Goal: Book appointment/travel/reservation: Book appointment/travel/reservation

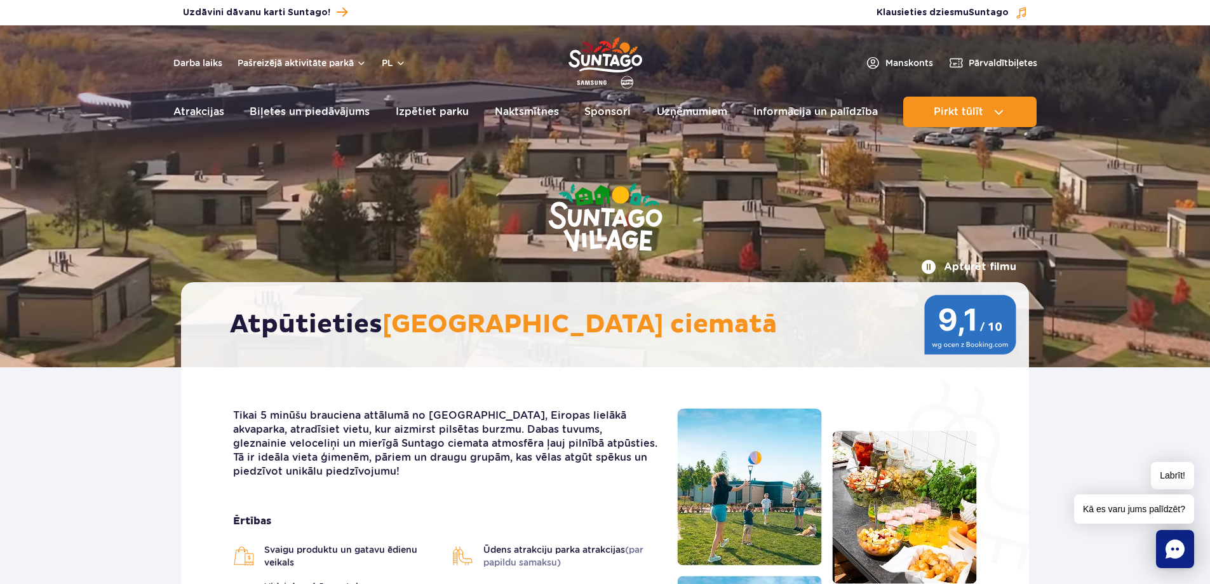
click at [1147, 10] on div "Uzdāviniet kuponu Uzdāvini dāvanu karti Suntago! Pārvaldīt biļetes Klausieties …" at bounding box center [605, 12] width 1210 height 25
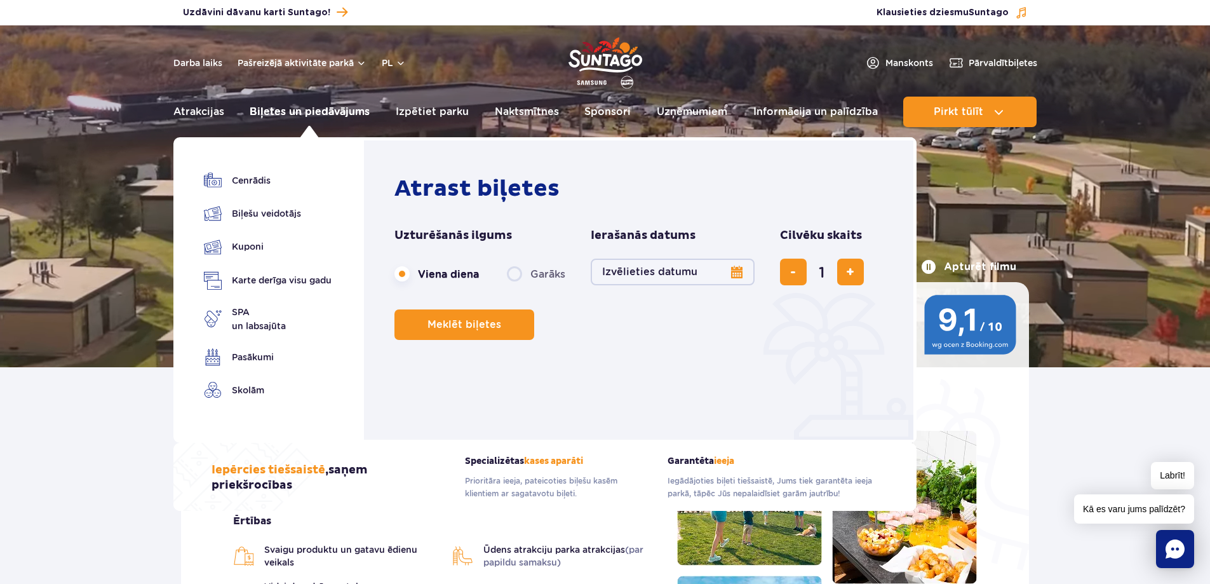
click at [300, 111] on font "Biļetes un piedāvājums" at bounding box center [310, 111] width 120 height 12
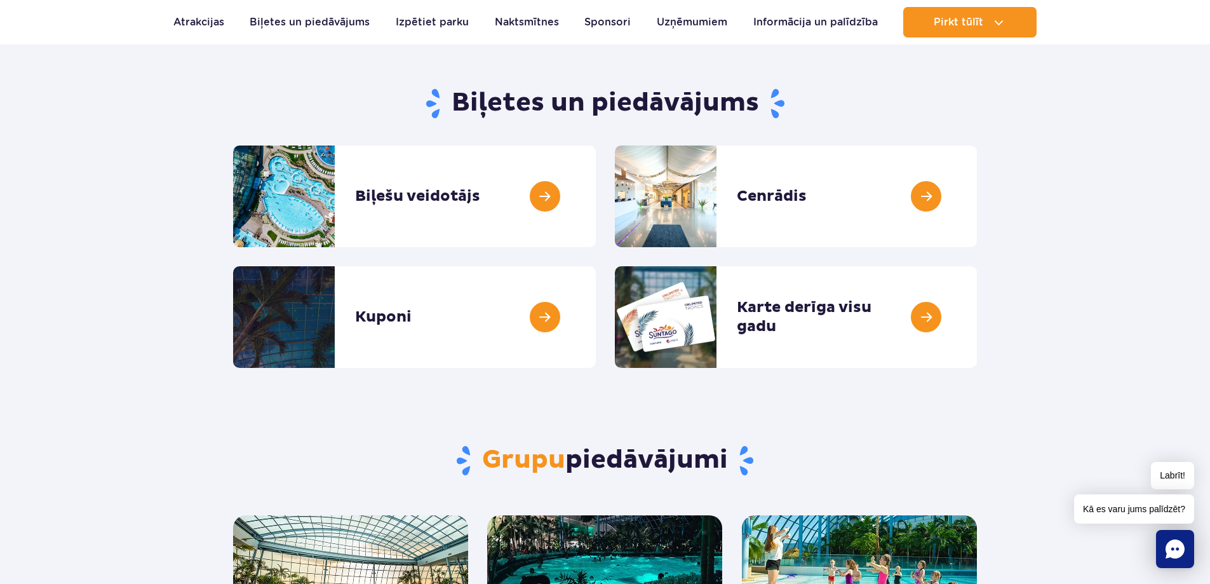
scroll to position [127, 0]
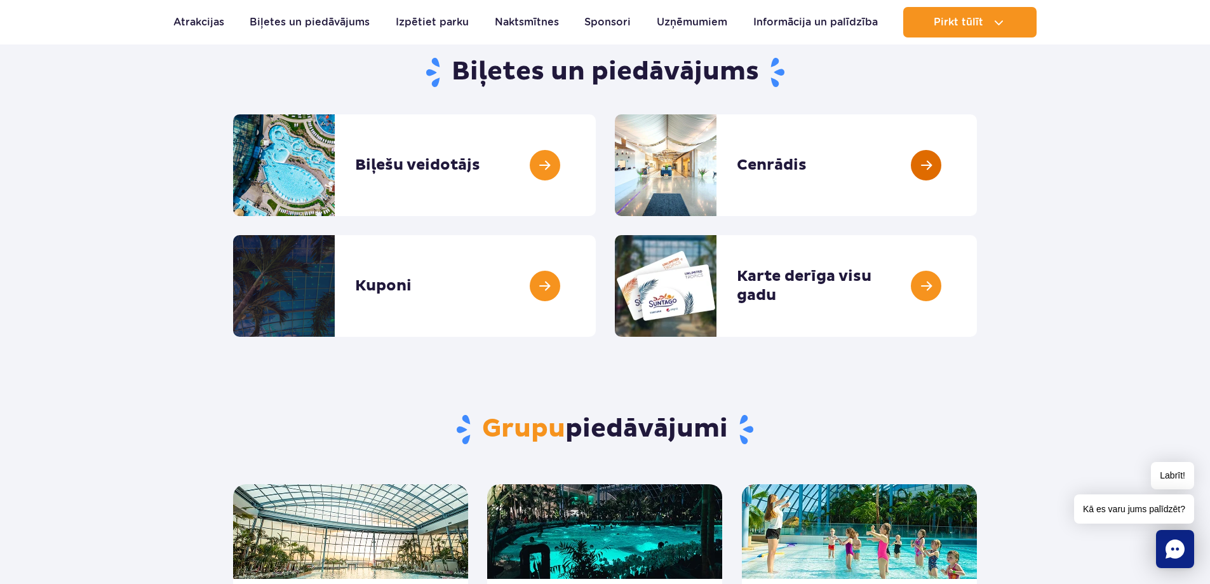
click at [977, 189] on link at bounding box center [977, 165] width 0 height 102
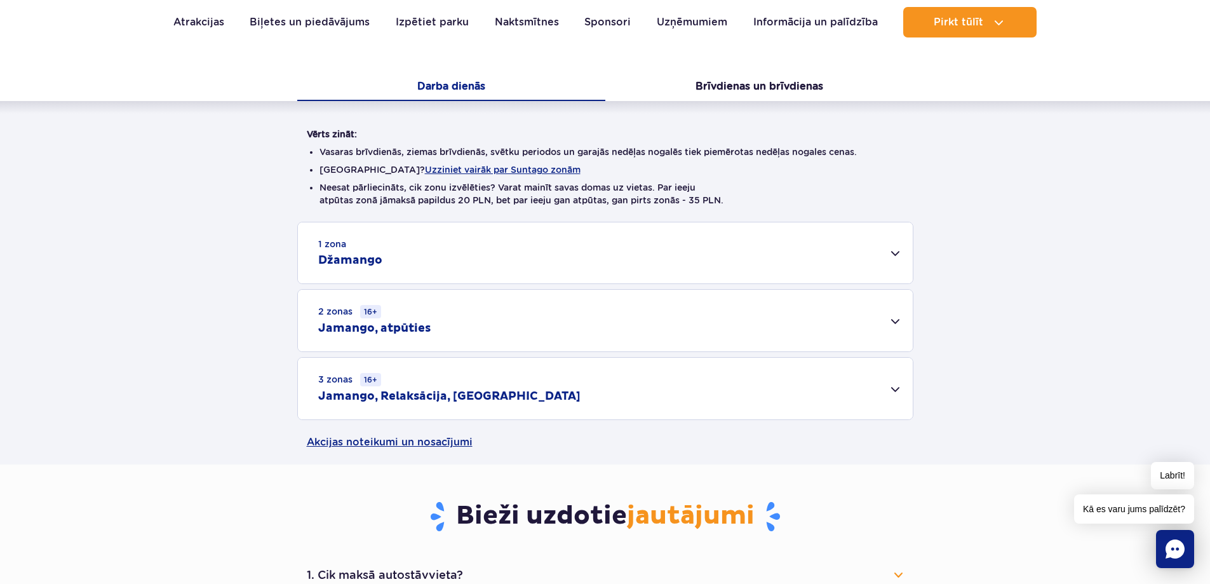
scroll to position [254, 0]
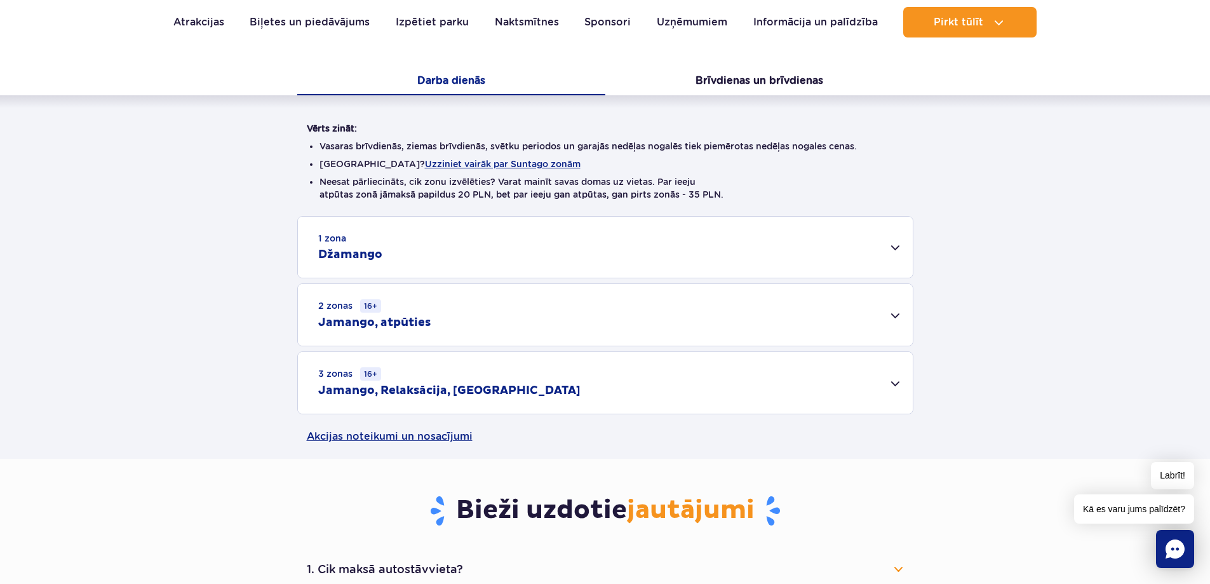
click at [902, 311] on div "2 zonas 16+ Jamango, atpūties" at bounding box center [605, 315] width 615 height 62
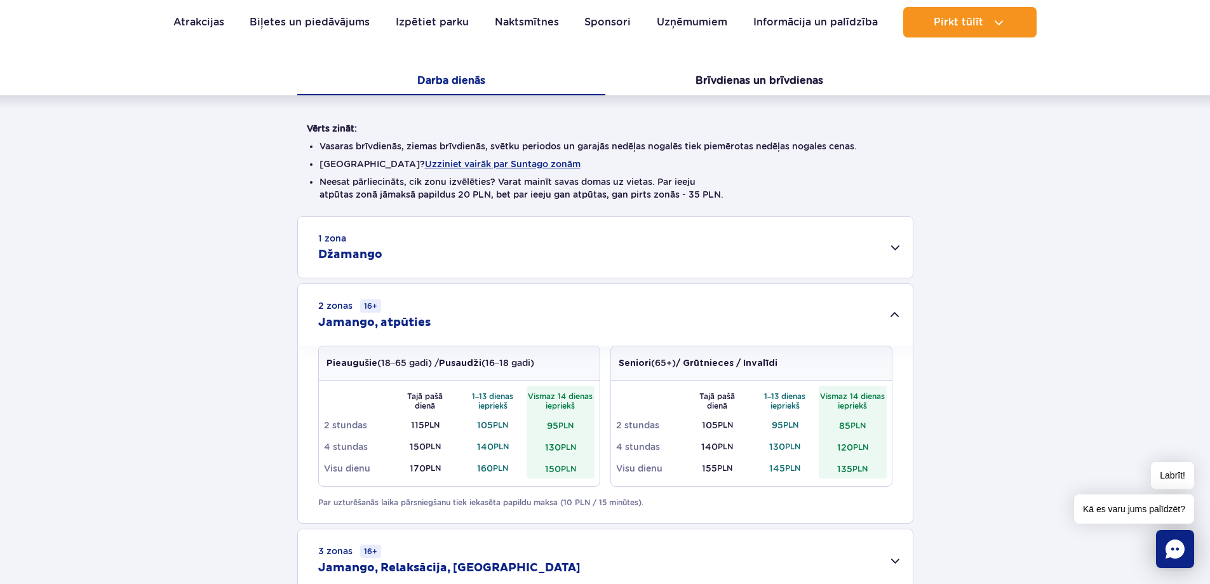
click at [895, 310] on div "2 zonas 16+ Jamango, atpūties" at bounding box center [605, 315] width 615 height 62
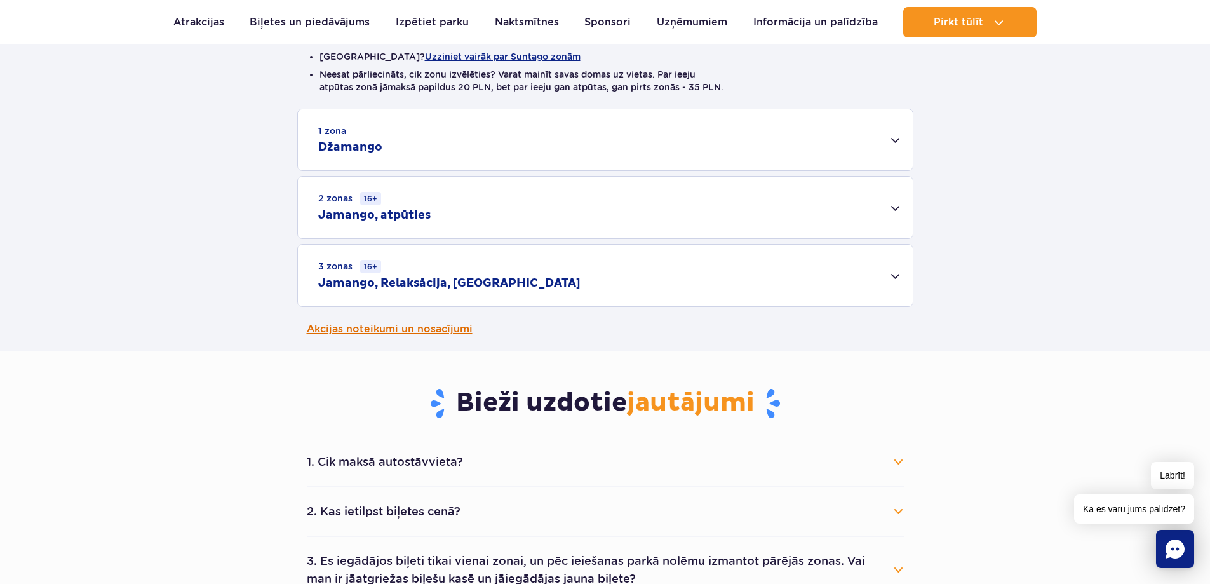
scroll to position [381, 0]
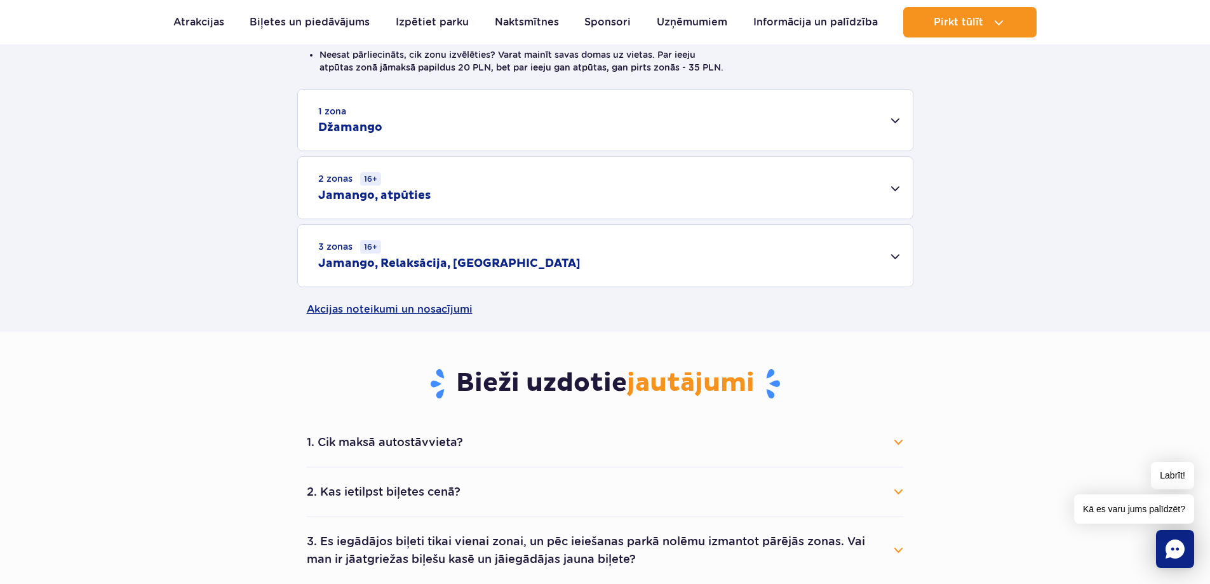
click at [892, 180] on div "2 zonas 16+ Jamango, atpūties" at bounding box center [605, 188] width 615 height 62
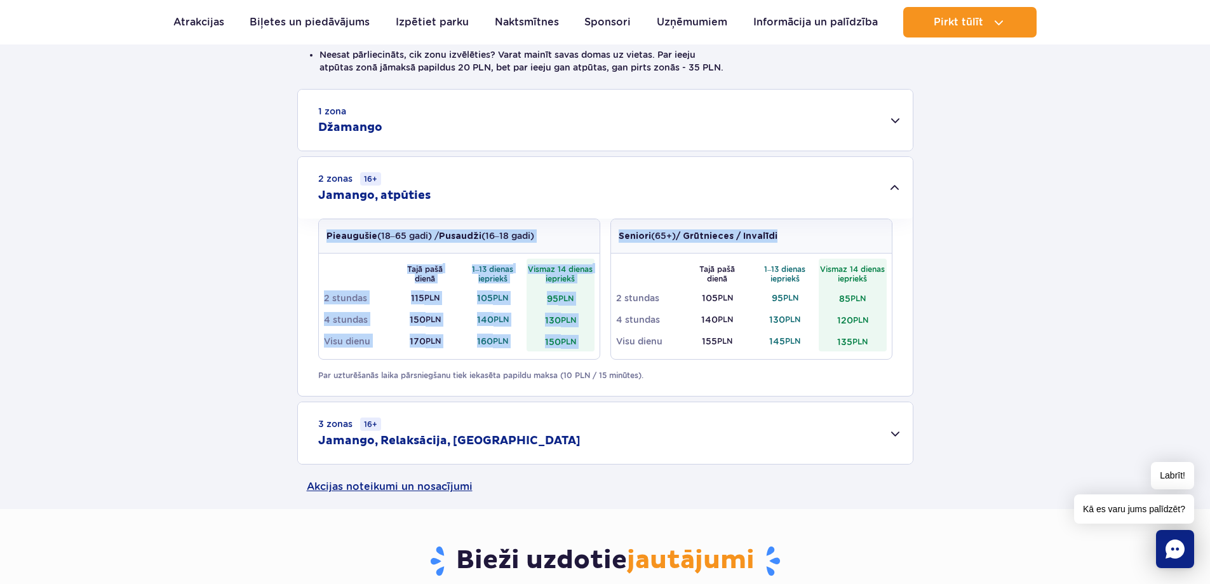
drag, startPoint x: 892, startPoint y: 180, endPoint x: 911, endPoint y: 201, distance: 28.3
click at [915, 208] on div "1 zona Džamango Pieaugušie (18–65 gadi) / Pusaudži (16–18 gadi) Tajā pašā dienā…" at bounding box center [605, 276] width 1210 height 375
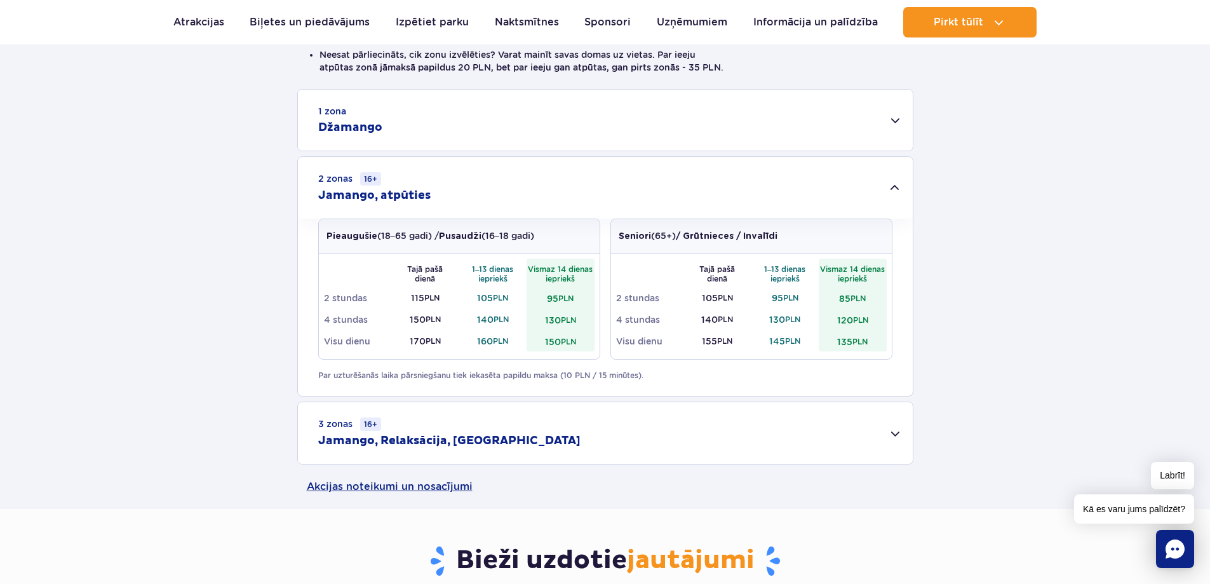
drag, startPoint x: 906, startPoint y: 189, endPoint x: 903, endPoint y: 183, distance: 7.1
click at [905, 189] on div "2 zonas 16+ Jamango, atpūties" at bounding box center [605, 188] width 615 height 62
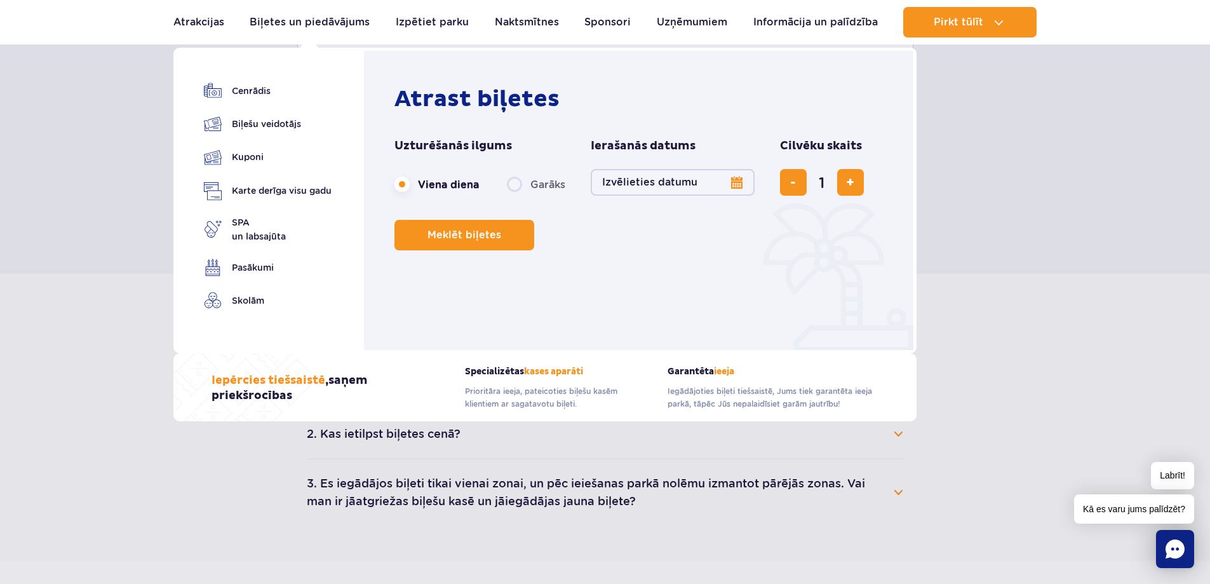
scroll to position [571, 0]
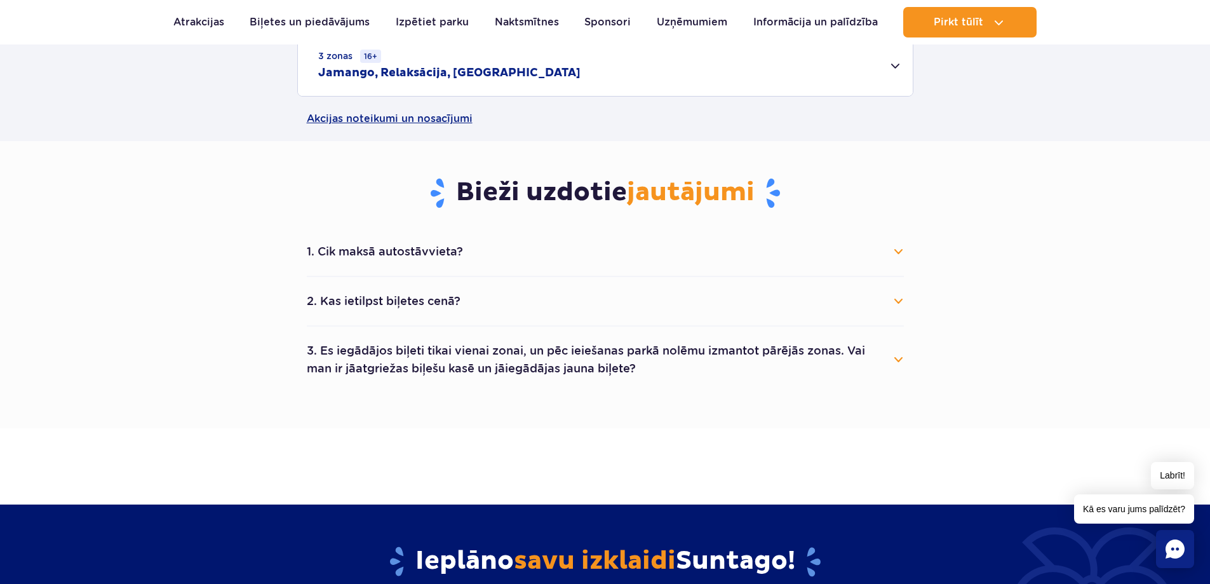
click at [867, 298] on button "2. Kas ietilpst biļetes cenā?" at bounding box center [605, 301] width 597 height 28
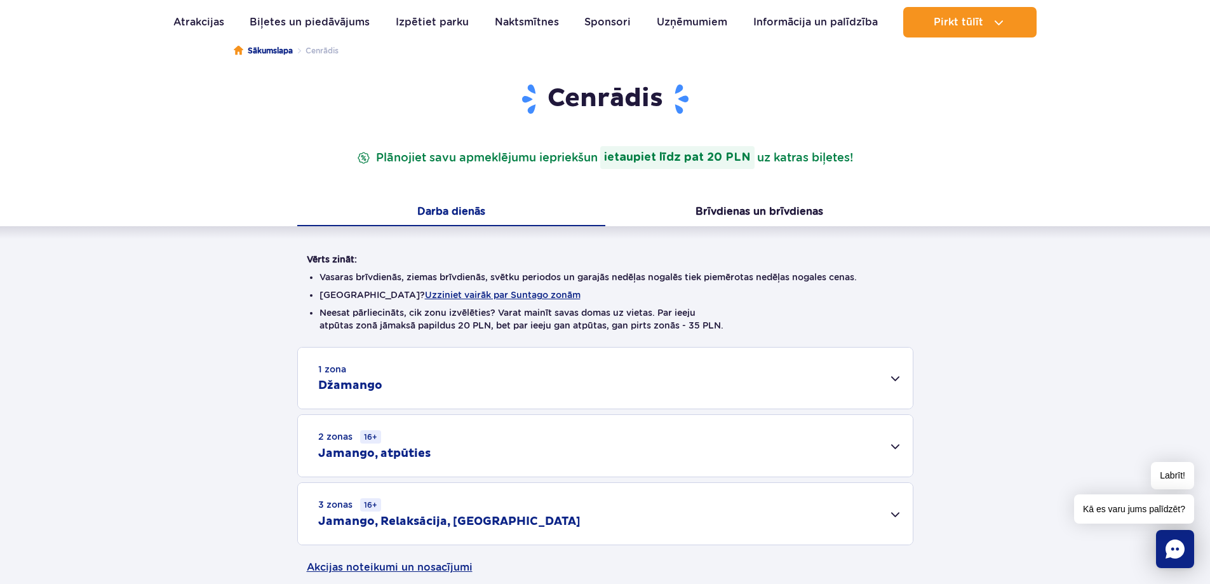
scroll to position [0, 0]
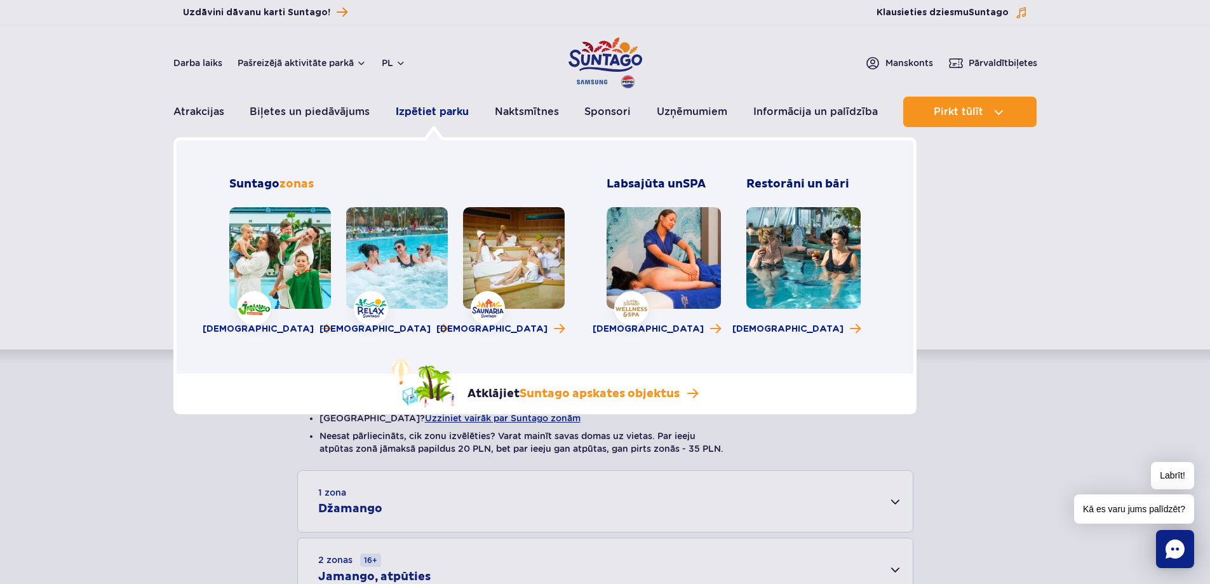
click at [441, 113] on font "Izpētiet parku" at bounding box center [432, 111] width 73 height 12
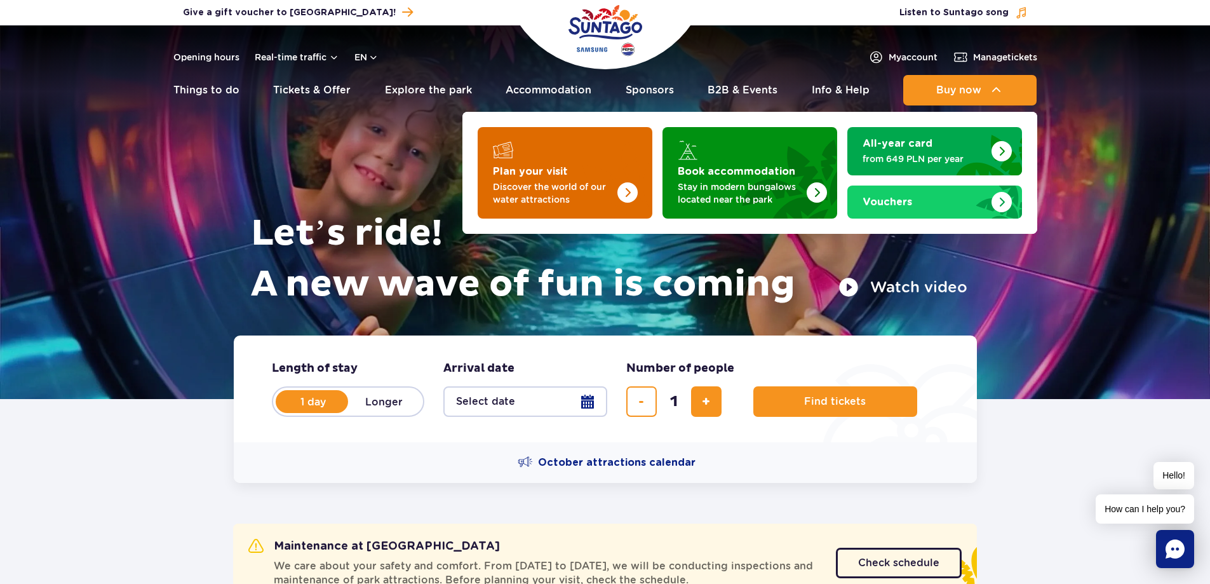
click at [573, 189] on p "Discover the world of our water attractions" at bounding box center [555, 192] width 124 height 25
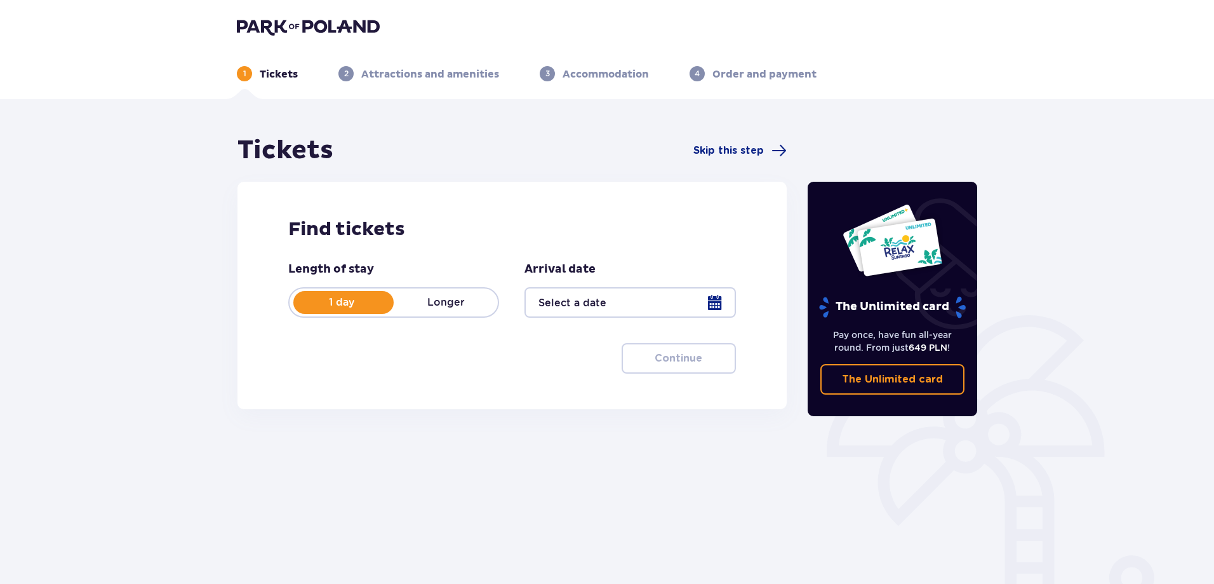
click at [721, 302] on div at bounding box center [629, 302] width 211 height 30
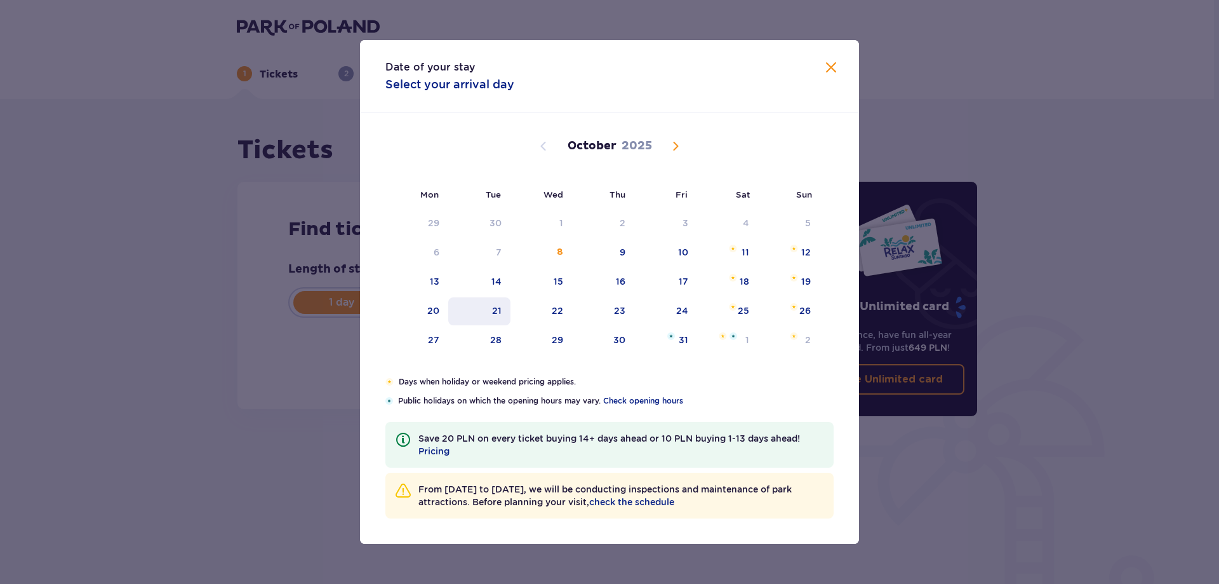
click at [498, 308] on div "21" at bounding box center [497, 310] width 10 height 13
type input "21.10.25"
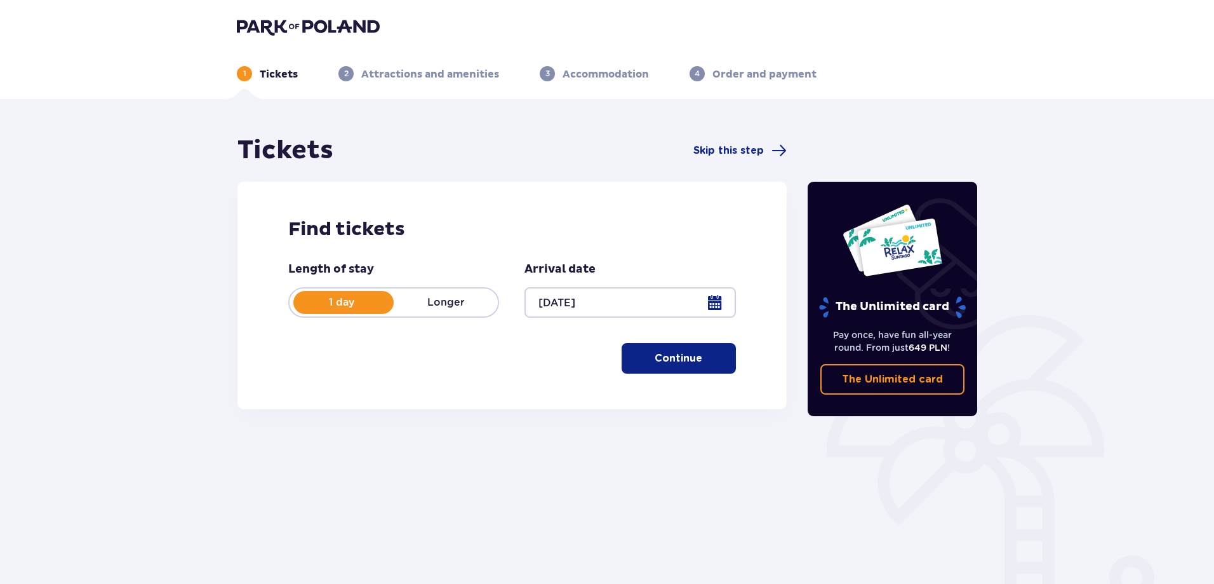
click at [675, 366] on button "Continue" at bounding box center [679, 358] width 114 height 30
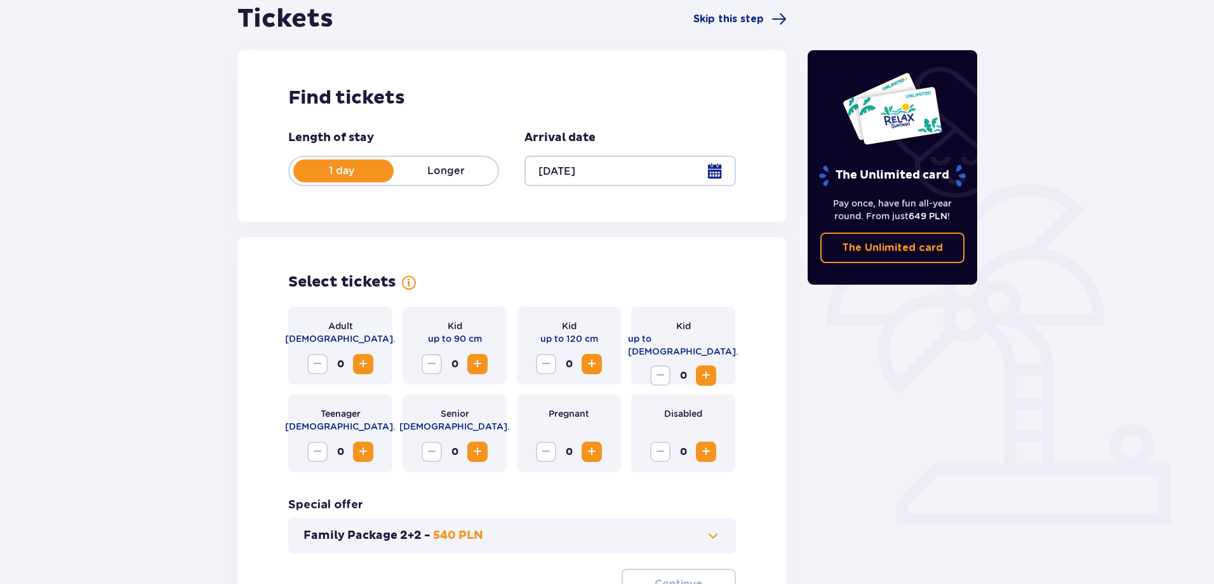
scroll to position [195, 0]
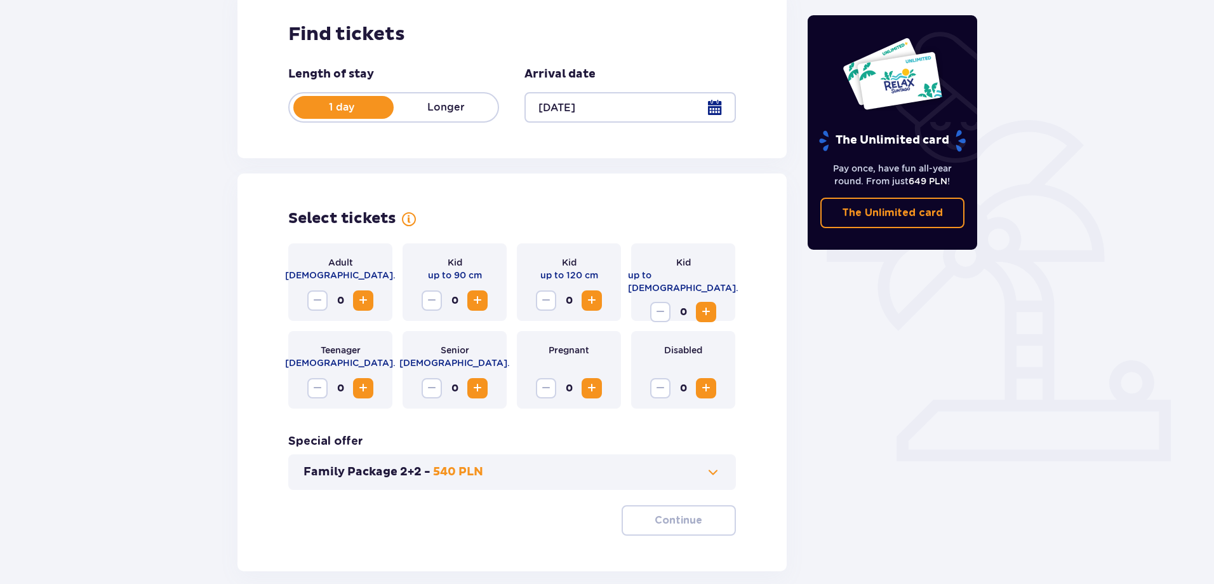
click at [462, 112] on p "Longer" at bounding box center [446, 107] width 104 height 14
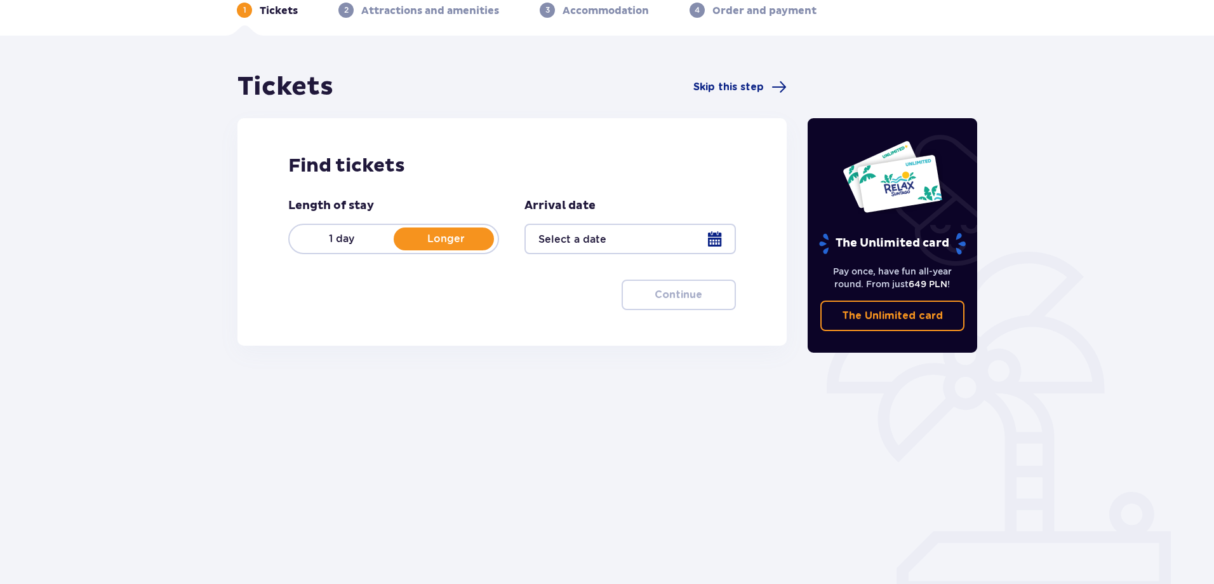
scroll to position [63, 0]
click at [721, 242] on div at bounding box center [629, 239] width 211 height 30
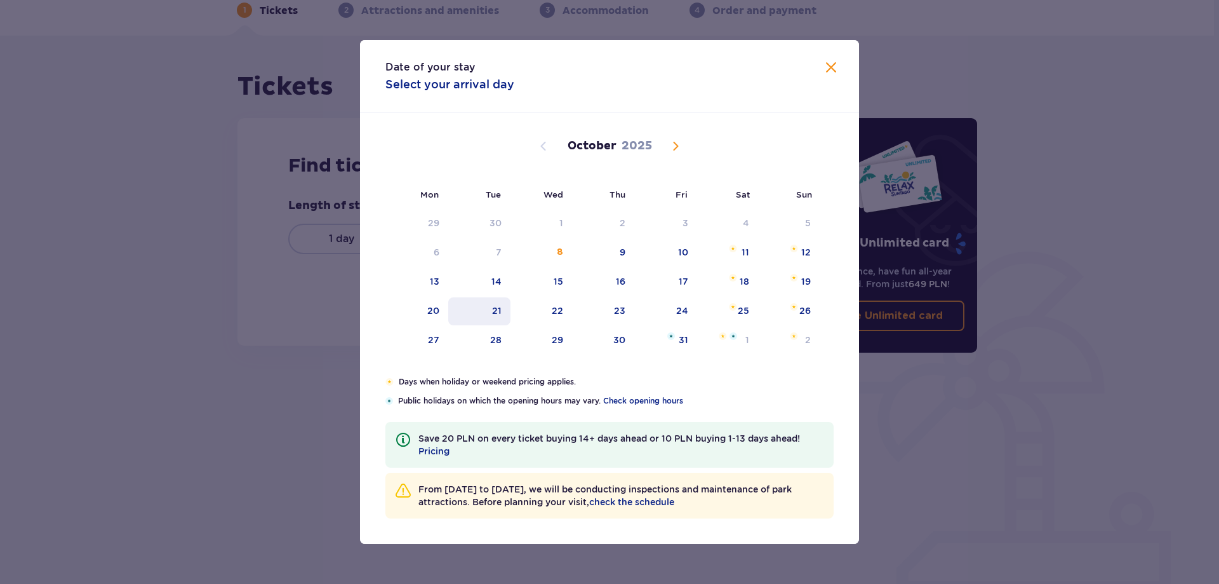
click at [498, 313] on div "21" at bounding box center [497, 310] width 10 height 13
click at [538, 312] on div "22" at bounding box center [542, 311] width 62 height 28
type input "21.10.25 - 22.10.25"
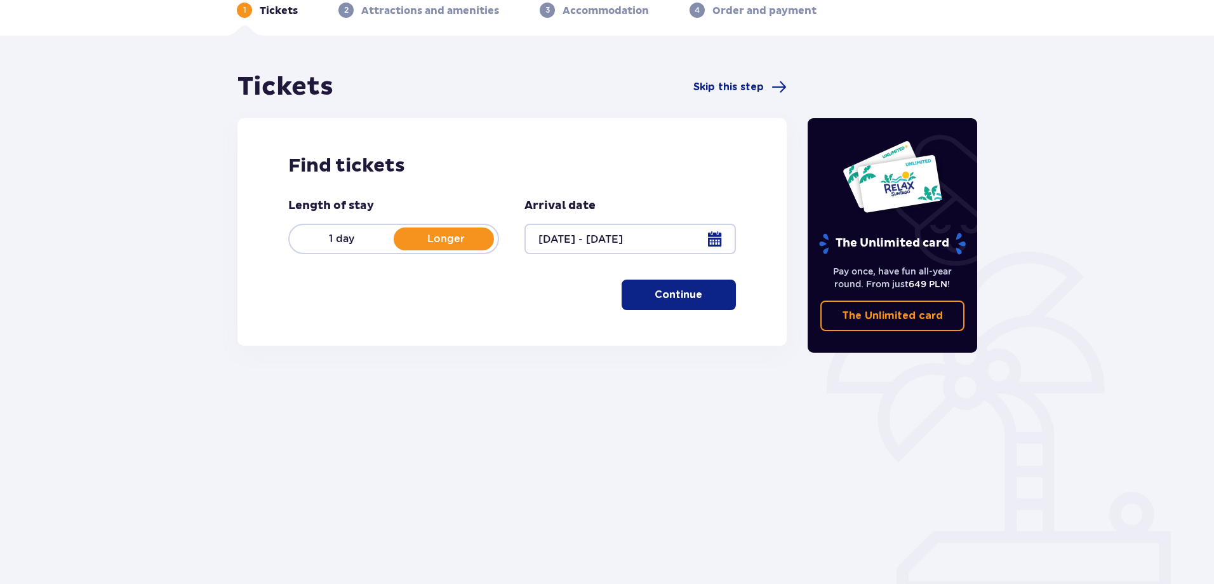
click at [559, 246] on div at bounding box center [629, 239] width 211 height 30
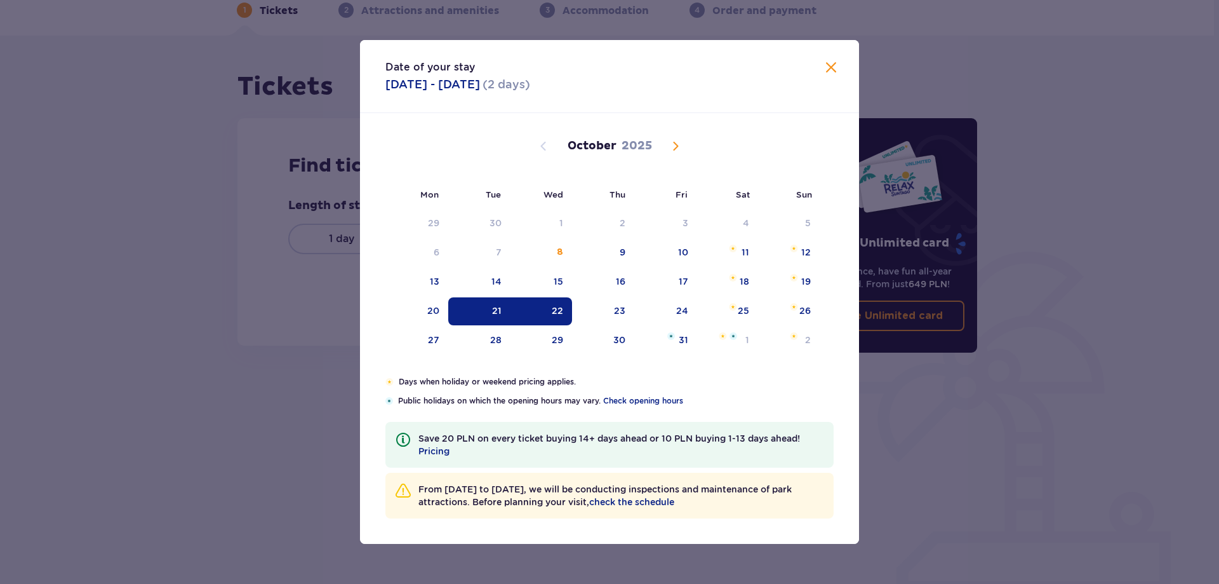
click at [825, 70] on span "Close" at bounding box center [831, 67] width 15 height 15
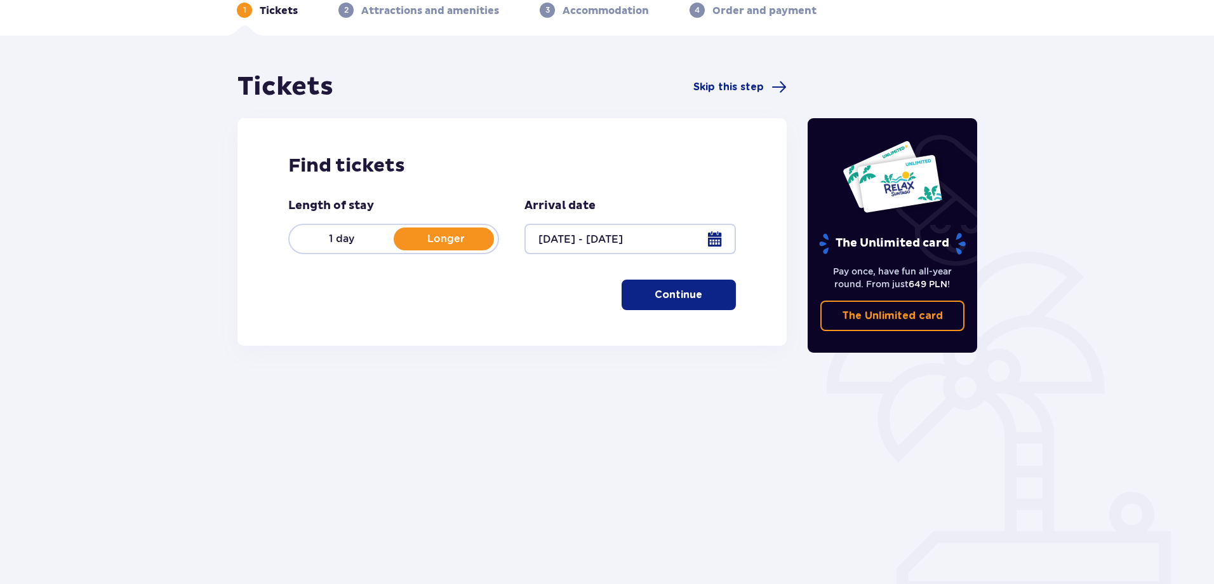
click at [665, 295] on p "Continue" at bounding box center [679, 295] width 48 height 14
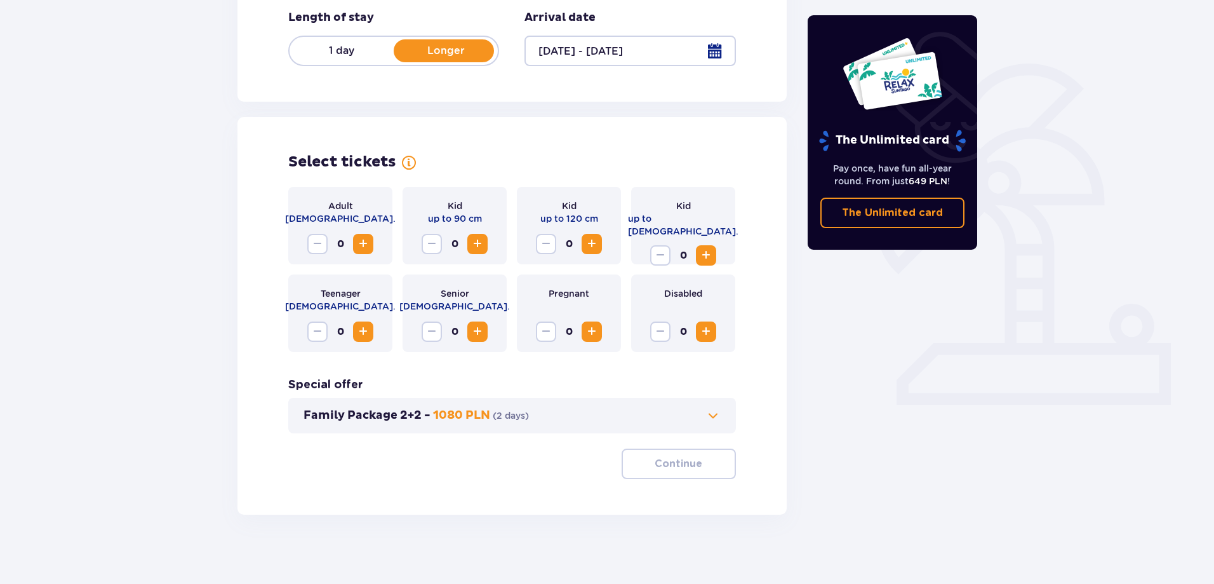
scroll to position [258, 0]
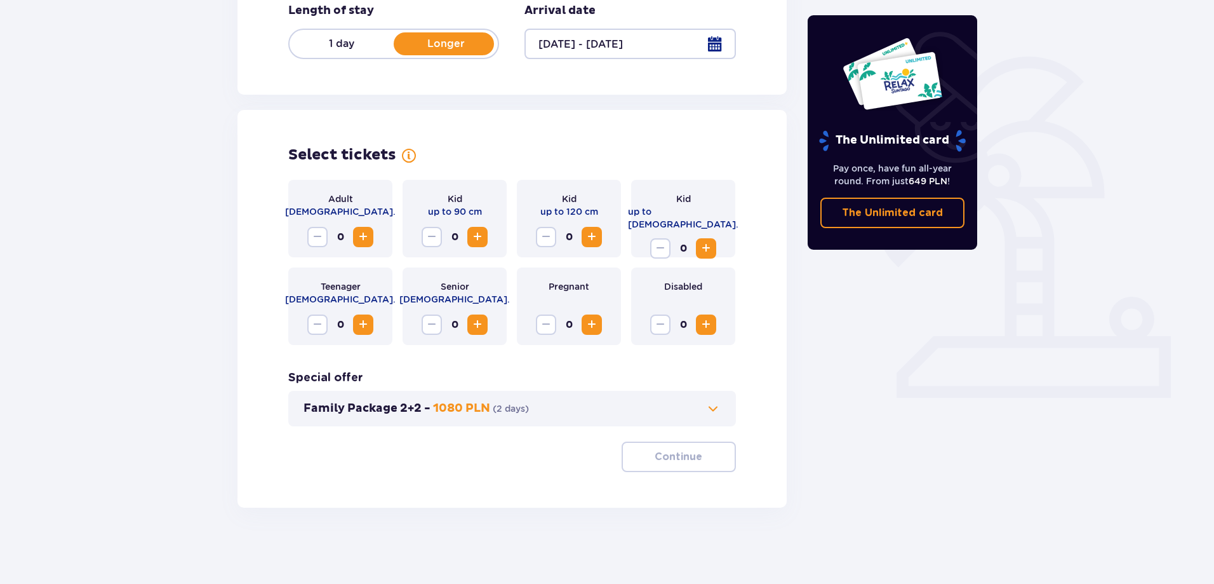
click at [360, 235] on span "Increase" at bounding box center [363, 236] width 15 height 15
click at [712, 241] on span "Increase" at bounding box center [705, 248] width 15 height 15
click at [699, 241] on span "Increase" at bounding box center [705, 248] width 15 height 15
click at [365, 323] on span "Increase" at bounding box center [363, 324] width 15 height 15
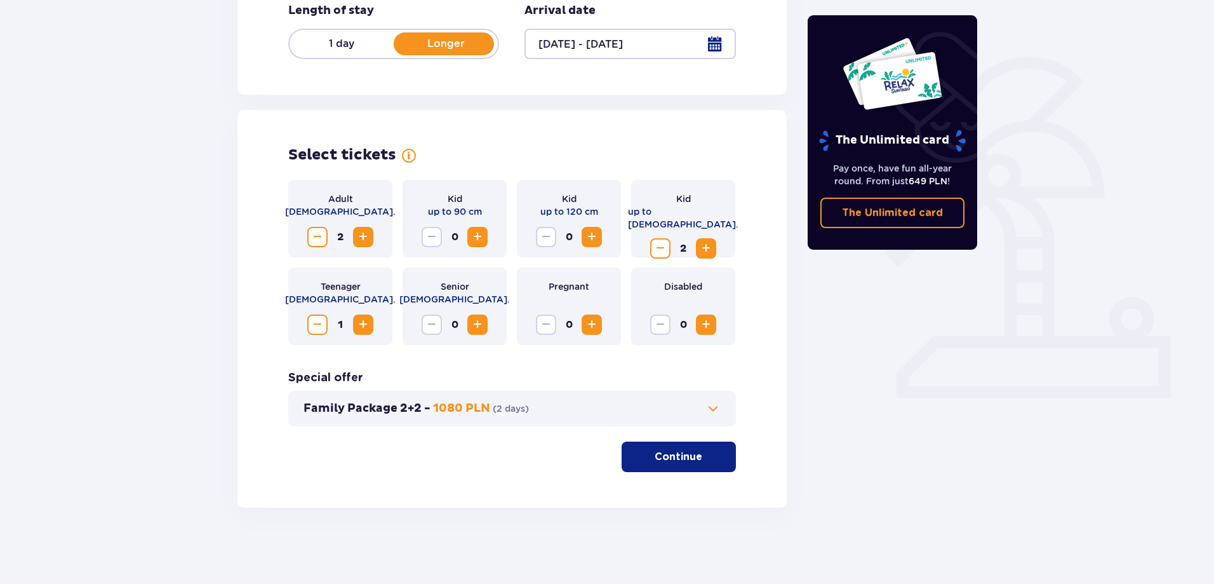
click at [655, 447] on button "Continue" at bounding box center [679, 456] width 114 height 30
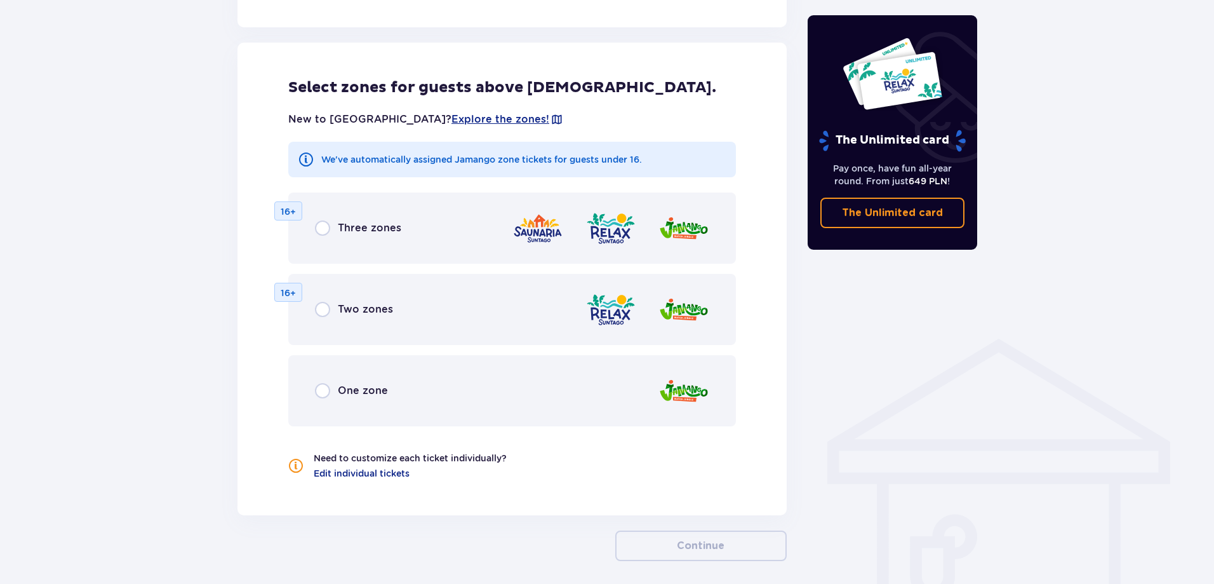
scroll to position [705, 0]
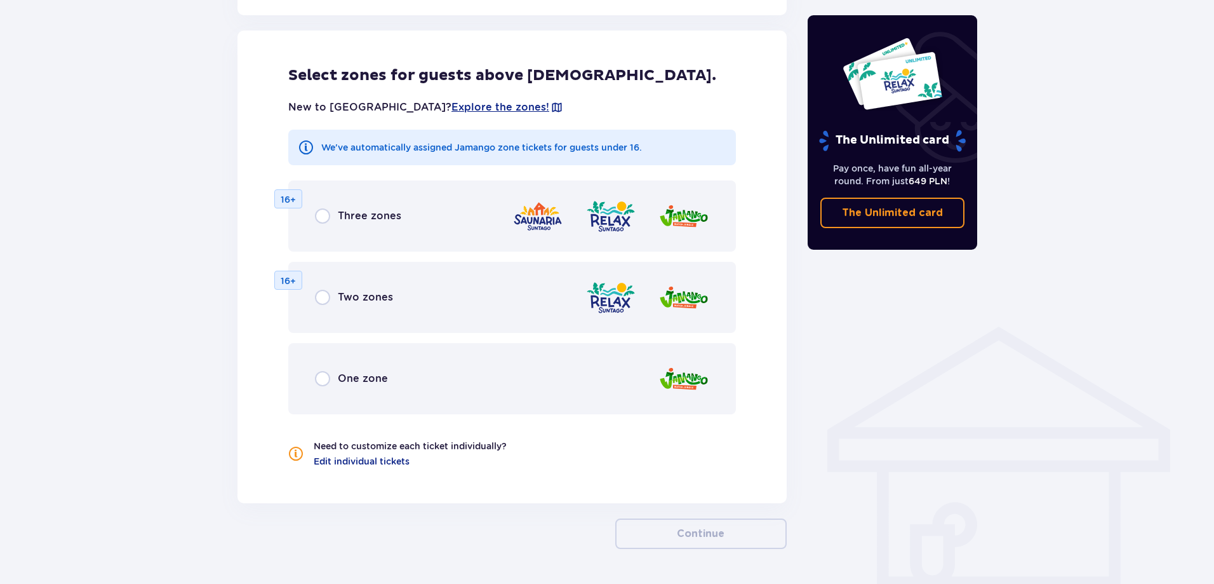
click at [334, 217] on div "Three zones" at bounding box center [358, 215] width 86 height 15
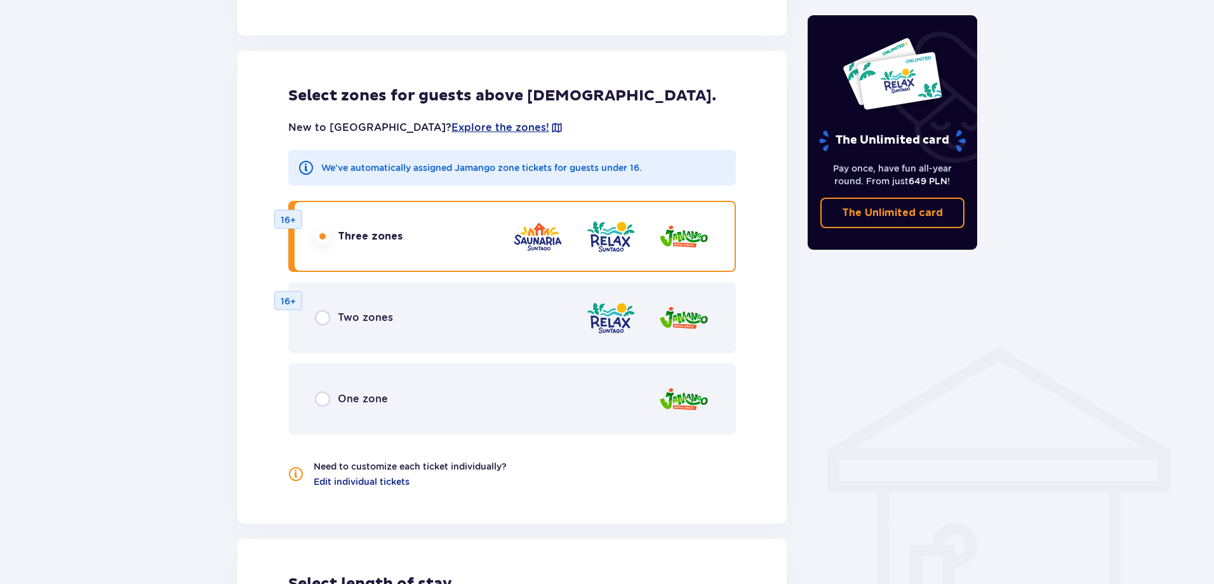
click at [342, 239] on span "Three zones" at bounding box center [370, 236] width 65 height 14
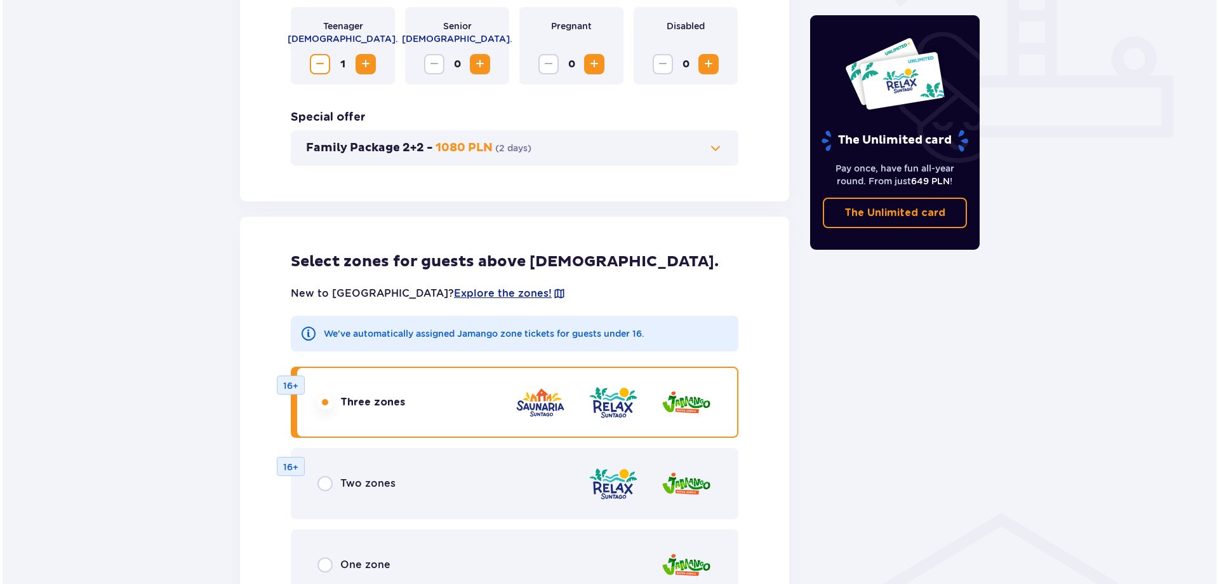
scroll to position [568, 0]
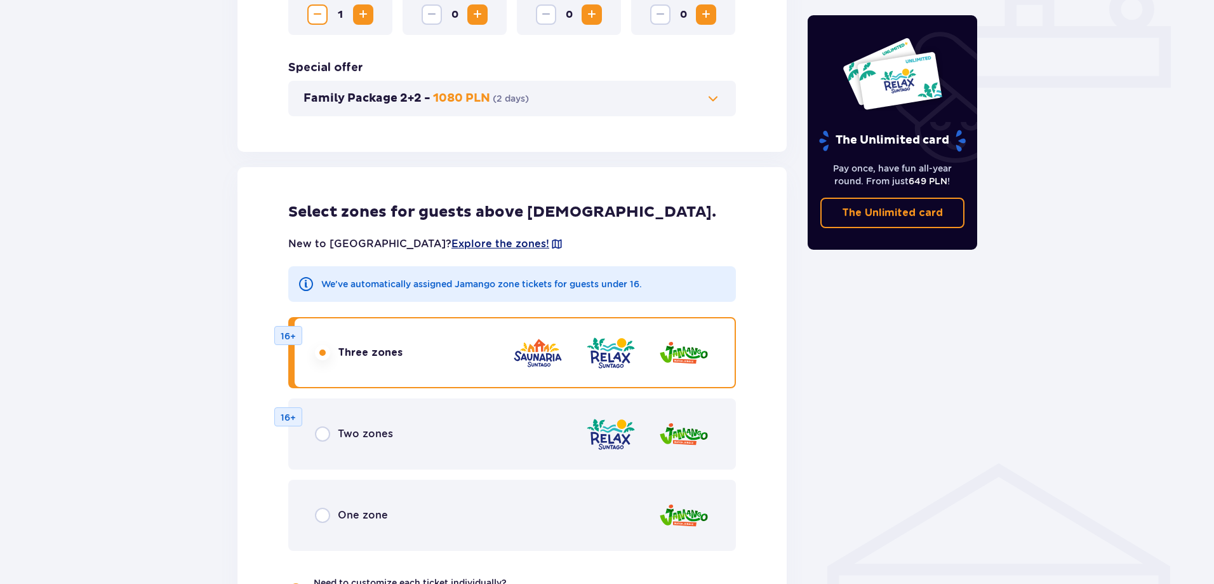
click at [455, 244] on span "Explore the zones!" at bounding box center [500, 244] width 98 height 14
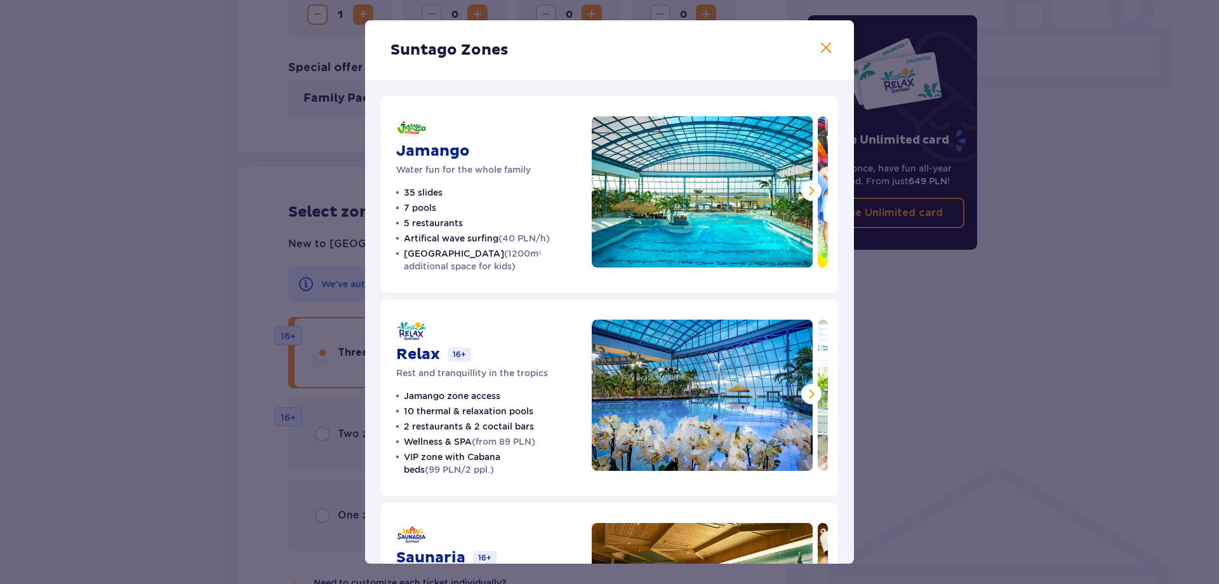
click at [810, 187] on span at bounding box center [811, 190] width 15 height 15
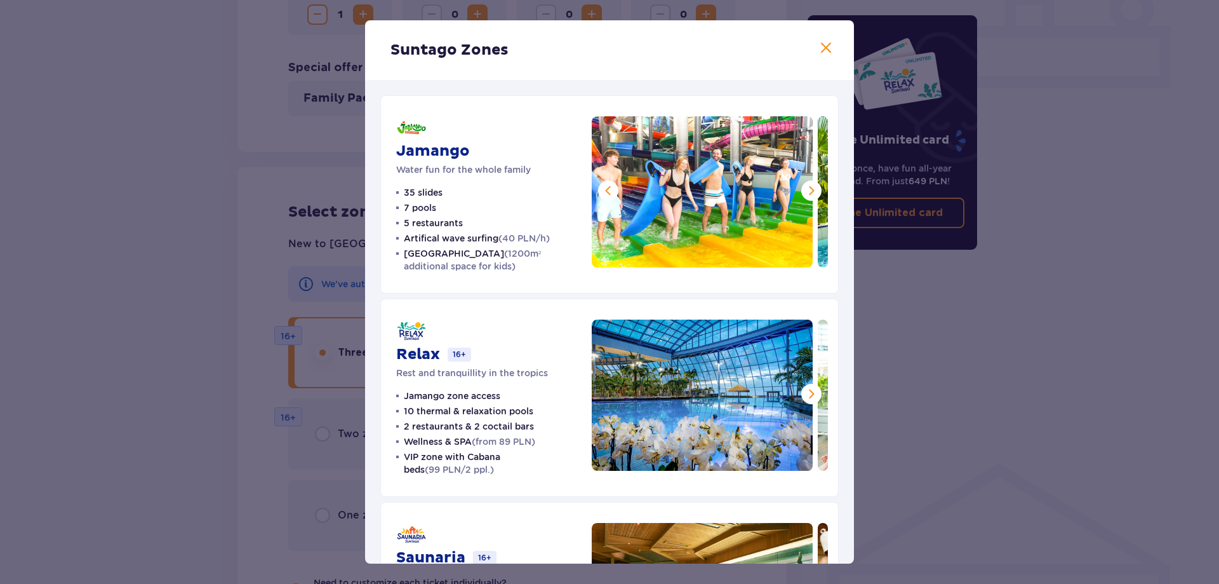
click at [810, 187] on span at bounding box center [811, 190] width 15 height 15
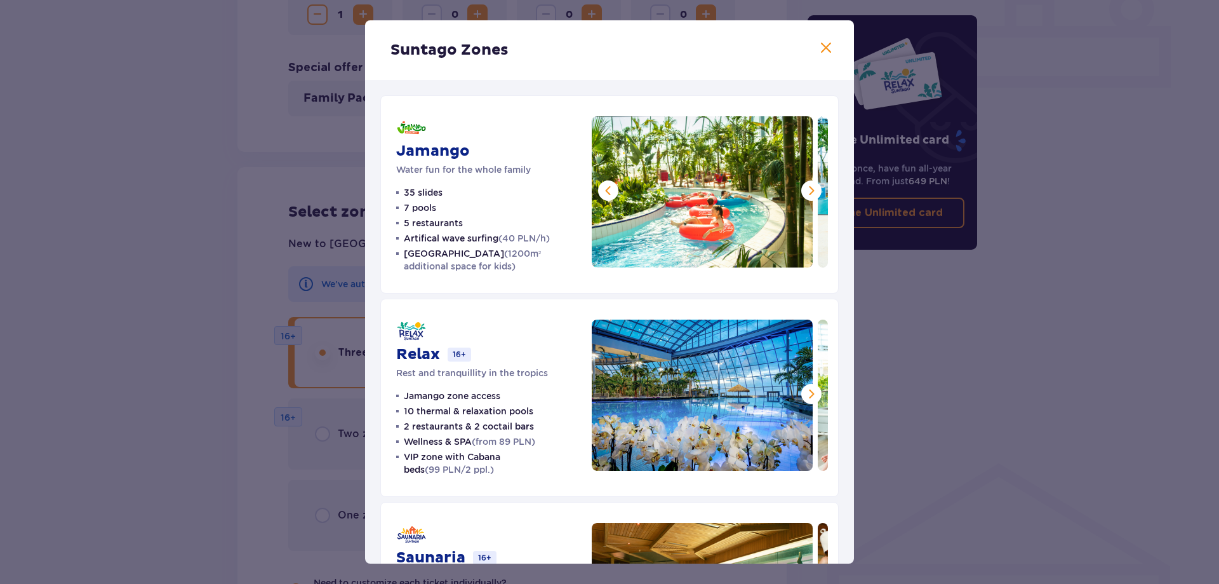
click at [810, 187] on span at bounding box center [811, 190] width 15 height 15
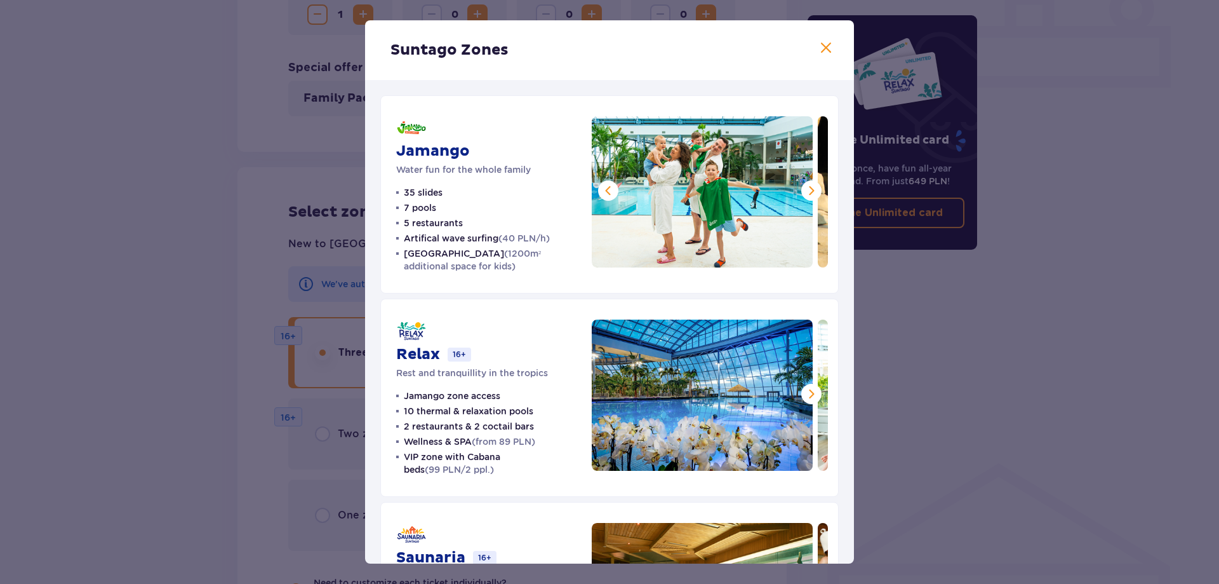
click at [810, 187] on span at bounding box center [811, 190] width 15 height 15
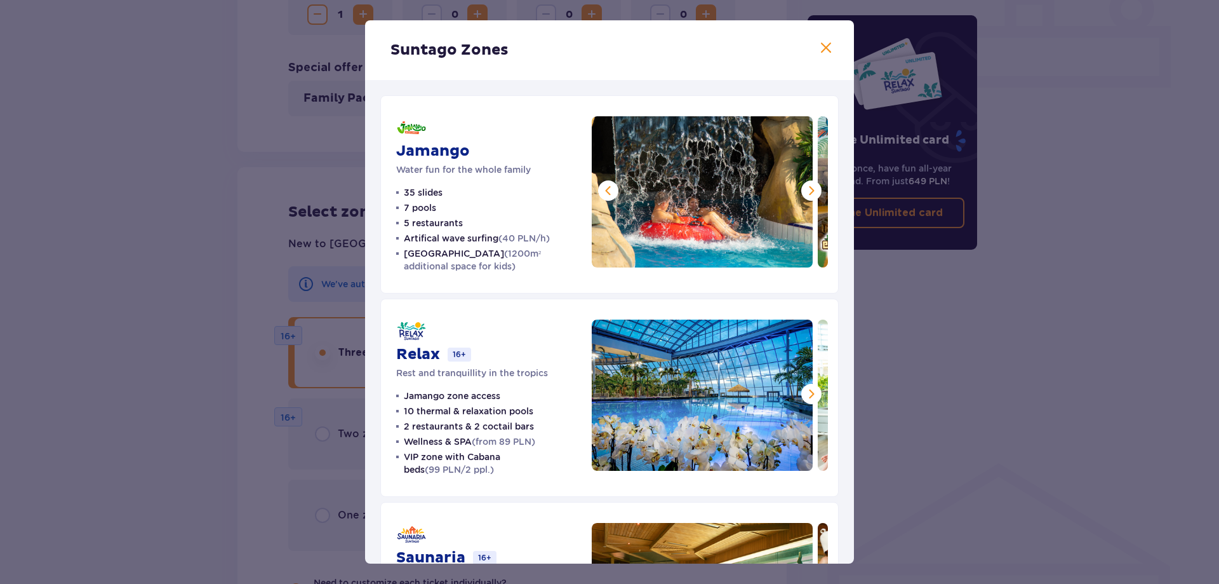
click at [810, 187] on span at bounding box center [811, 190] width 15 height 15
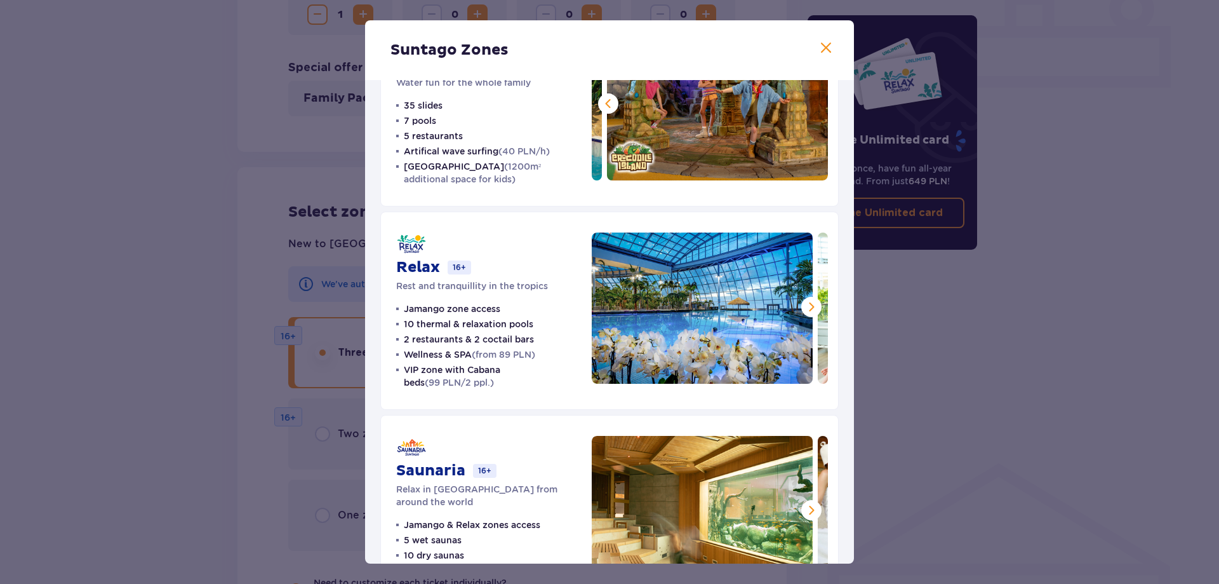
scroll to position [127, 0]
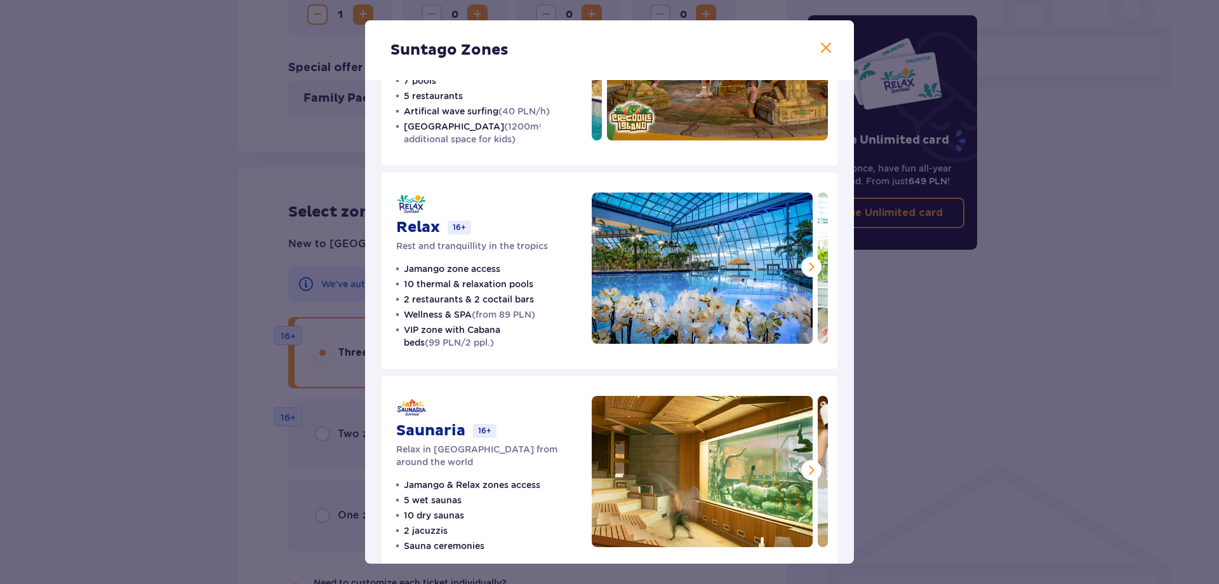
click at [807, 259] on span at bounding box center [811, 266] width 15 height 15
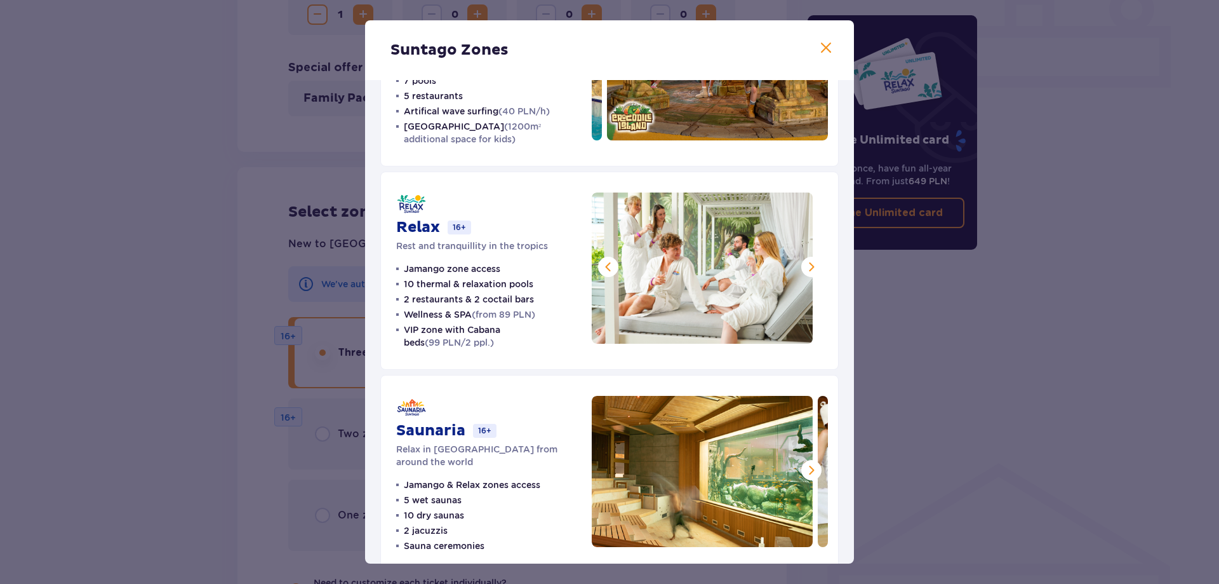
click at [808, 260] on span at bounding box center [811, 266] width 15 height 15
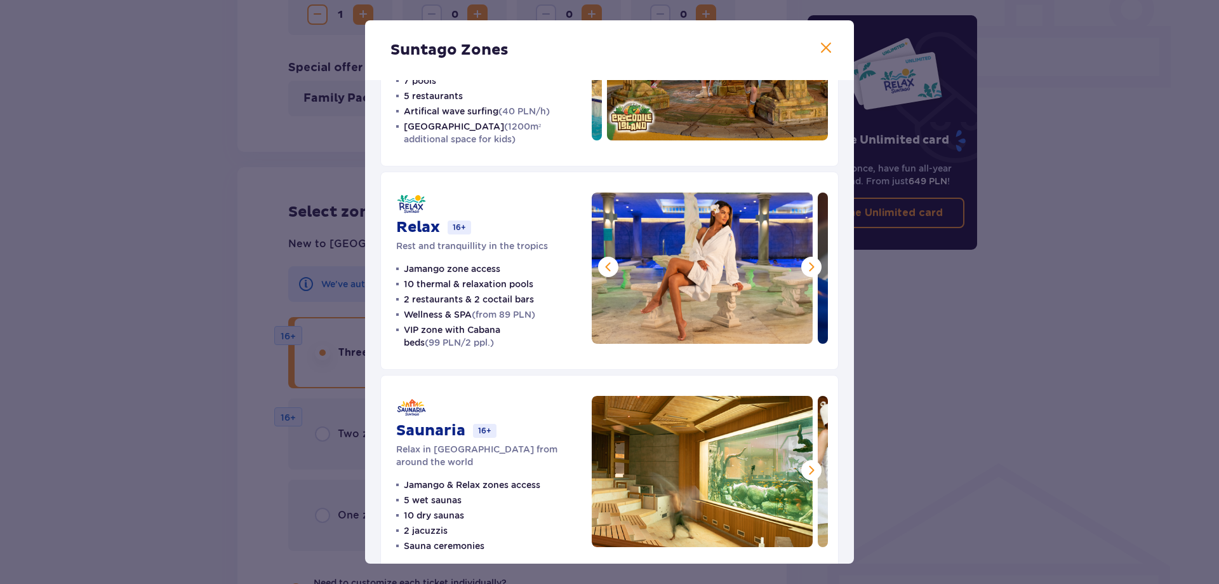
click at [808, 261] on span at bounding box center [811, 266] width 15 height 15
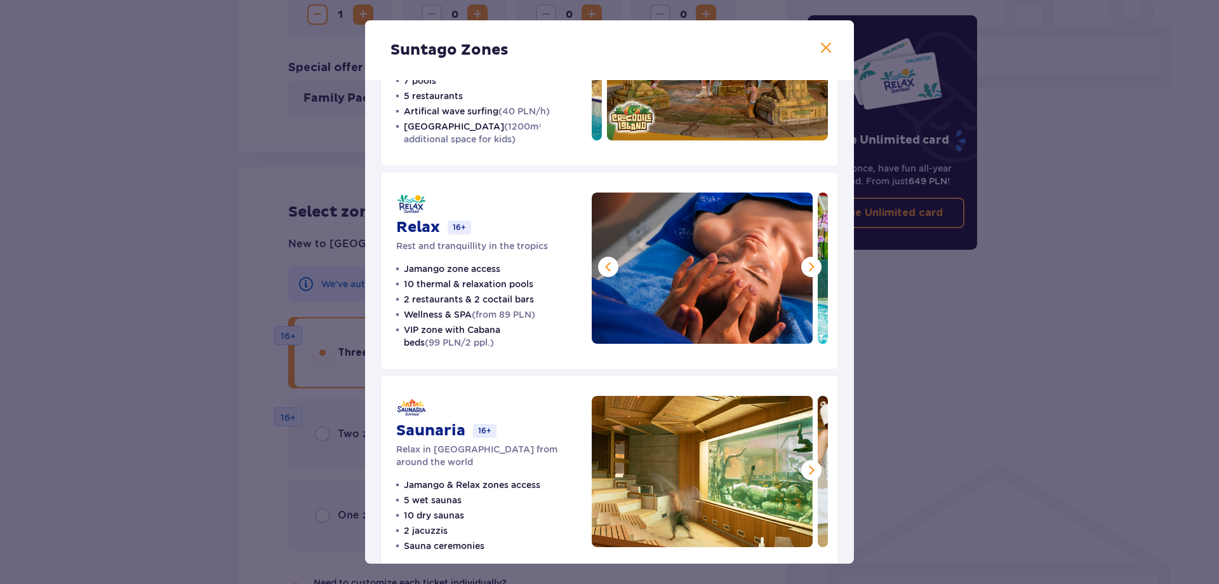
click at [808, 261] on span at bounding box center [811, 266] width 15 height 15
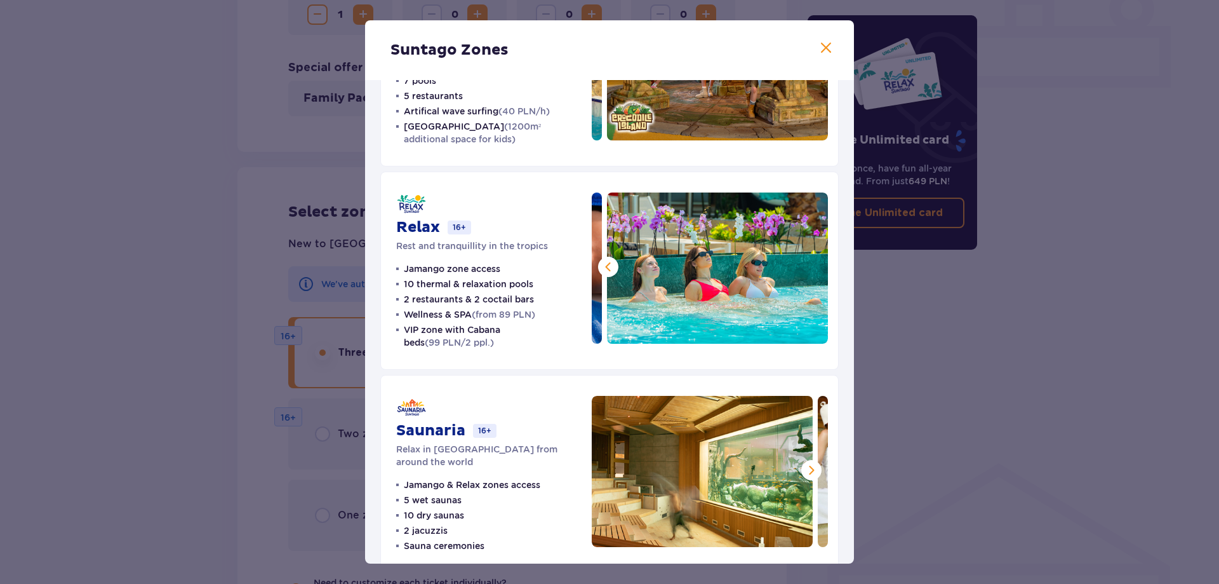
click at [808, 261] on img at bounding box center [717, 267] width 221 height 151
click at [606, 266] on span at bounding box center [608, 266] width 15 height 15
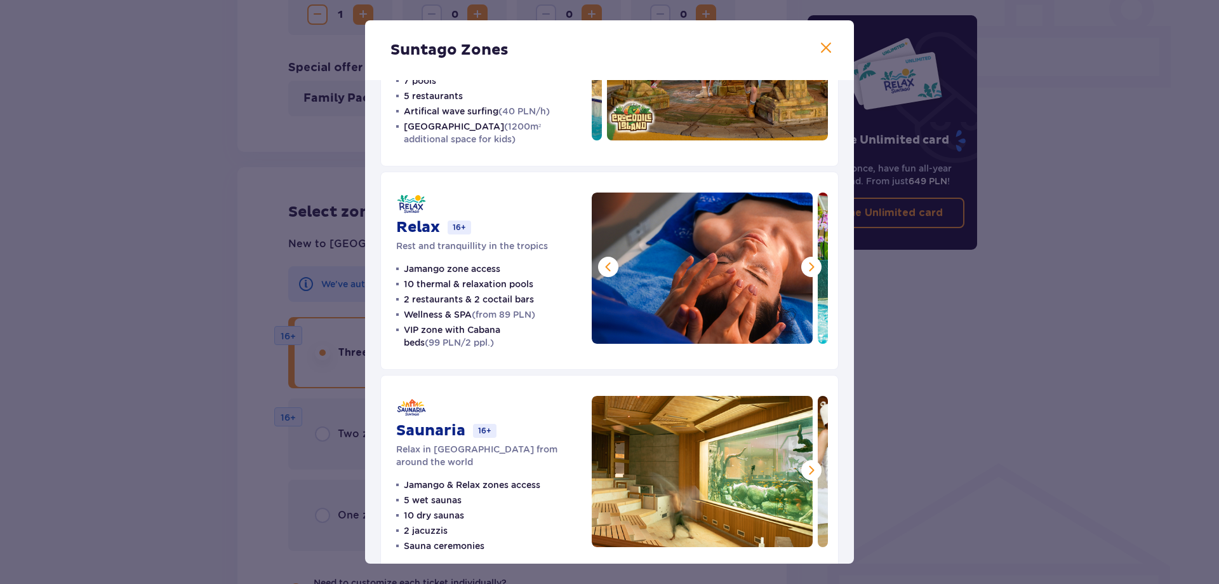
click at [606, 266] on span at bounding box center [608, 266] width 15 height 15
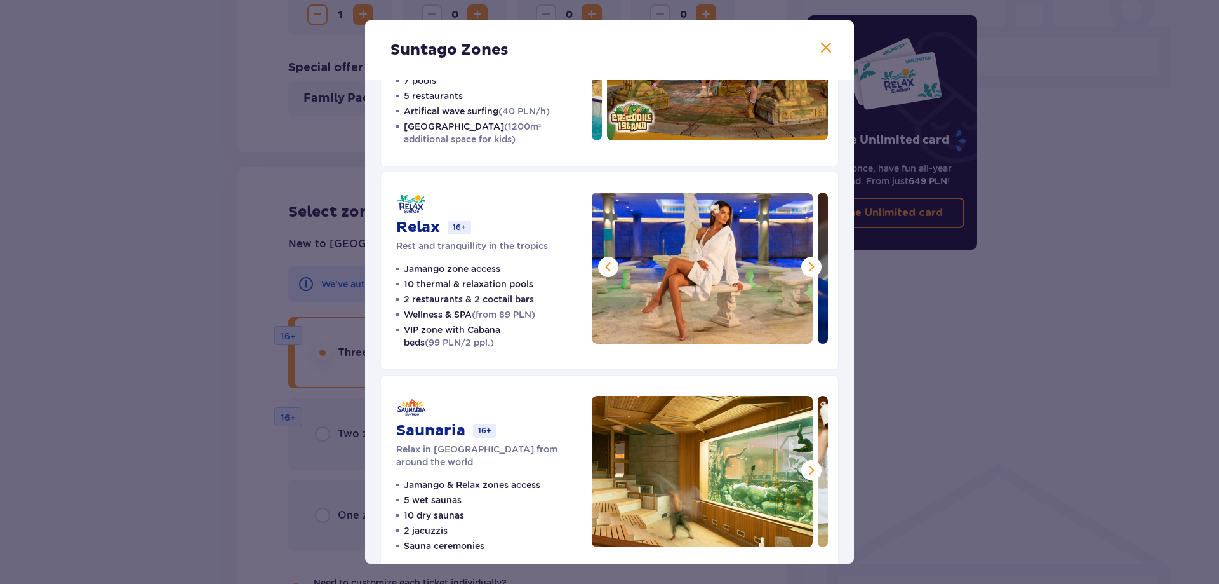
click at [606, 266] on span at bounding box center [608, 266] width 15 height 15
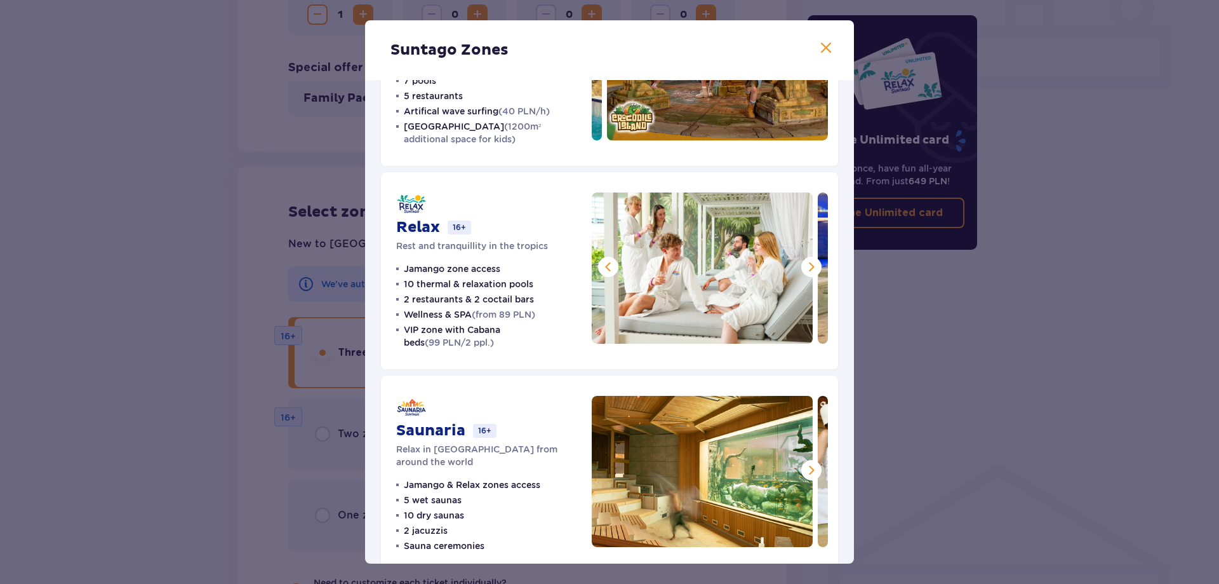
click at [606, 266] on span at bounding box center [608, 266] width 15 height 15
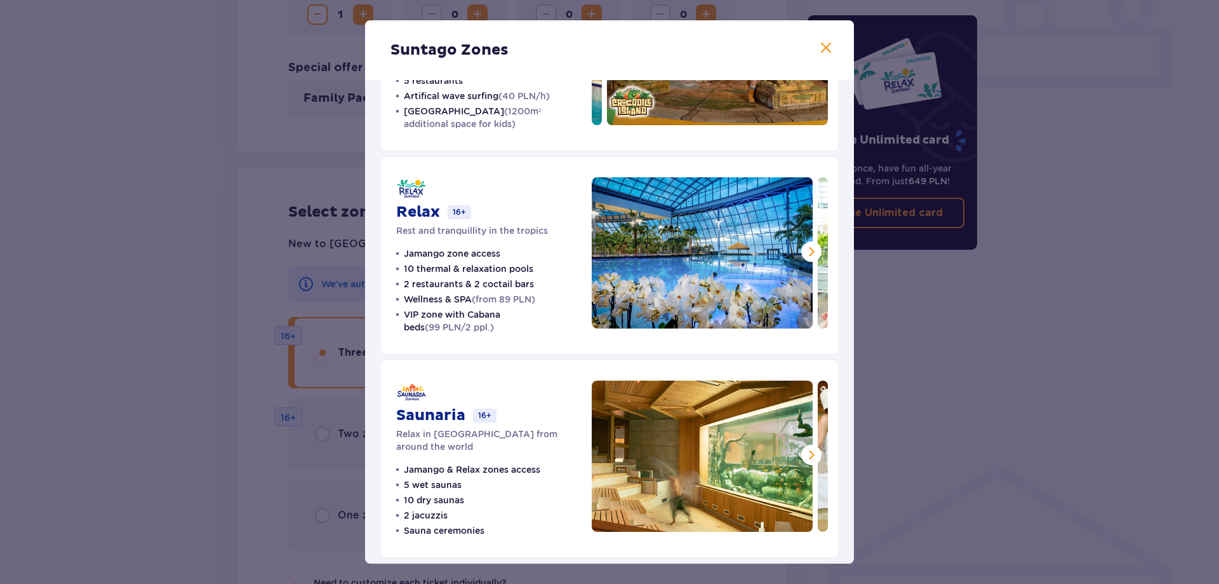
scroll to position [147, 0]
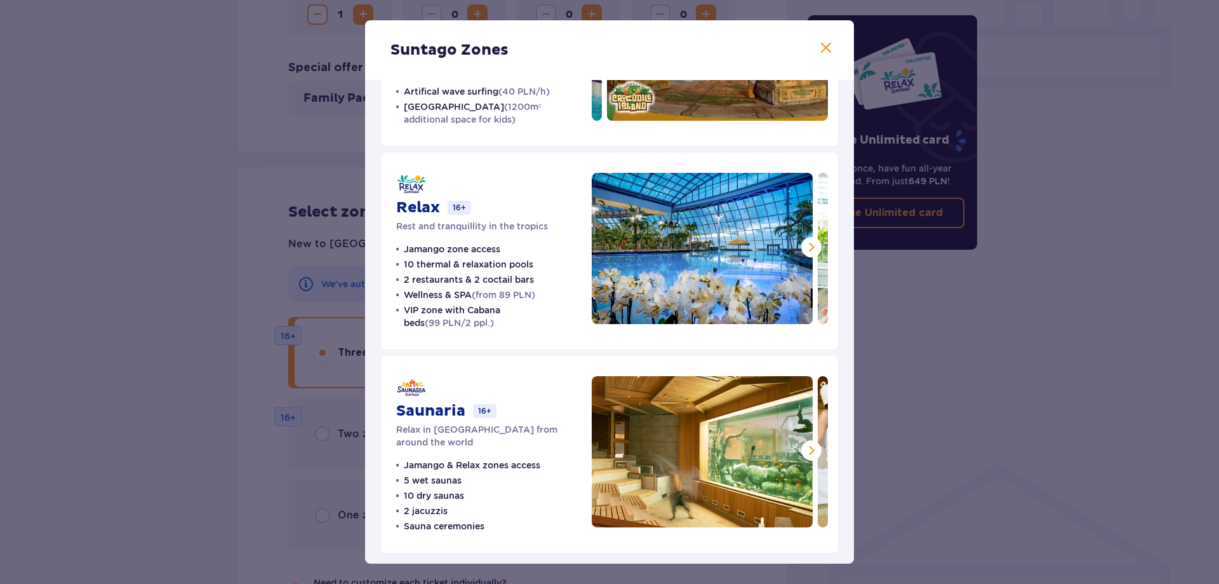
click at [808, 446] on span at bounding box center [811, 450] width 15 height 15
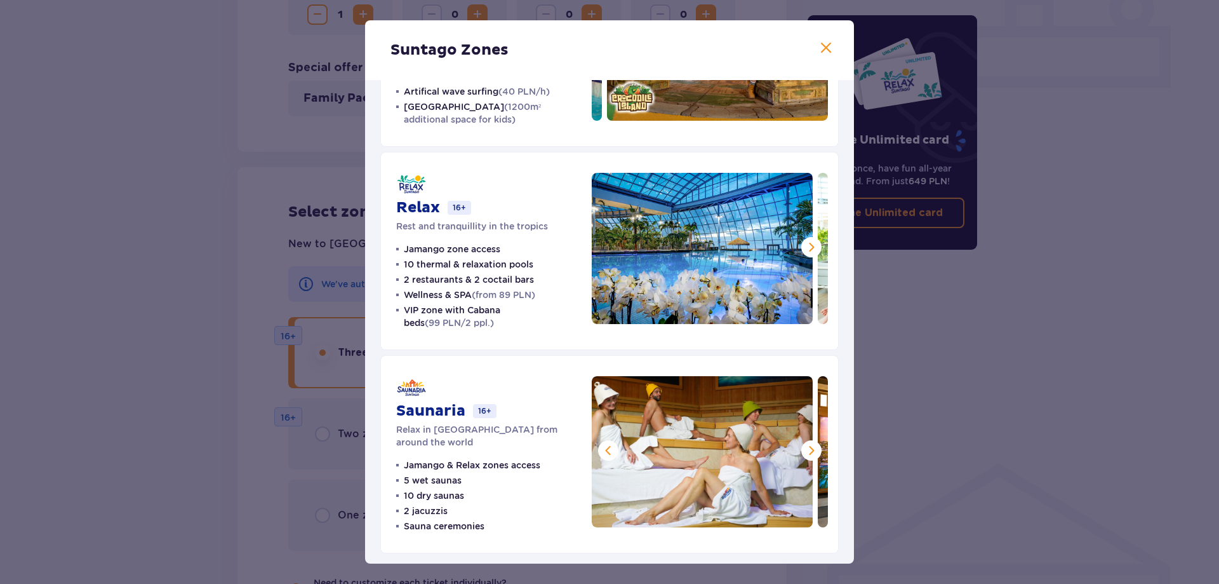
click at [808, 446] on span at bounding box center [811, 450] width 15 height 15
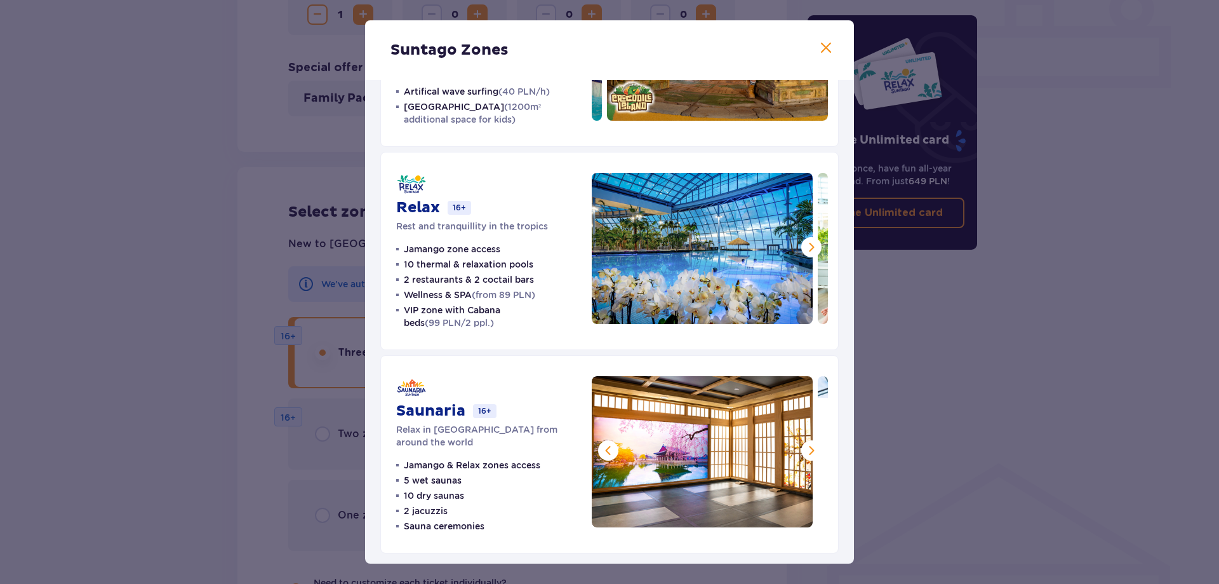
click at [808, 446] on span at bounding box center [811, 450] width 15 height 15
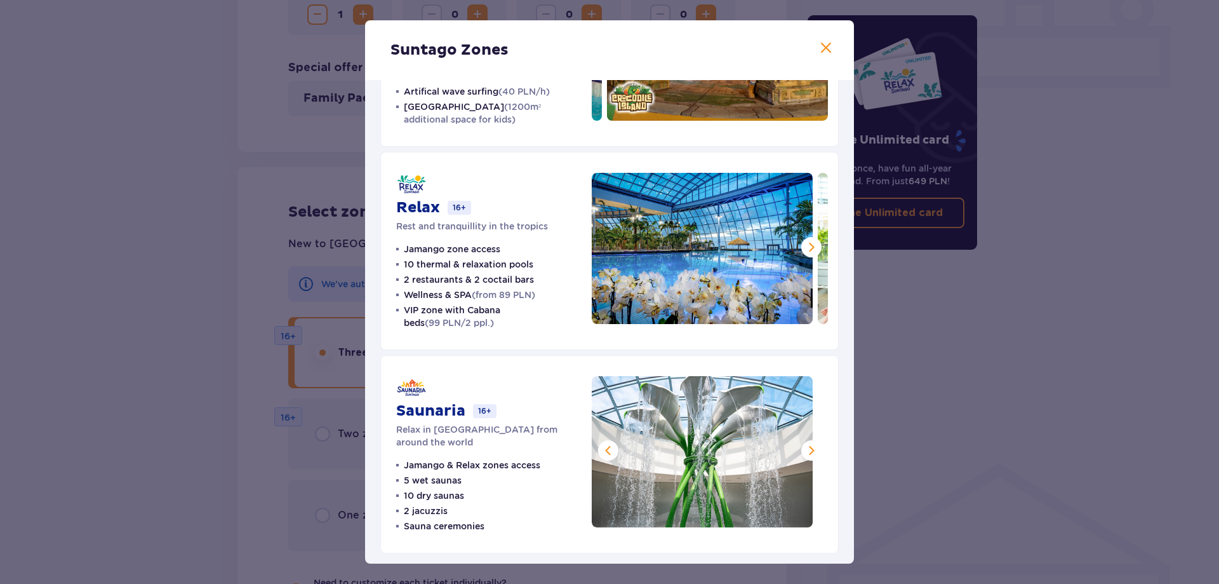
click at [808, 446] on span at bounding box center [811, 450] width 15 height 15
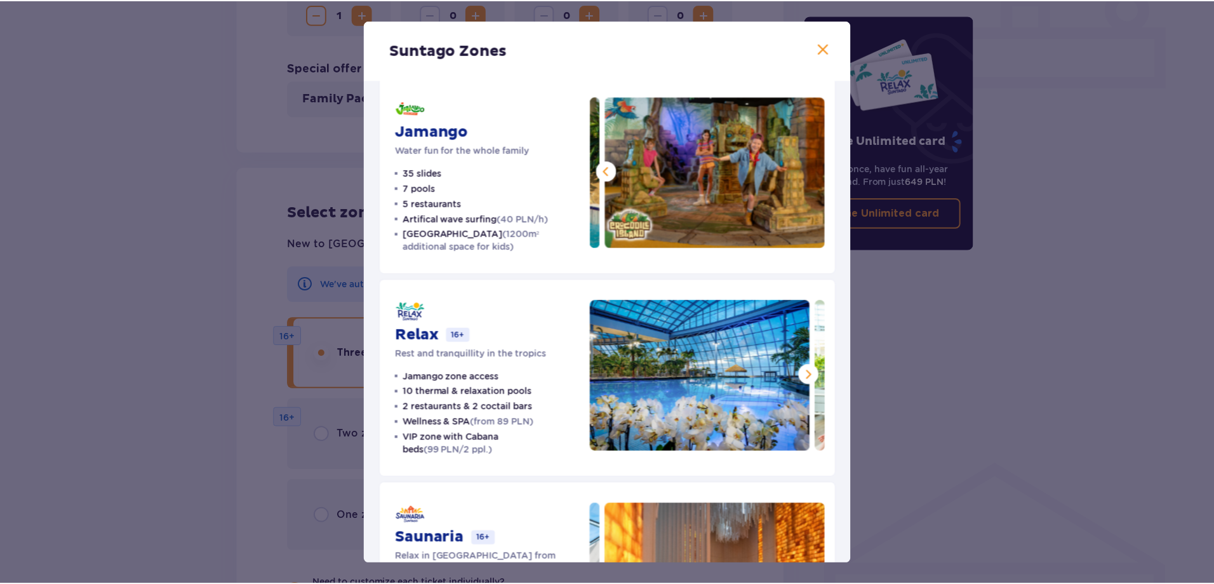
scroll to position [0, 0]
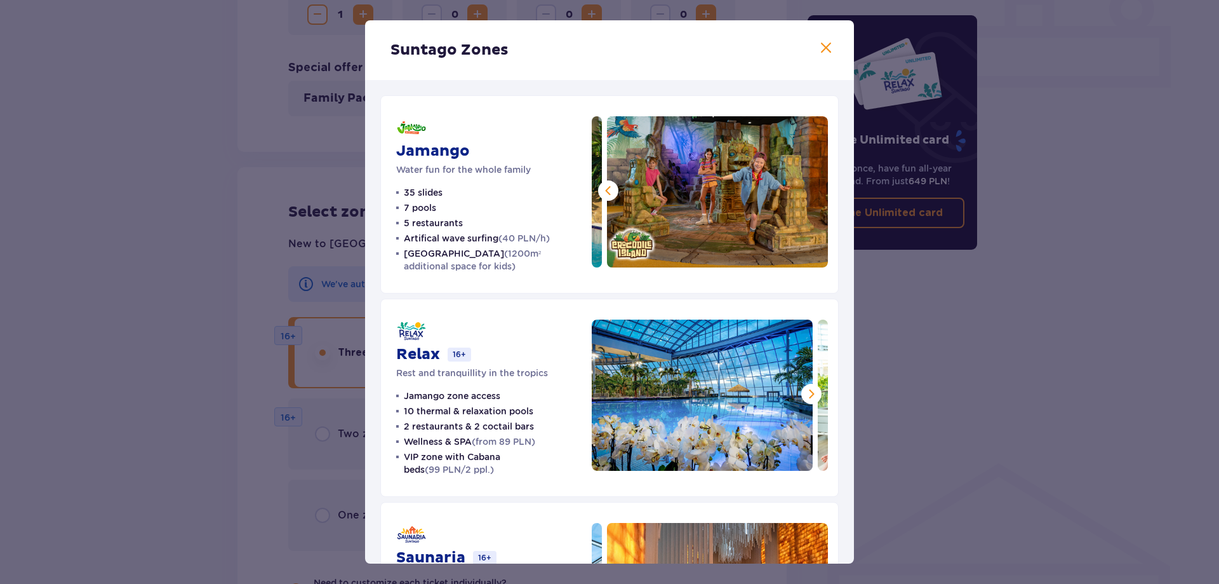
click at [610, 191] on span at bounding box center [608, 190] width 15 height 15
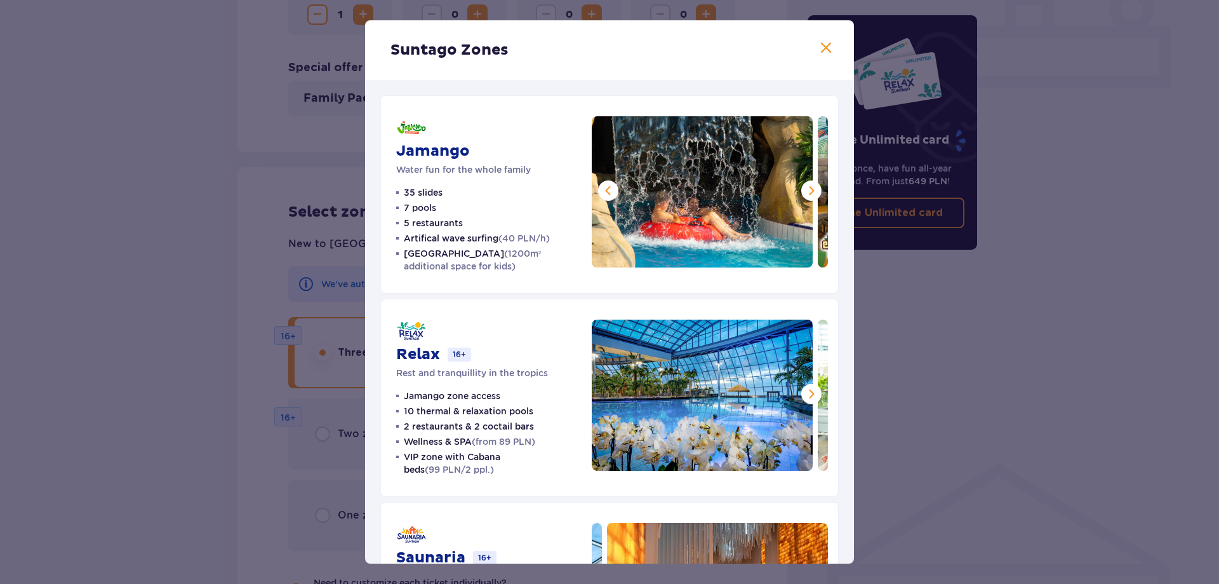
click at [610, 191] on span at bounding box center [608, 190] width 15 height 15
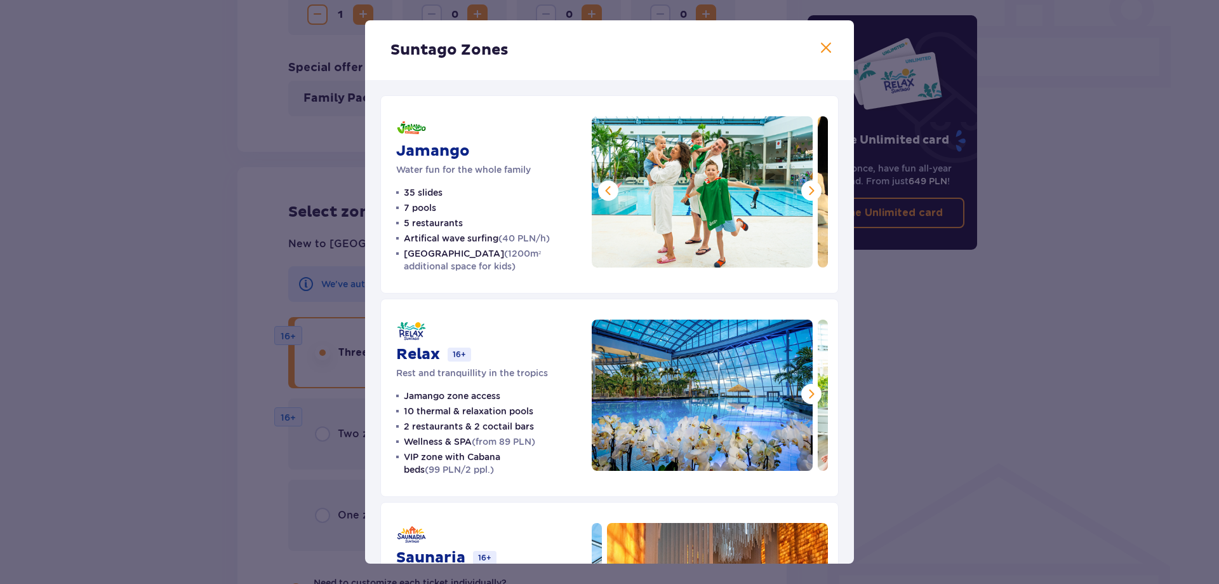
click at [603, 195] on span at bounding box center [608, 190] width 15 height 15
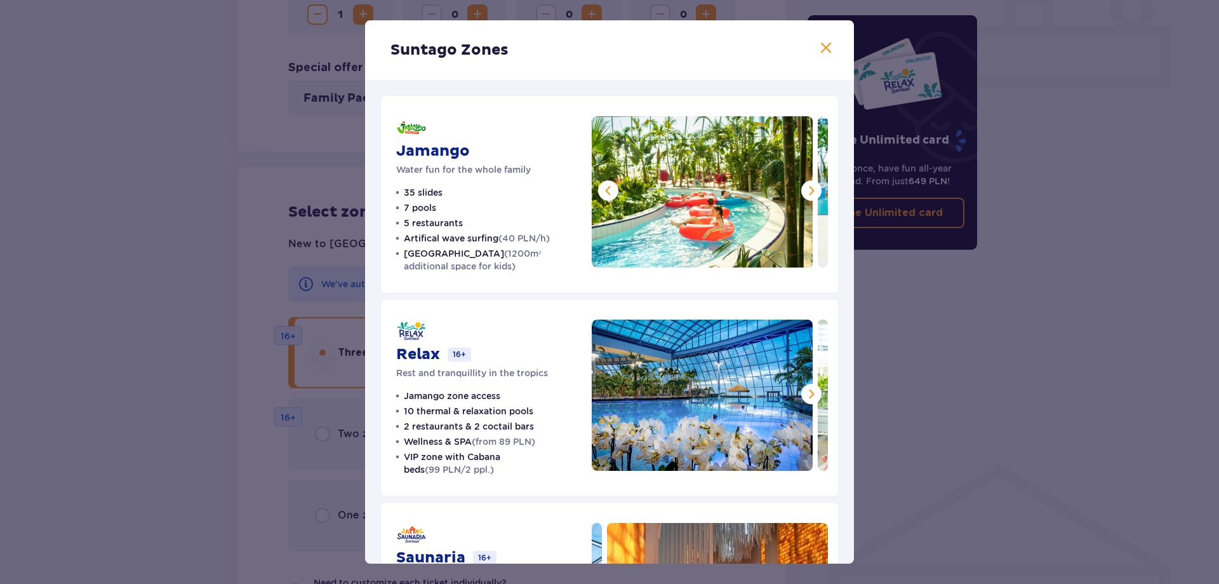
click at [603, 195] on span at bounding box center [608, 190] width 15 height 15
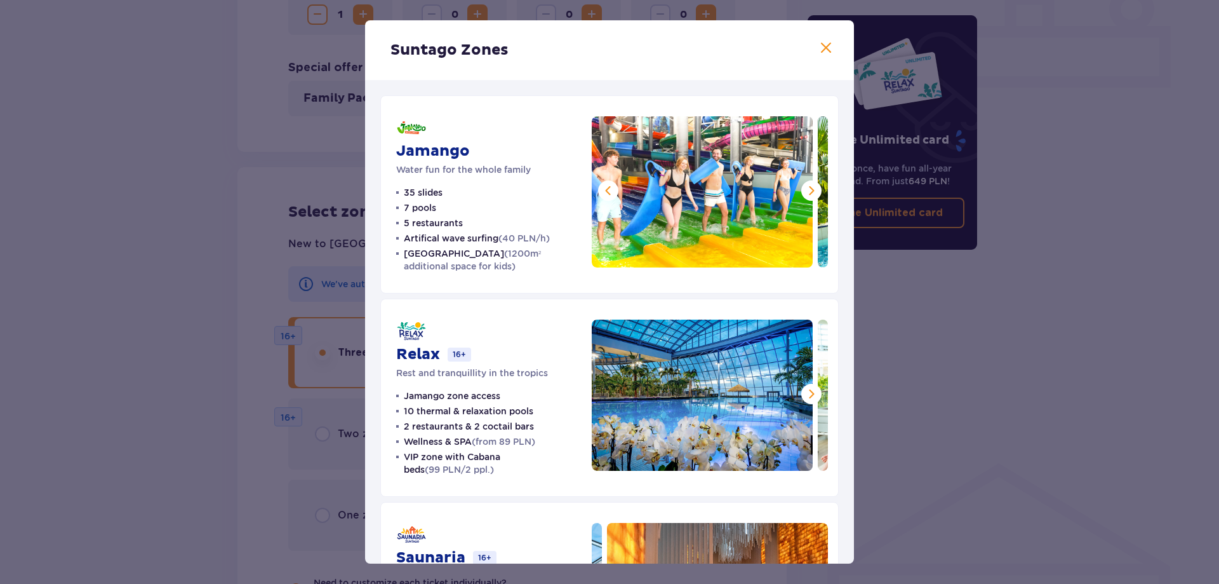
click at [603, 195] on span at bounding box center [608, 190] width 15 height 15
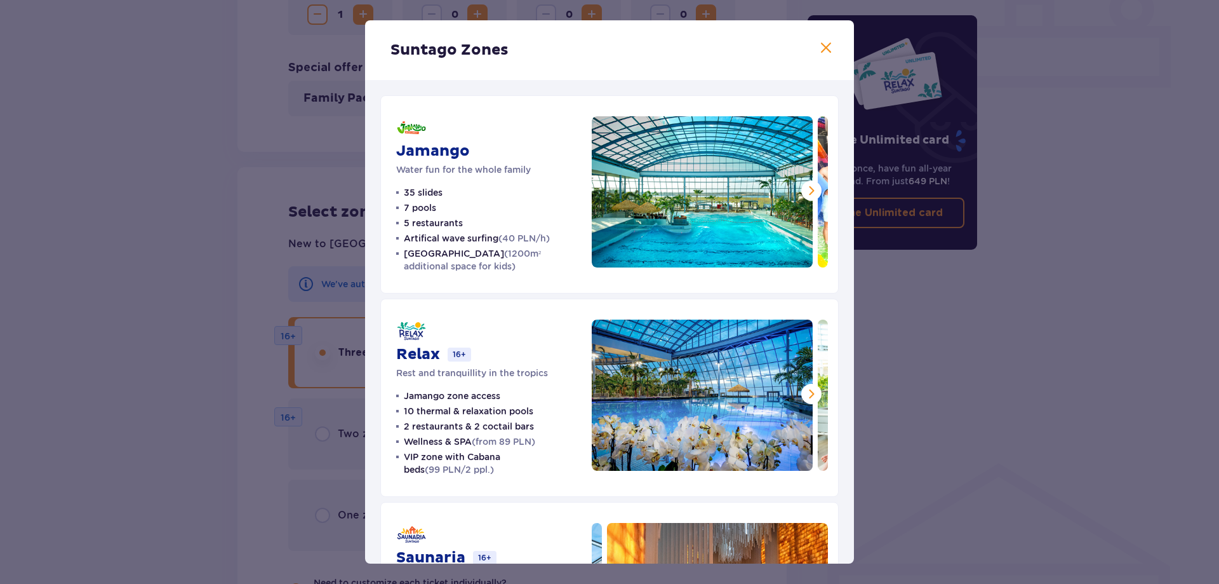
click at [890, 238] on div "Suntago Zones Jamango Water fun for the whole family 35 slides 7 pools 5 restau…" at bounding box center [609, 292] width 1219 height 584
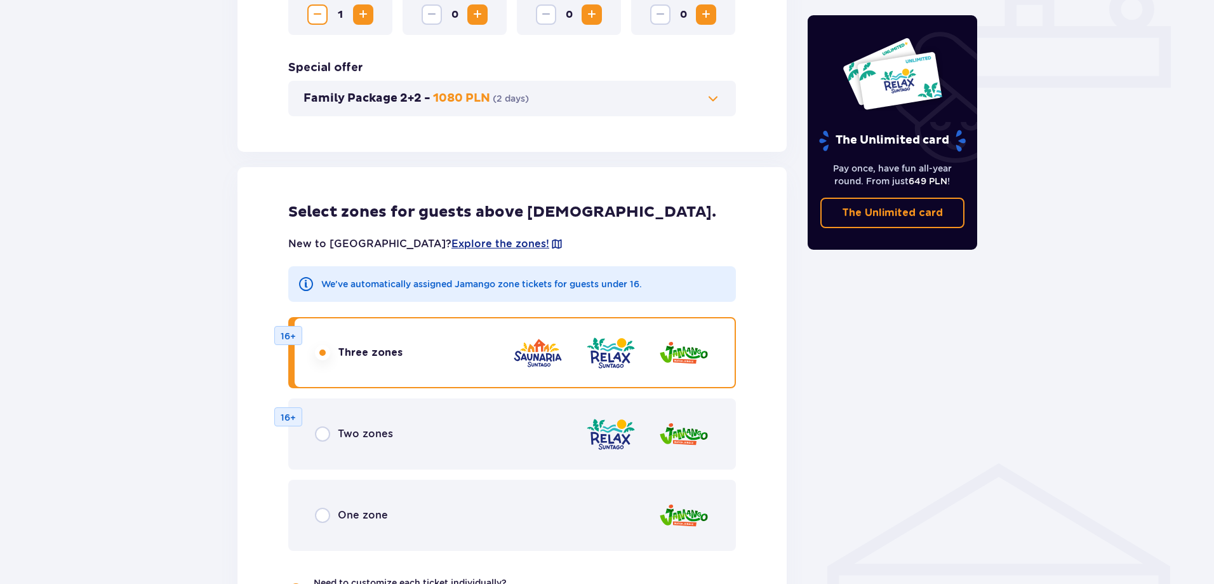
click at [385, 436] on span "Two zones" at bounding box center [365, 434] width 55 height 14
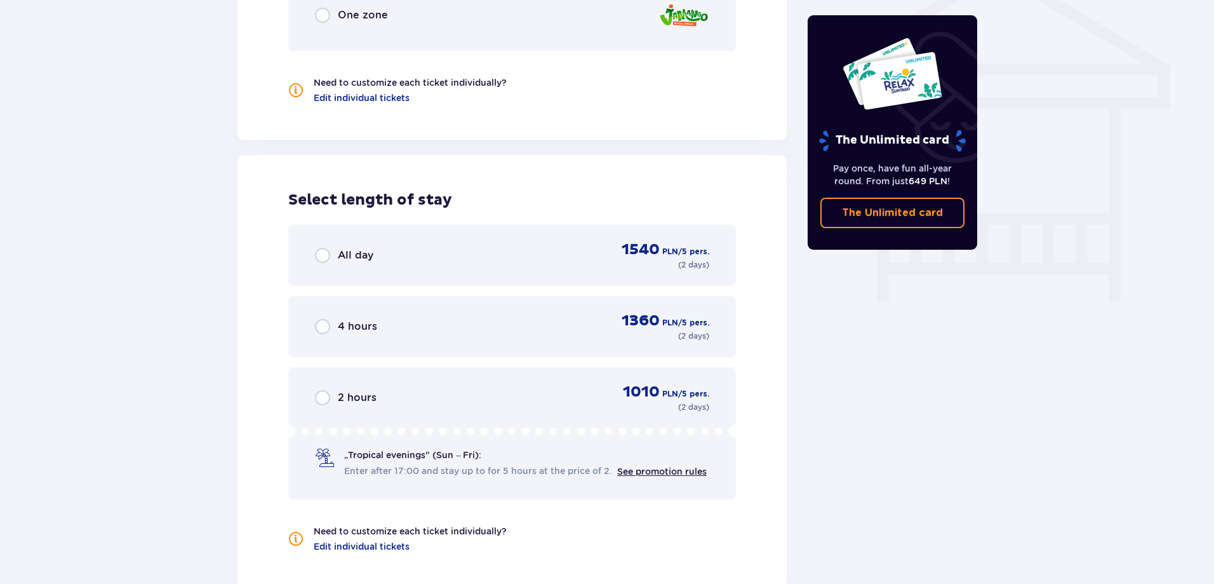
scroll to position [1065, 0]
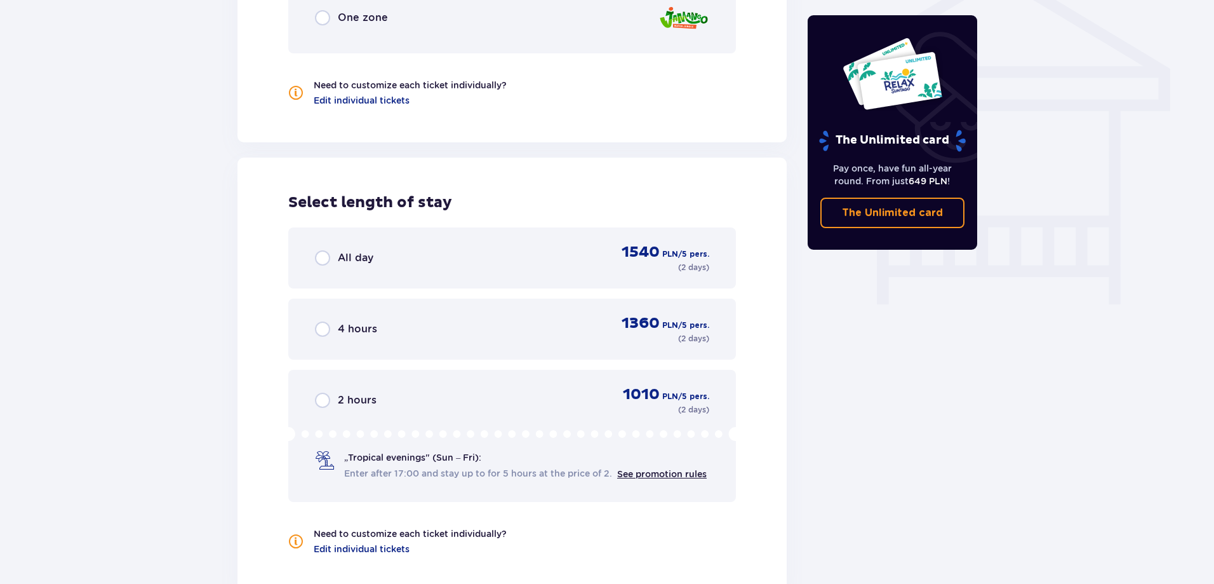
click at [340, 262] on span "All day" at bounding box center [356, 258] width 36 height 14
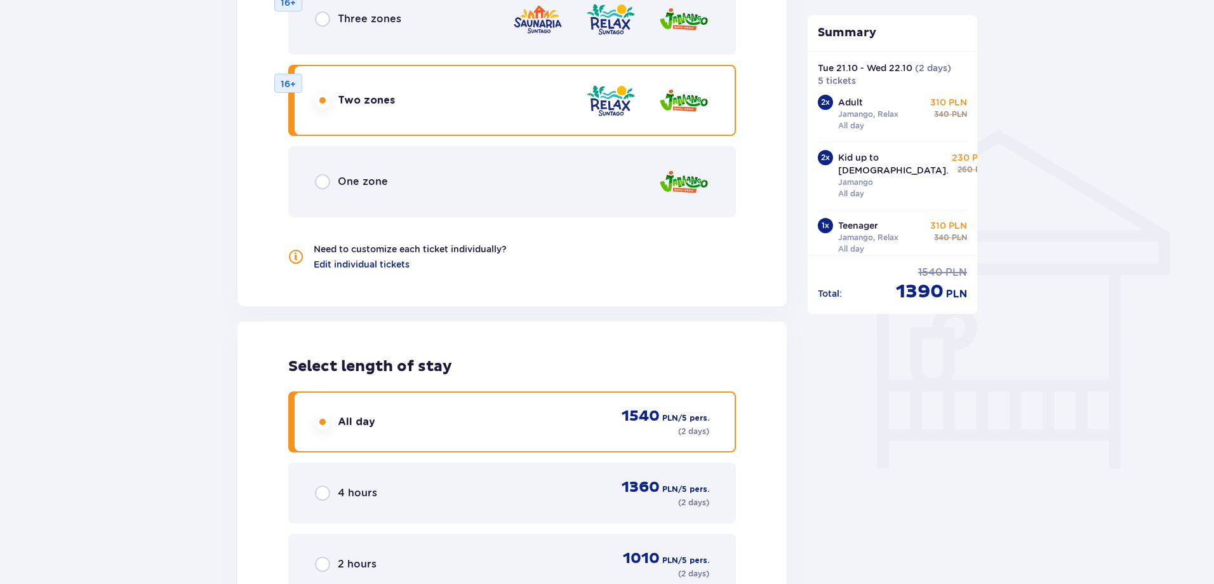
scroll to position [885, 0]
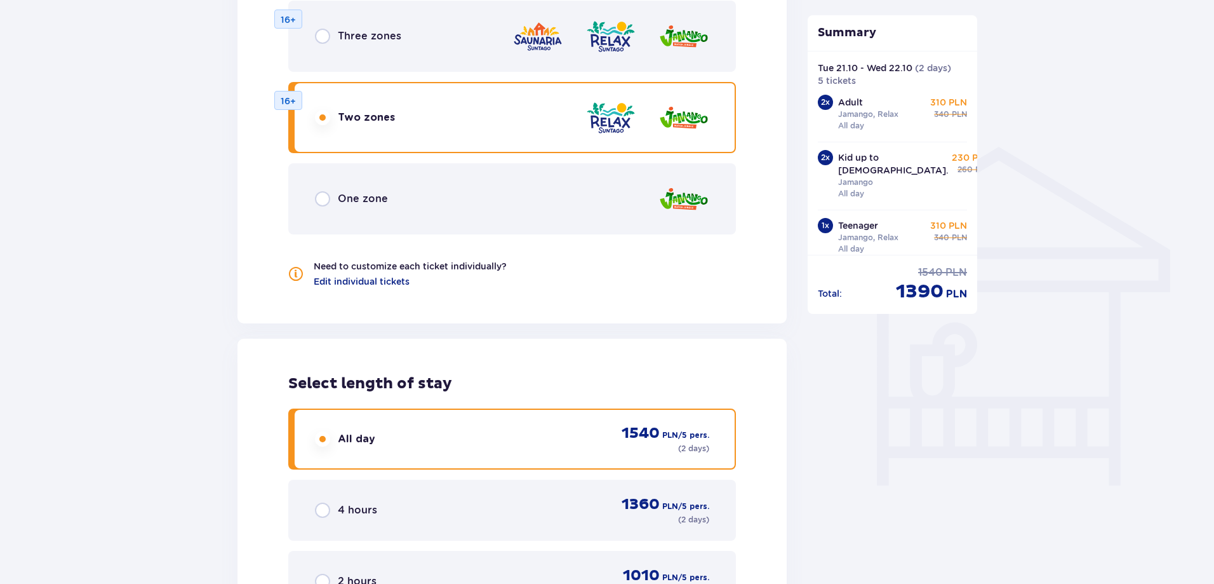
click at [322, 47] on div "Three zones 16+" at bounding box center [512, 36] width 448 height 71
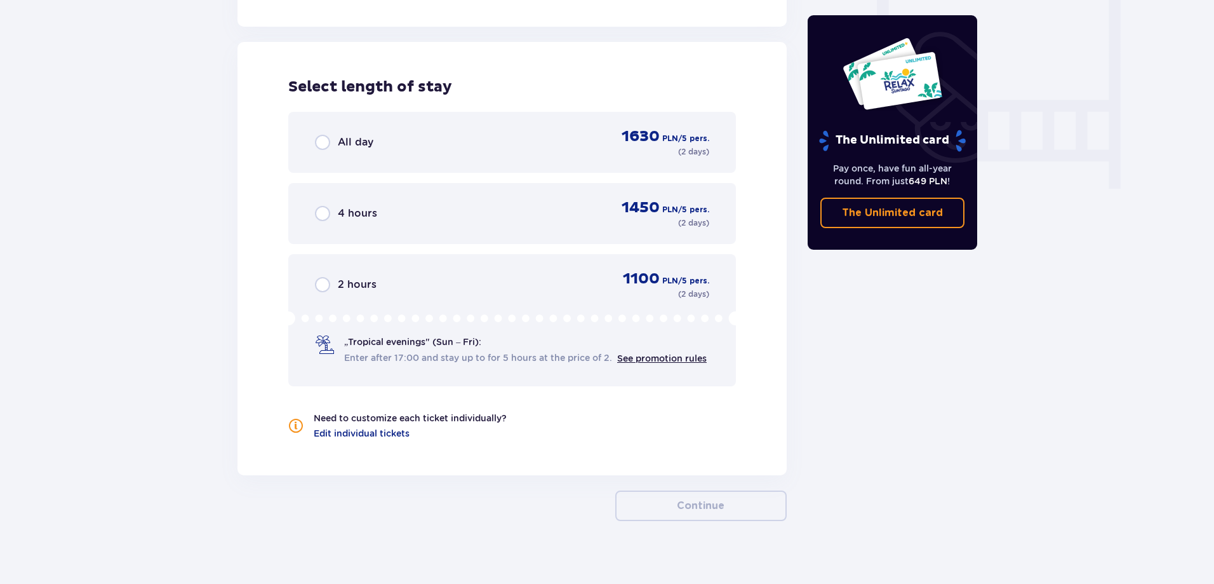
scroll to position [1192, 0]
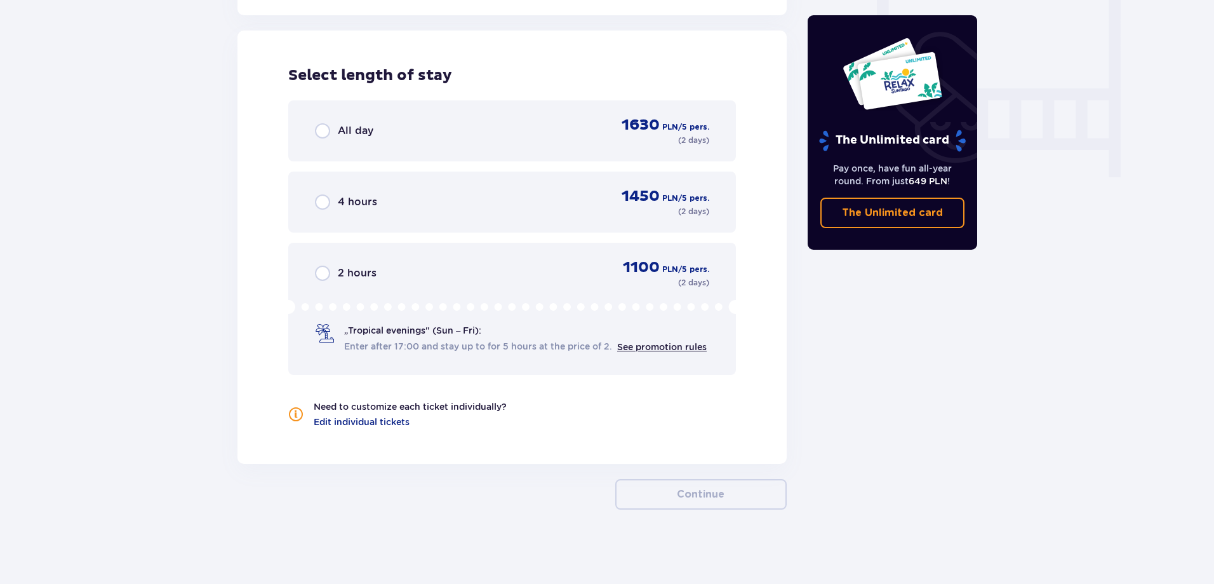
click at [547, 130] on div "All day 1630 PLN / 5 pers. ( 2 days )" at bounding box center [512, 131] width 394 height 30
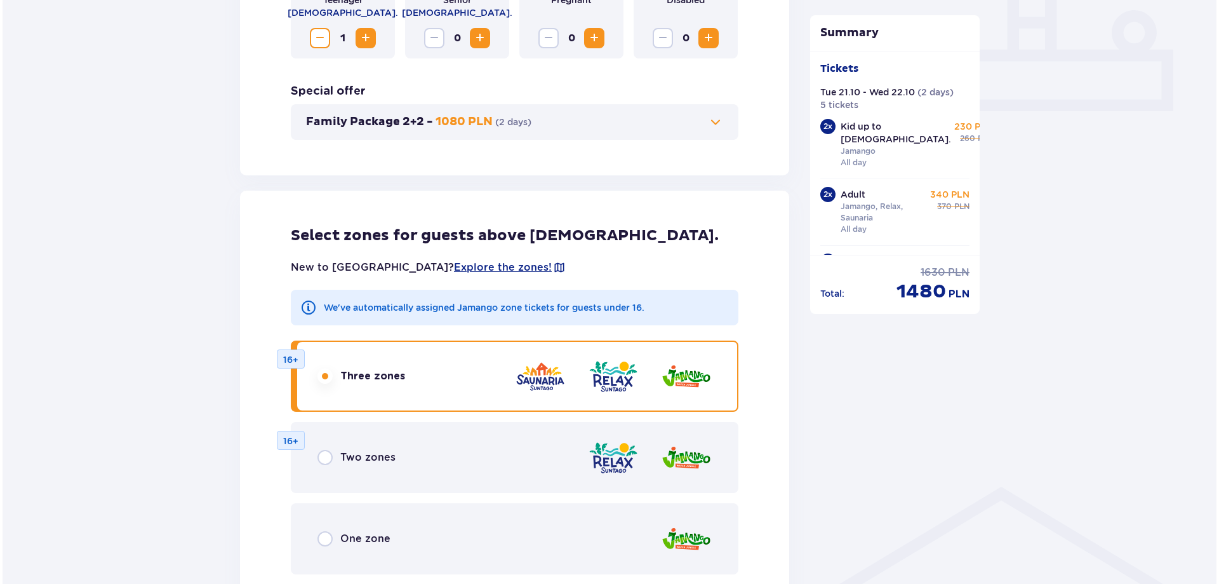
scroll to position [567, 0]
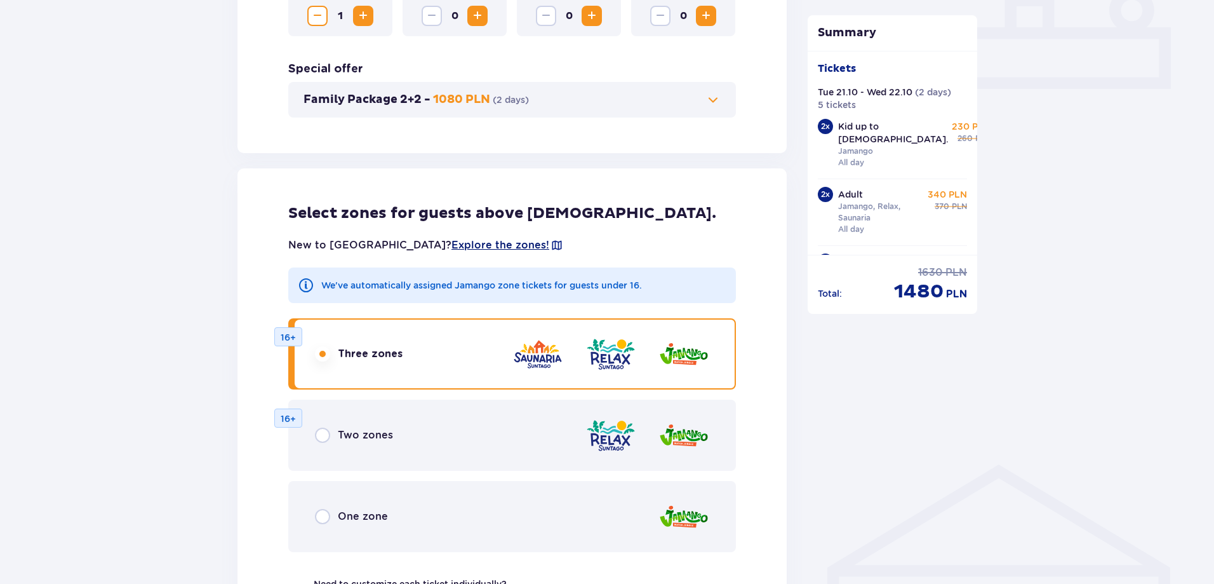
click at [451, 242] on span "Explore the zones!" at bounding box center [500, 245] width 98 height 14
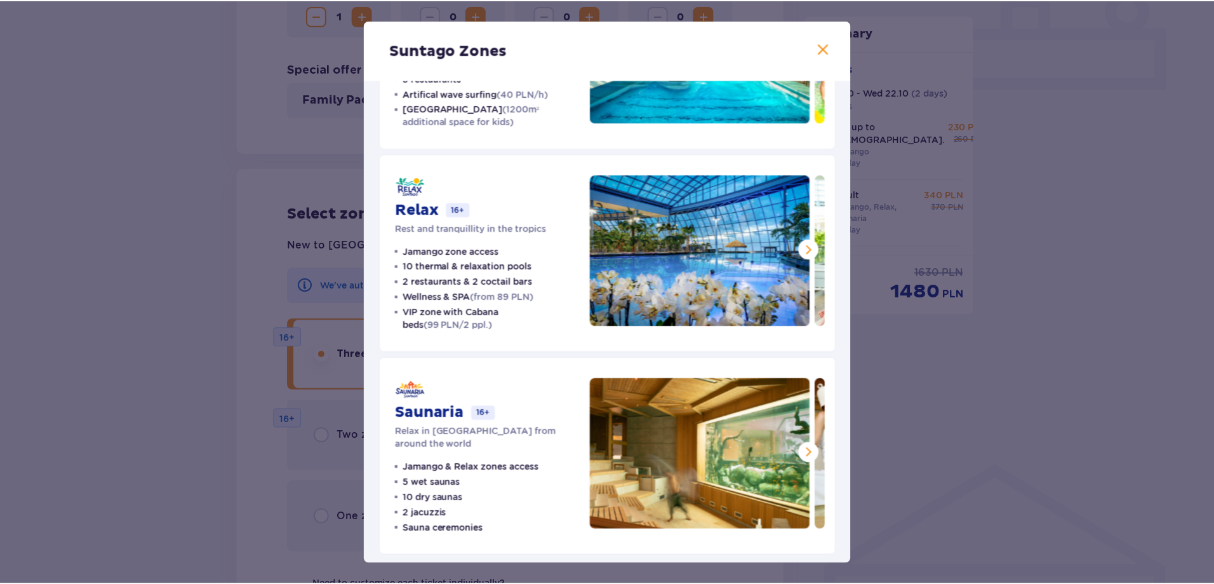
scroll to position [147, 0]
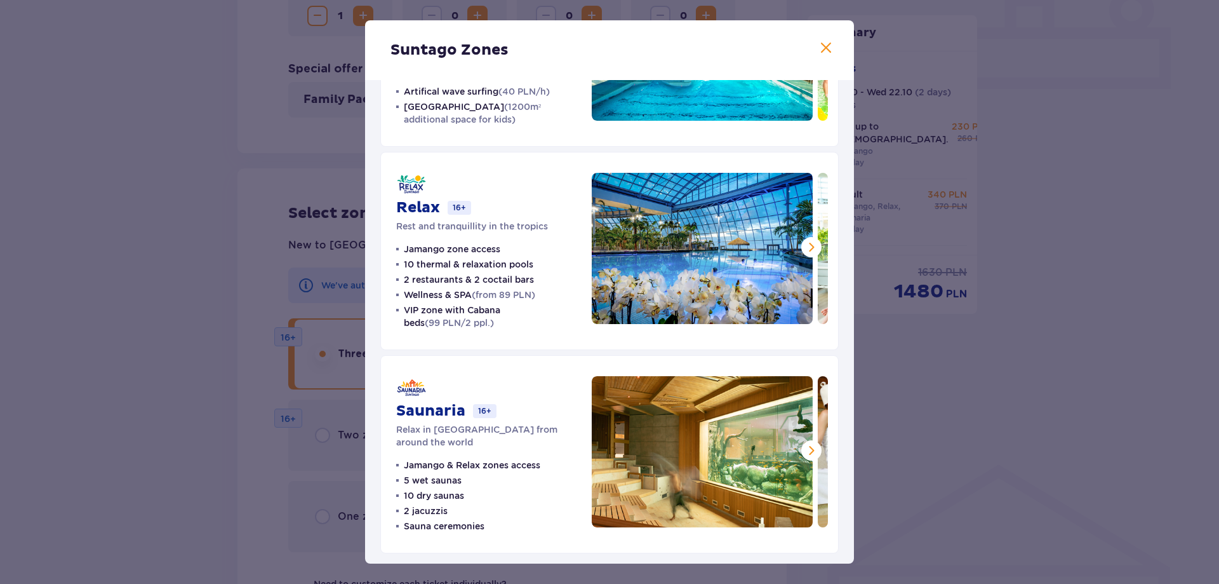
click at [821, 49] on span at bounding box center [825, 48] width 15 height 15
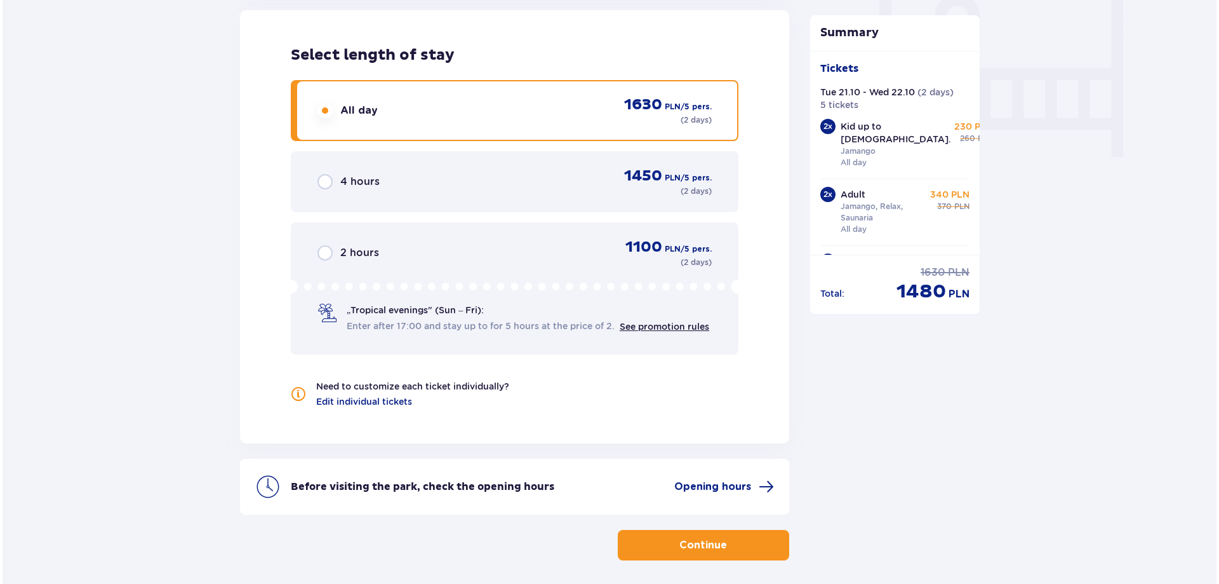
scroll to position [1265, 0]
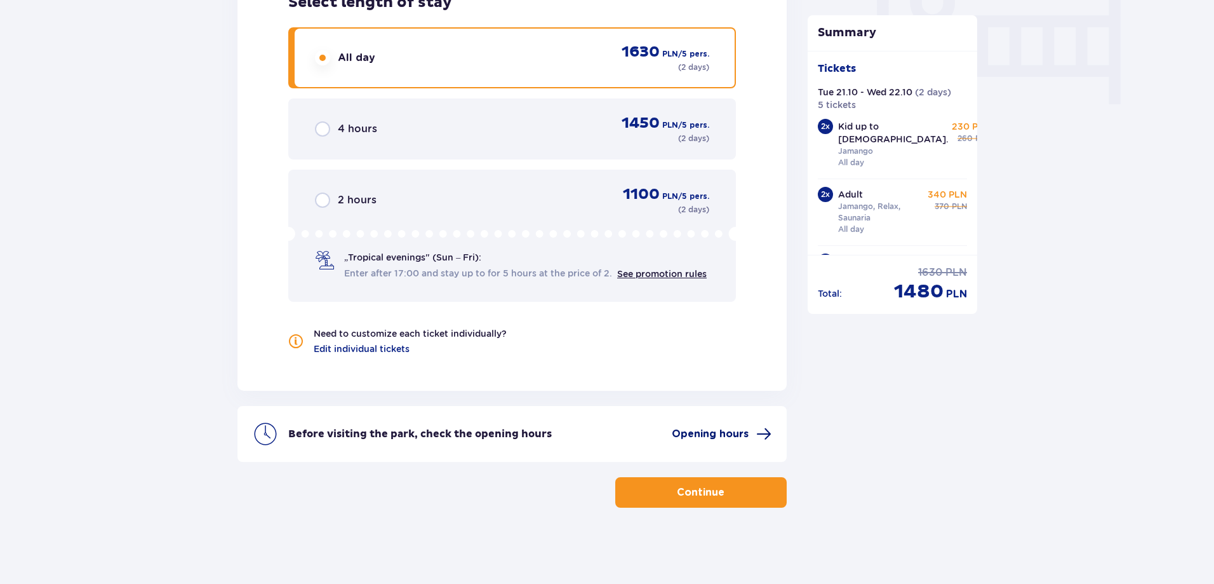
click at [705, 437] on span "Opening hours" at bounding box center [710, 434] width 77 height 14
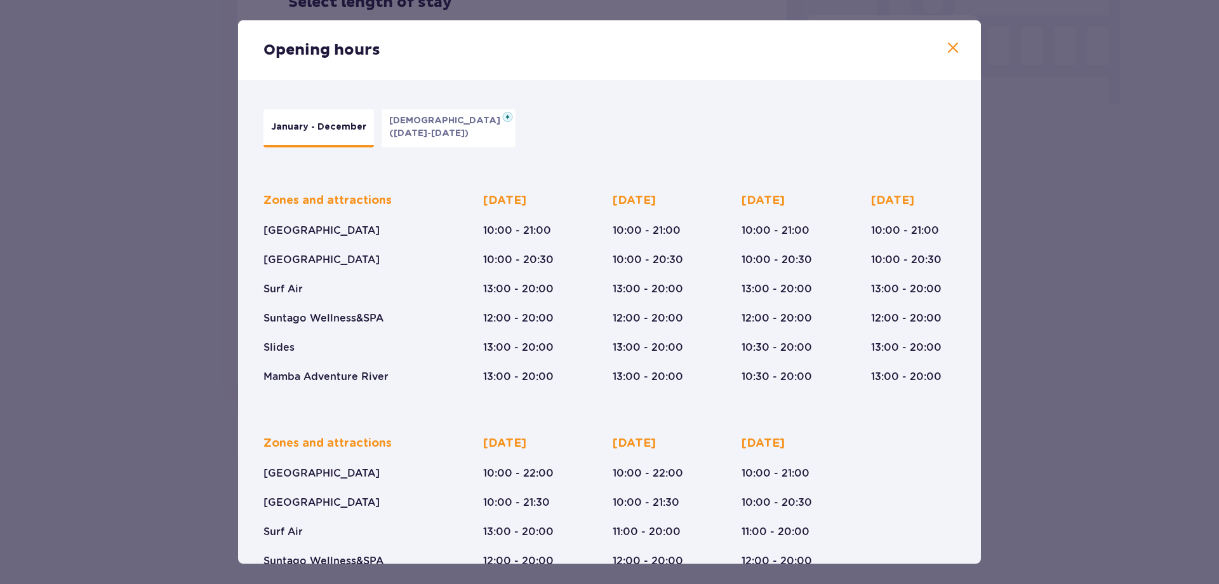
click at [314, 123] on p "January - December" at bounding box center [318, 127] width 95 height 13
click at [951, 50] on span at bounding box center [952, 48] width 15 height 15
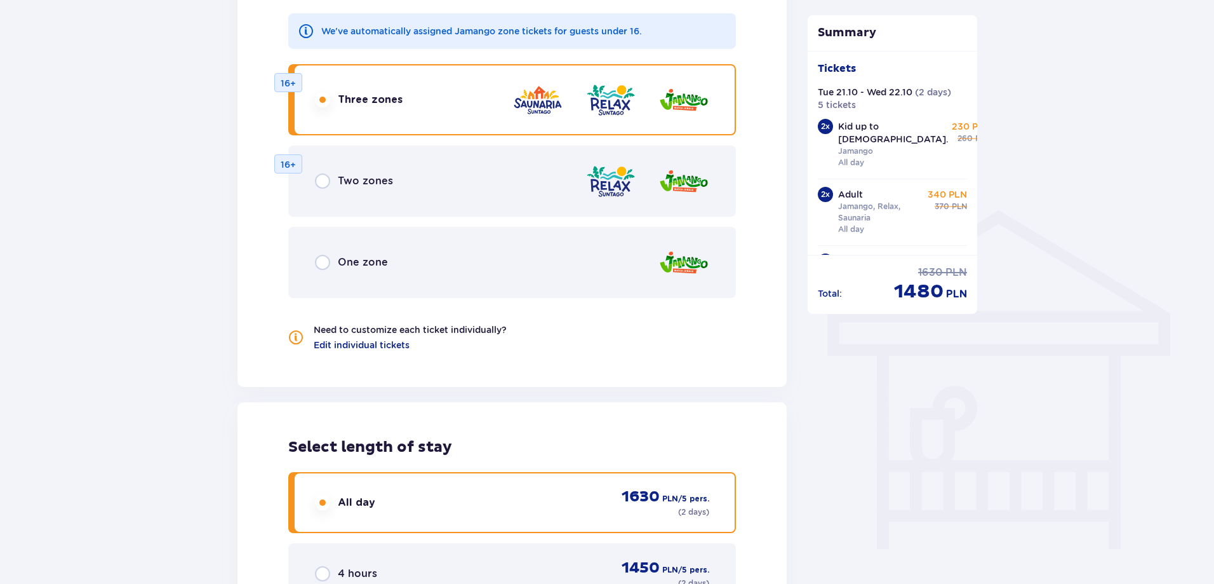
click at [643, 265] on div "One zone" at bounding box center [512, 262] width 448 height 71
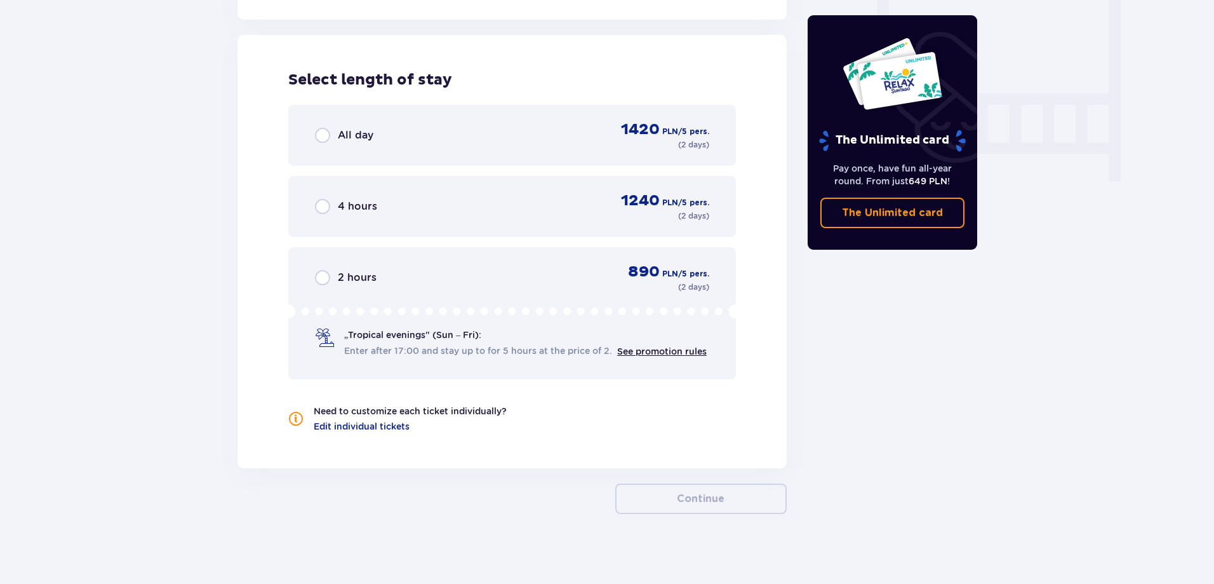
scroll to position [1192, 0]
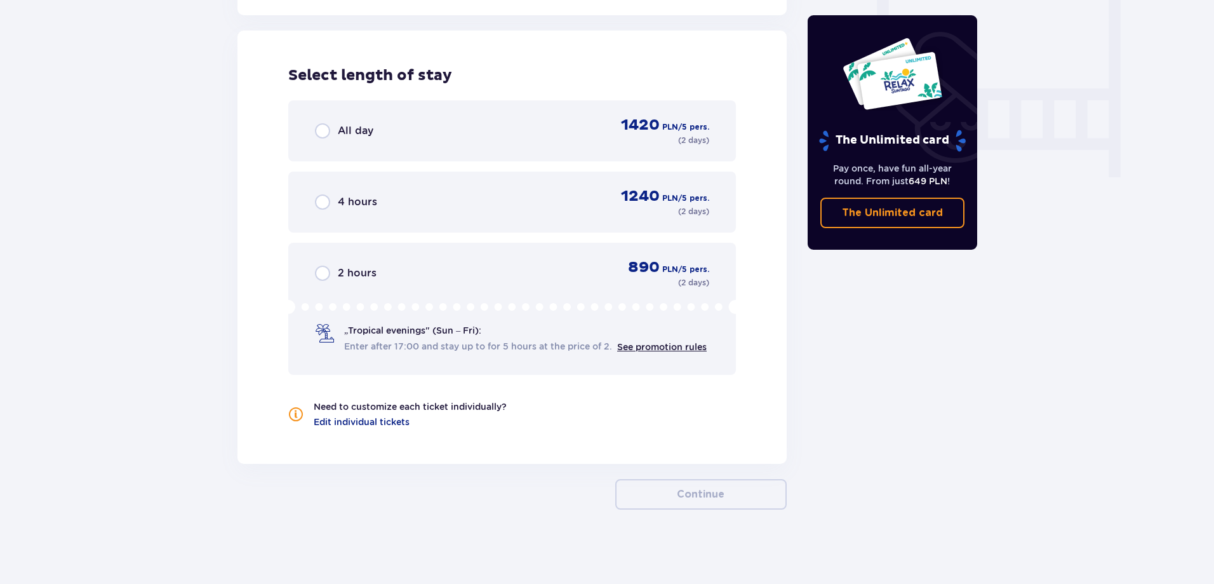
click at [594, 127] on div "All day 1420 PLN / 5 pers. ( 2 days )" at bounding box center [512, 131] width 394 height 30
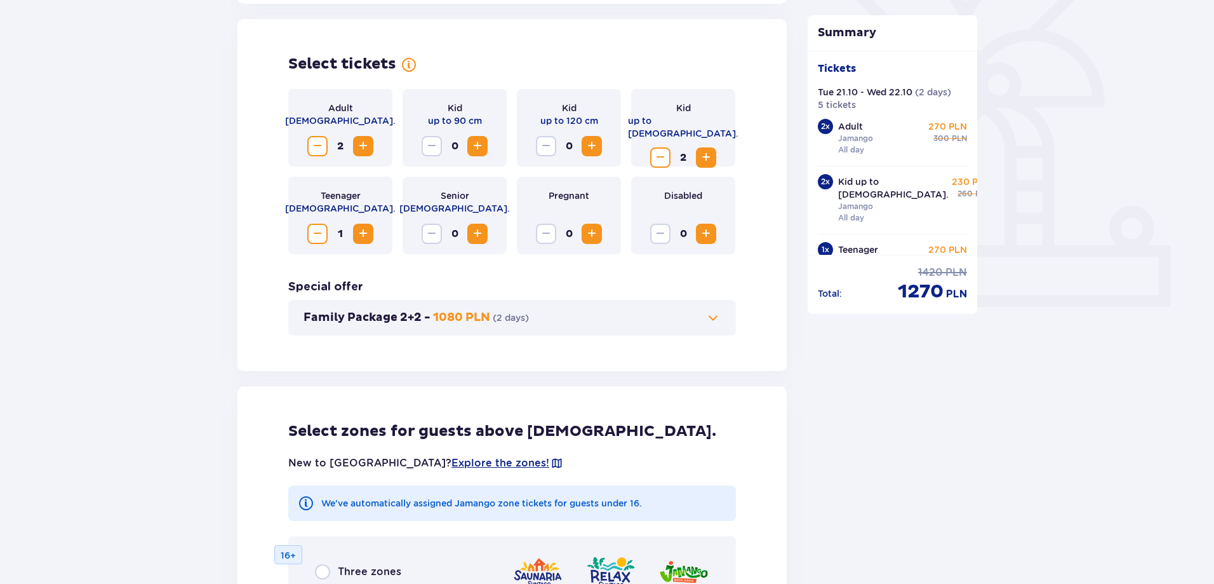
scroll to position [377, 0]
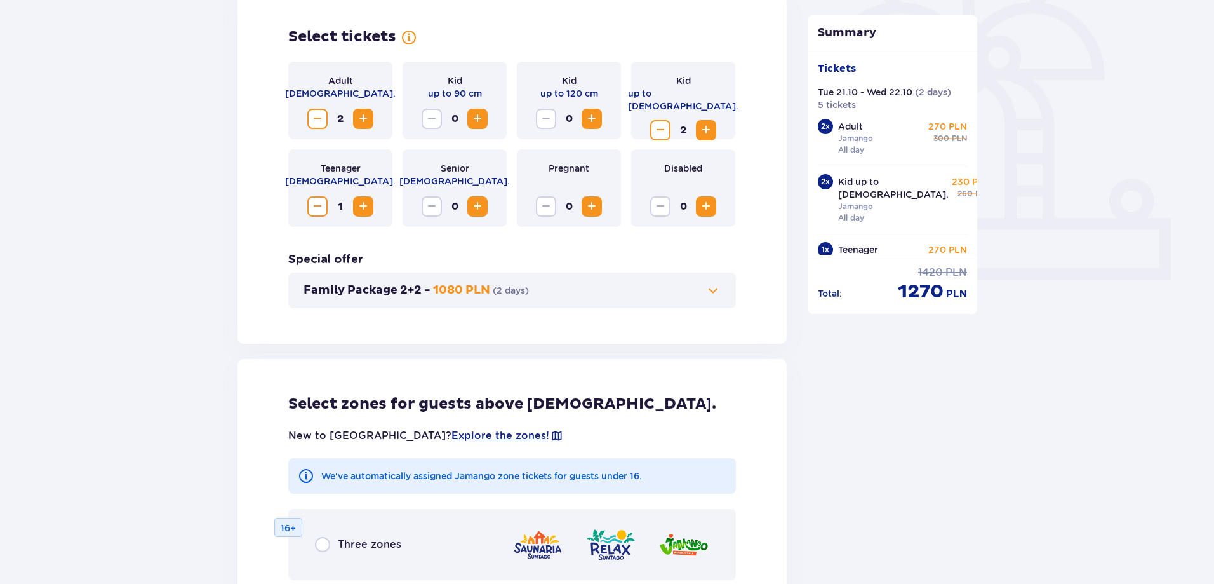
click at [706, 291] on span at bounding box center [712, 290] width 15 height 15
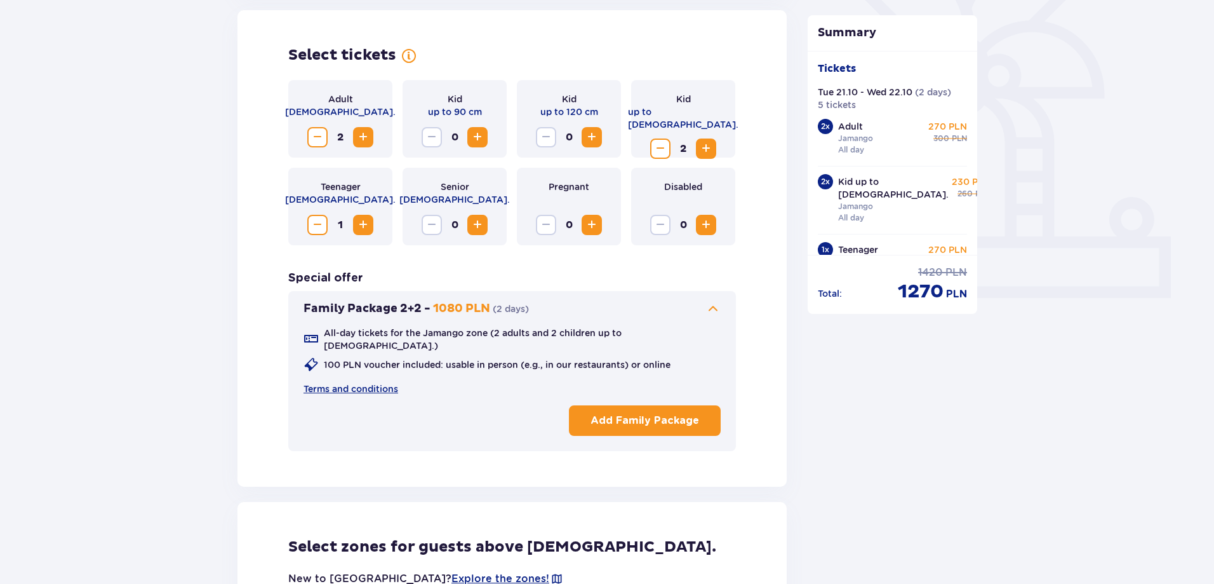
scroll to position [353, 0]
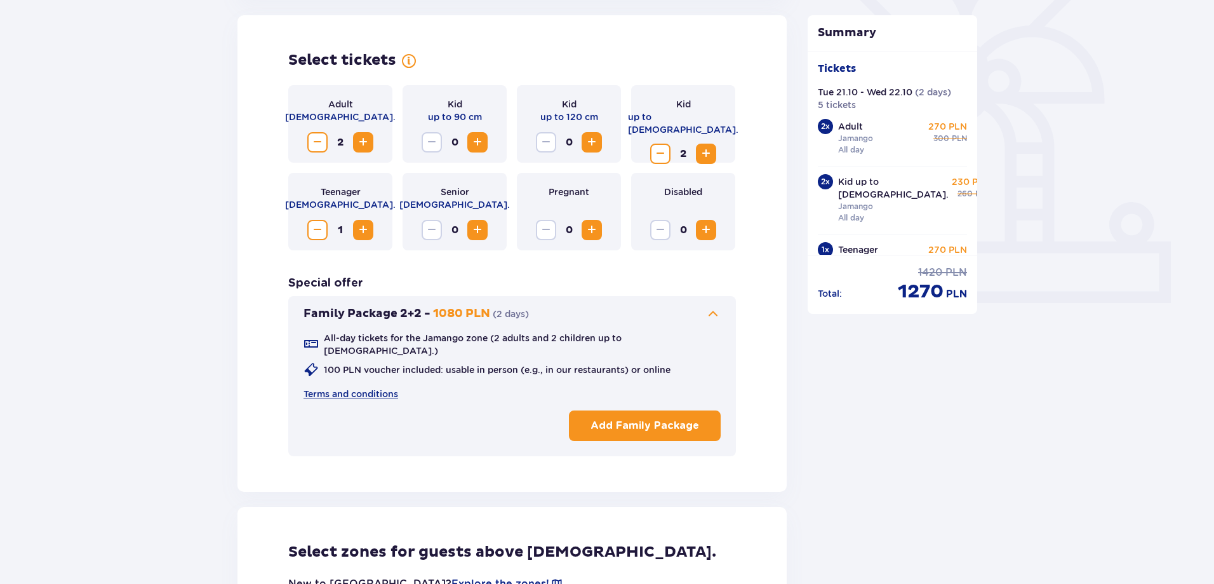
click at [572, 307] on button "Family Package 2+2 - 1080 PLN ( 2 days )" at bounding box center [512, 313] width 417 height 15
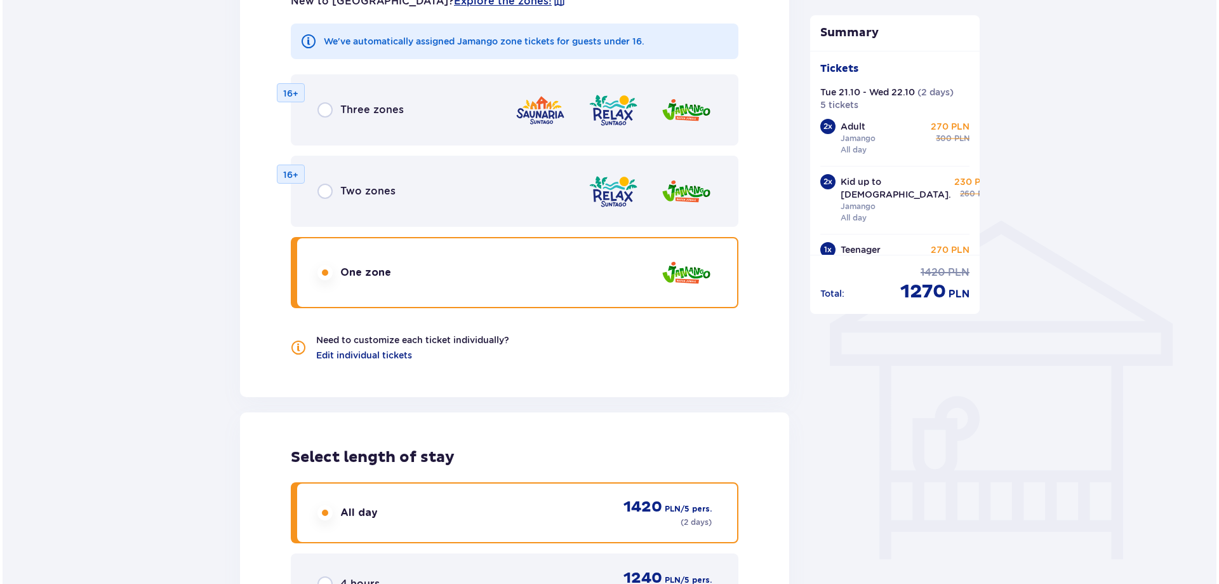
scroll to position [734, 0]
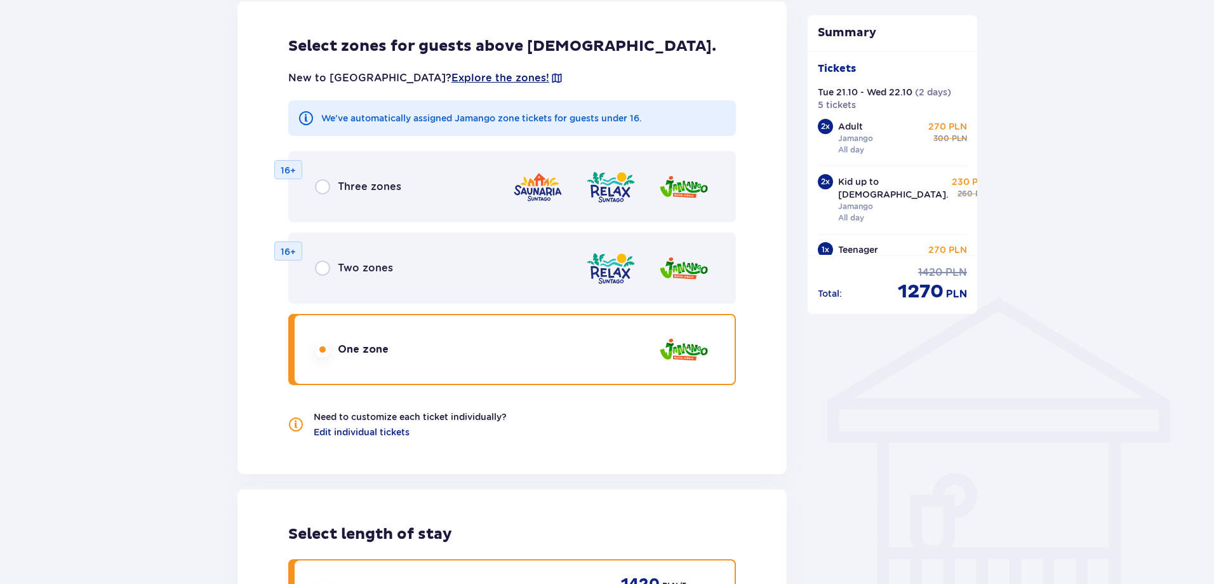
click at [451, 74] on span "Explore the zones!" at bounding box center [500, 78] width 98 height 14
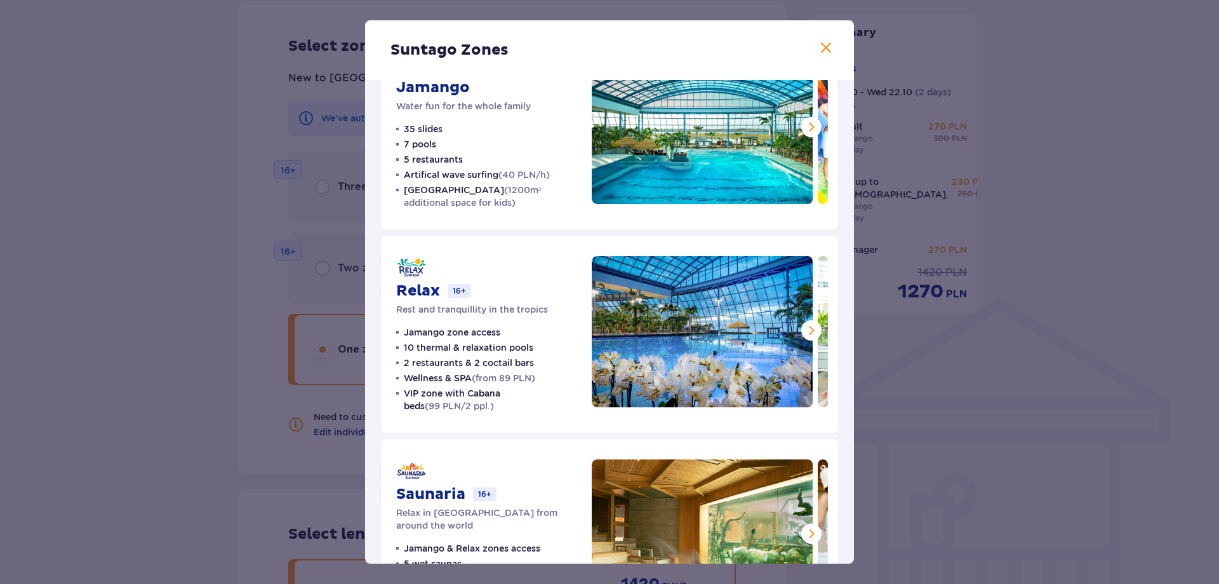
scroll to position [127, 0]
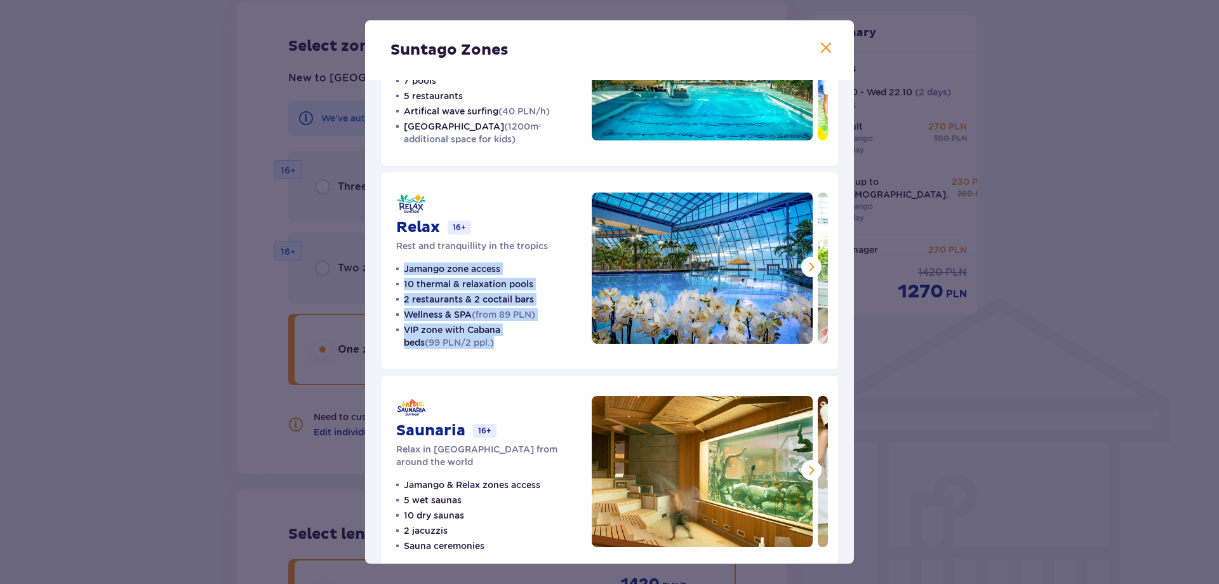
drag, startPoint x: 400, startPoint y: 267, endPoint x: 504, endPoint y: 348, distance: 132.1
click at [504, 348] on ul "Jamango zone access 10 thermal & relaxation pools 2 restaurants & 2 coctail bar…" at bounding box center [486, 305] width 180 height 86
click at [504, 347] on p "VIP zone with Cabana beds (99 PLN/2 ppl.)" at bounding box center [490, 335] width 173 height 25
drag, startPoint x: 497, startPoint y: 342, endPoint x: 411, endPoint y: 257, distance: 120.8
click at [411, 257] on div "Relax 16+ Rest and tranquillity in the tropics Jamango zone access 10 thermal &…" at bounding box center [486, 270] width 180 height 156
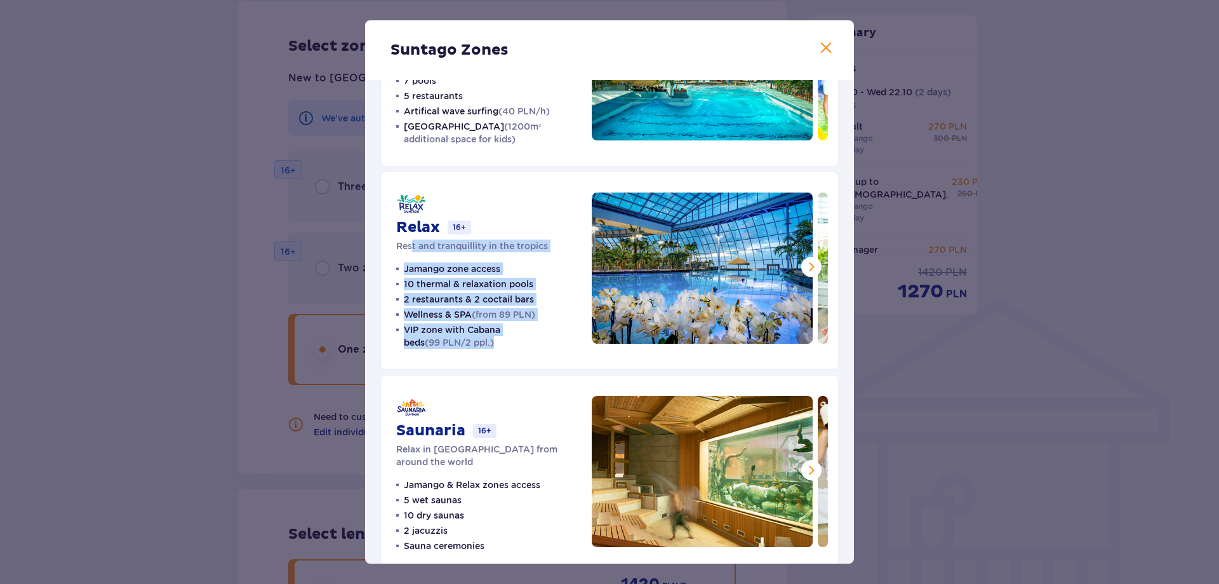
click at [397, 265] on li "Jamango zone access" at bounding box center [448, 268] width 104 height 13
drag, startPoint x: 399, startPoint y: 266, endPoint x: 481, endPoint y: 348, distance: 115.8
click at [481, 348] on ul "Jamango zone access 10 thermal & relaxation pools 2 restaurants & 2 coctail bar…" at bounding box center [486, 305] width 180 height 86
copy ul "Jamango zone access 10 thermal & relaxation pools 2 restaurants & 2 coctail bar…"
click at [483, 347] on p "VIP zone with Cabana beds (99 PLN/2 ppl.)" at bounding box center [490, 335] width 173 height 25
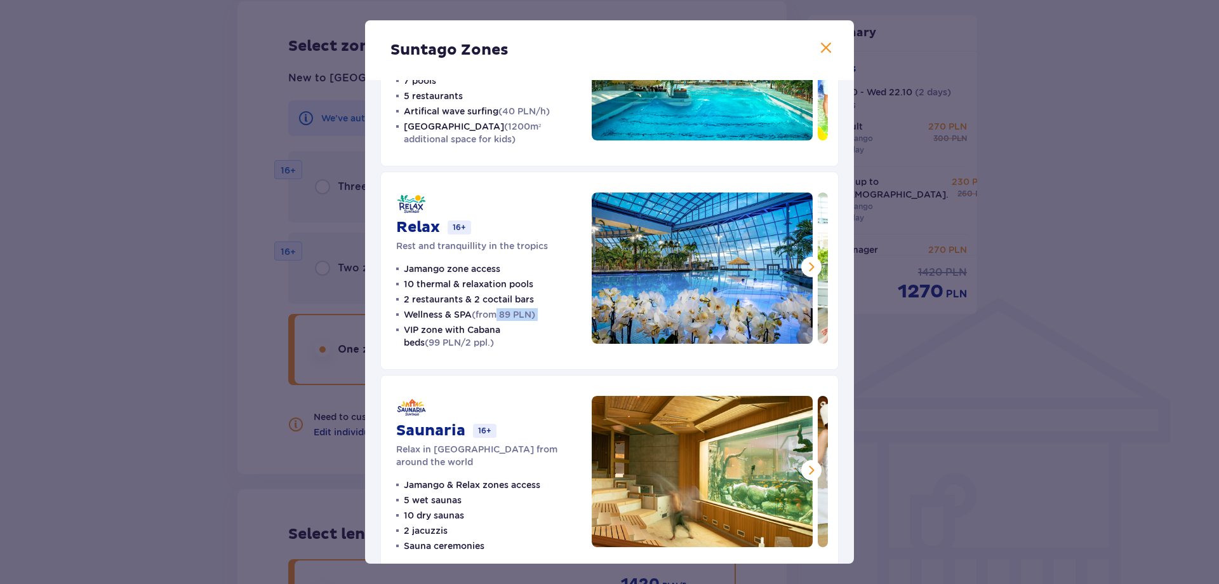
drag, startPoint x: 501, startPoint y: 314, endPoint x: 525, endPoint y: 323, distance: 25.5
click at [525, 323] on ul "Jamango zone access 10 thermal & relaxation pools 2 restaurants & 2 coctail bar…" at bounding box center [486, 305] width 180 height 86
click at [518, 313] on span "(from 89 PLN)" at bounding box center [503, 314] width 63 height 10
click at [509, 307] on ul "Jamango zone access 10 thermal & relaxation pools 2 restaurants & 2 coctail bar…" at bounding box center [486, 305] width 180 height 86
click at [509, 308] on p "Wellness & SPA (from 89 PLN)" at bounding box center [469, 314] width 131 height 13
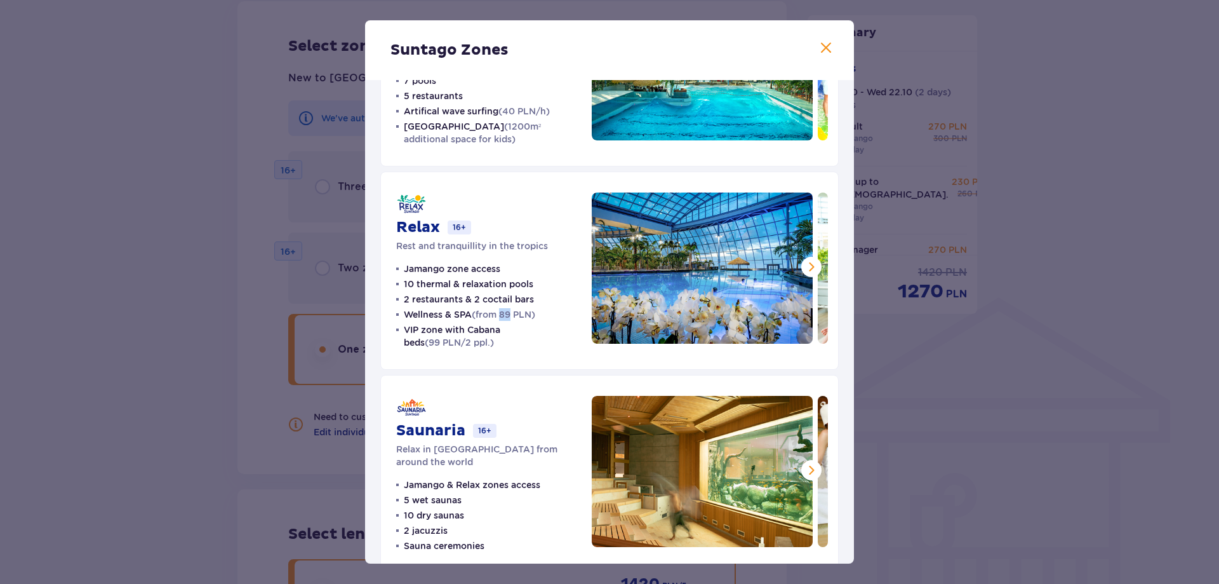
drag, startPoint x: 505, startPoint y: 310, endPoint x: 514, endPoint y: 316, distance: 10.0
click at [514, 316] on span "(from 89 PLN)" at bounding box center [503, 314] width 63 height 10
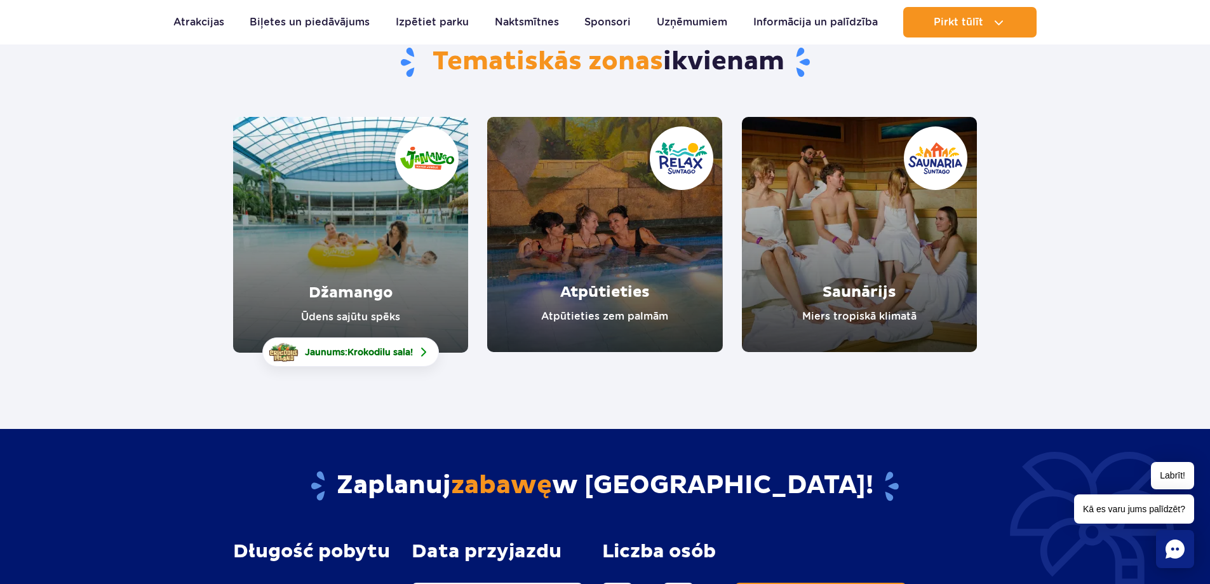
scroll to position [63, 0]
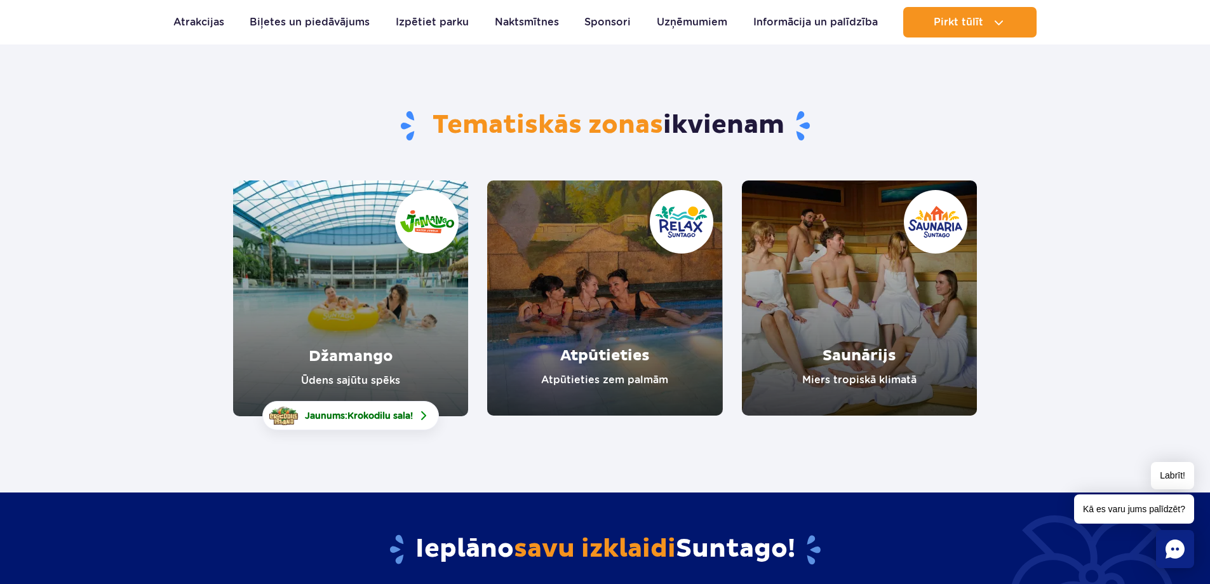
click at [392, 358] on link "Džamango" at bounding box center [350, 298] width 235 height 236
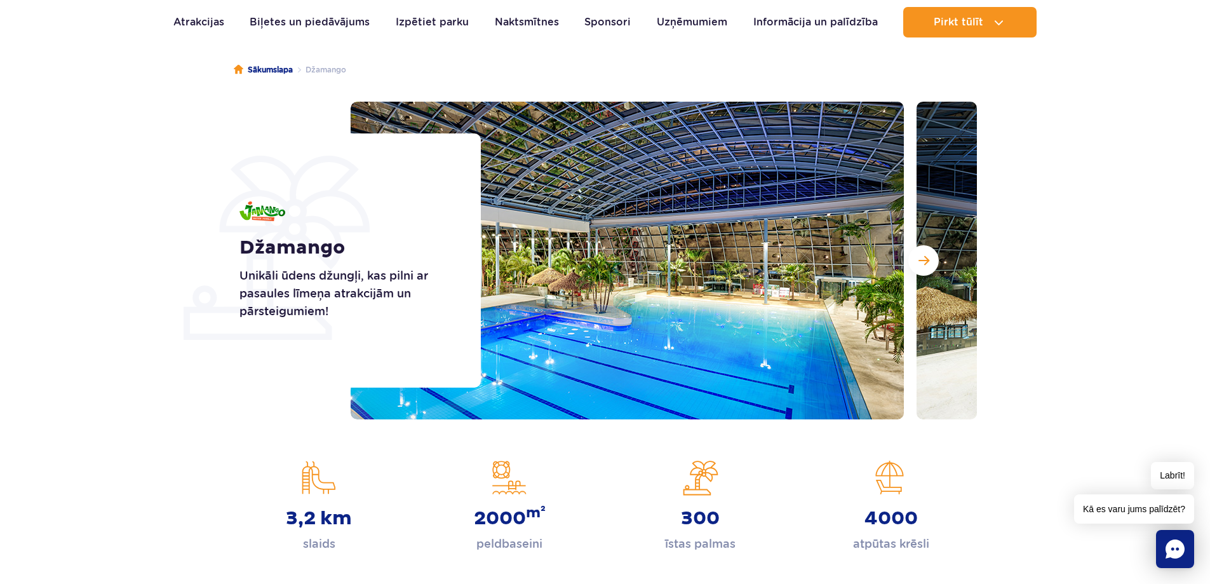
scroll to position [127, 0]
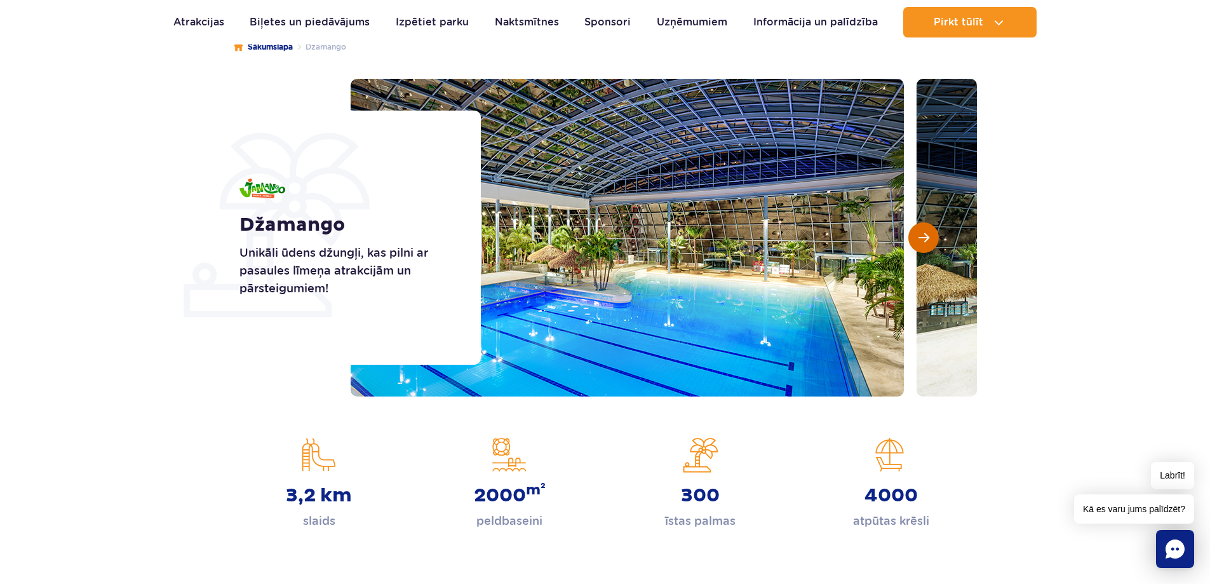
click at [919, 242] on span "Nākamais slaids" at bounding box center [923, 237] width 11 height 11
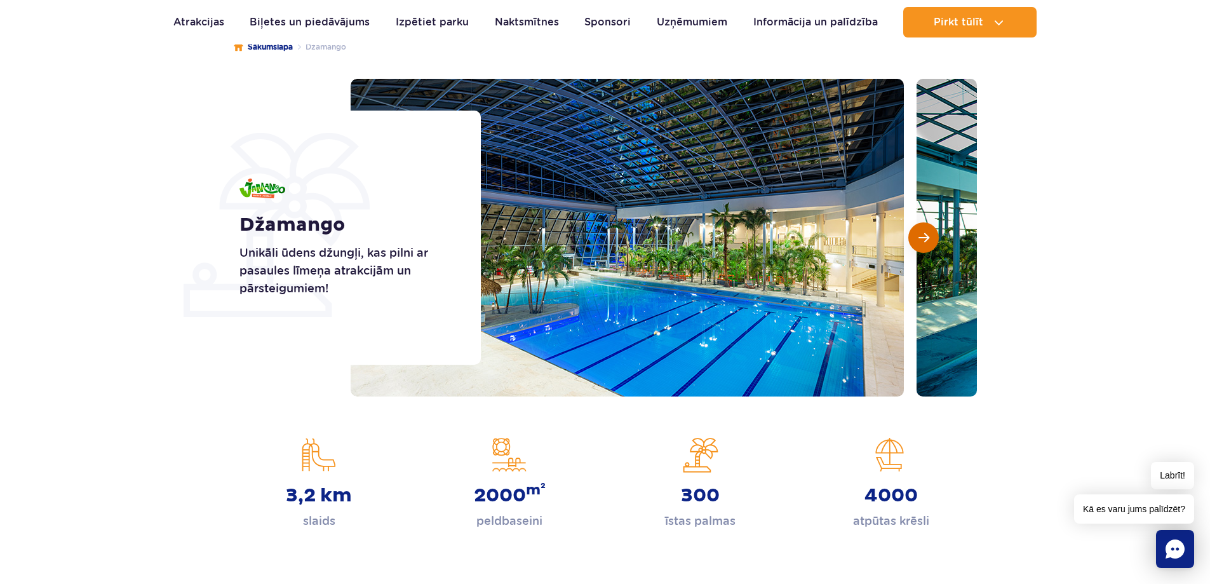
click at [919, 242] on span "Nākamais slaids" at bounding box center [923, 237] width 11 height 11
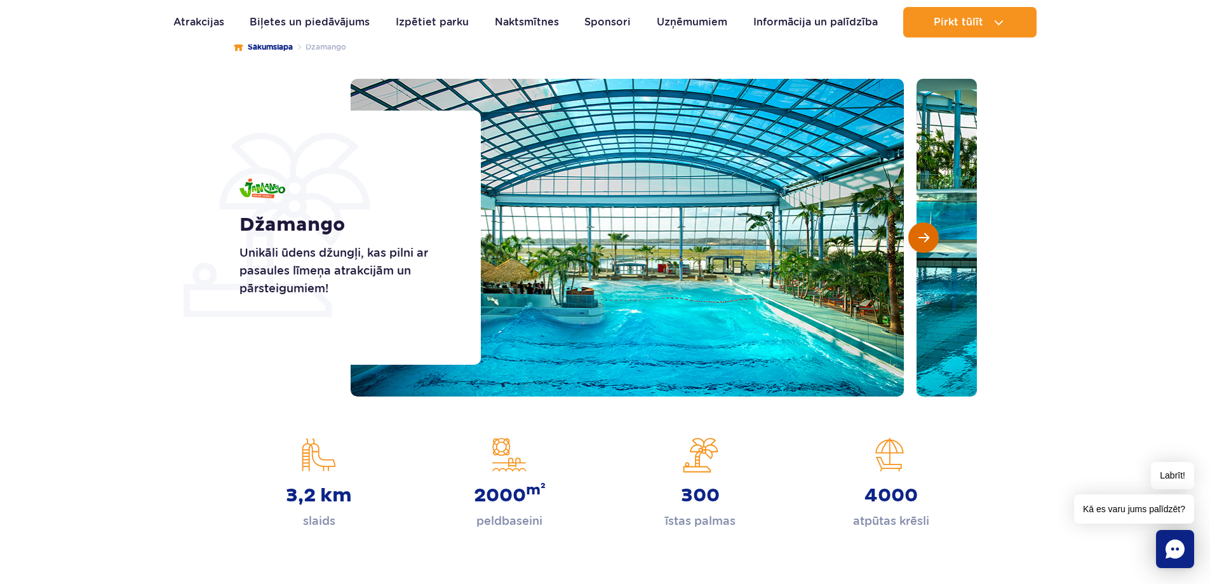
click at [919, 242] on span "Nākamais slaids" at bounding box center [923, 237] width 11 height 11
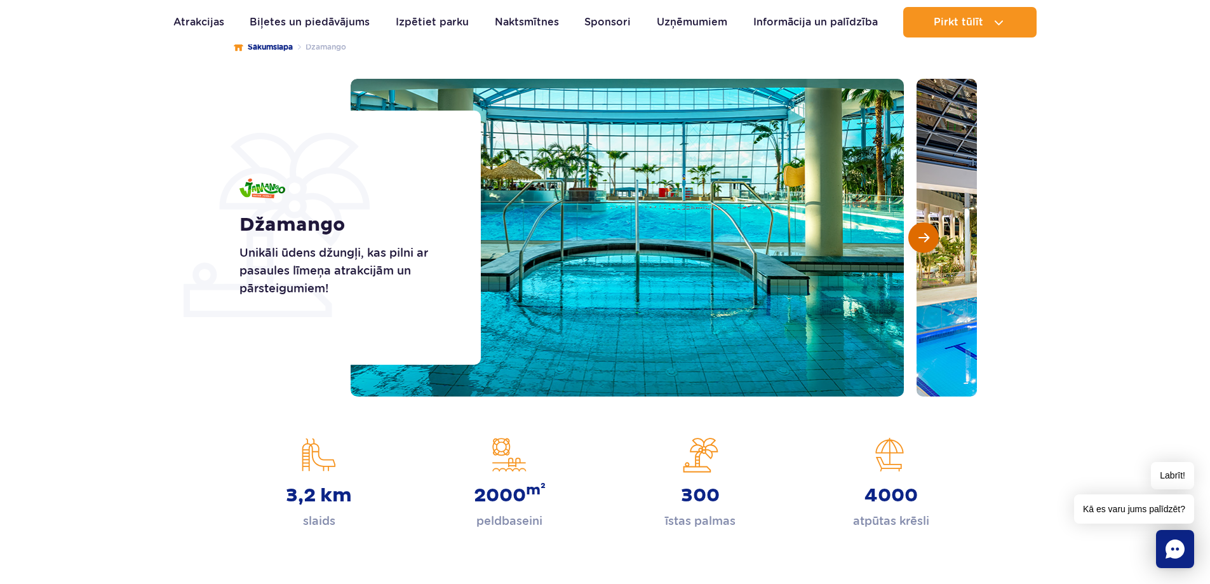
click at [919, 242] on span "Nākamais slaids" at bounding box center [923, 237] width 11 height 11
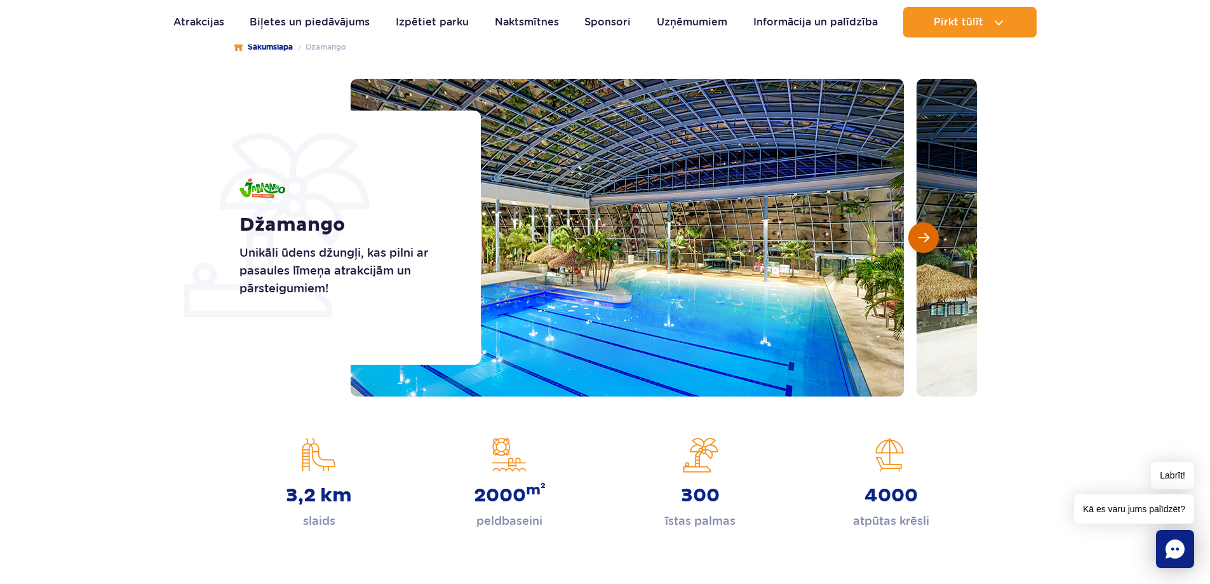
click at [919, 242] on span "Nākamais slaids" at bounding box center [923, 237] width 11 height 11
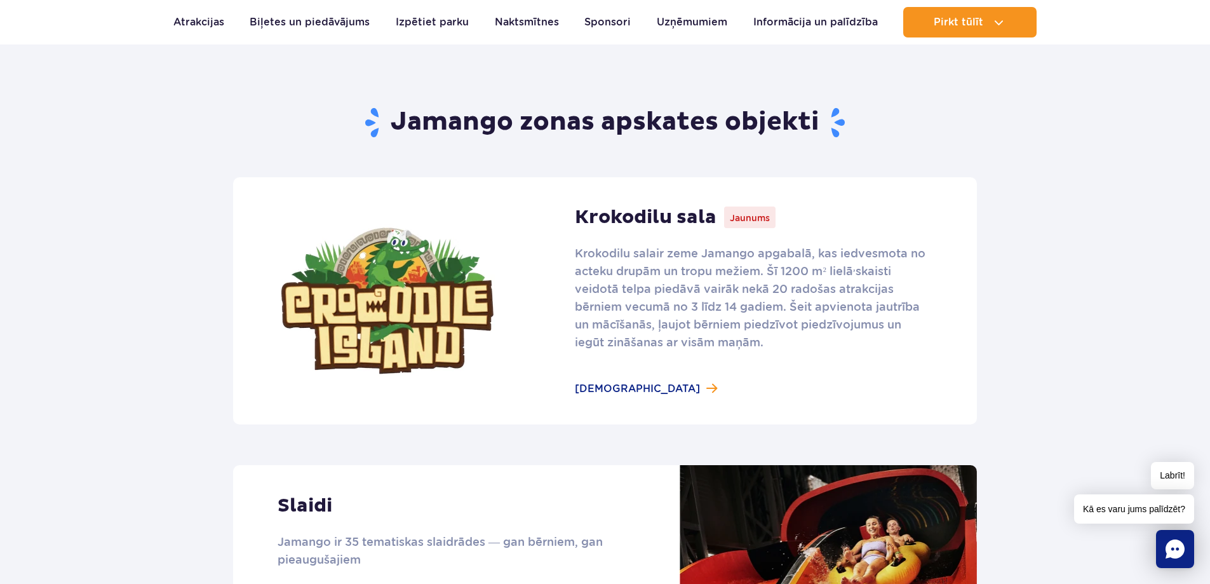
scroll to position [762, 0]
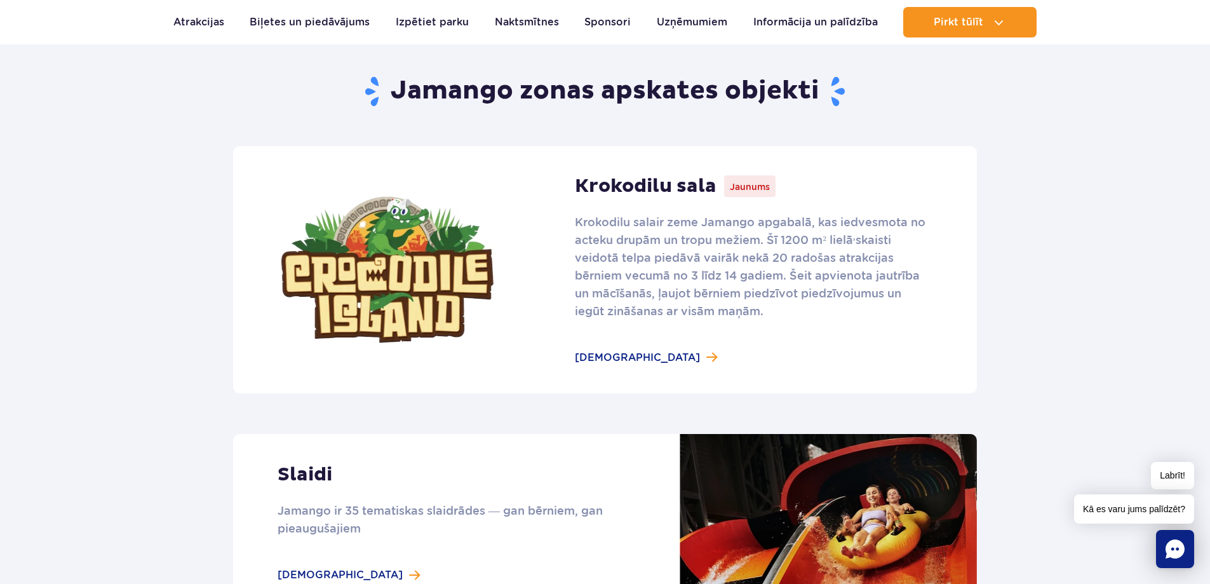
click at [591, 360] on link at bounding box center [605, 269] width 744 height 247
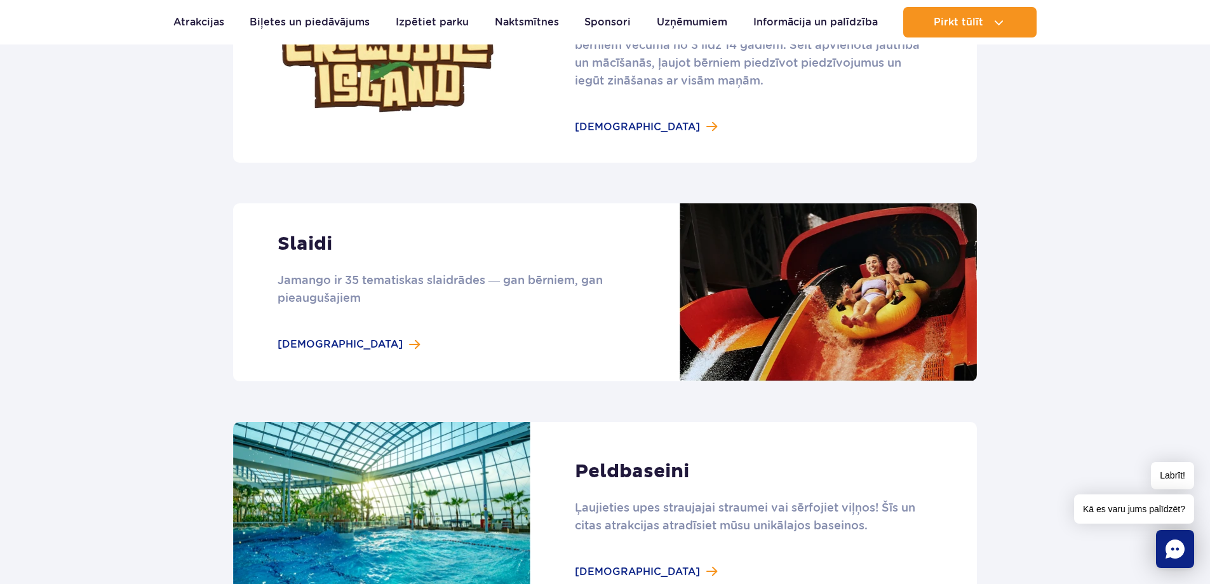
scroll to position [1016, 0]
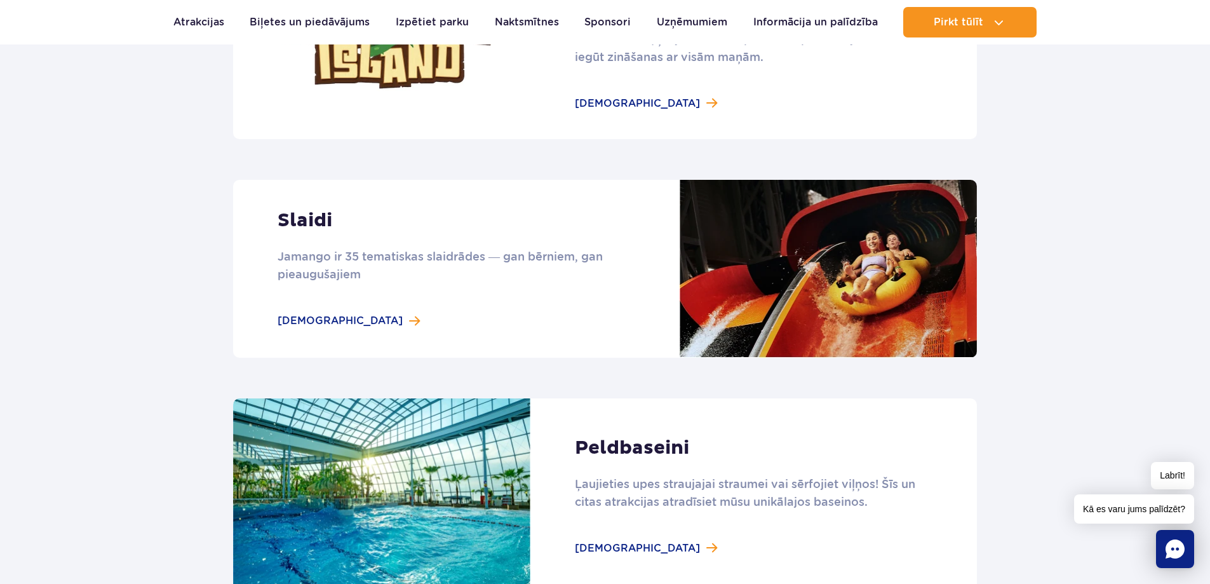
click at [310, 312] on link at bounding box center [605, 269] width 744 height 178
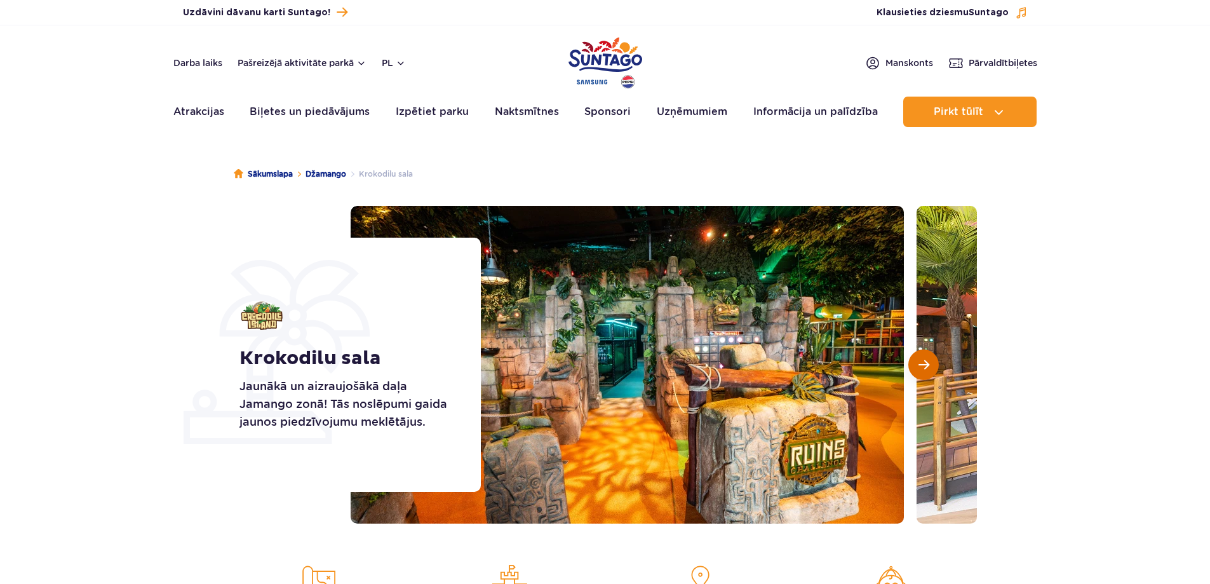
click at [935, 358] on button "Nākamais slaids" at bounding box center [923, 364] width 30 height 30
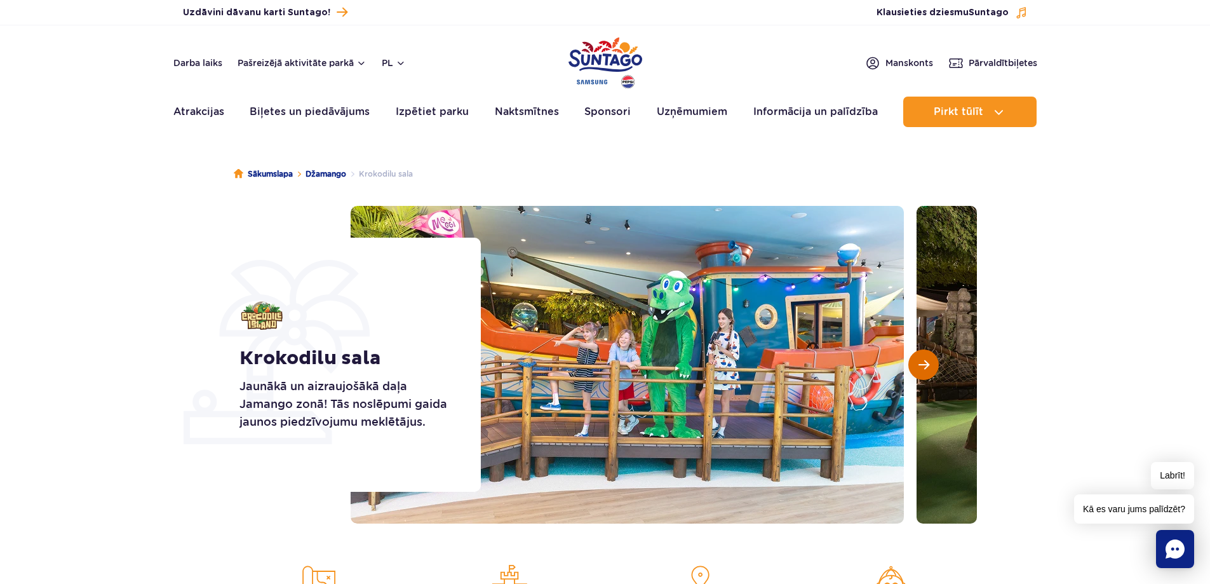
click at [935, 358] on button "Nākamais slaids" at bounding box center [923, 364] width 30 height 30
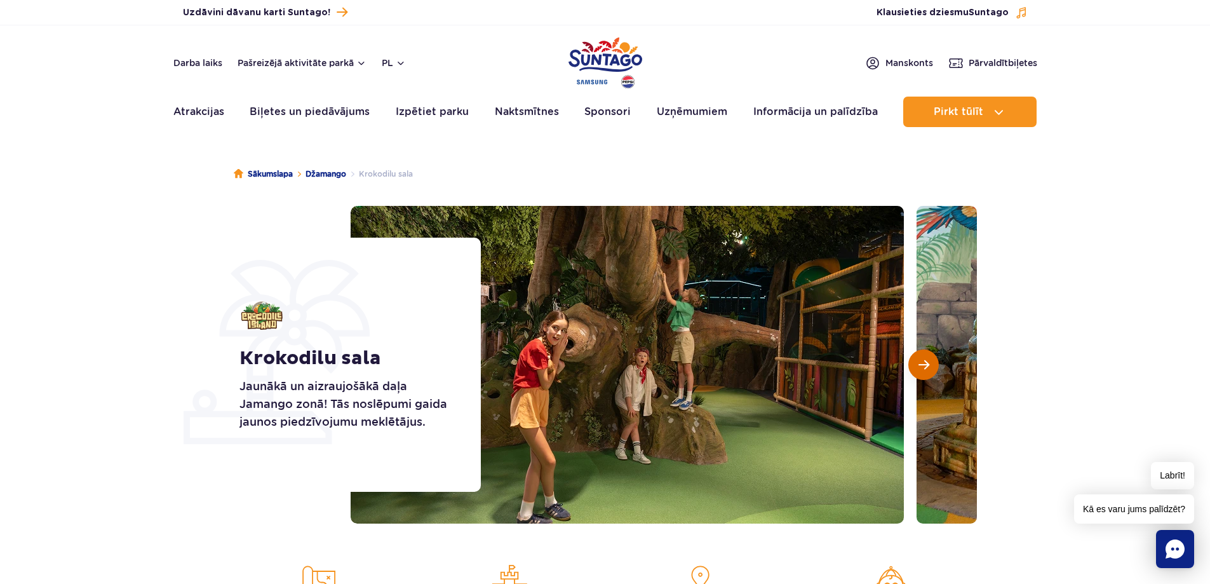
click at [935, 358] on button "Nākamais slaids" at bounding box center [923, 364] width 30 height 30
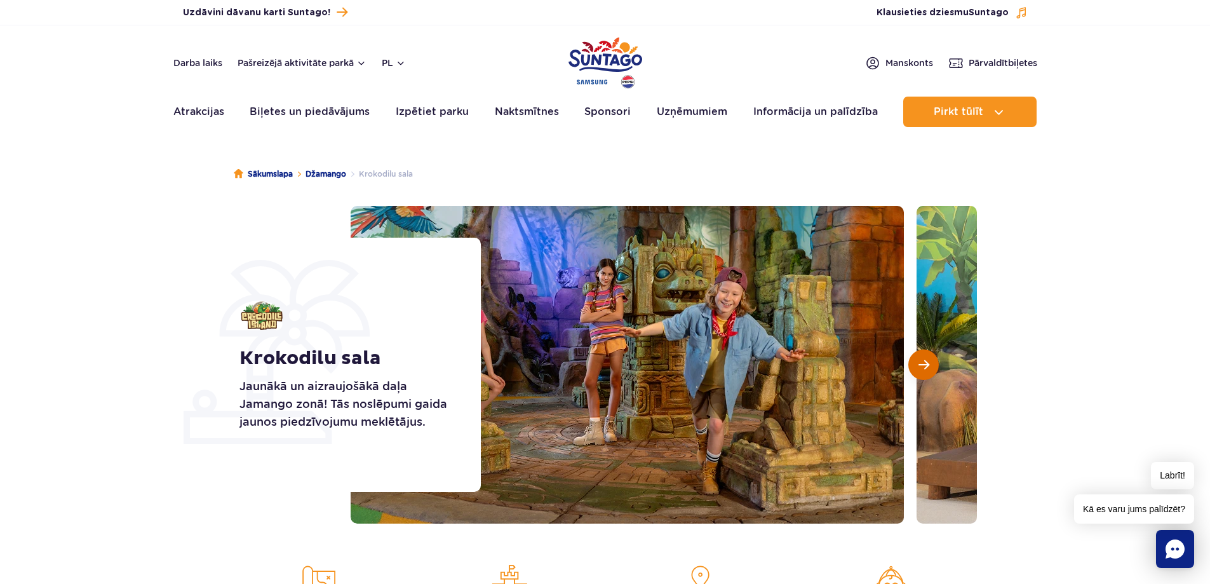
click at [935, 358] on button "Nākamais slaids" at bounding box center [923, 364] width 30 height 30
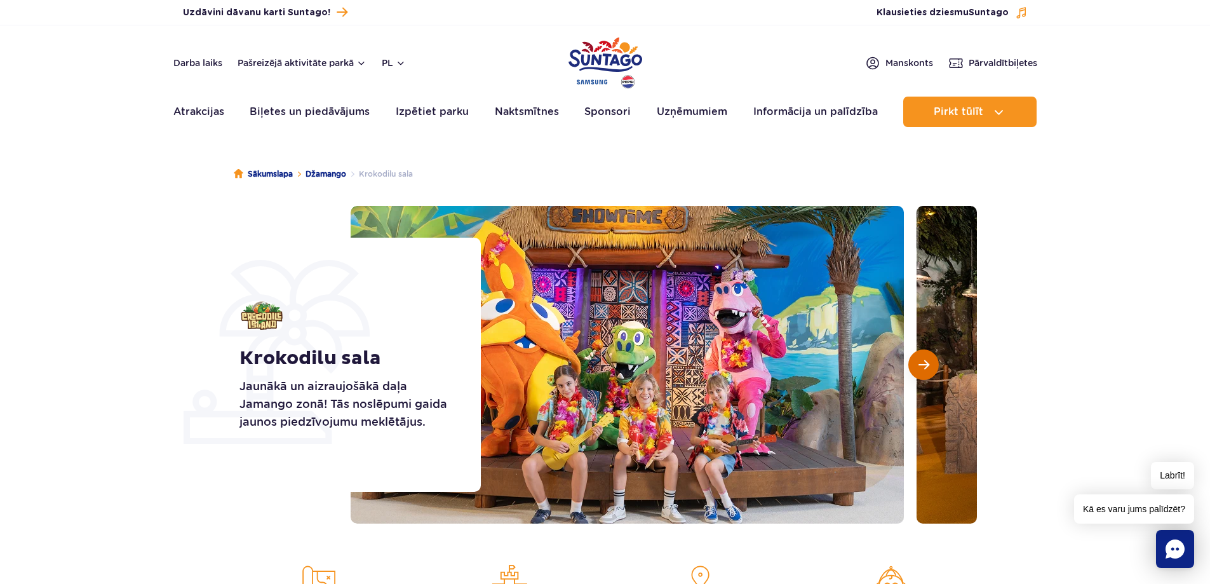
click at [935, 358] on button "Nākamais slaids" at bounding box center [923, 364] width 30 height 30
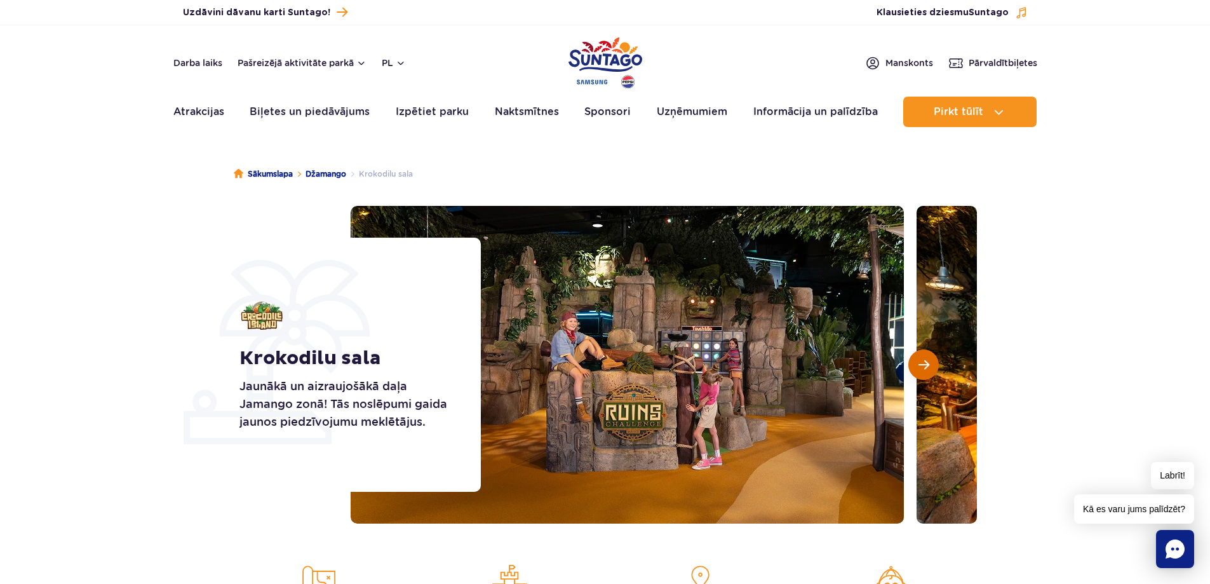
click at [935, 358] on button "Nākamais slaids" at bounding box center [923, 364] width 30 height 30
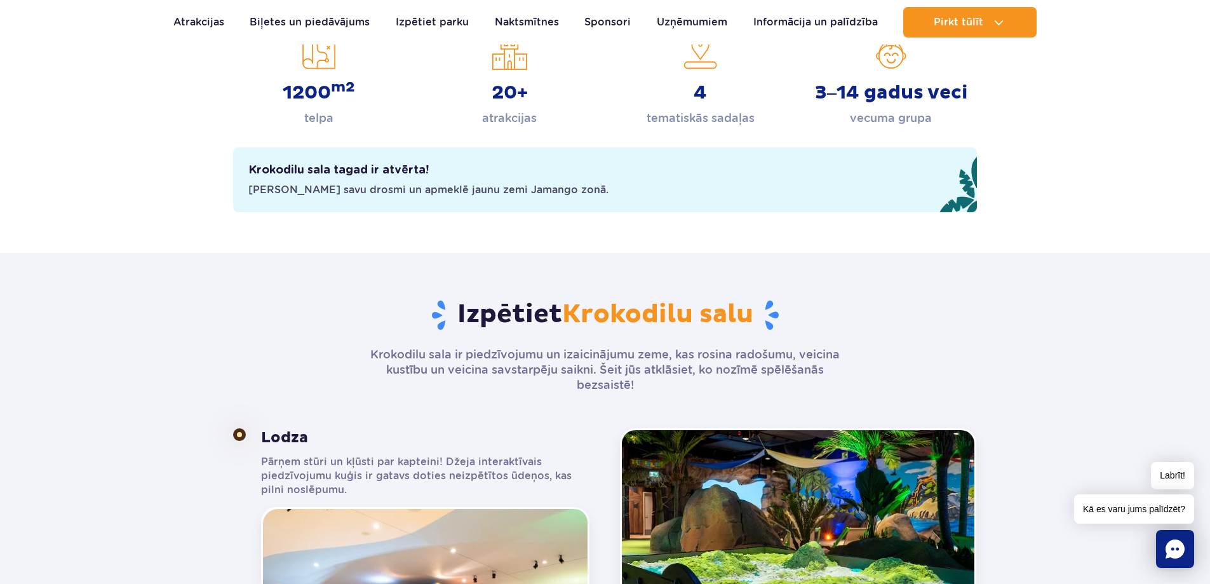
scroll to position [762, 0]
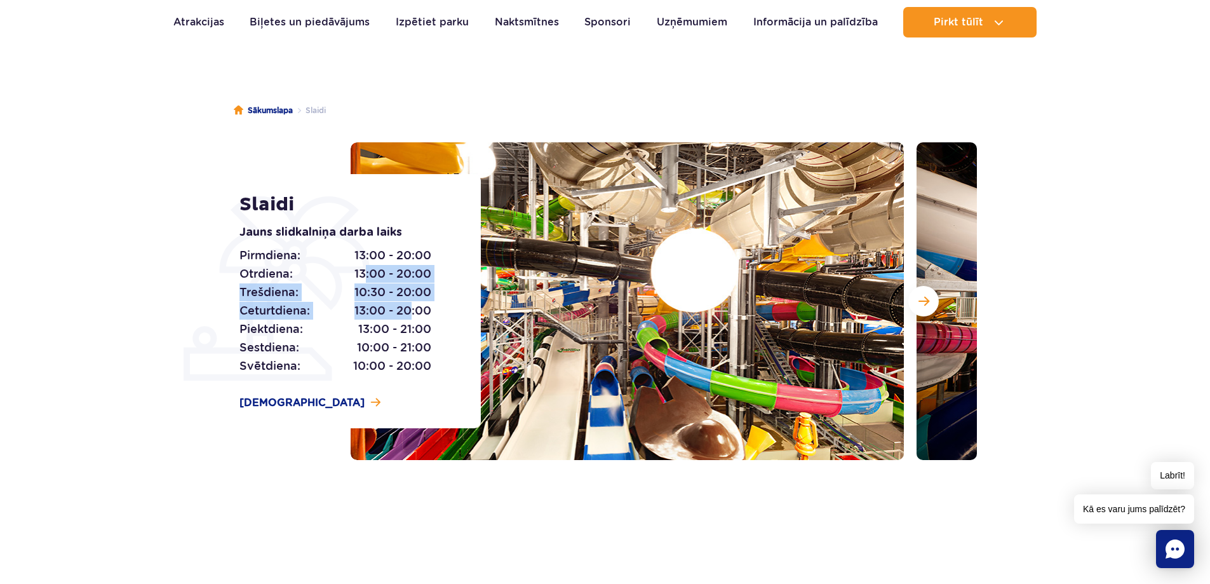
drag, startPoint x: 362, startPoint y: 274, endPoint x: 412, endPoint y: 306, distance: 59.4
click at [412, 306] on div "Pirmdiena: 13:00 - 20:00 Otrdiena: 13:00 - 20:00 Trešdiena: 10:30 - 20:00 Cetur…" at bounding box center [345, 310] width 213 height 129
click at [403, 295] on font "10:30 - 20:00" at bounding box center [392, 291] width 77 height 13
drag, startPoint x: 352, startPoint y: 268, endPoint x: 401, endPoint y: 289, distance: 53.2
click at [421, 297] on div "Pirmdiena: 13:00 - 20:00 Otrdiena: 13:00 - 20:00 Trešdiena: 10:30 - 20:00 Cetur…" at bounding box center [345, 310] width 213 height 129
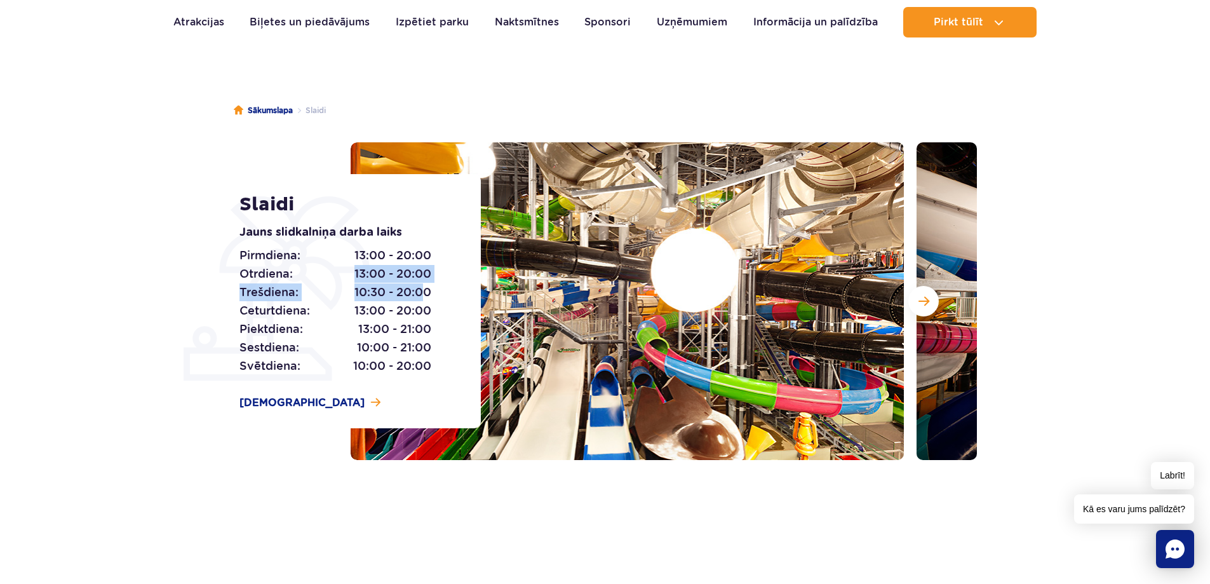
click at [366, 284] on span "10:30 - 20:00" at bounding box center [392, 292] width 77 height 18
drag, startPoint x: 354, startPoint y: 290, endPoint x: 432, endPoint y: 295, distance: 78.3
click at [432, 295] on div "Pirmdiena: 13:00 - 20:00 Otrdiena: 13:00 - 20:00 Trešdiena: 10:30 - 20:00 Cetur…" at bounding box center [345, 310] width 213 height 129
click at [931, 294] on button "Nākamais slaids" at bounding box center [923, 301] width 30 height 30
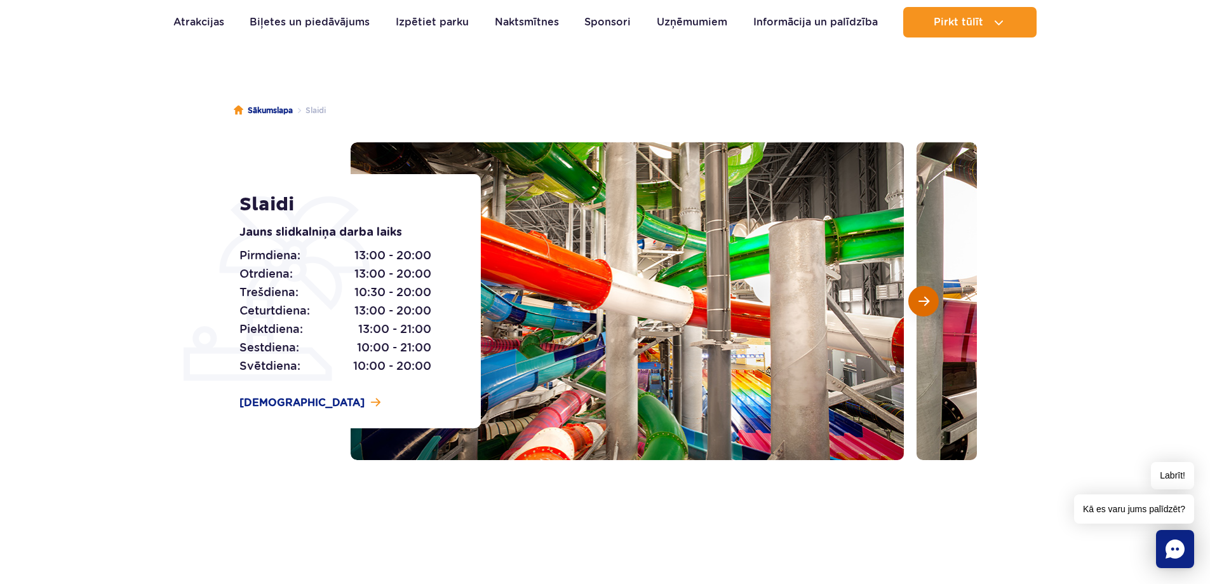
click at [931, 294] on button "Nākamais slaids" at bounding box center [923, 301] width 30 height 30
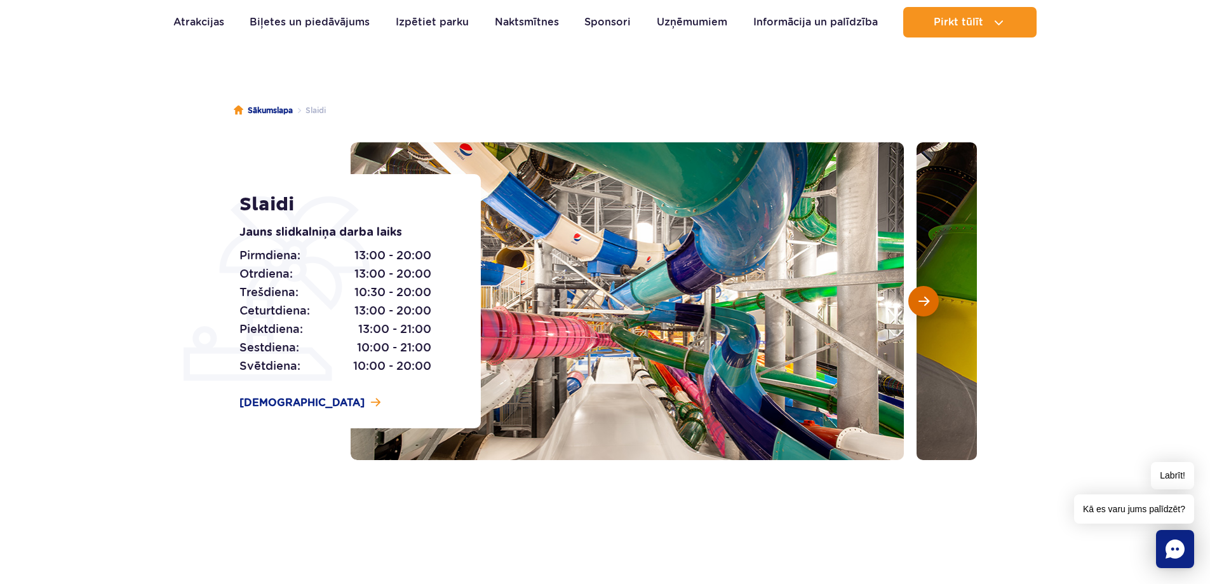
click at [931, 294] on button "Nākamais slaids" at bounding box center [923, 301] width 30 height 30
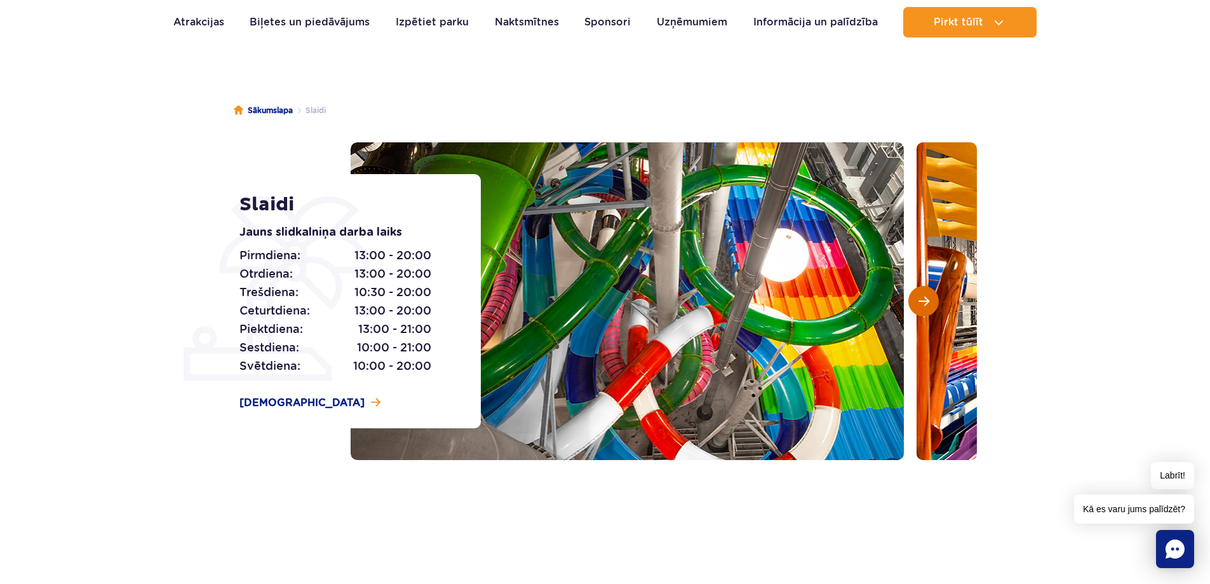
click at [931, 294] on button "Nākamais slaids" at bounding box center [923, 301] width 30 height 30
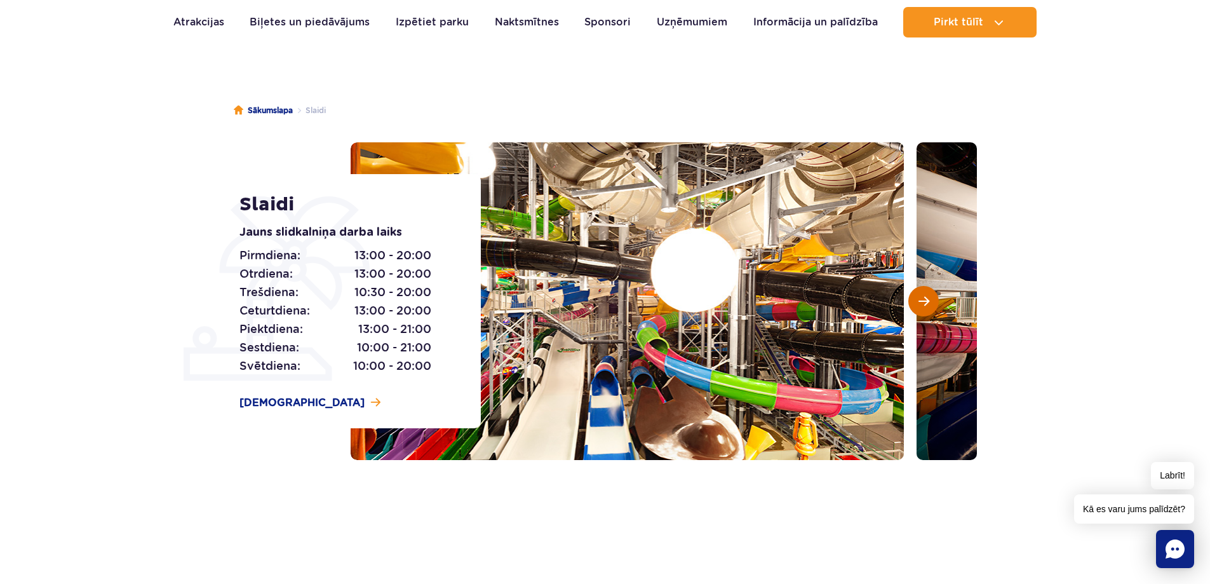
click at [931, 294] on button "Nākamais slaids" at bounding box center [923, 301] width 30 height 30
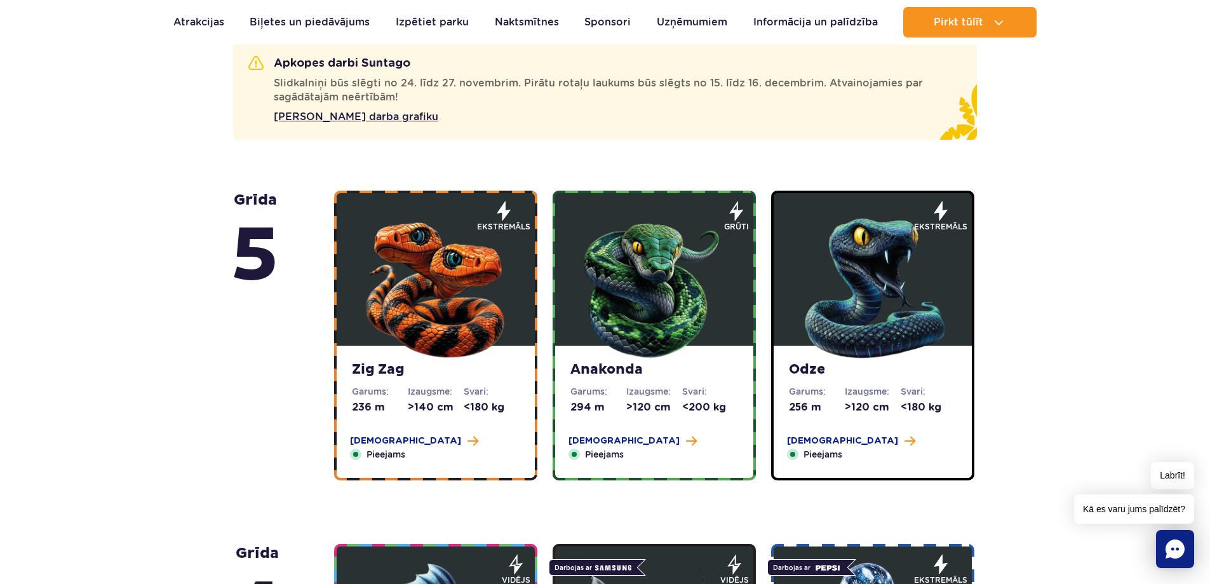
scroll to position [825, 0]
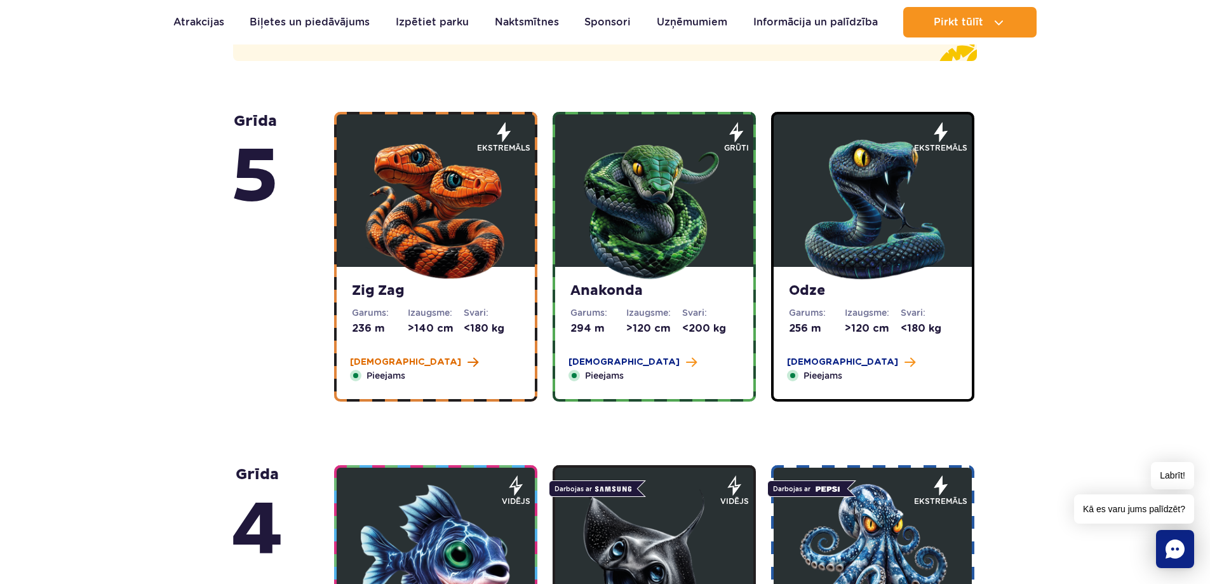
click at [370, 363] on font "Vairāk" at bounding box center [405, 361] width 111 height 9
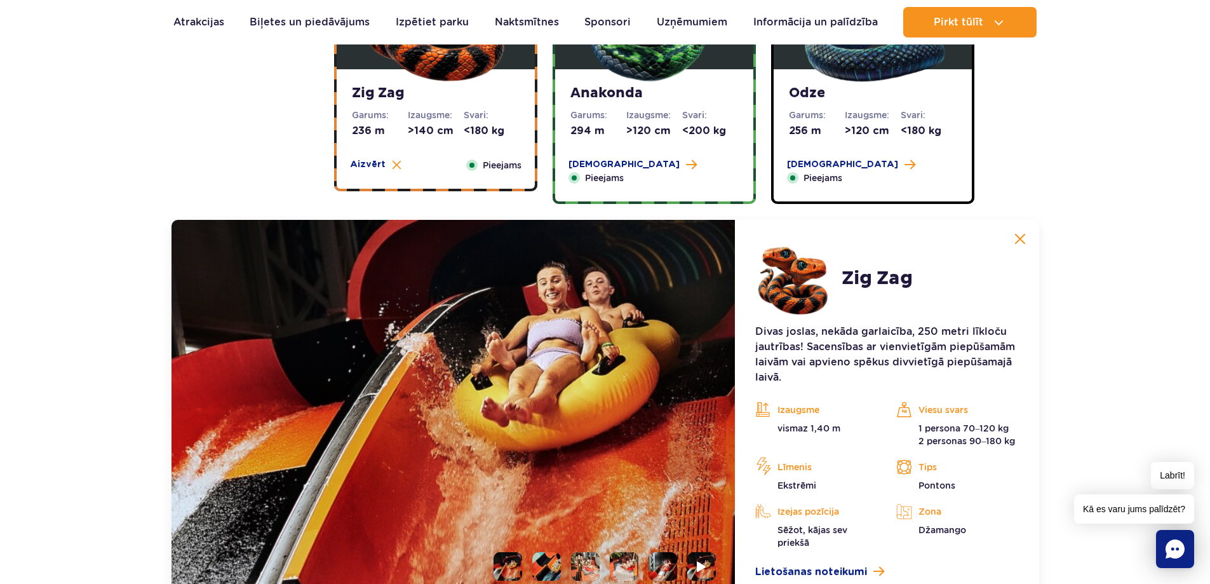
scroll to position [1166, 0]
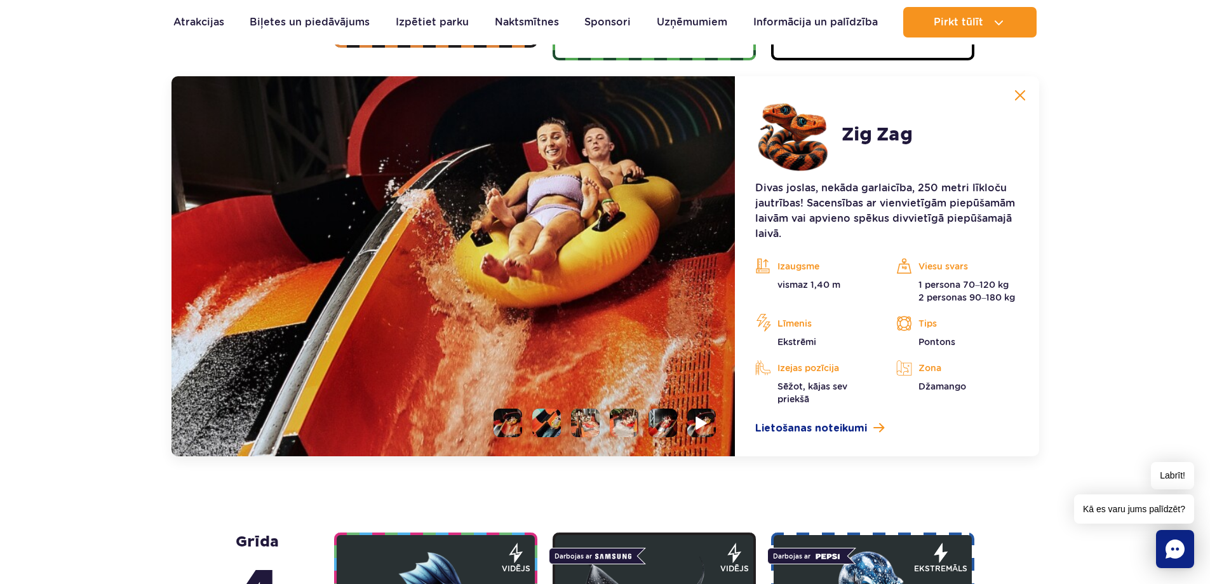
click at [697, 424] on img at bounding box center [702, 422] width 12 height 15
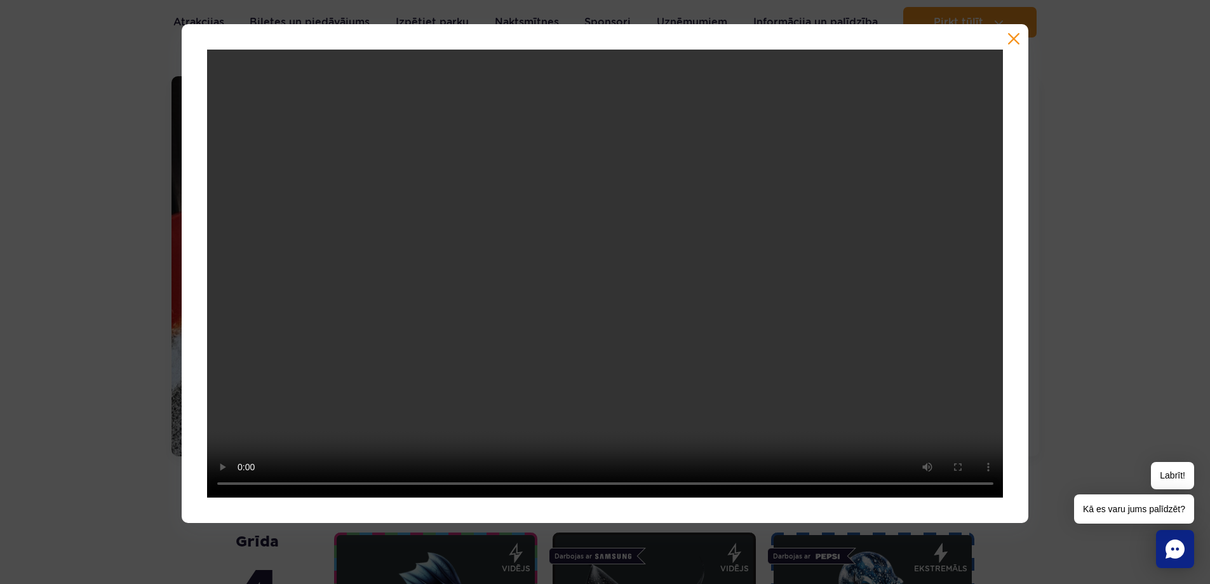
click at [1020, 39] on button "button" at bounding box center [1013, 38] width 13 height 13
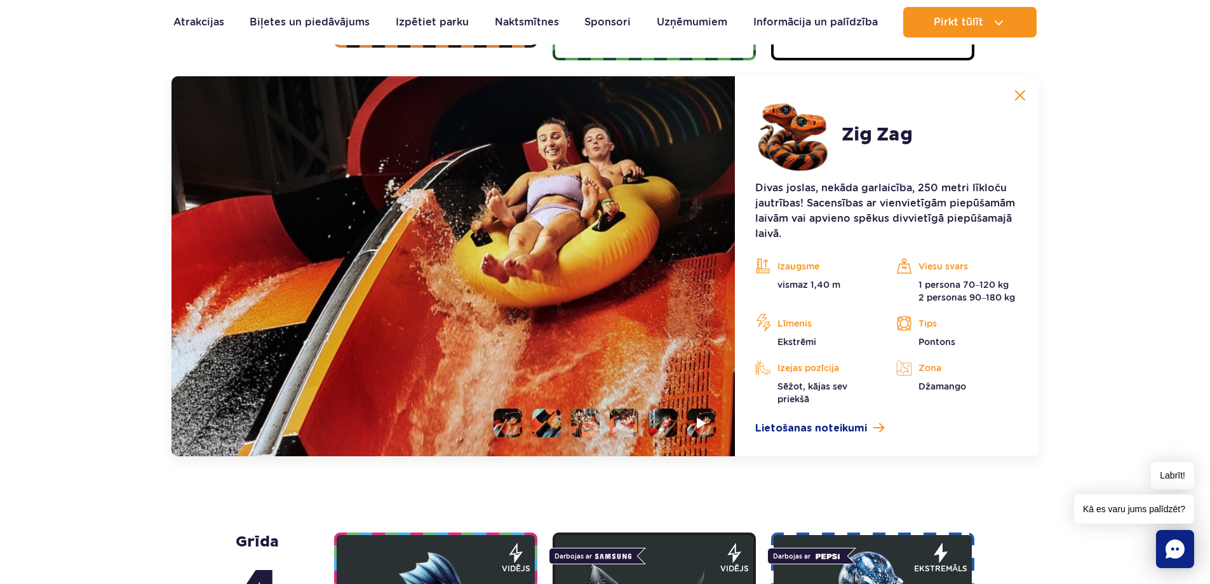
click at [537, 413] on li at bounding box center [546, 422] width 29 height 29
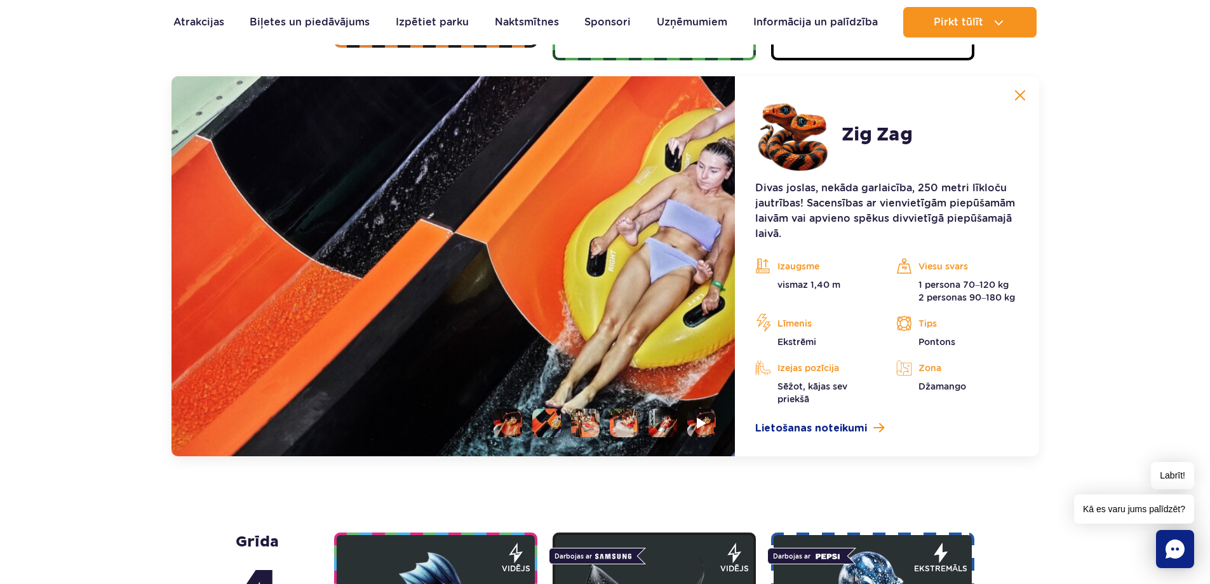
click at [570, 418] on ul at bounding box center [599, 422] width 232 height 29
click at [583, 420] on li at bounding box center [585, 422] width 29 height 29
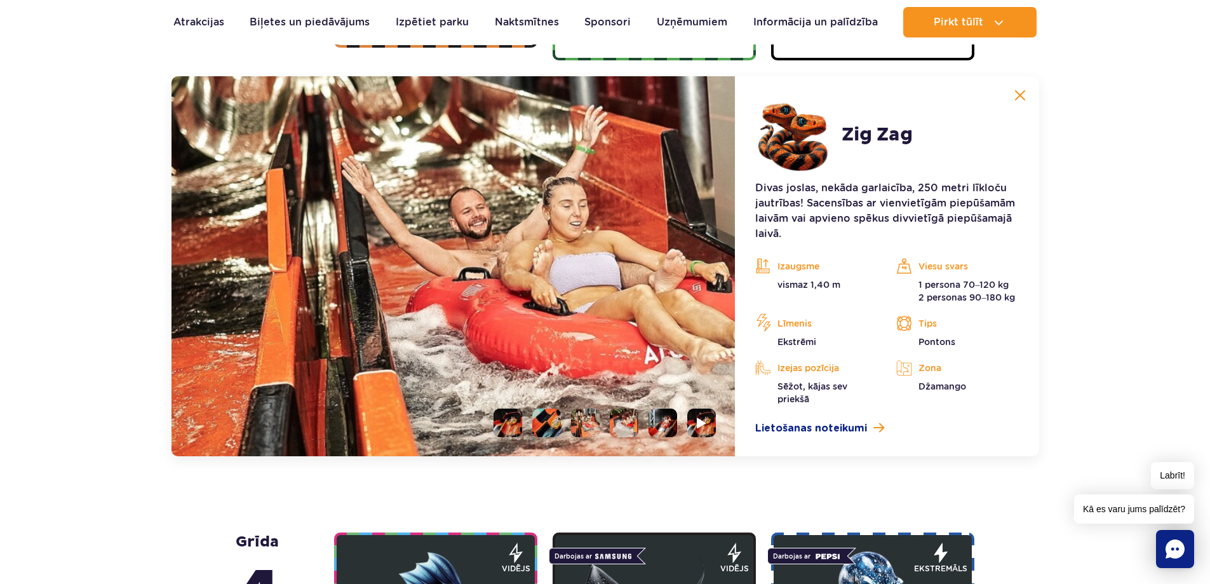
click at [624, 419] on li at bounding box center [624, 422] width 29 height 29
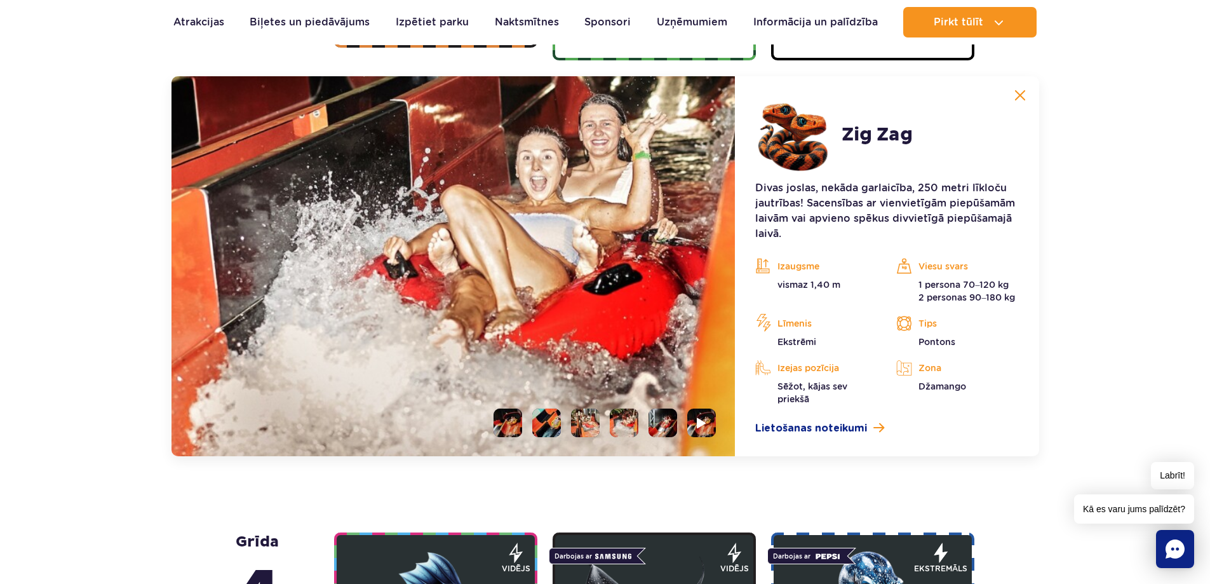
click at [646, 420] on ul at bounding box center [599, 422] width 232 height 29
click at [665, 424] on li at bounding box center [662, 422] width 29 height 29
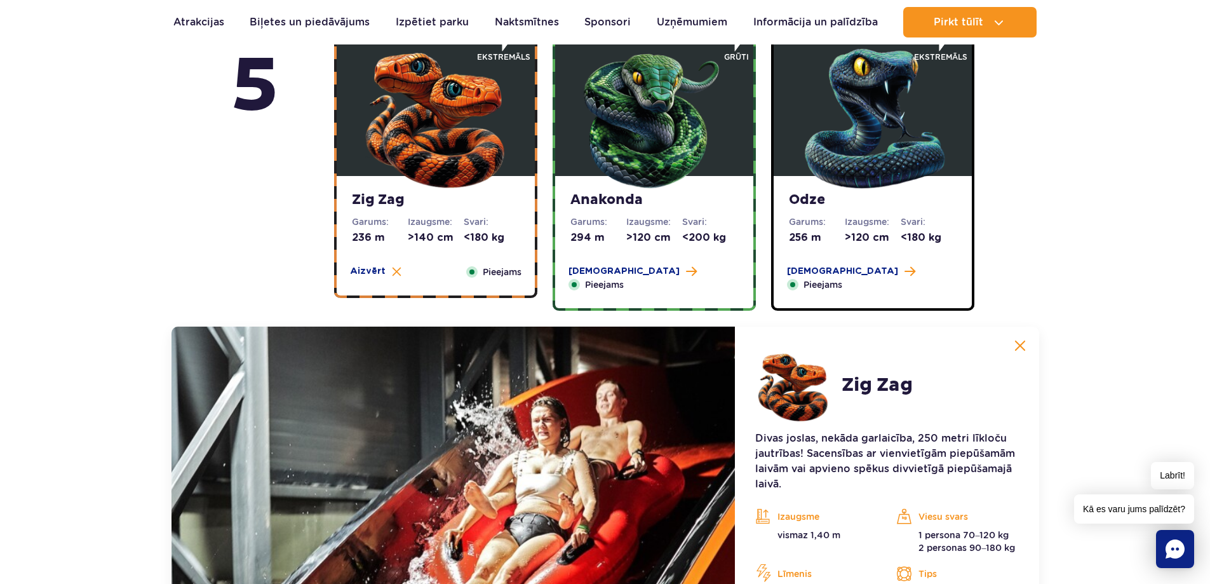
scroll to position [849, 0]
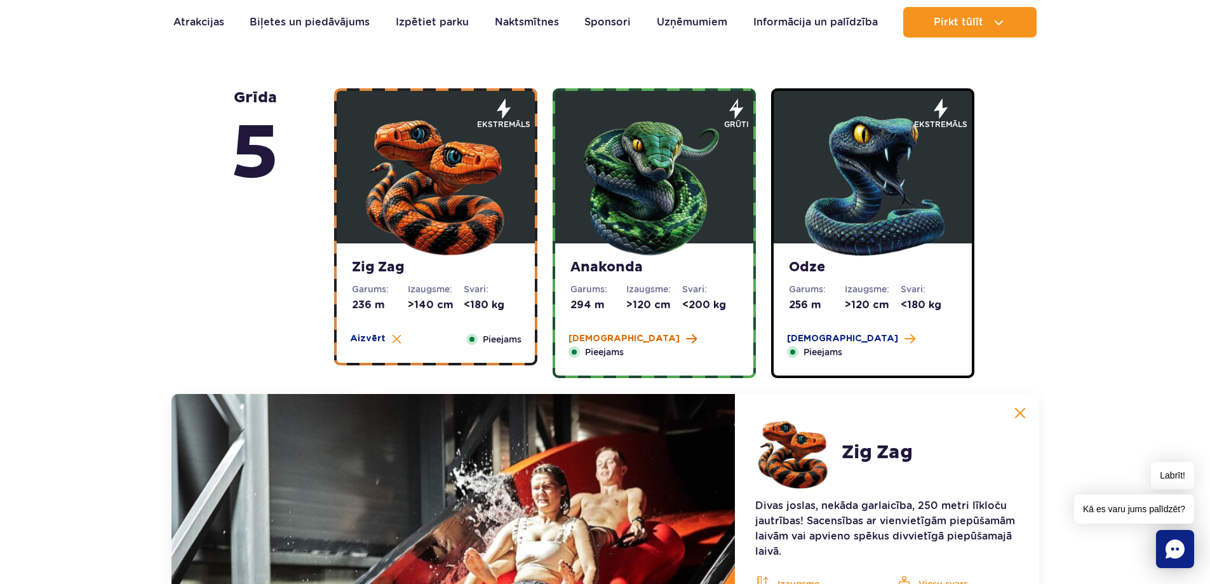
click at [686, 340] on span at bounding box center [691, 338] width 11 height 11
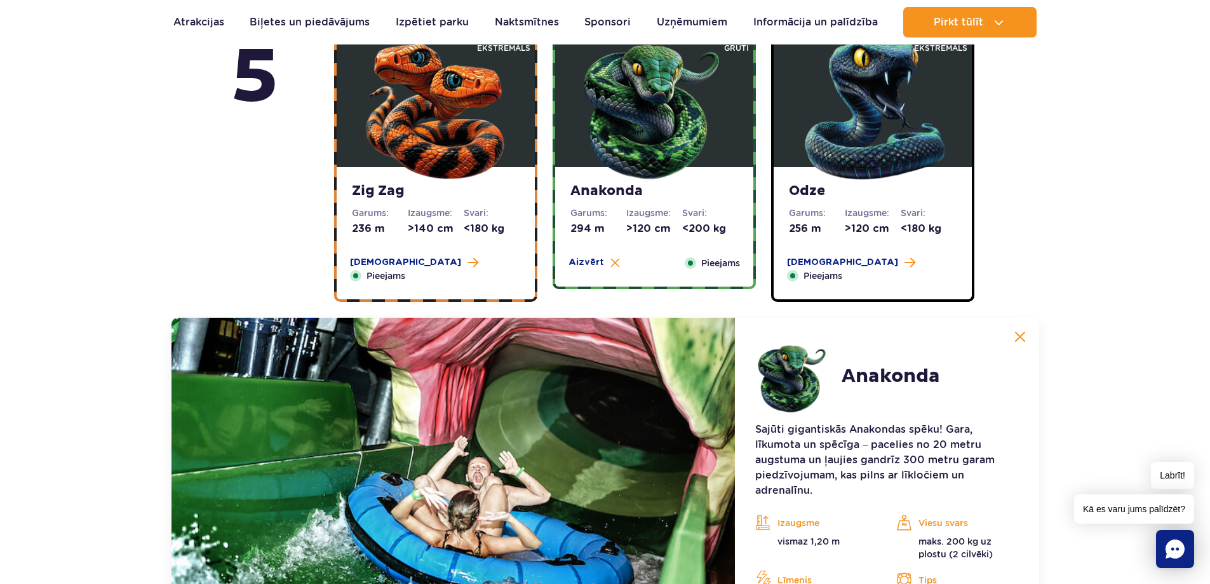
scroll to position [912, 0]
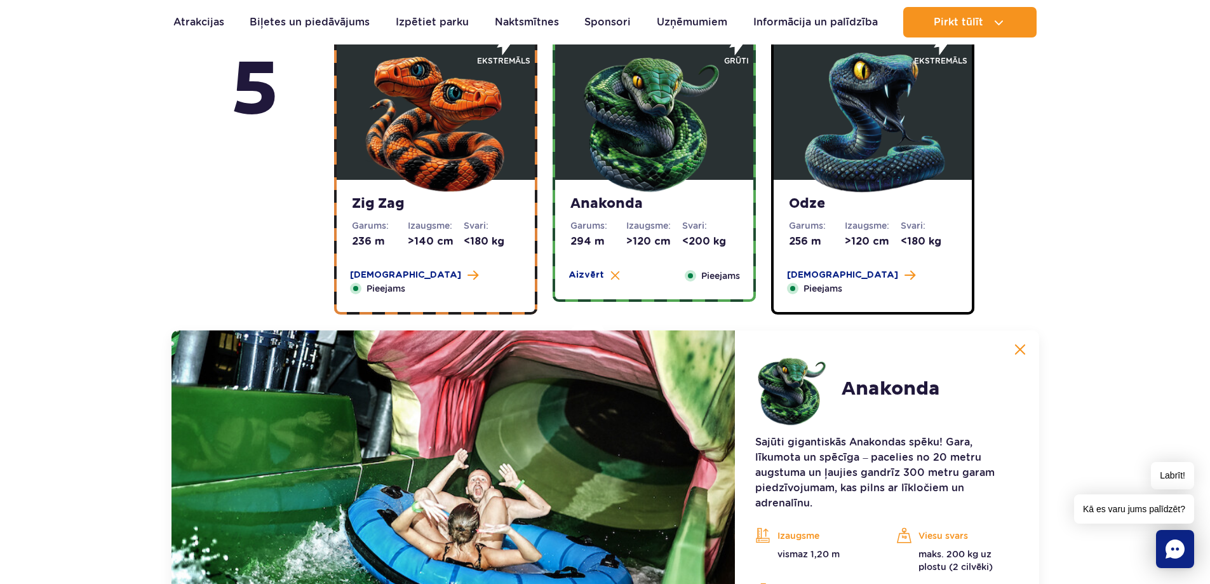
click at [797, 281] on div "Vairāk Aizvērt" at bounding box center [851, 275] width 144 height 13
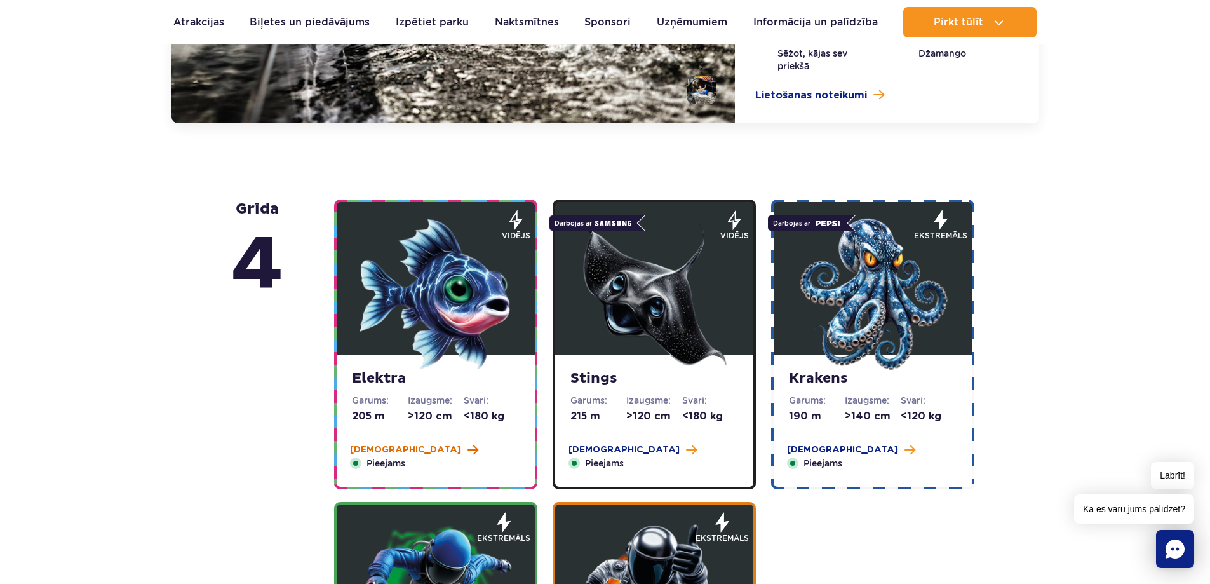
click at [467, 448] on span at bounding box center [472, 449] width 11 height 11
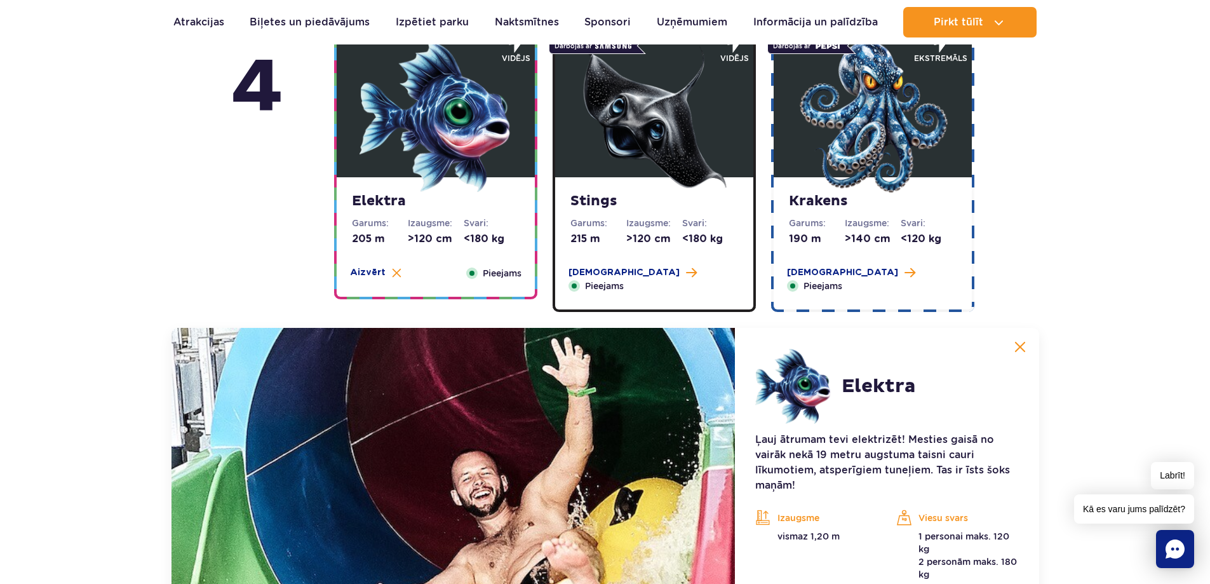
scroll to position [1329, 0]
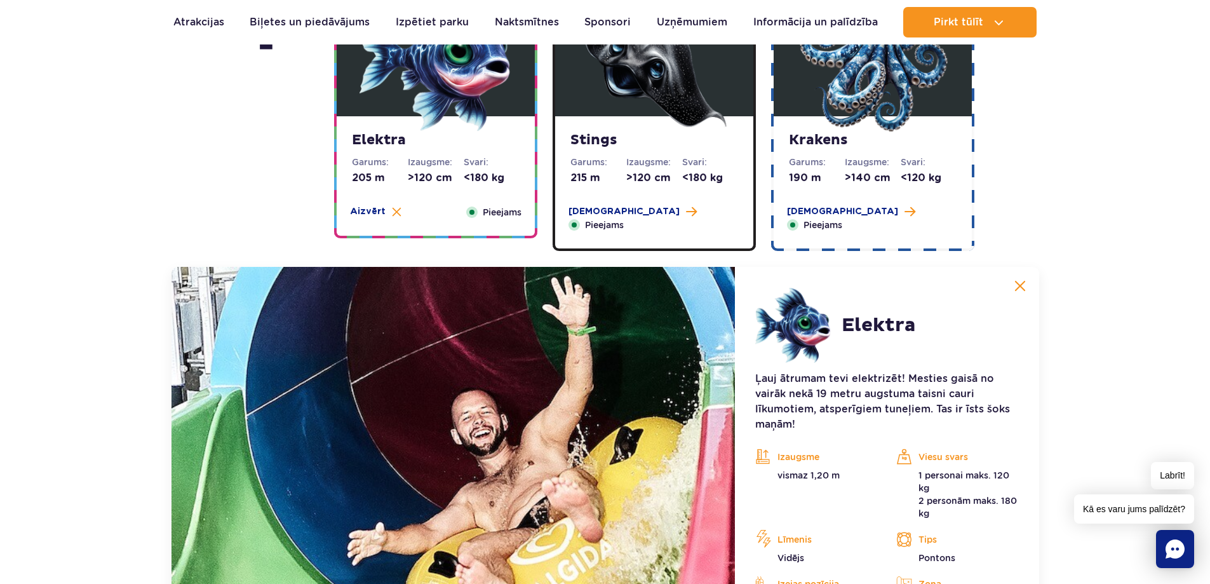
click at [686, 213] on span at bounding box center [691, 211] width 11 height 11
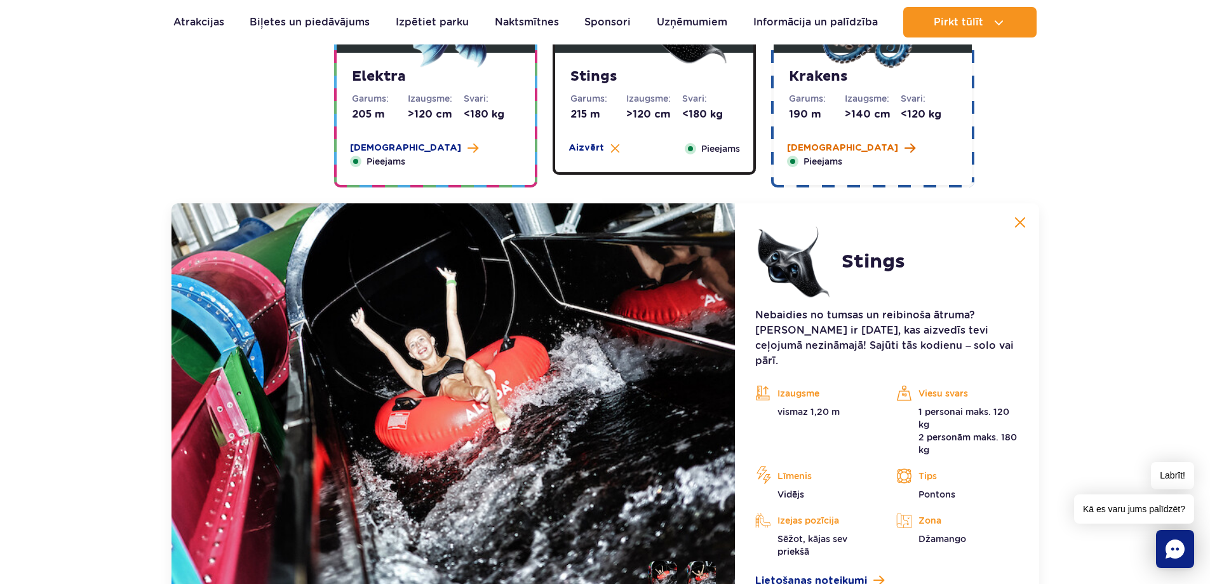
click at [798, 152] on font "Vairāk" at bounding box center [842, 148] width 111 height 9
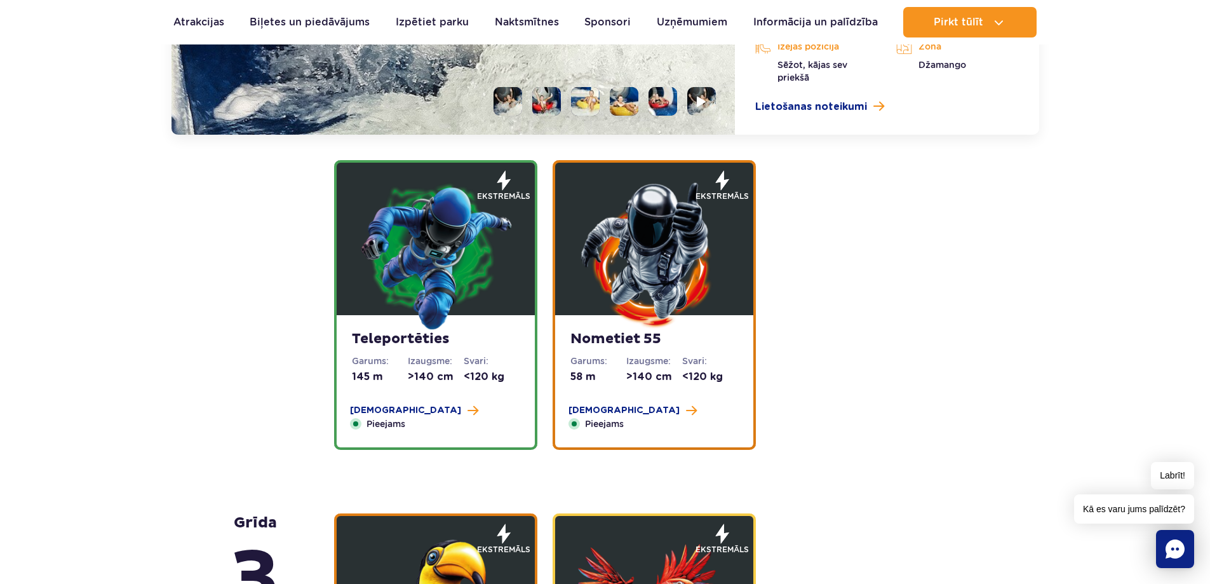
scroll to position [1900, 0]
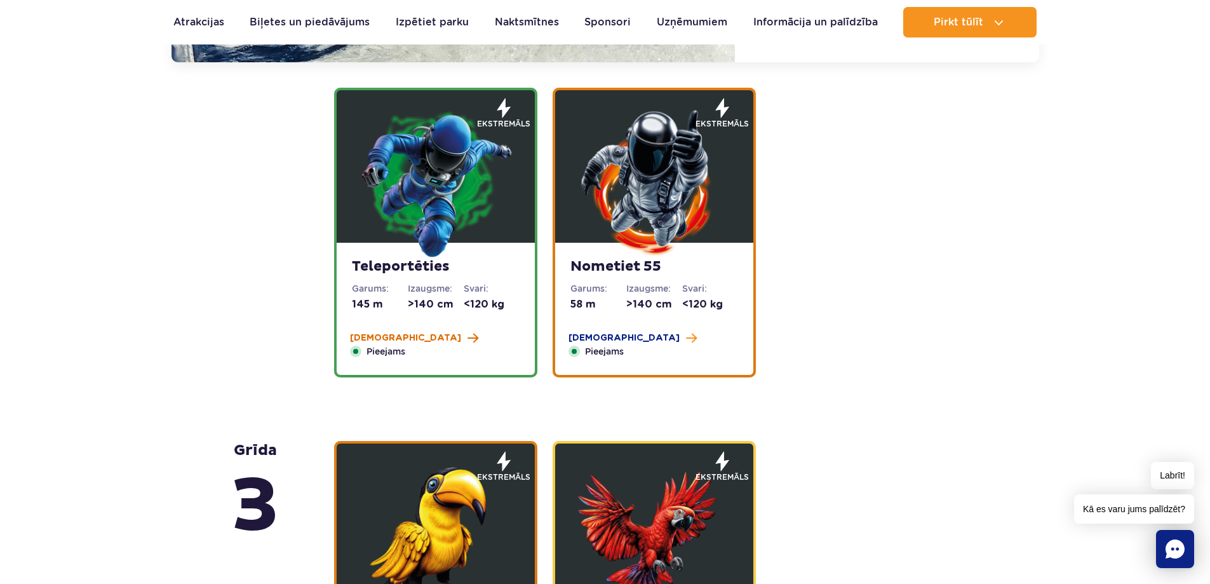
click at [370, 342] on font "Vairāk" at bounding box center [405, 337] width 111 height 9
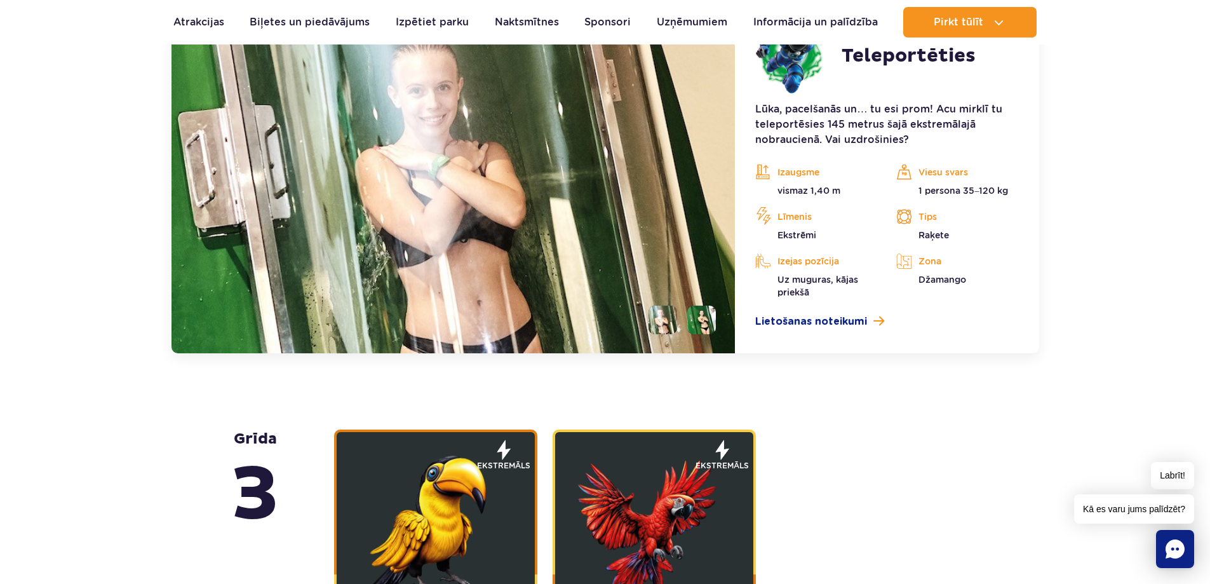
scroll to position [1822, 0]
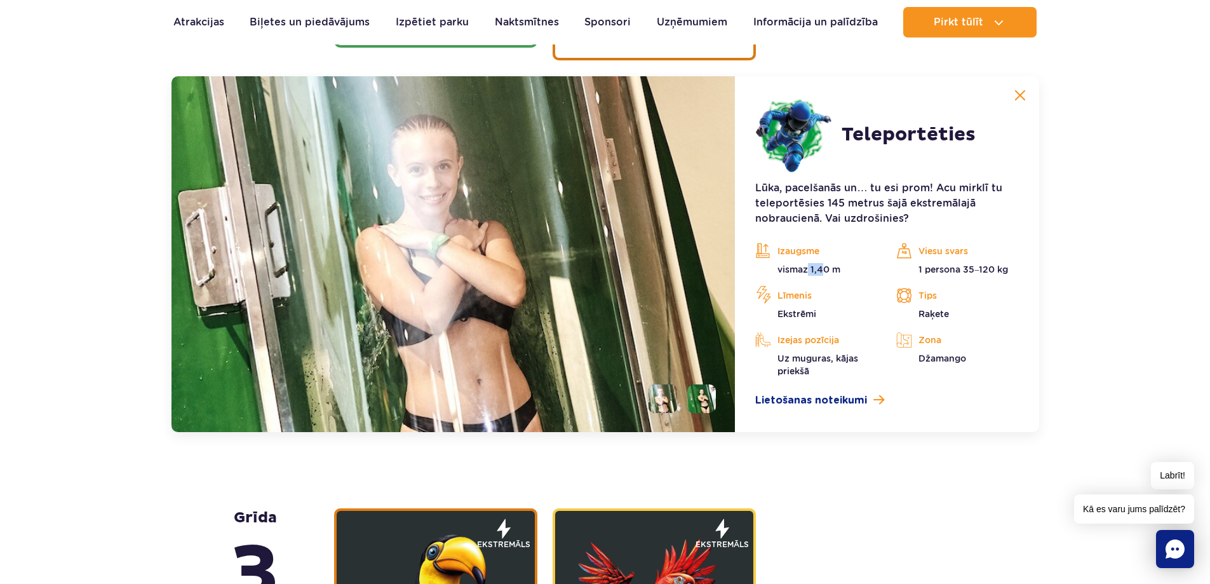
drag, startPoint x: 810, startPoint y: 271, endPoint x: 813, endPoint y: 262, distance: 9.2
click at [825, 269] on font "vismaz 1,40 m" at bounding box center [808, 269] width 63 height 10
click at [816, 269] on font "vismaz 1,40 m" at bounding box center [808, 269] width 63 height 10
click at [826, 270] on font "vismaz 1,40 m" at bounding box center [808, 269] width 63 height 10
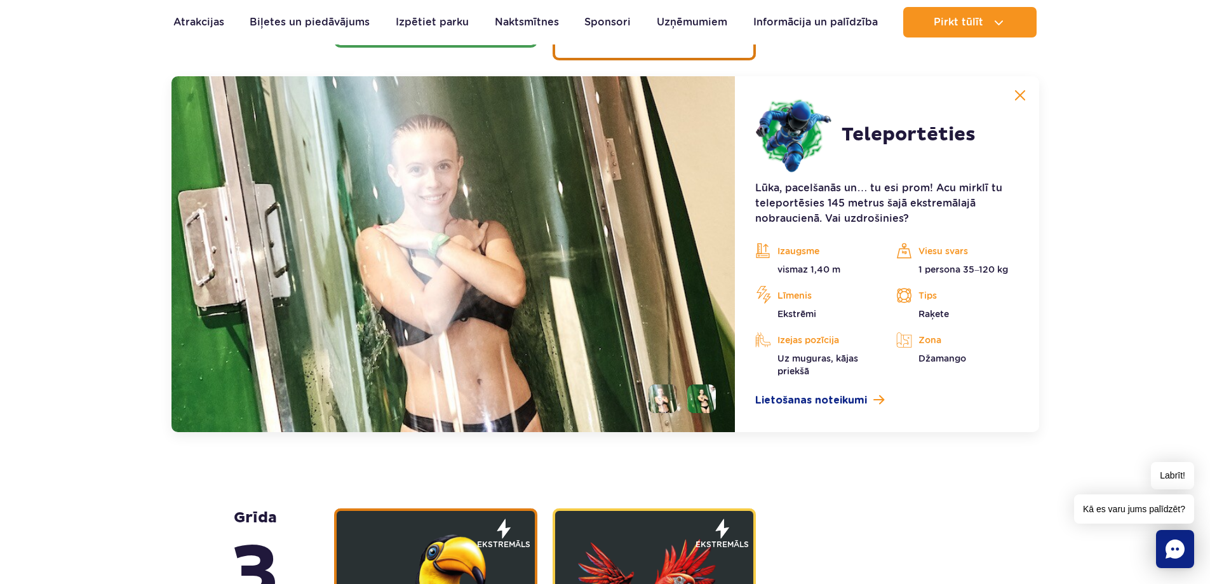
click at [1012, 101] on button at bounding box center [1019, 95] width 25 height 25
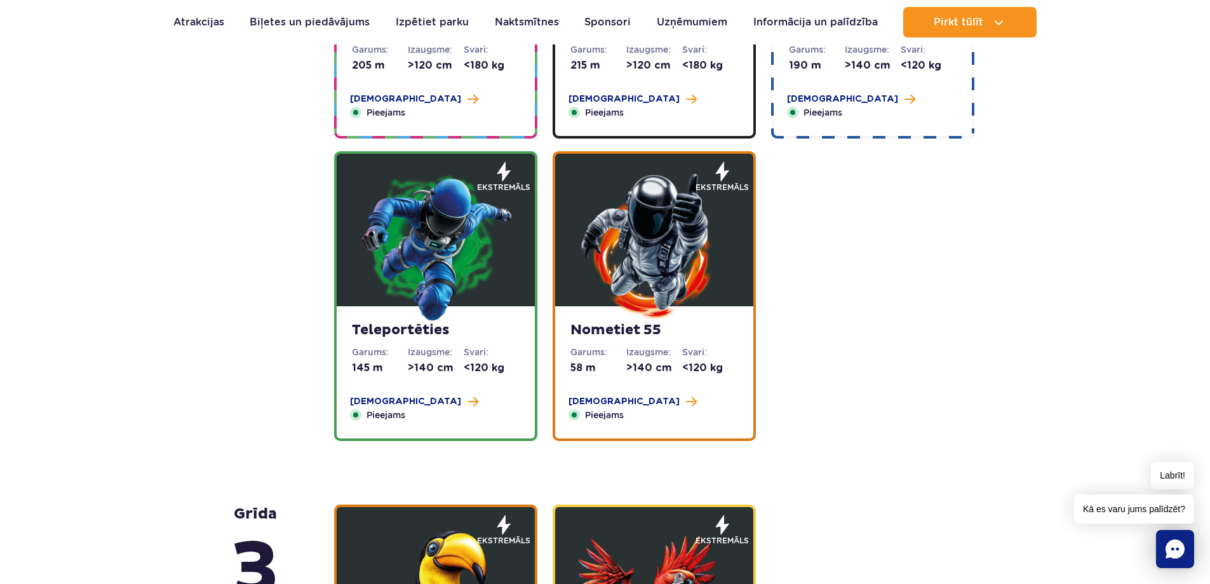
scroll to position [1441, 0]
click at [588, 402] on font "Vairāk" at bounding box center [623, 401] width 111 height 9
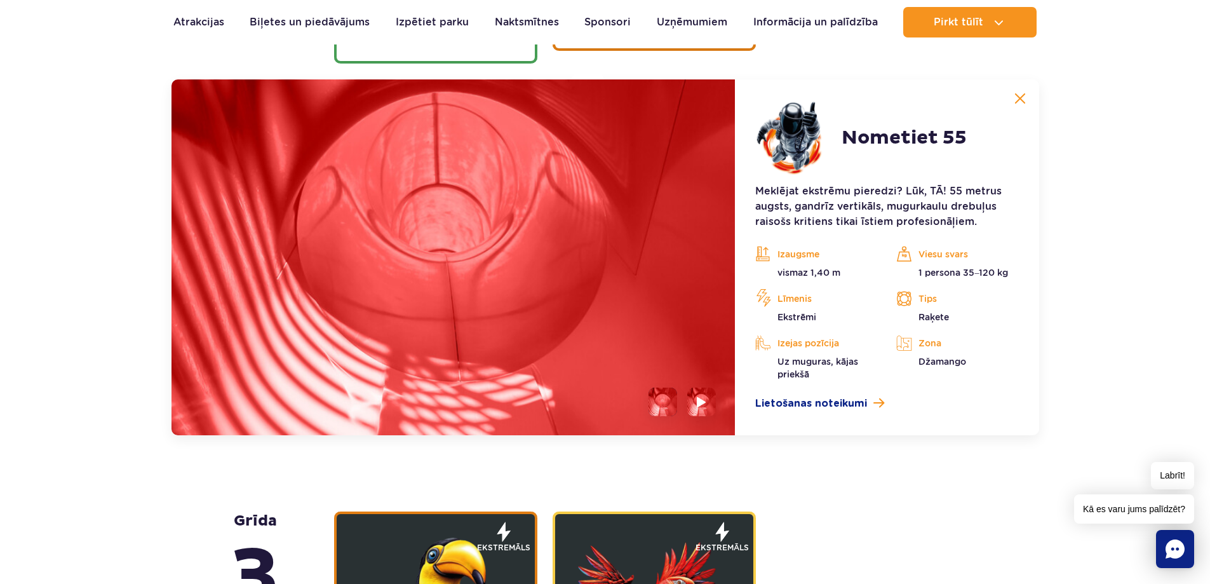
scroll to position [1822, 0]
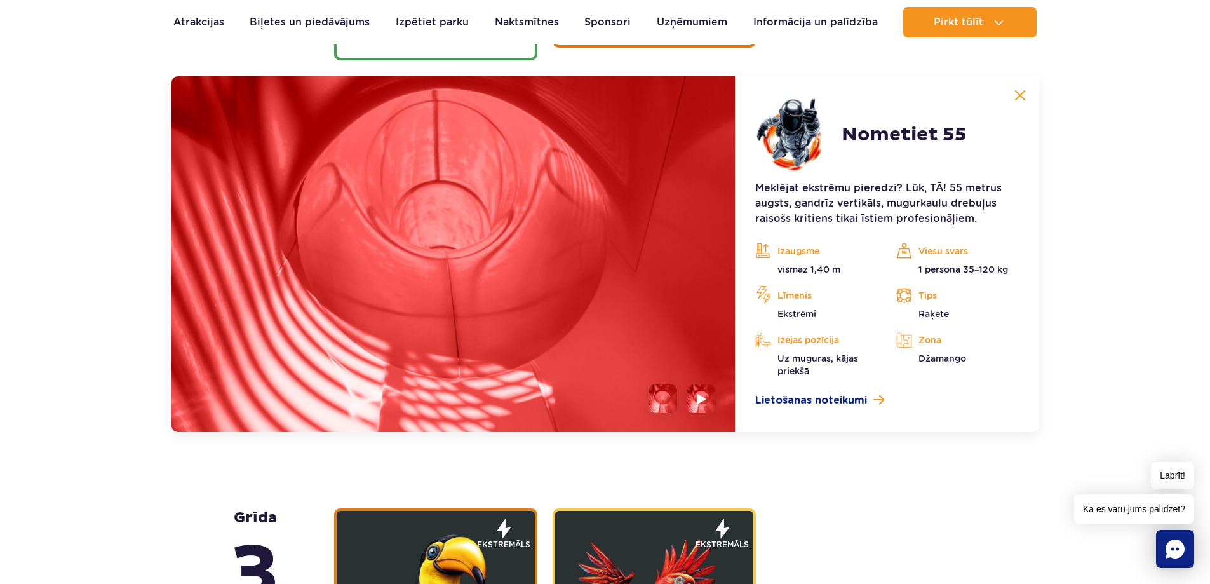
click at [1023, 91] on img at bounding box center [1019, 95] width 11 height 11
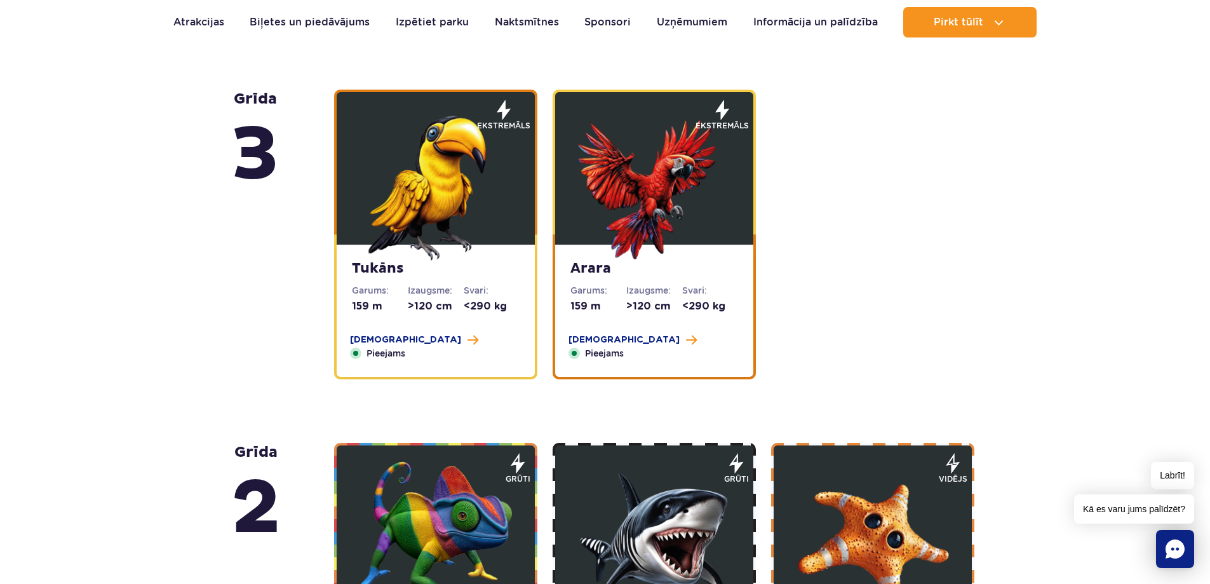
scroll to position [1885, 0]
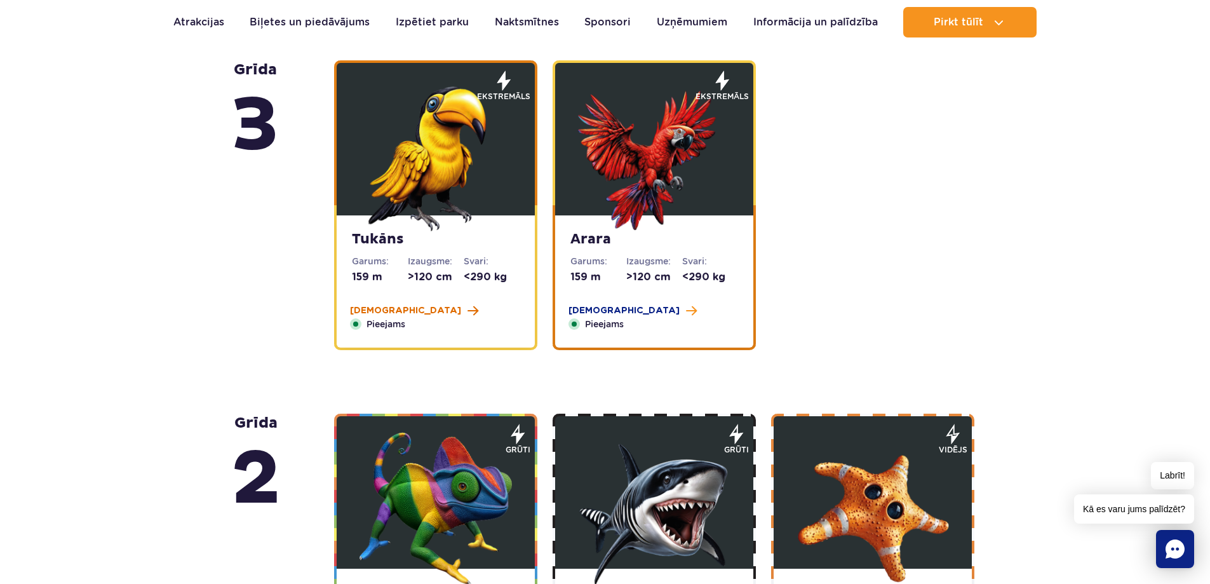
click at [356, 314] on font "Vairāk" at bounding box center [405, 310] width 111 height 9
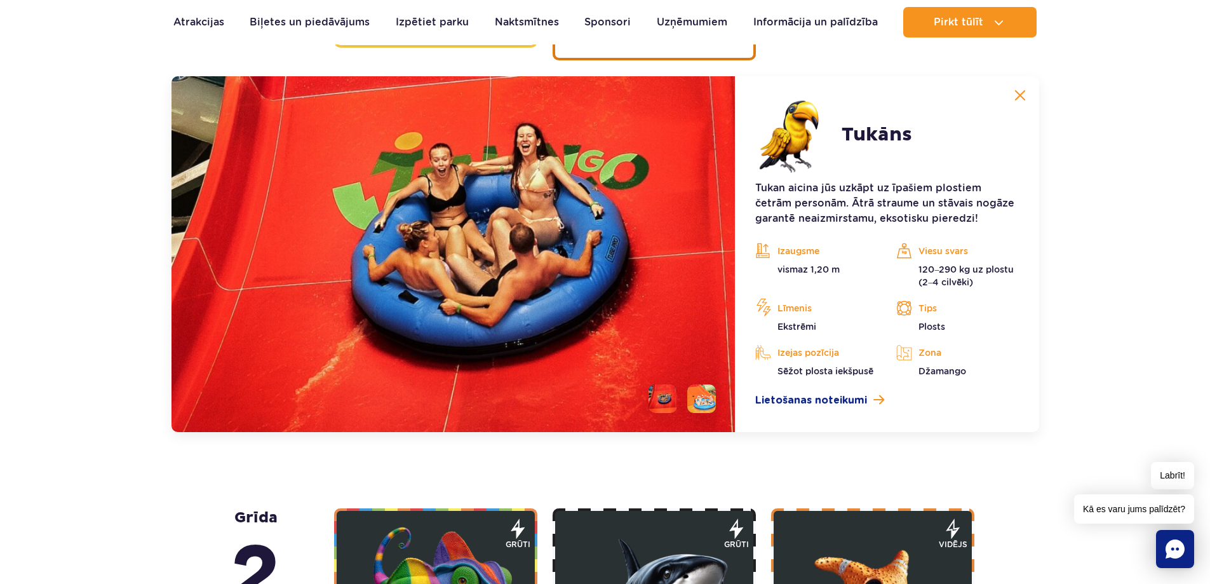
scroll to position [2111, 0]
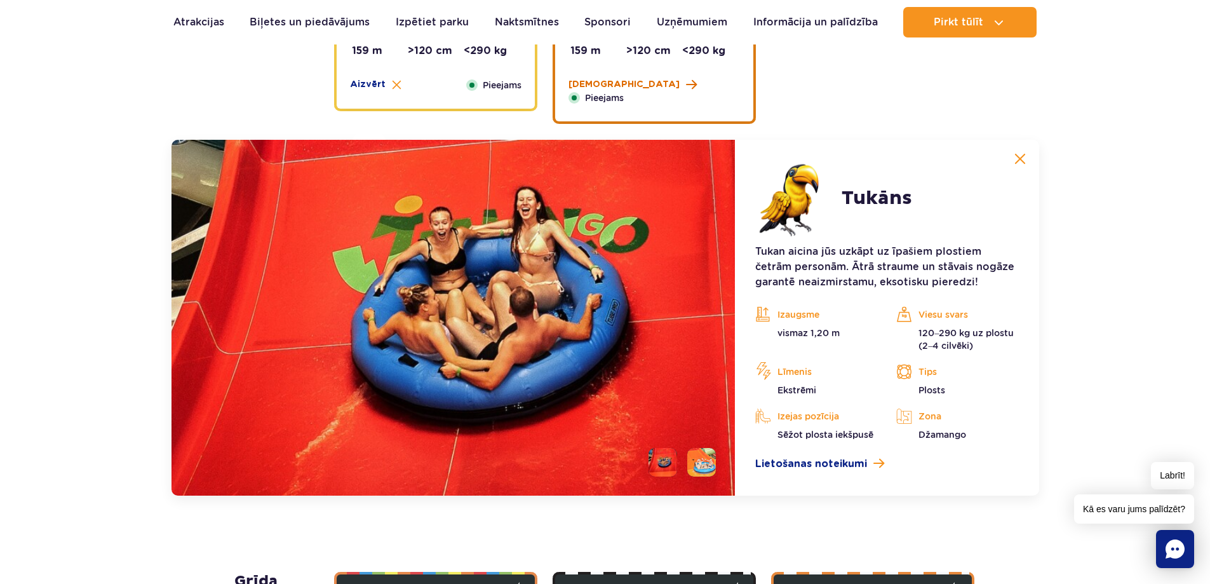
click at [585, 86] on font "Vairāk" at bounding box center [623, 84] width 111 height 9
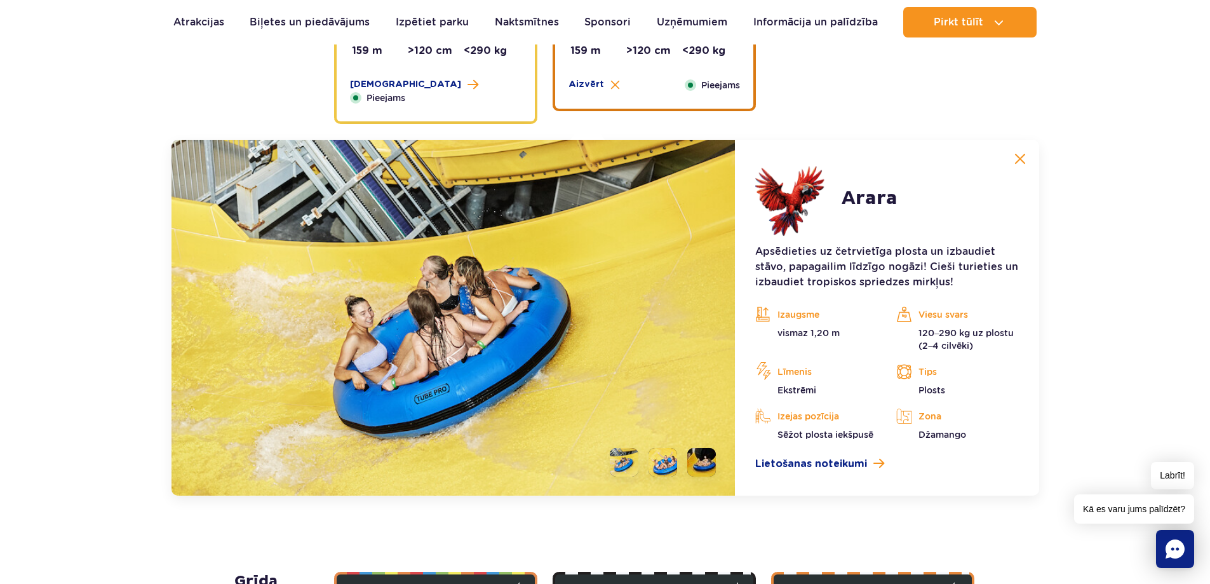
scroll to position [2175, 0]
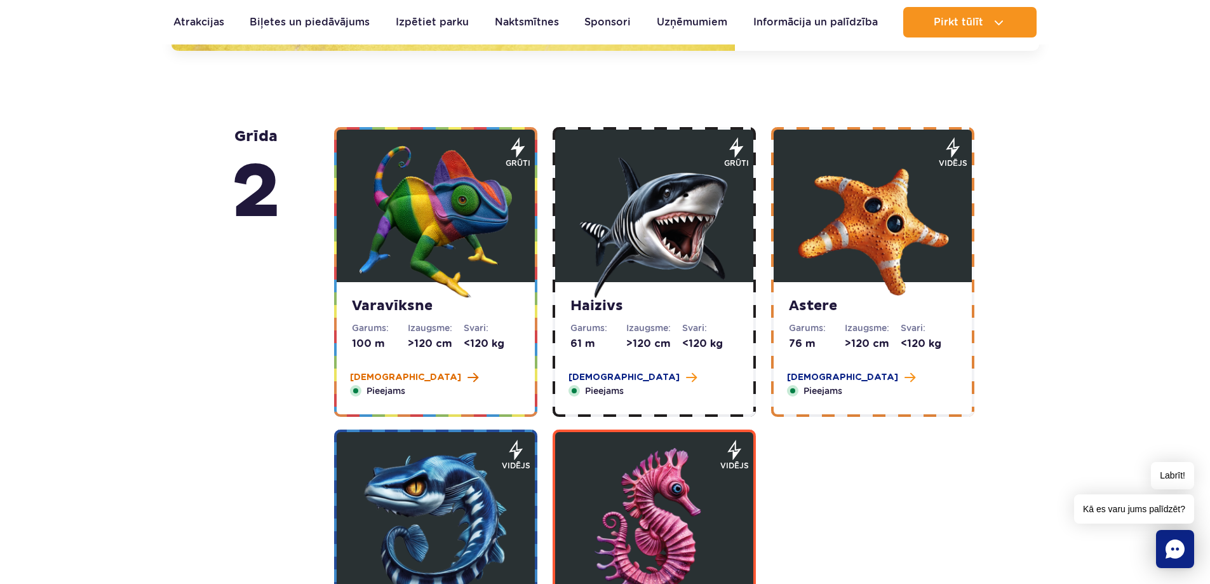
click at [359, 382] on font "Vairāk" at bounding box center [405, 377] width 111 height 9
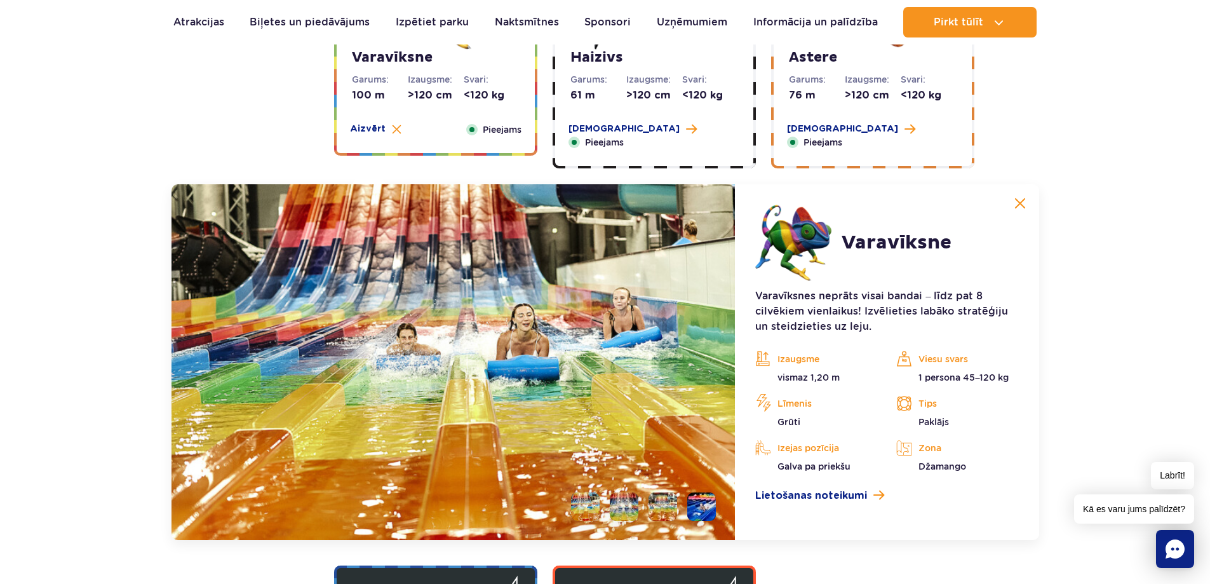
scroll to position [2337, 0]
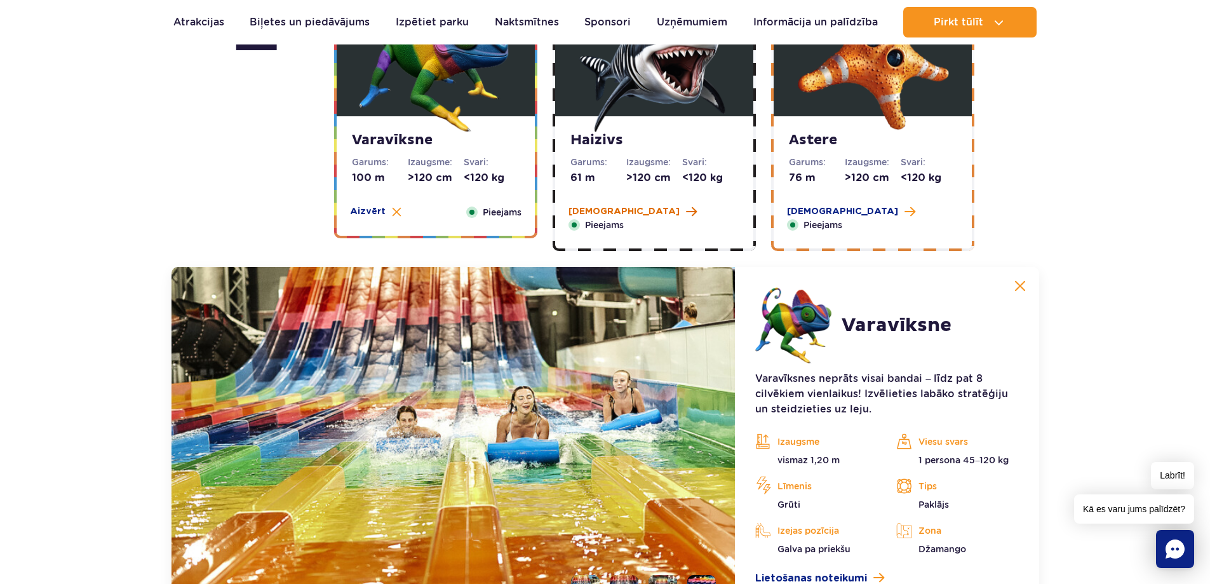
click at [589, 215] on font "Vairāk" at bounding box center [623, 211] width 111 height 9
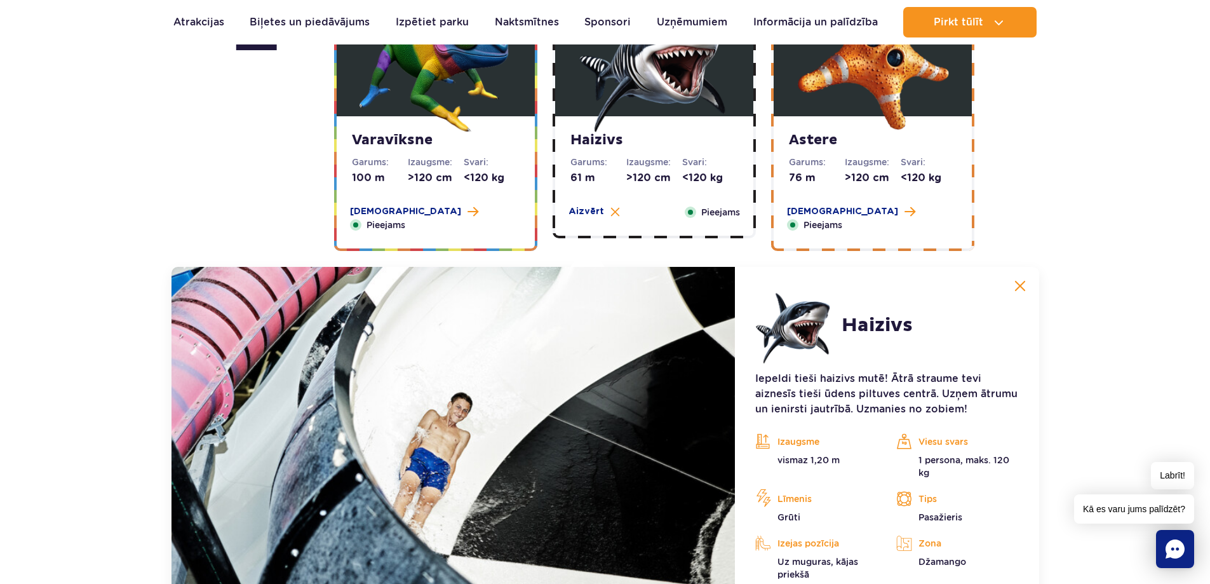
click at [797, 204] on div "Astere Garums: 76 m Izaugsme: >120 cm Svari: <120 kg Vairāk Aizvērt Pieejams" at bounding box center [872, 182] width 198 height 132
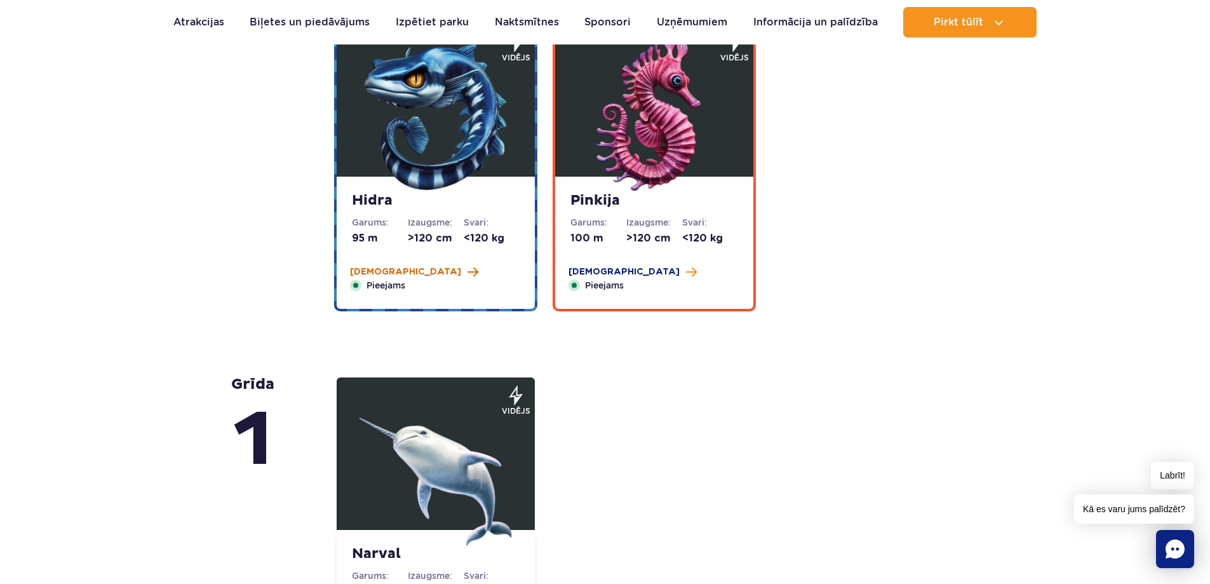
click at [367, 274] on font "Vairāk" at bounding box center [405, 271] width 111 height 9
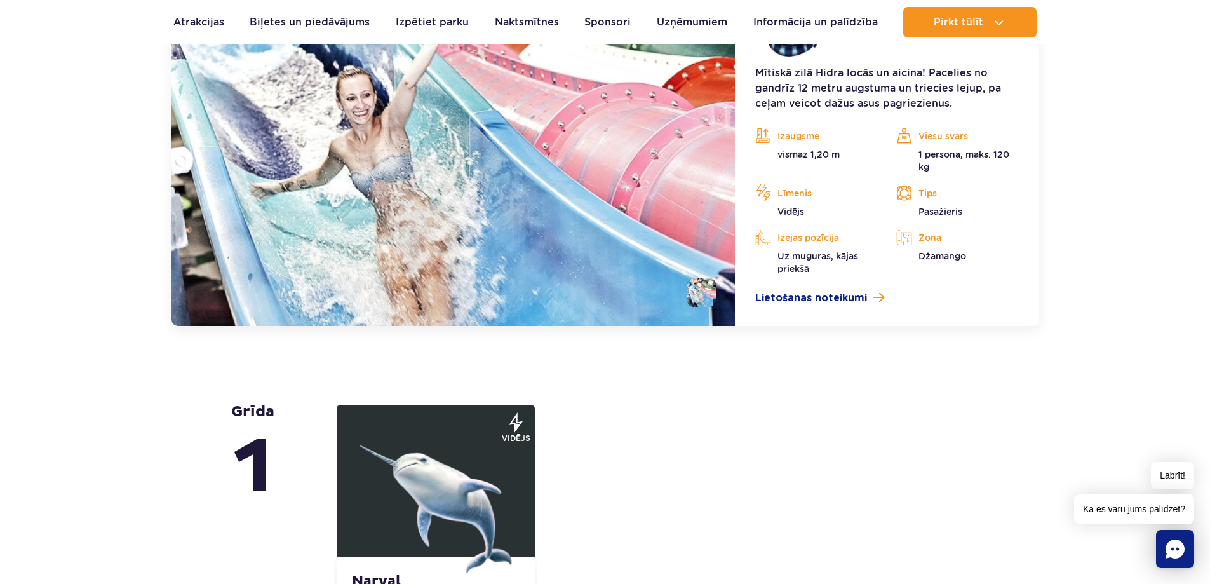
scroll to position [2703, 0]
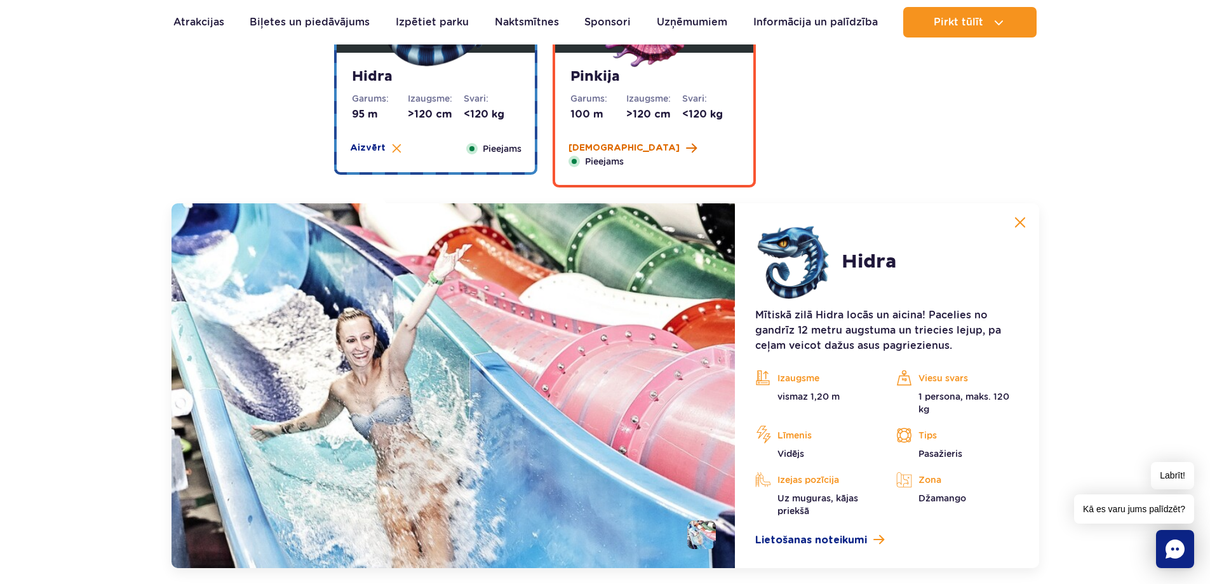
click at [580, 144] on font "Vairāk" at bounding box center [623, 148] width 111 height 9
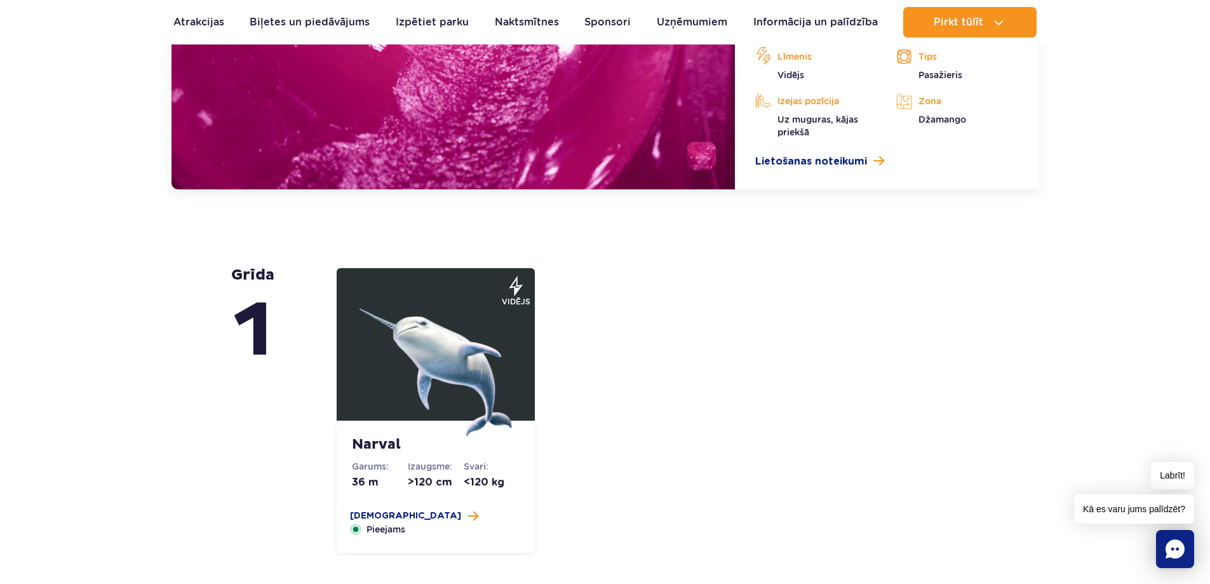
scroll to position [3084, 0]
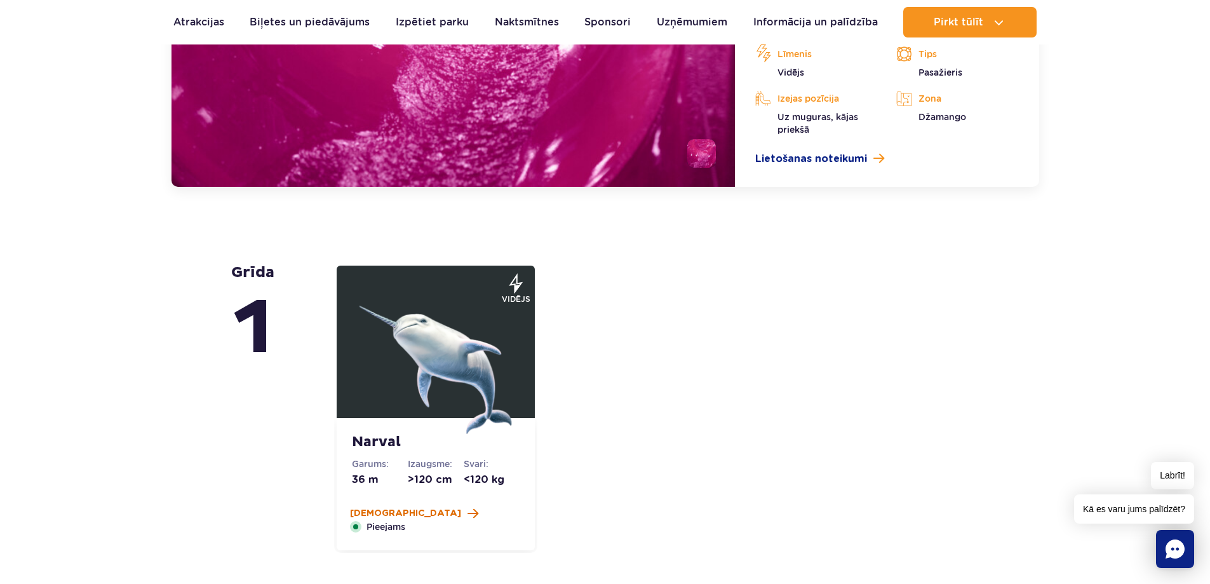
click at [371, 516] on font "Vairāk" at bounding box center [405, 513] width 111 height 9
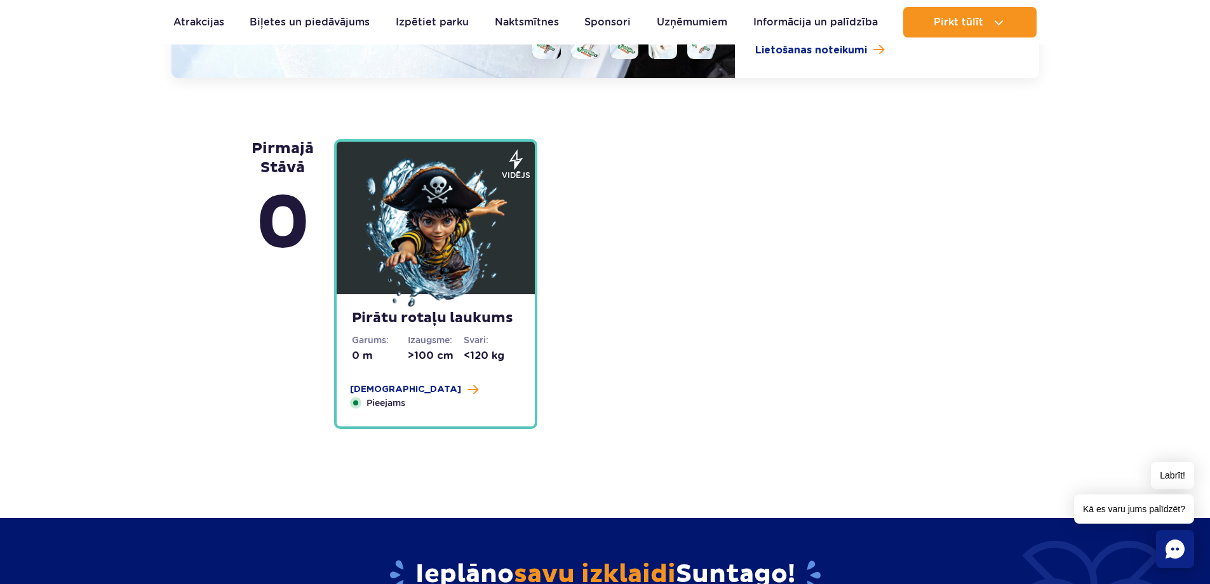
click at [363, 380] on div "Pirātu rotaļu laukums Garums: 0 m Izaugsme: >100 cm Svari: <120 kg Vairāk Aizvē…" at bounding box center [436, 360] width 198 height 132
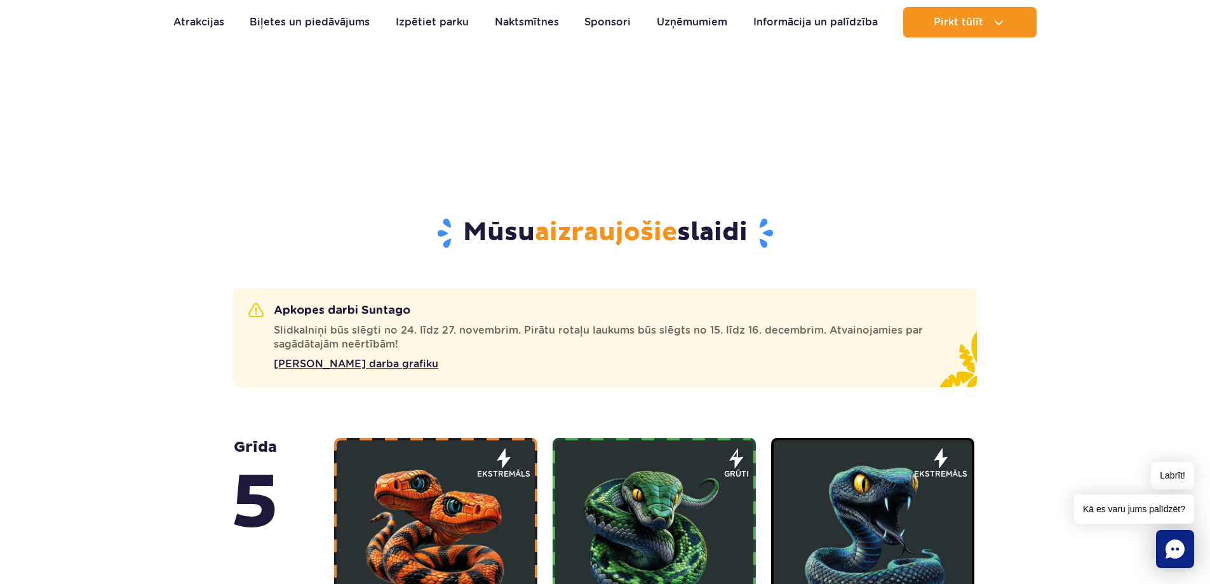
scroll to position [488, 0]
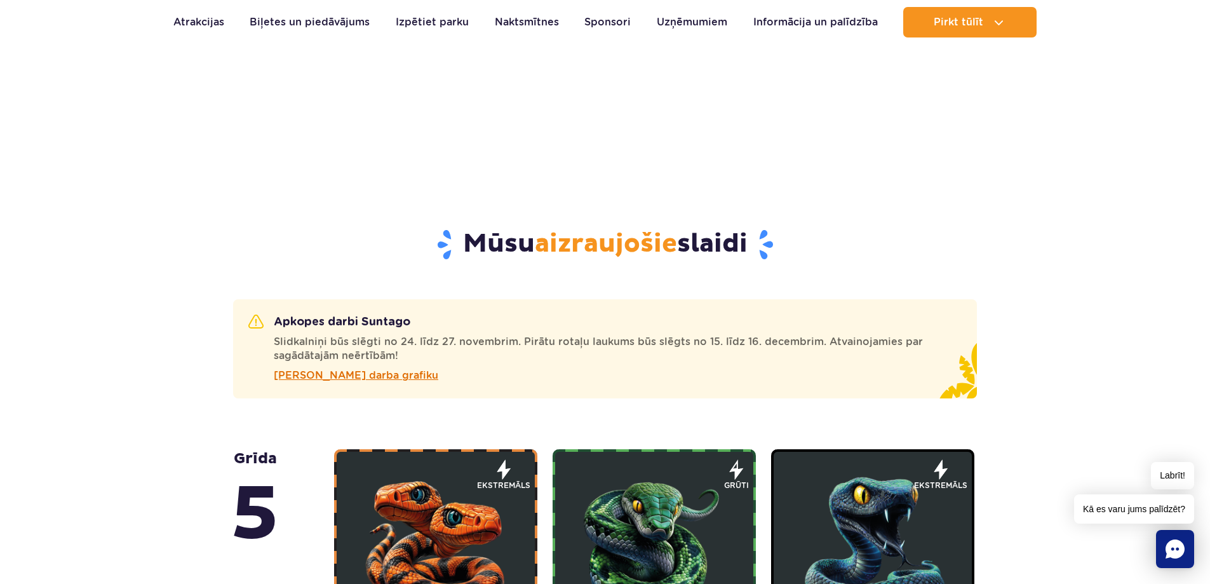
click at [388, 374] on font "Pārbaudiet darba grafiku" at bounding box center [356, 375] width 164 height 12
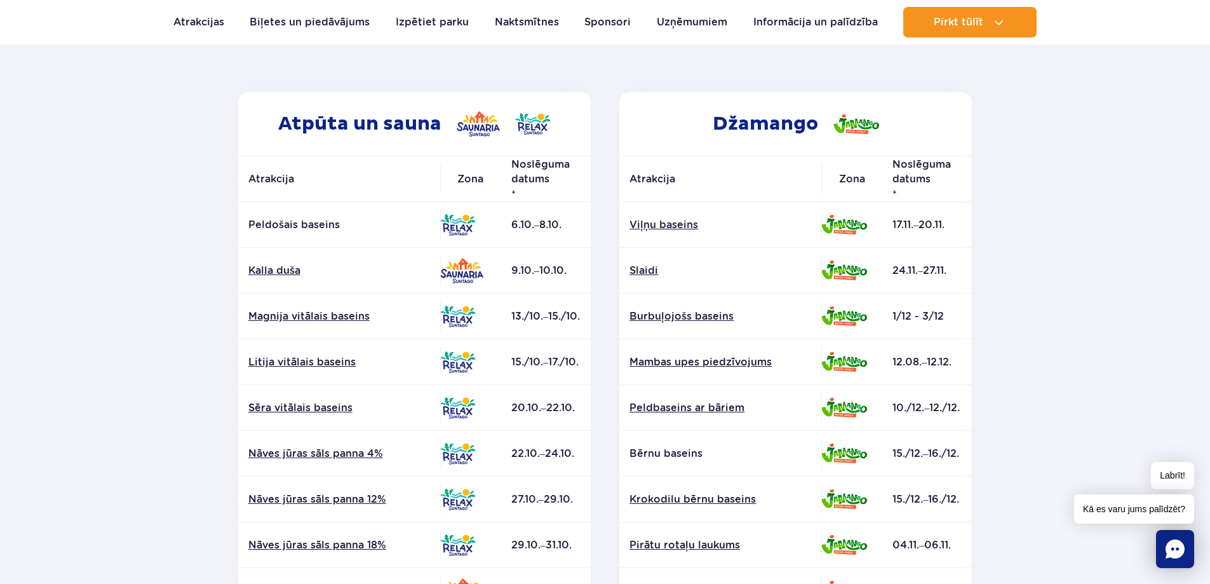
scroll to position [127, 0]
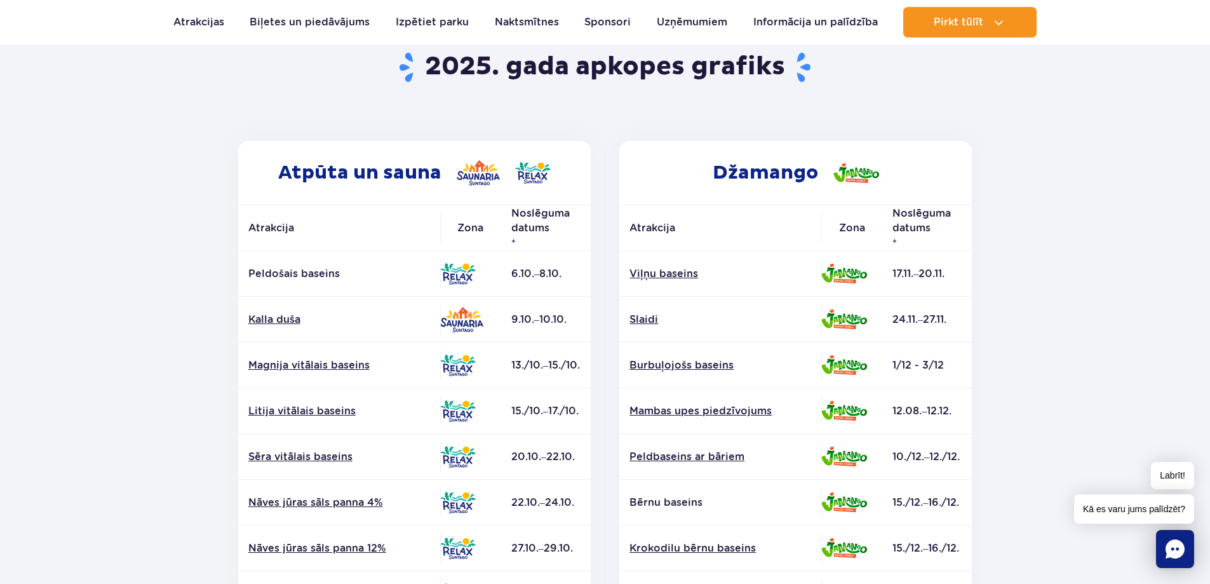
drag, startPoint x: 893, startPoint y: 269, endPoint x: 944, endPoint y: 355, distance: 99.3
click at [944, 355] on tbody "Viļņu baseins 17.11.–20.11. [GEOGRAPHIC_DATA]" at bounding box center [795, 456] width 352 height 411
click at [944, 355] on td "1/12 - 3/12" at bounding box center [927, 365] width 90 height 46
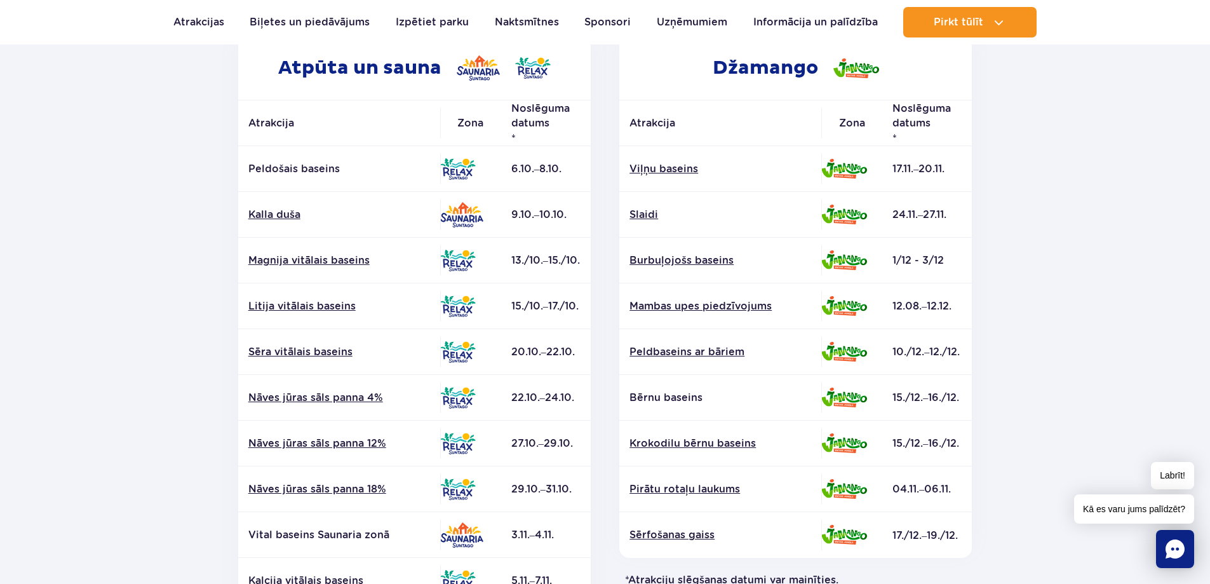
scroll to position [254, 0]
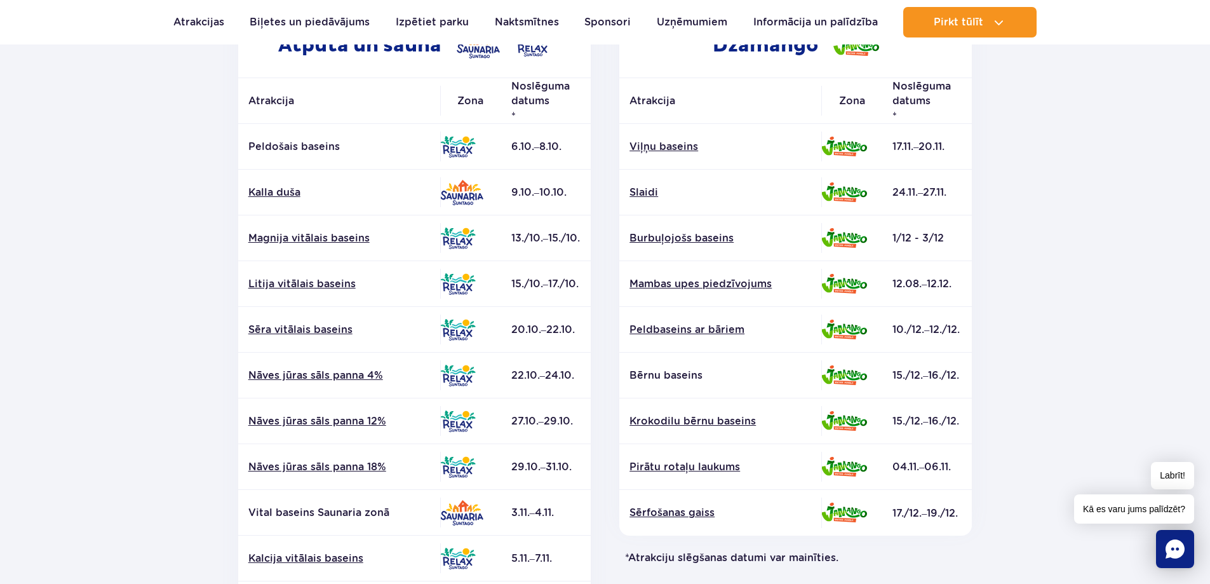
drag, startPoint x: 514, startPoint y: 146, endPoint x: 561, endPoint y: 146, distance: 47.6
click at [561, 146] on font "6.10.–8.10." at bounding box center [536, 146] width 50 height 12
click at [561, 145] on font "6.10.–8.10." at bounding box center [536, 146] width 50 height 12
click at [549, 242] on td "13./10.–15./10." at bounding box center [546, 238] width 90 height 46
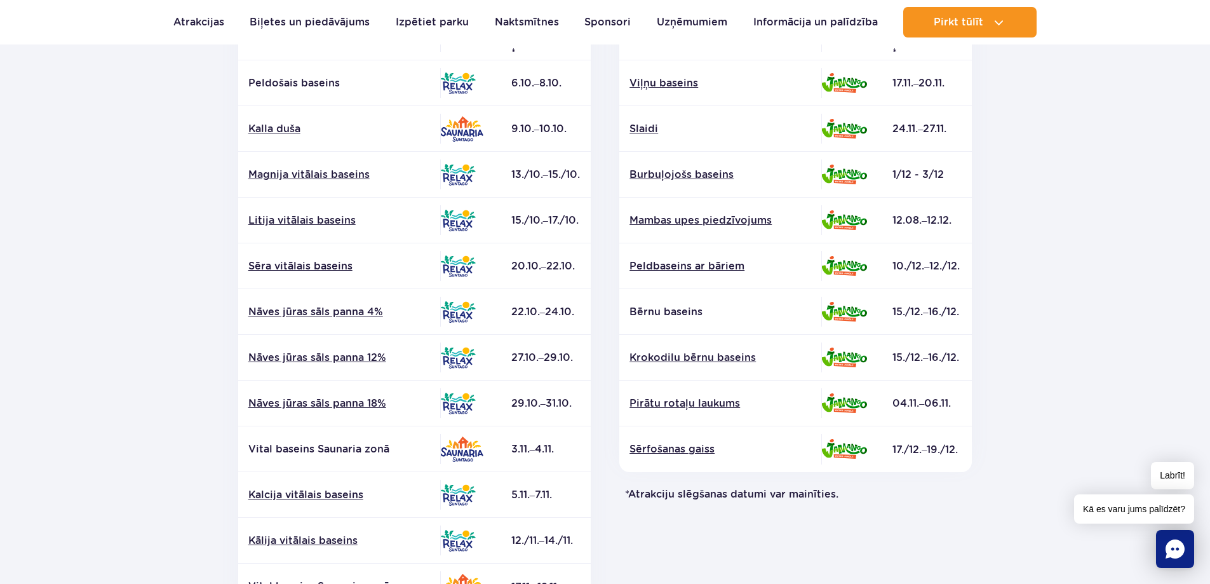
scroll to position [381, 0]
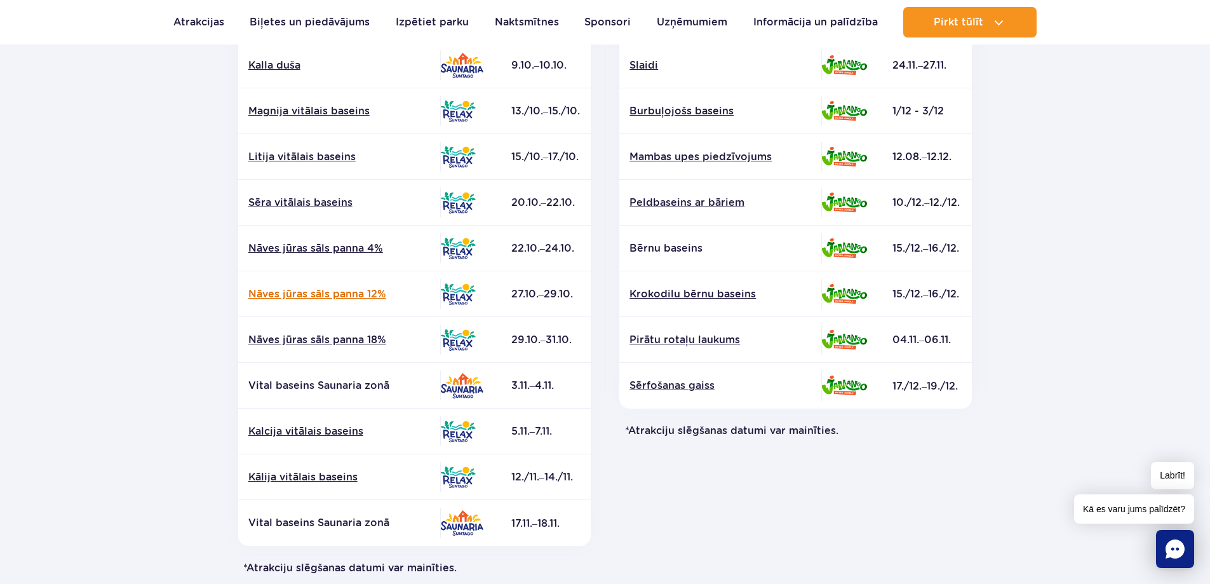
click at [353, 290] on font "Nāves jūras sāls panna 12%" at bounding box center [317, 294] width 138 height 12
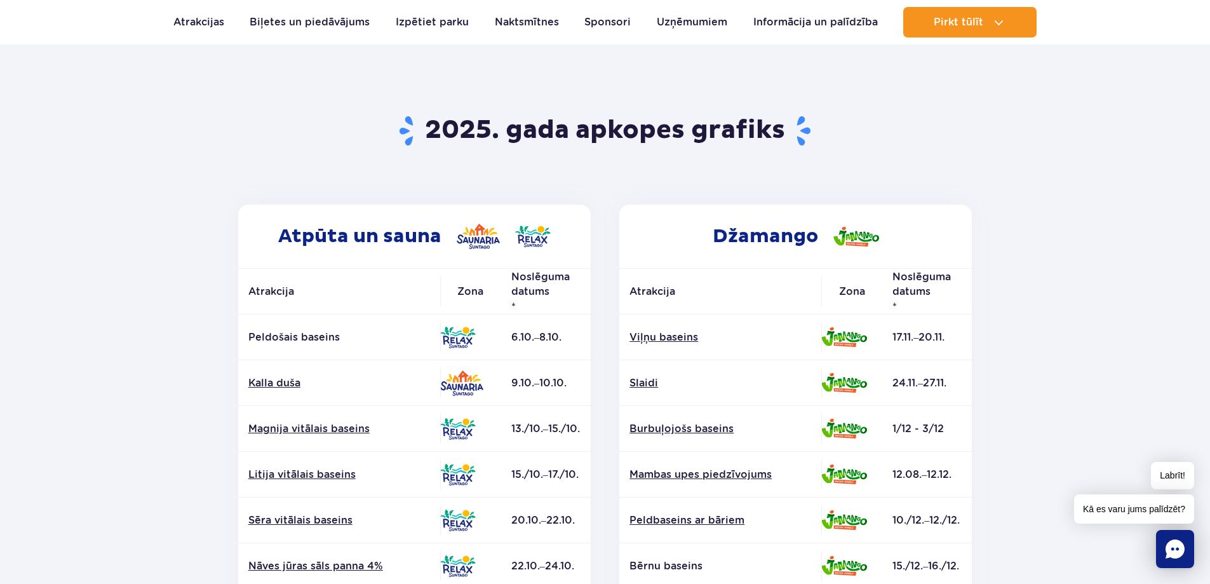
scroll to position [0, 0]
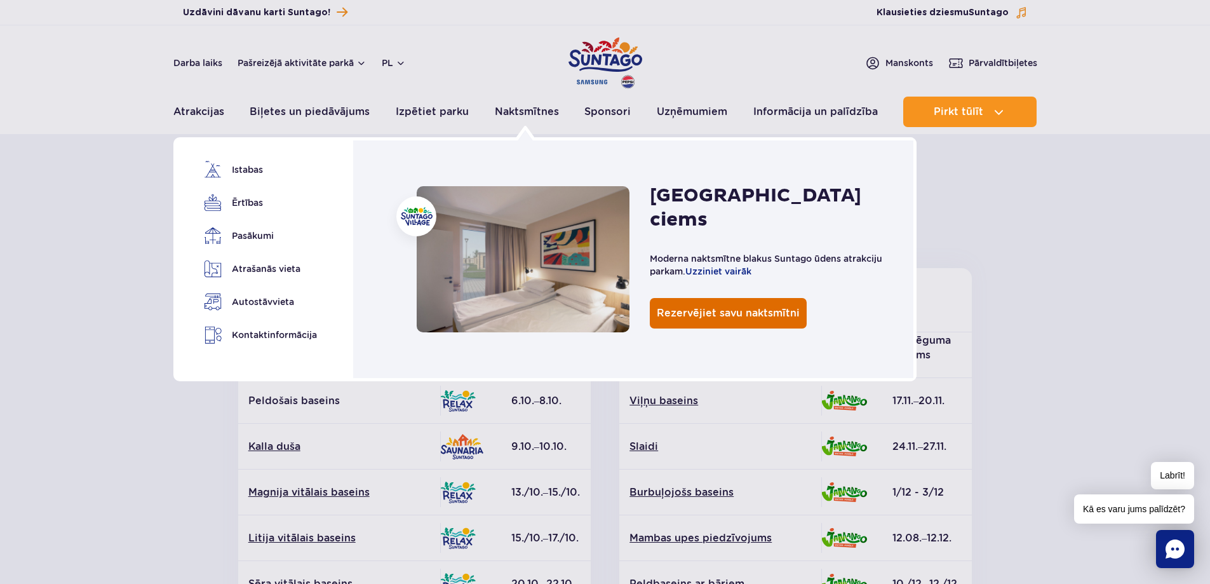
click at [712, 307] on span "Rezervējiet savu naktsmītni" at bounding box center [728, 313] width 143 height 12
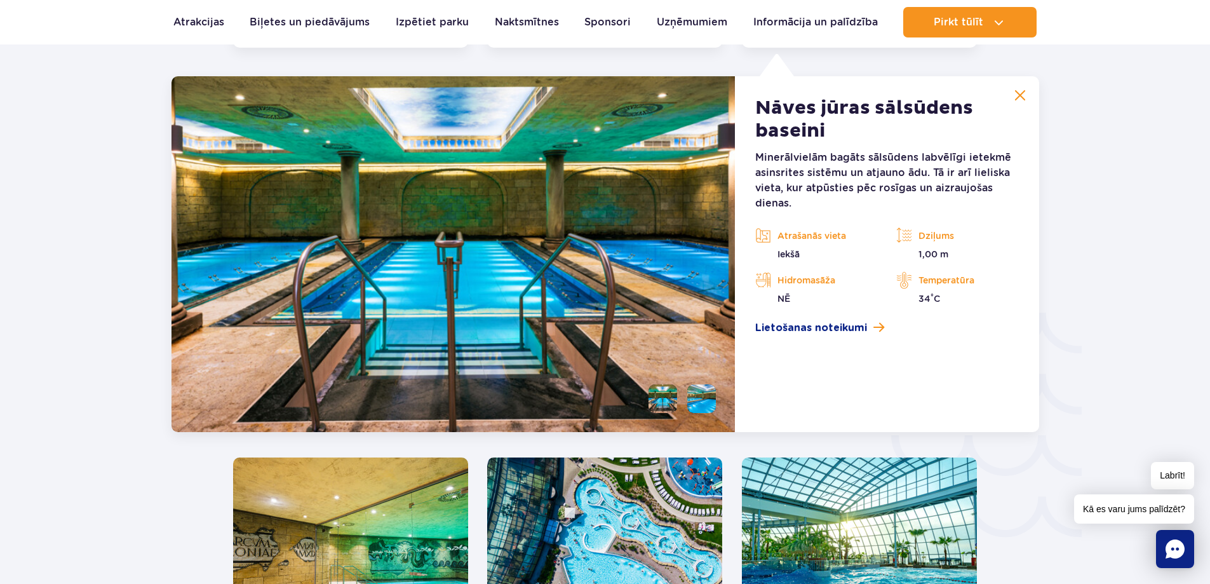
click at [1022, 97] on img at bounding box center [1019, 95] width 11 height 11
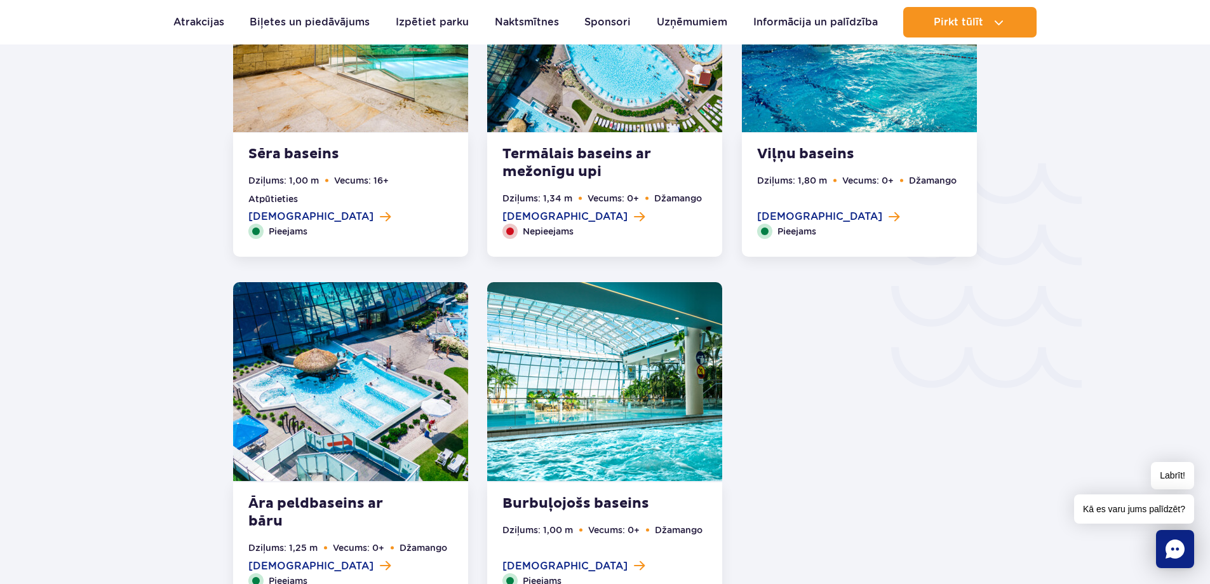
scroll to position [1878, 0]
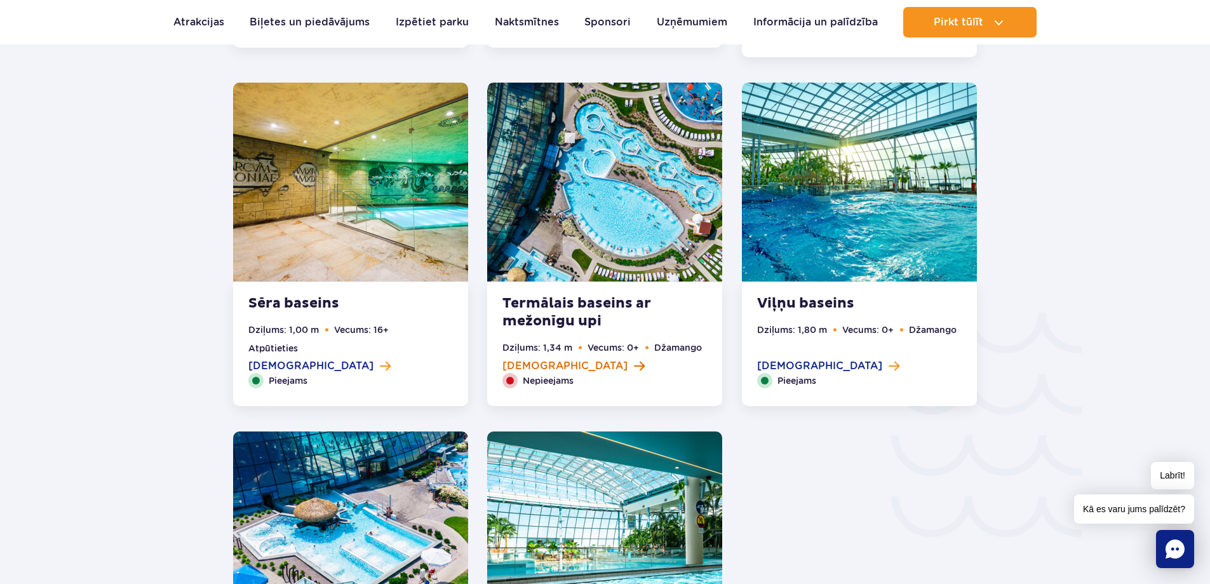
click at [634, 364] on span at bounding box center [639, 365] width 11 height 11
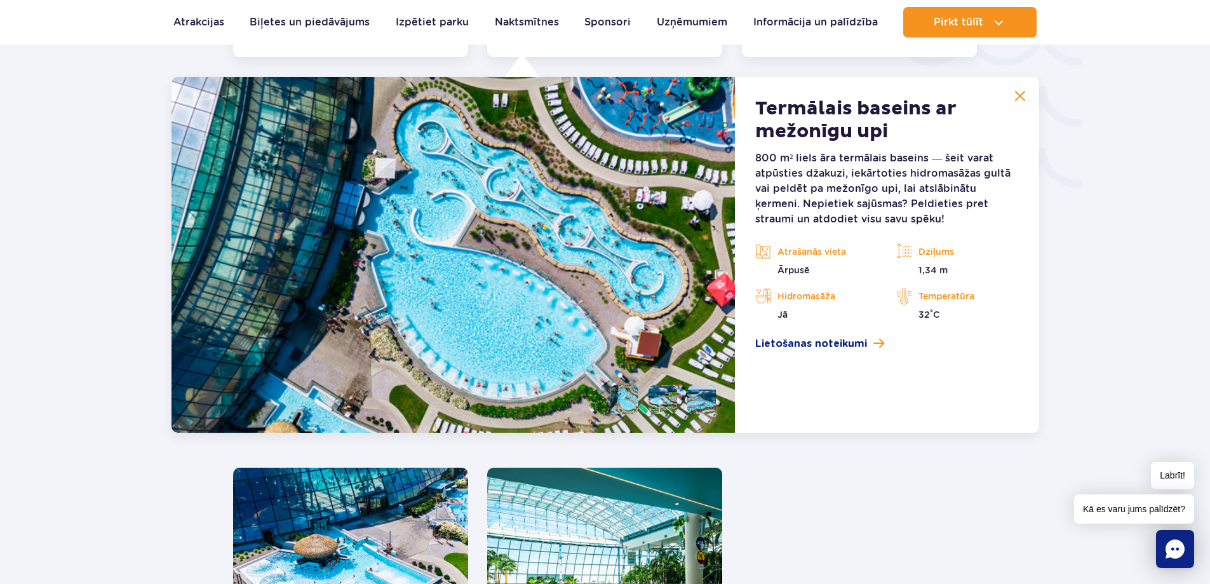
scroll to position [2227, 0]
click at [1024, 99] on img at bounding box center [1019, 95] width 11 height 11
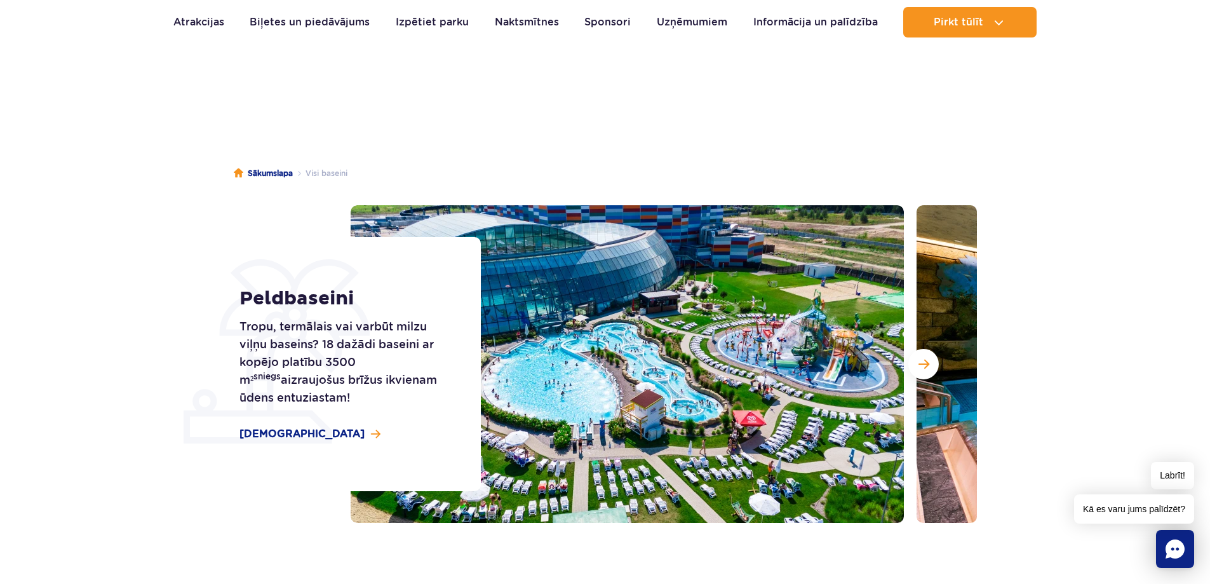
scroll to position [0, 0]
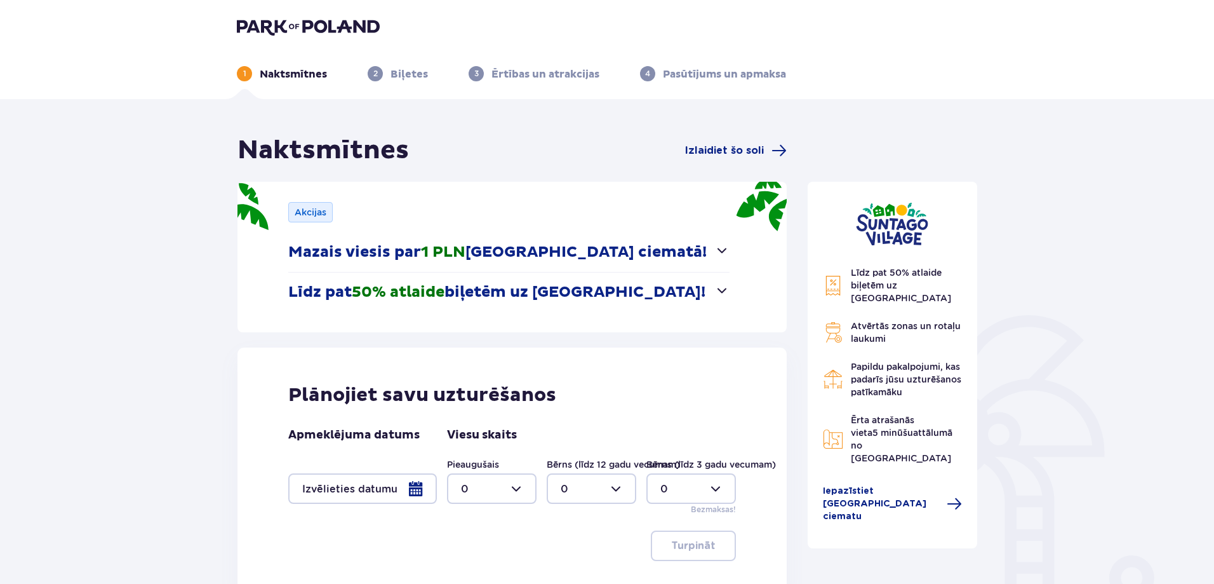
scroll to position [63, 0]
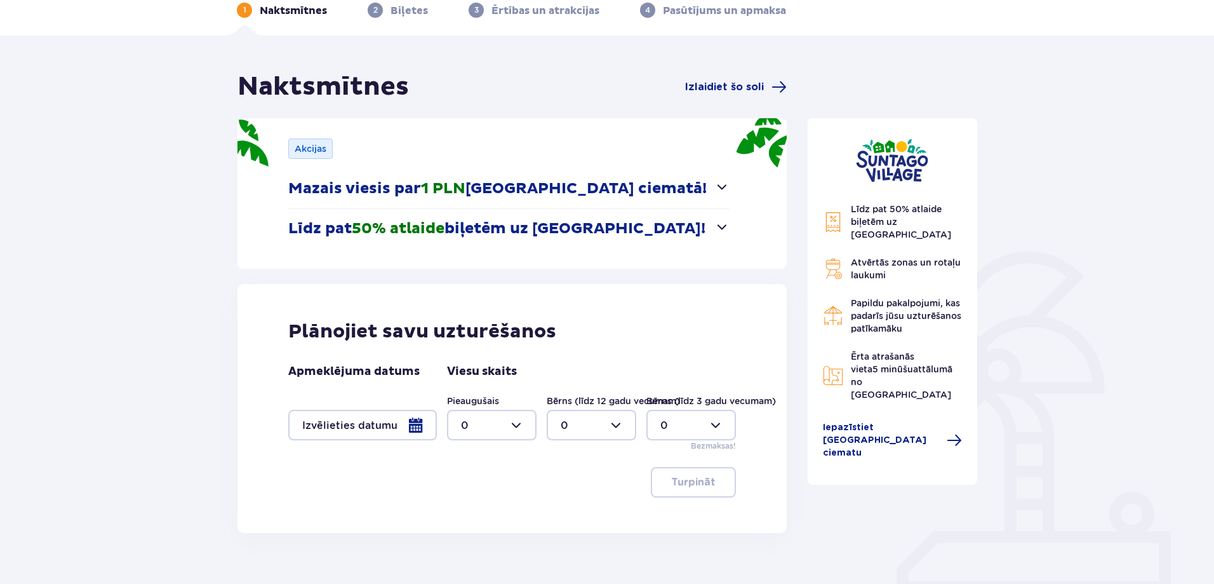
click at [417, 422] on div at bounding box center [362, 425] width 149 height 30
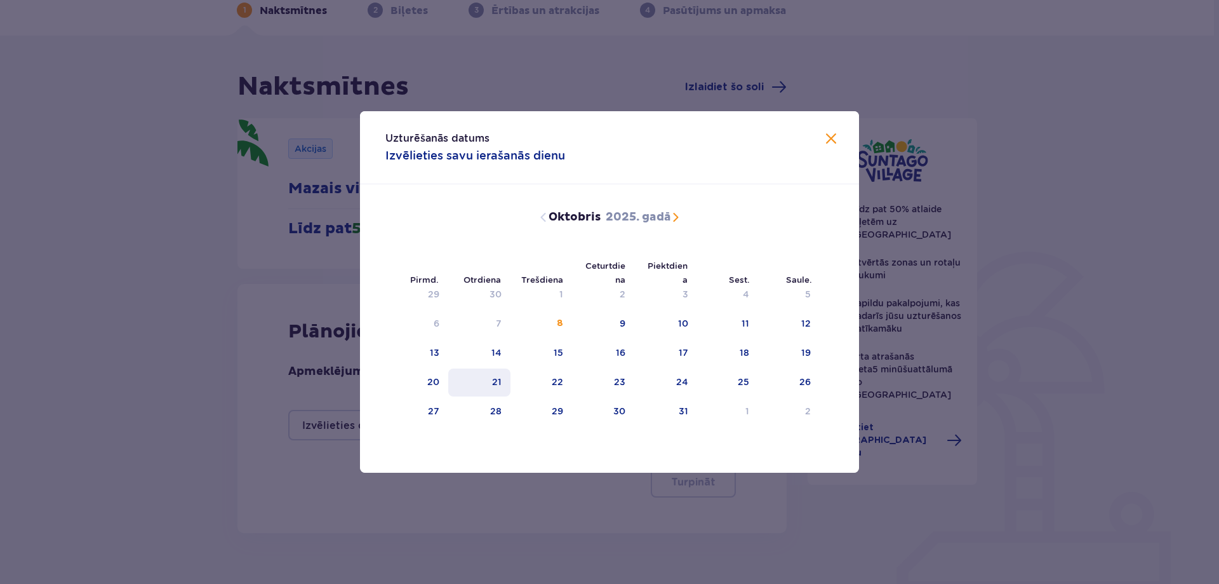
click at [484, 382] on div "21" at bounding box center [479, 382] width 63 height 28
click at [536, 380] on div "22" at bounding box center [542, 382] width 62 height 28
type input "[DATE] - [DATE]"
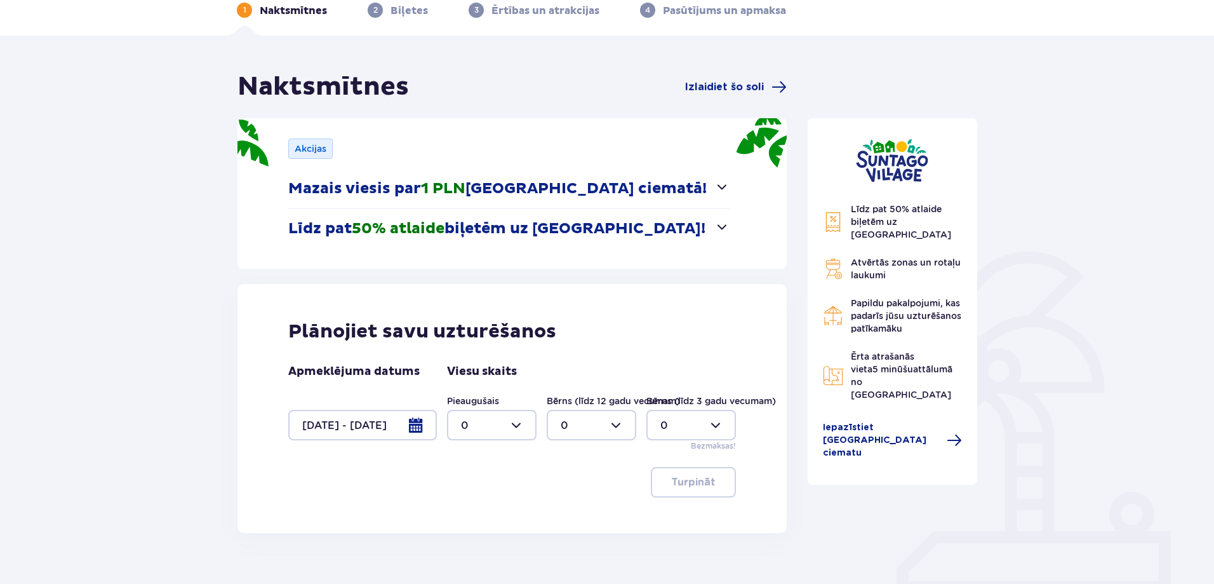
click at [522, 424] on div at bounding box center [492, 425] width 90 height 30
click at [464, 544] on font "3" at bounding box center [464, 543] width 6 height 12
click at [517, 417] on div at bounding box center [492, 425] width 90 height 30
click at [480, 511] on div "4" at bounding box center [492, 507] width 62 height 14
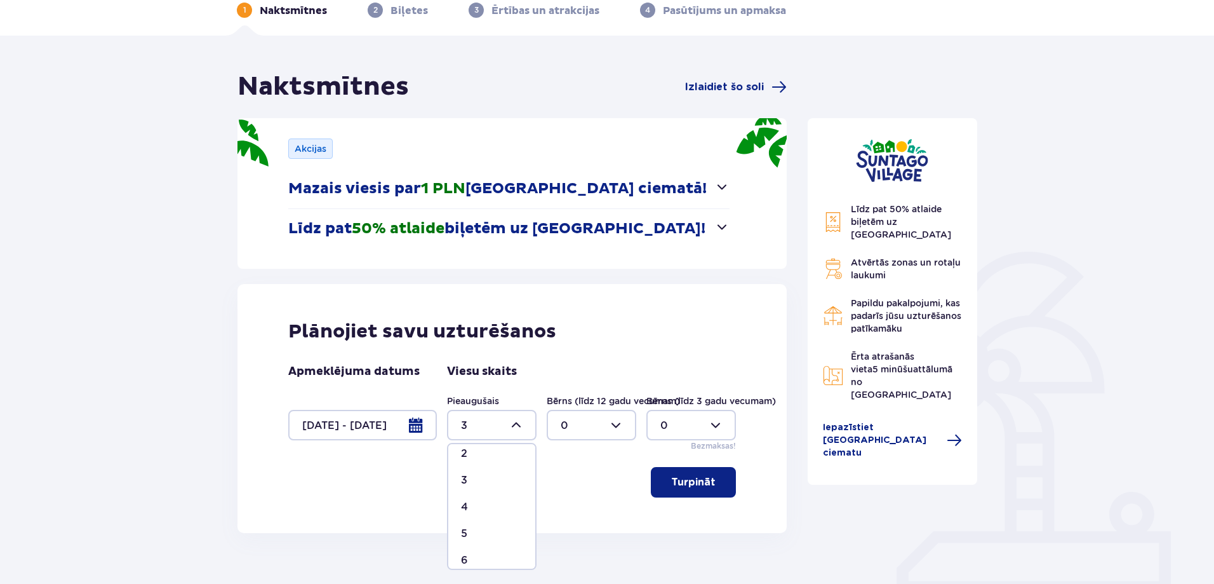
type input "4"
click at [582, 425] on div at bounding box center [592, 425] width 90 height 30
click at [565, 493] on div "1" at bounding box center [592, 490] width 62 height 14
type input "1"
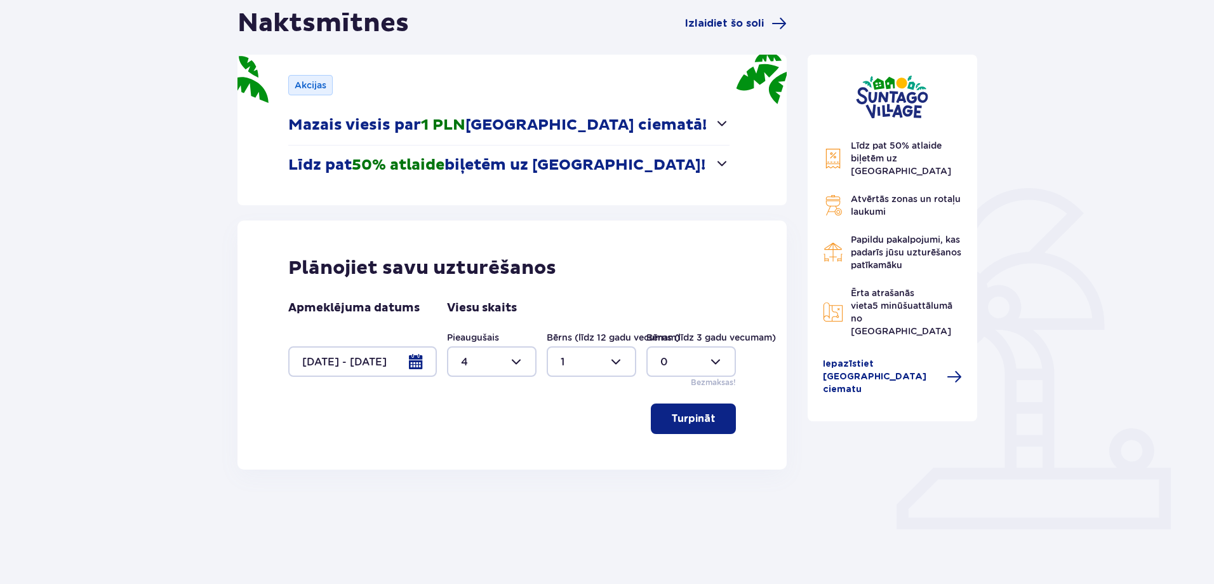
click at [676, 413] on font "Turpināt" at bounding box center [693, 418] width 44 height 10
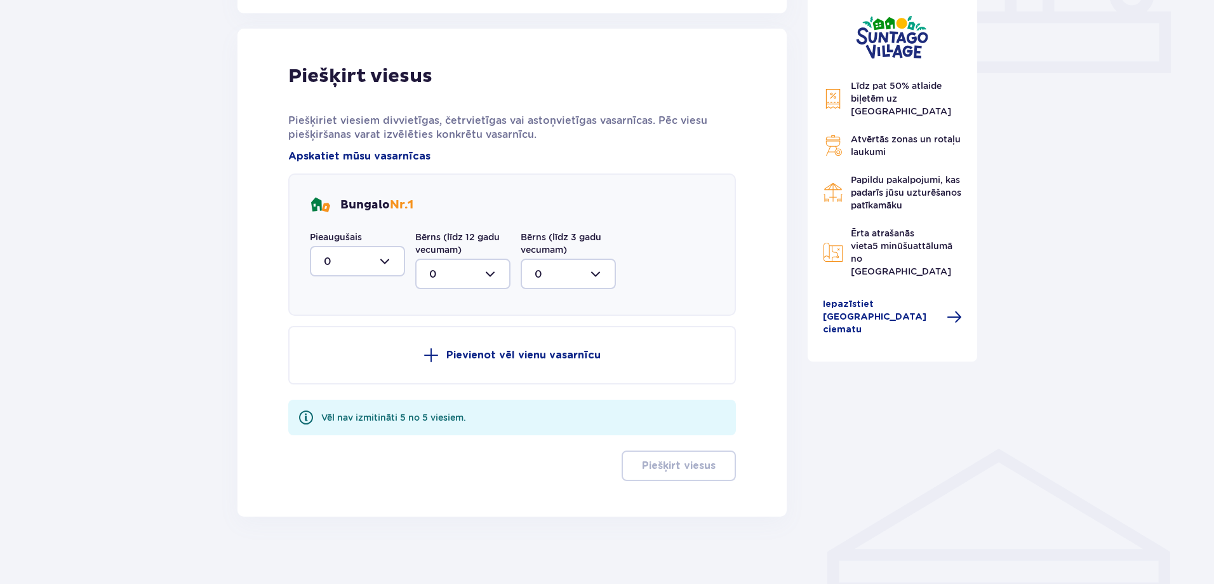
scroll to position [592, 0]
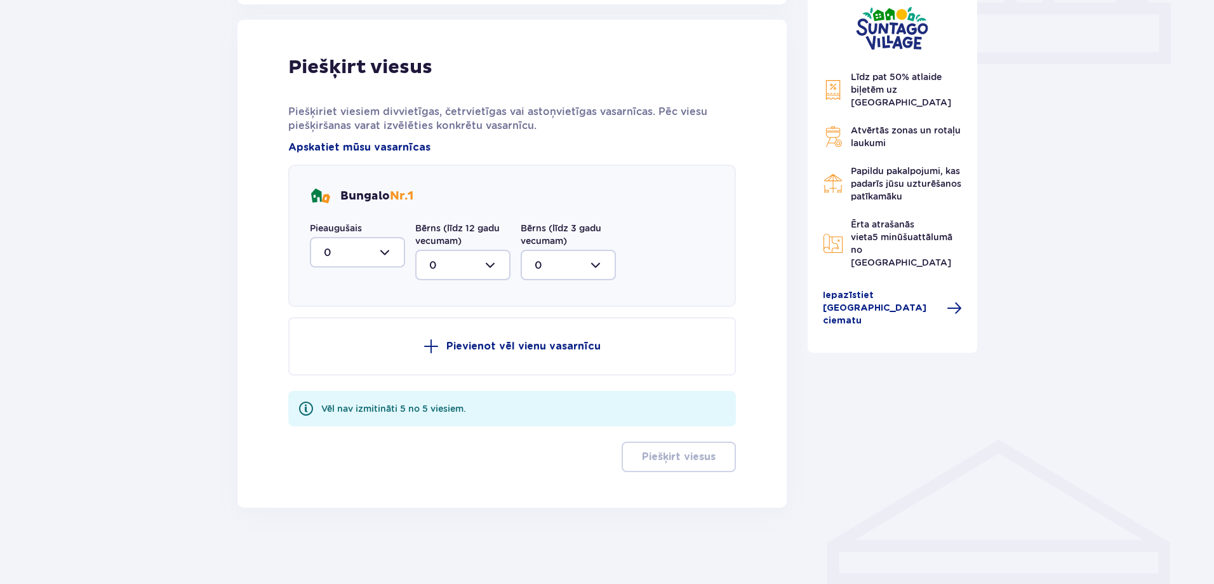
click at [394, 251] on div at bounding box center [357, 252] width 95 height 30
click at [357, 367] on span "4" at bounding box center [357, 376] width 93 height 27
type input "4"
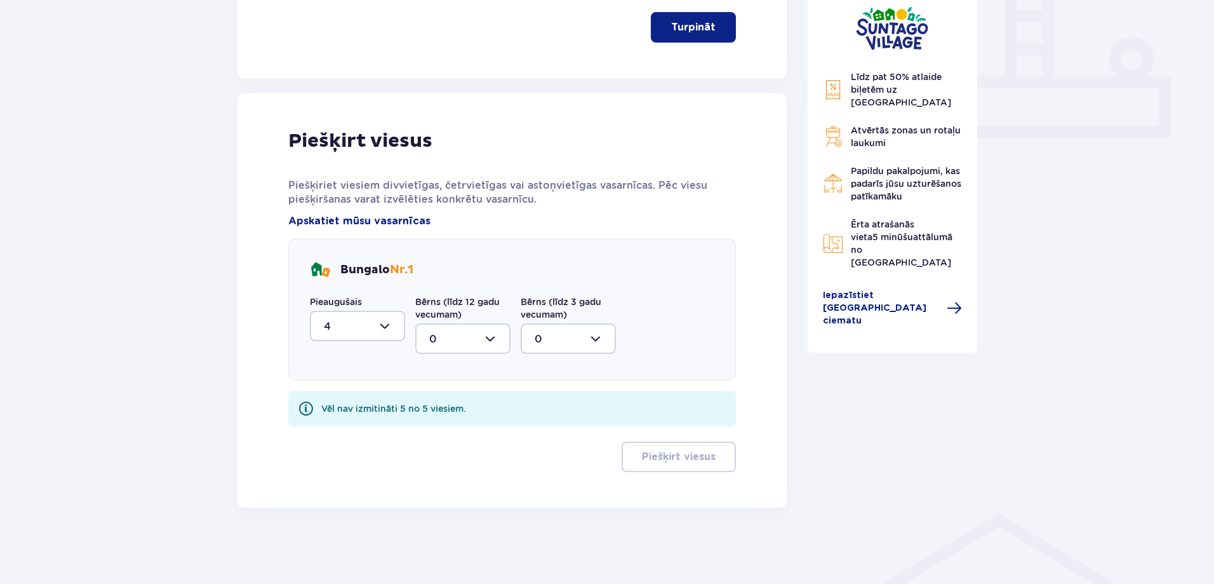
click at [482, 340] on div at bounding box center [462, 338] width 95 height 30
click at [460, 397] on div "1" at bounding box center [462, 404] width 67 height 14
type input "1"
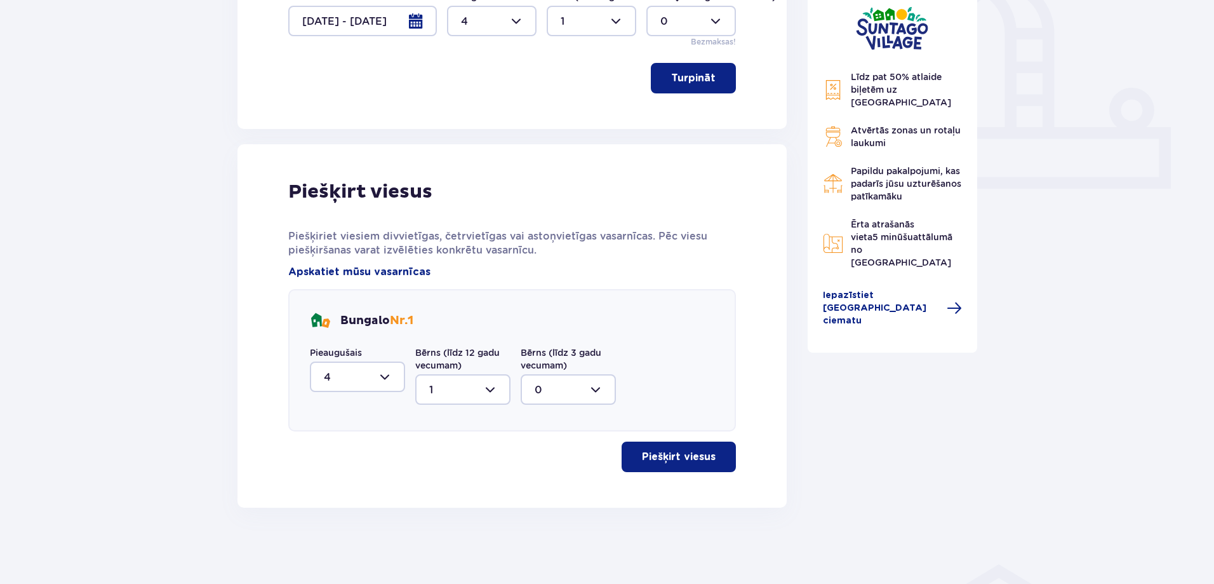
click at [702, 465] on button "Piešķirt viesus" at bounding box center [679, 456] width 114 height 30
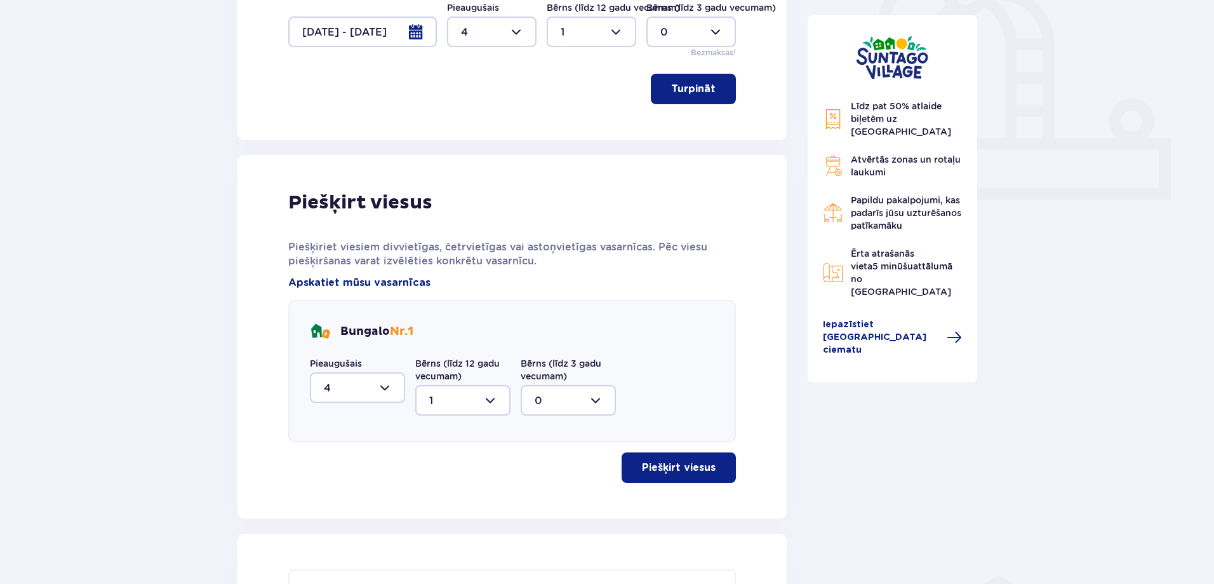
scroll to position [419, 0]
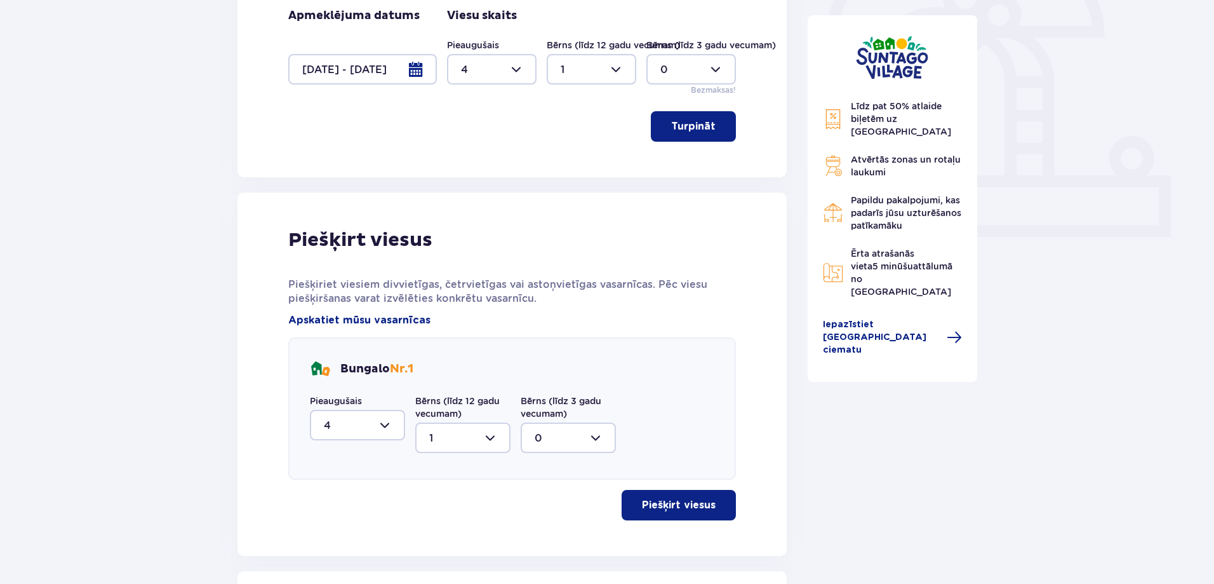
click at [387, 422] on div at bounding box center [357, 425] width 95 height 30
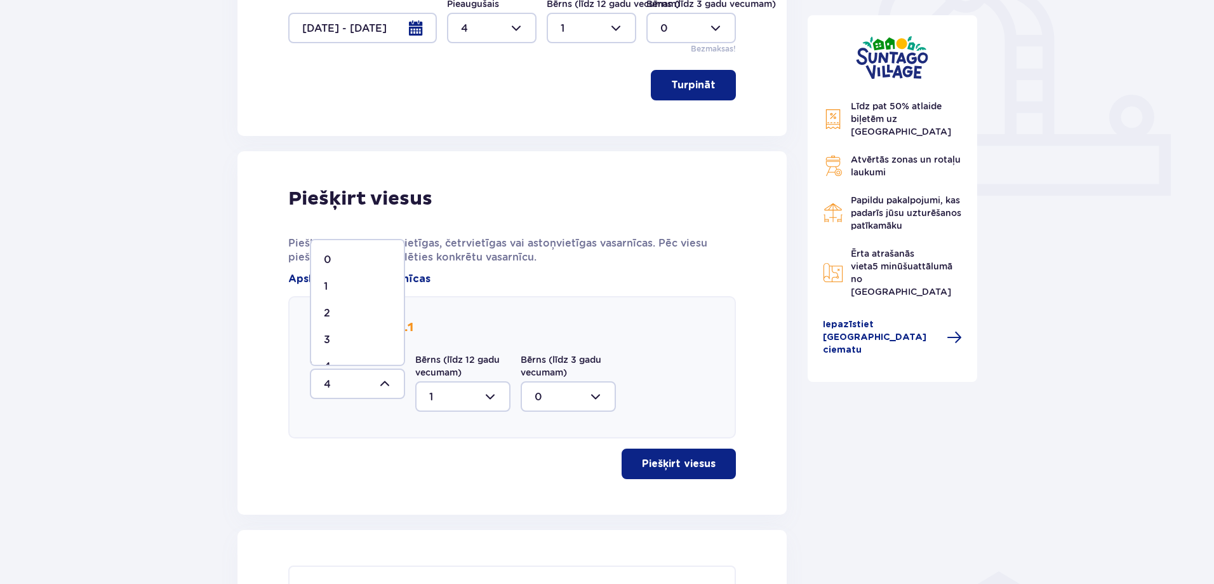
scroll to position [483, 0]
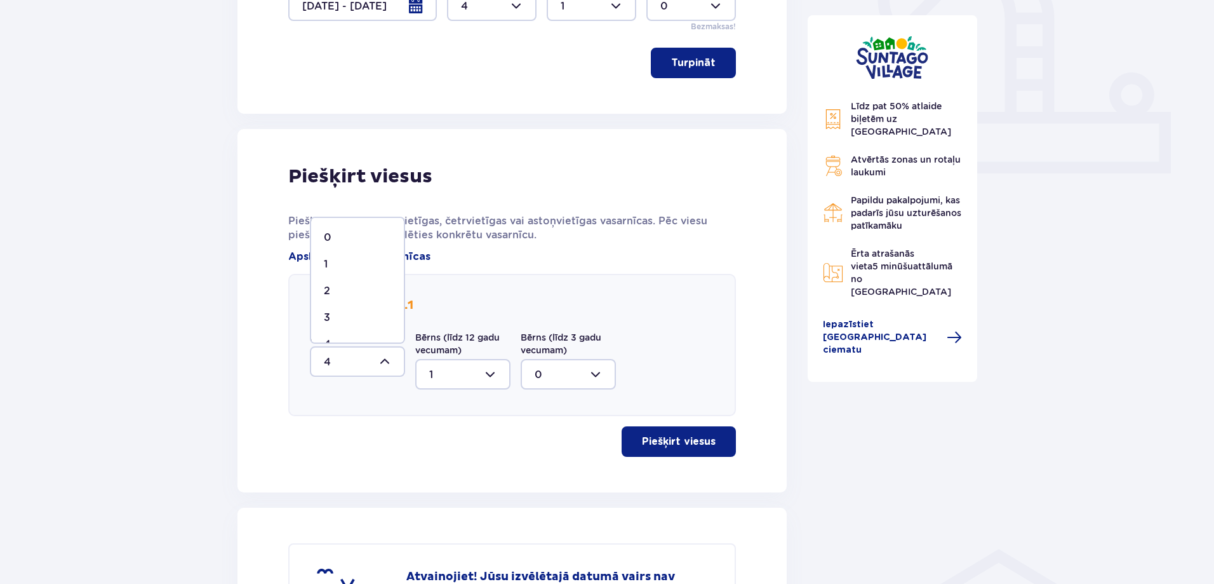
click at [378, 323] on div "3" at bounding box center [357, 317] width 67 height 14
type input "3"
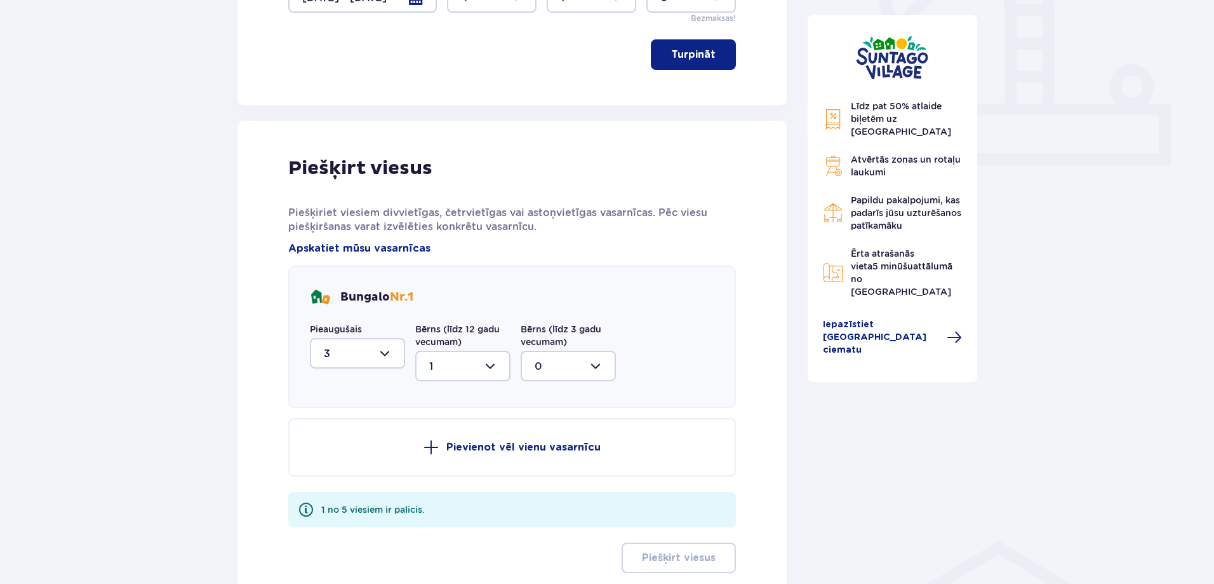
scroll to position [546, 0]
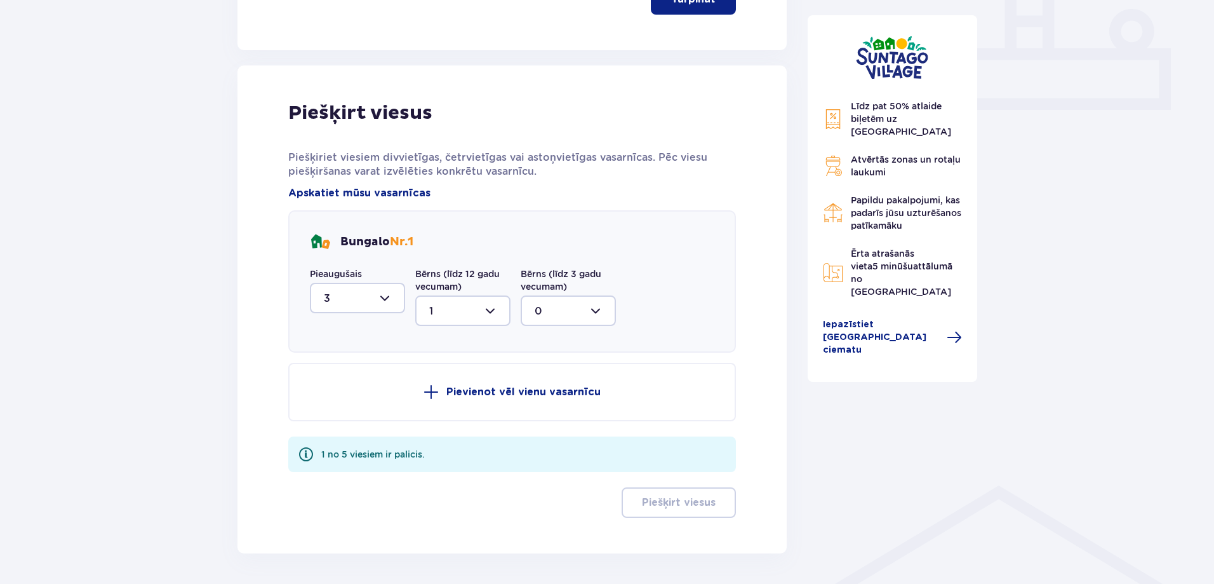
click at [486, 297] on div at bounding box center [462, 310] width 95 height 30
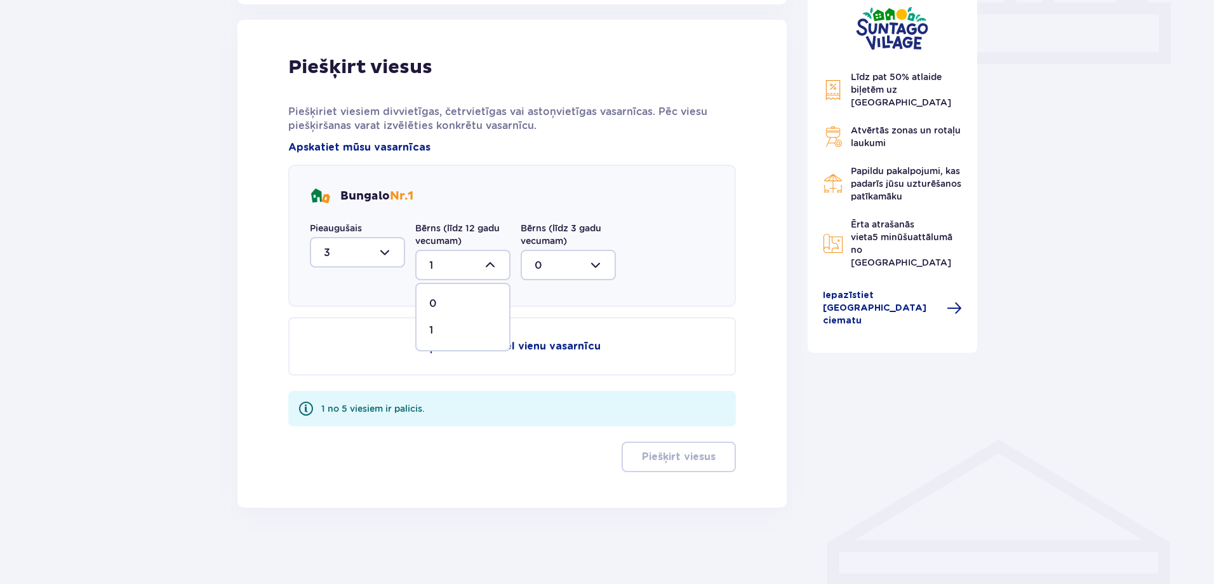
click at [488, 272] on div at bounding box center [462, 265] width 95 height 30
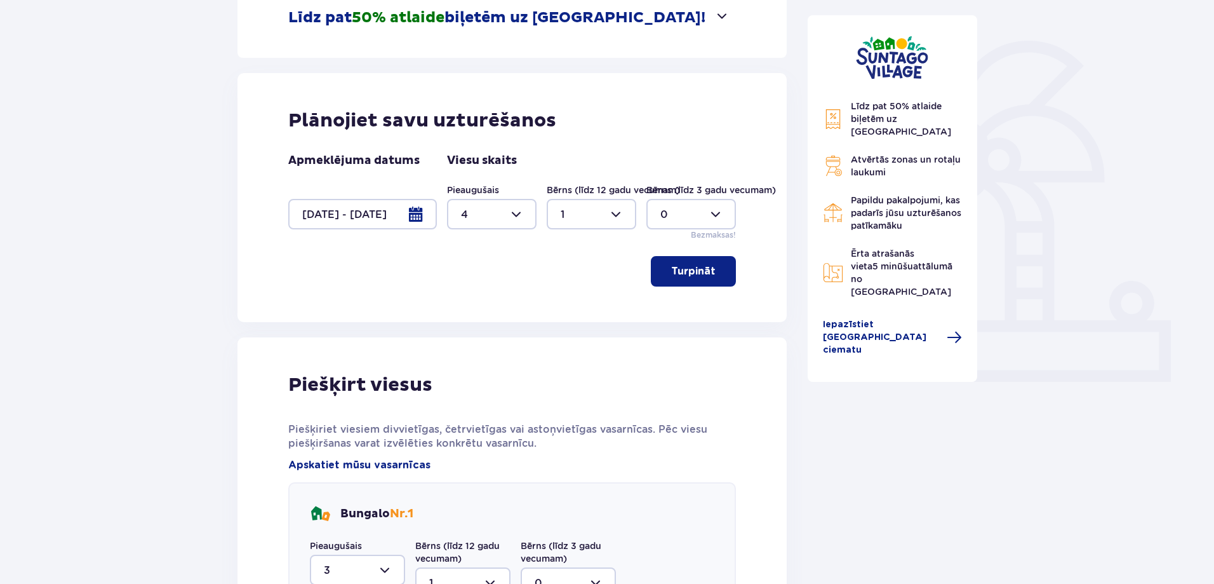
scroll to position [211, 0]
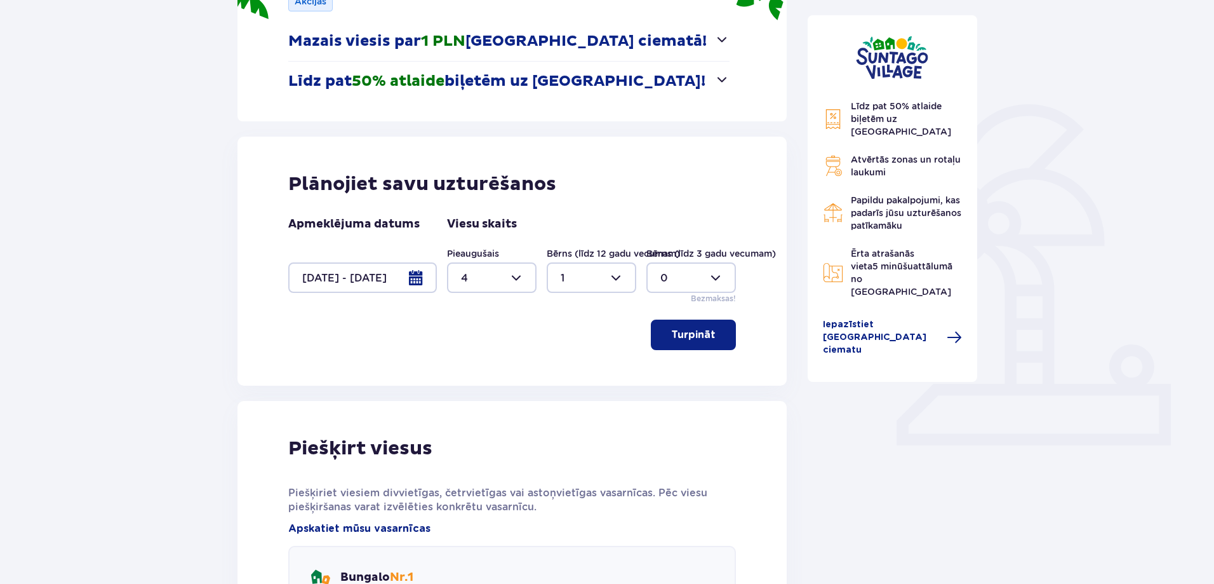
click at [525, 274] on div at bounding box center [492, 277] width 90 height 30
drag, startPoint x: 502, startPoint y: 398, endPoint x: 510, endPoint y: 375, distance: 24.7
click at [502, 397] on div "3" at bounding box center [492, 396] width 62 height 14
type input "3"
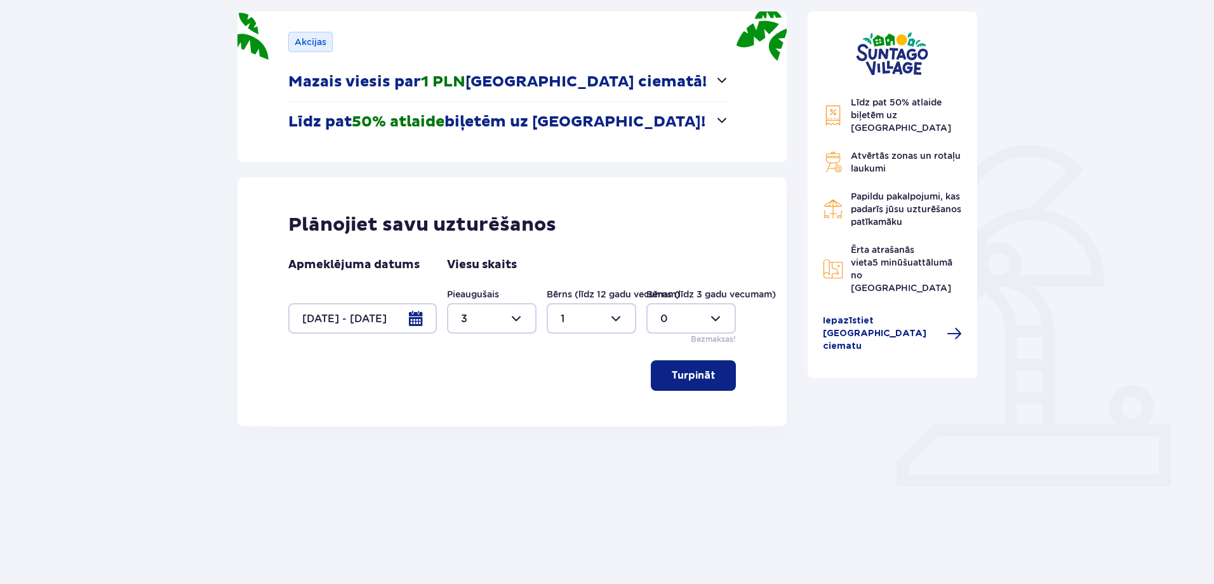
click at [585, 331] on div at bounding box center [592, 318] width 90 height 30
click at [607, 404] on div "2" at bounding box center [592, 410] width 62 height 14
type input "2"
click at [718, 377] on span "button" at bounding box center [718, 375] width 15 height 15
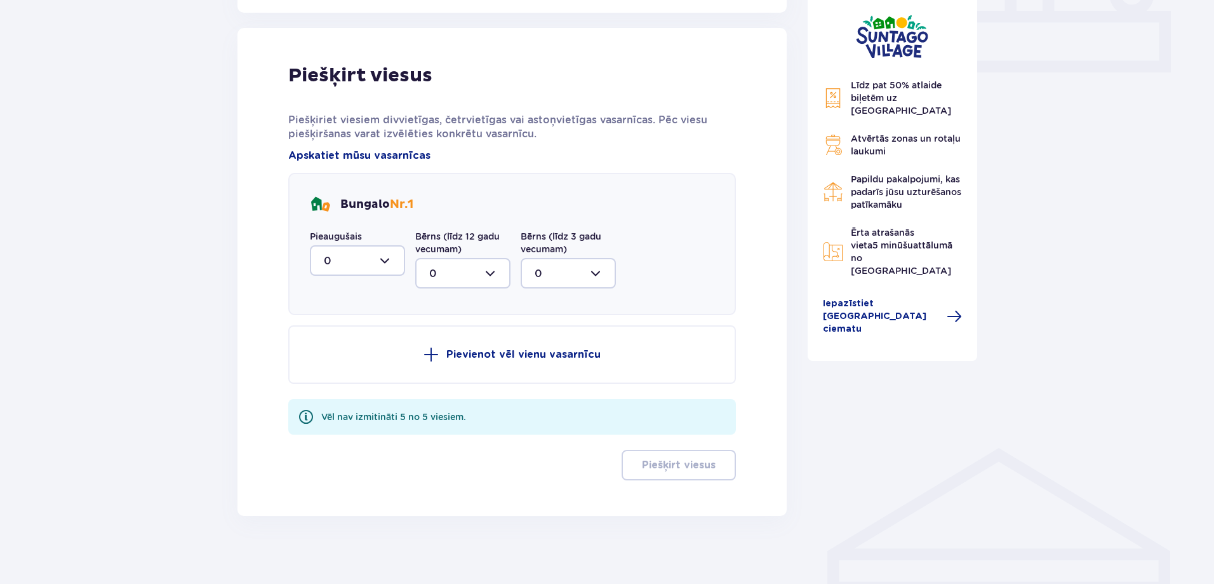
scroll to position [592, 0]
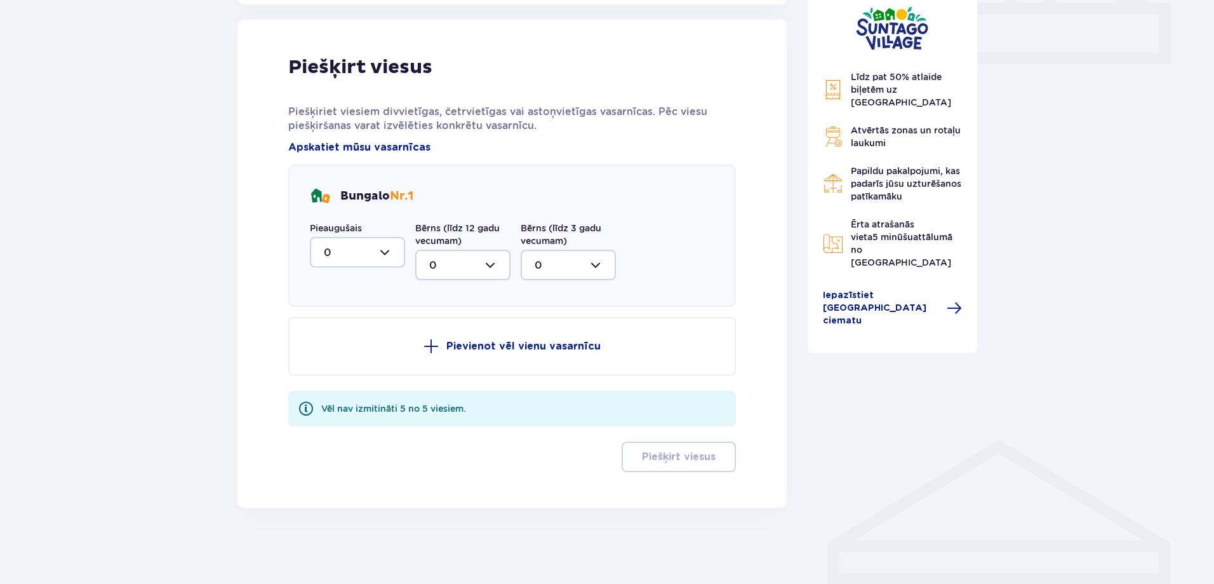
click at [397, 266] on div at bounding box center [357, 252] width 95 height 30
click at [362, 365] on div "3" at bounding box center [357, 371] width 67 height 14
type input "3"
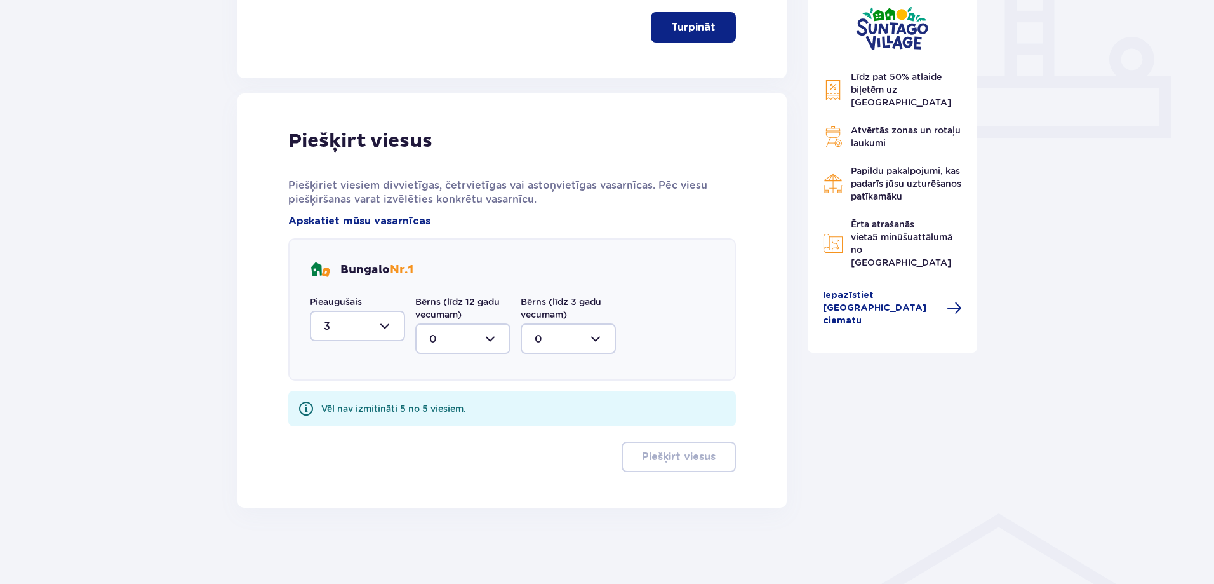
scroll to position [518, 0]
click at [455, 330] on div at bounding box center [462, 338] width 95 height 30
click at [465, 436] on div "2" at bounding box center [462, 431] width 67 height 14
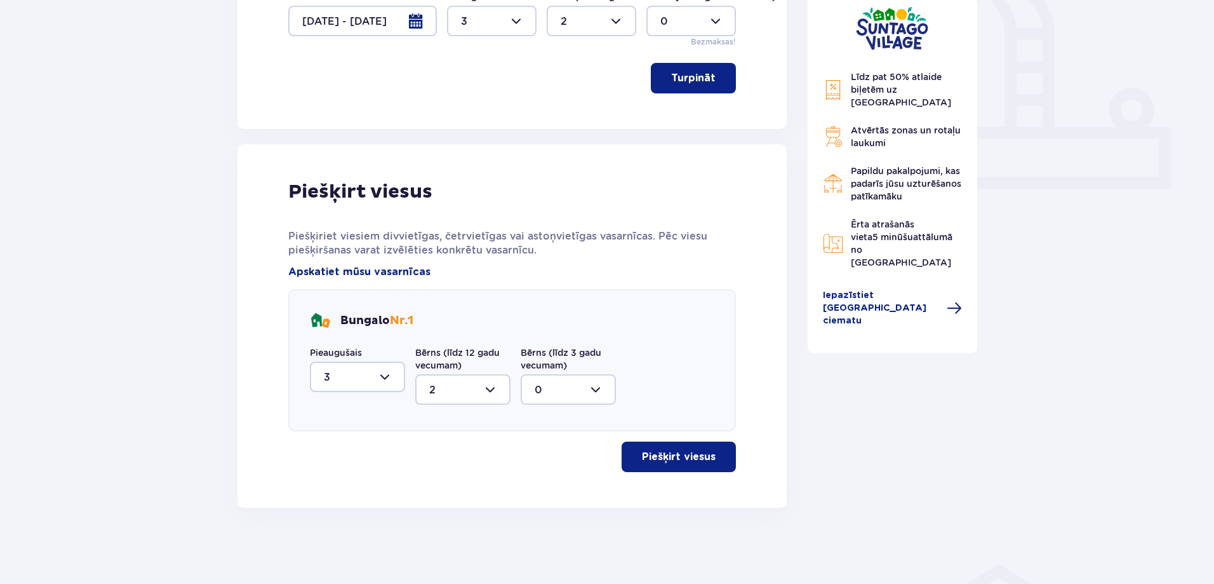
scroll to position [467, 0]
click at [485, 384] on div at bounding box center [462, 389] width 95 height 30
click at [484, 418] on span "0" at bounding box center [463, 428] width 93 height 27
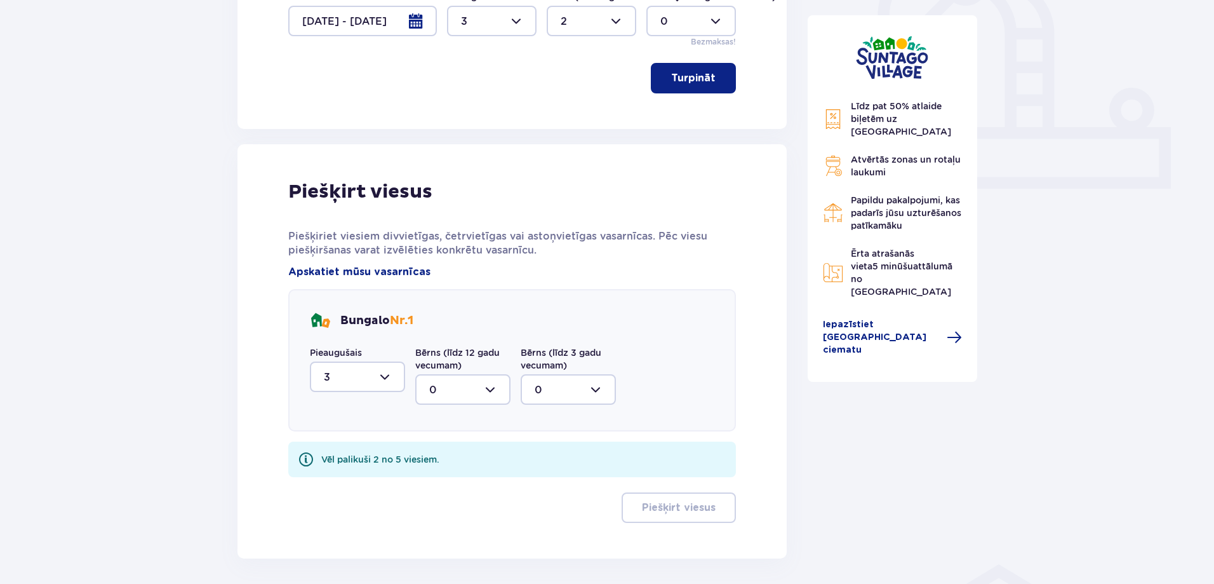
click at [496, 349] on font "Bērns (līdz 12 gadu vecumam)" at bounding box center [457, 358] width 84 height 23
click at [486, 370] on label "Bērns (līdz 12 gadu vecumam)" at bounding box center [462, 358] width 95 height 25
click at [491, 394] on div at bounding box center [462, 389] width 95 height 30
click at [484, 474] on div "2" at bounding box center [462, 481] width 67 height 14
type input "2"
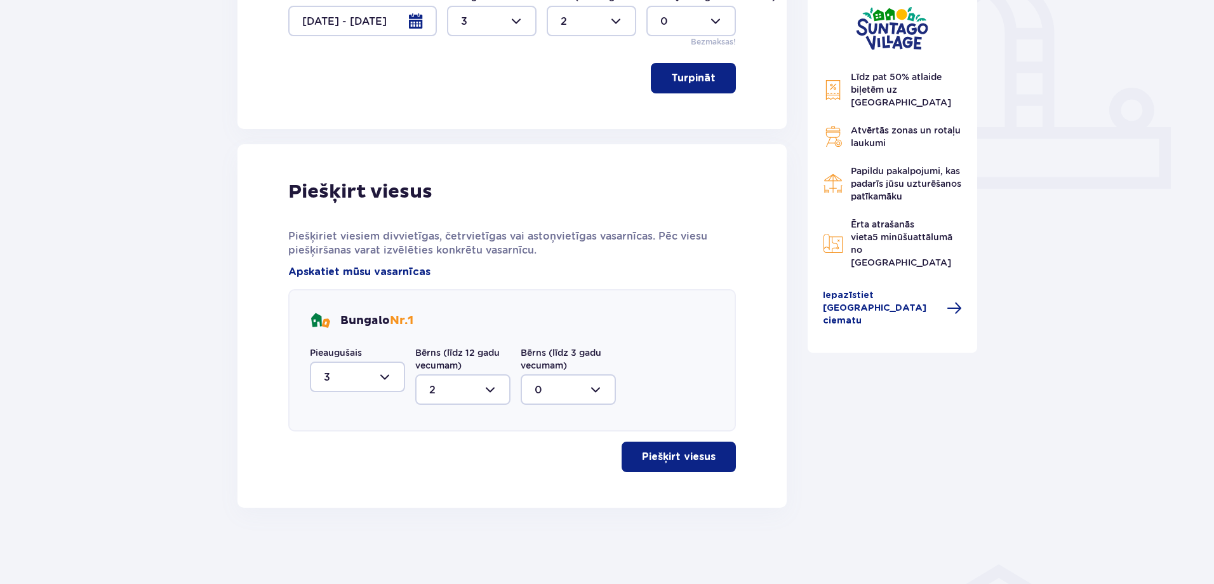
click at [653, 459] on font "Piešķirt viesus" at bounding box center [679, 456] width 74 height 10
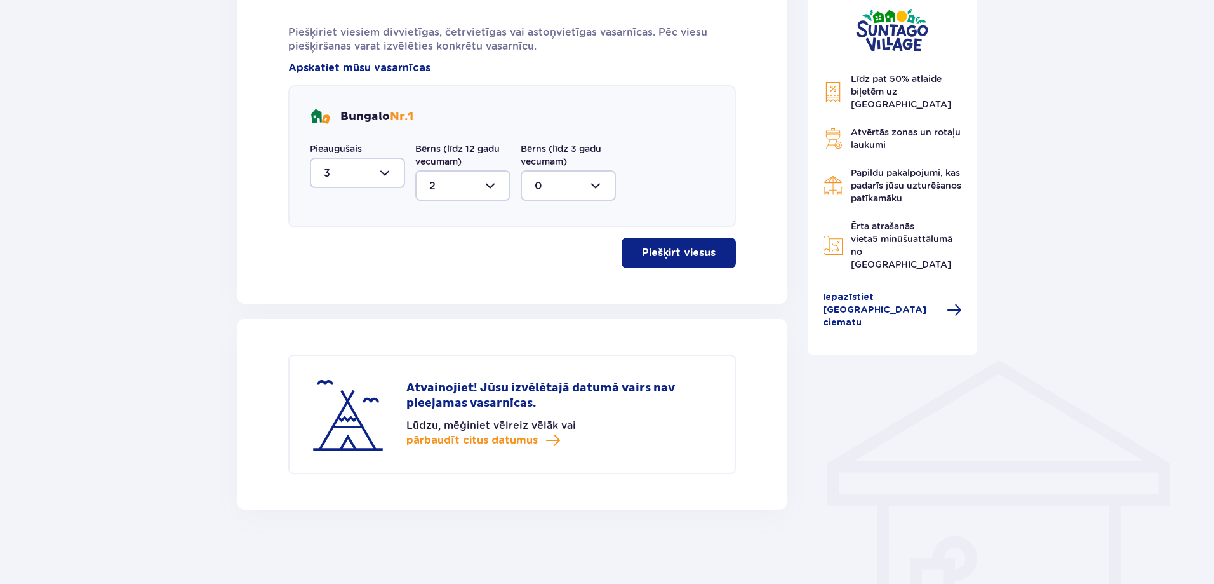
scroll to position [673, 0]
click at [554, 439] on span at bounding box center [552, 438] width 15 height 15
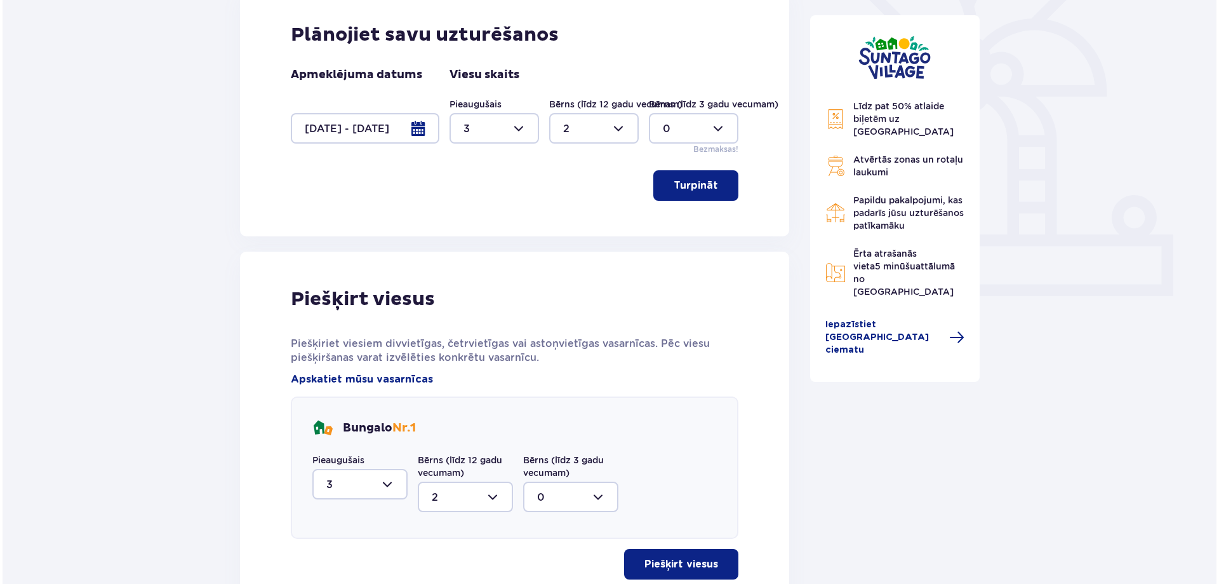
scroll to position [316, 0]
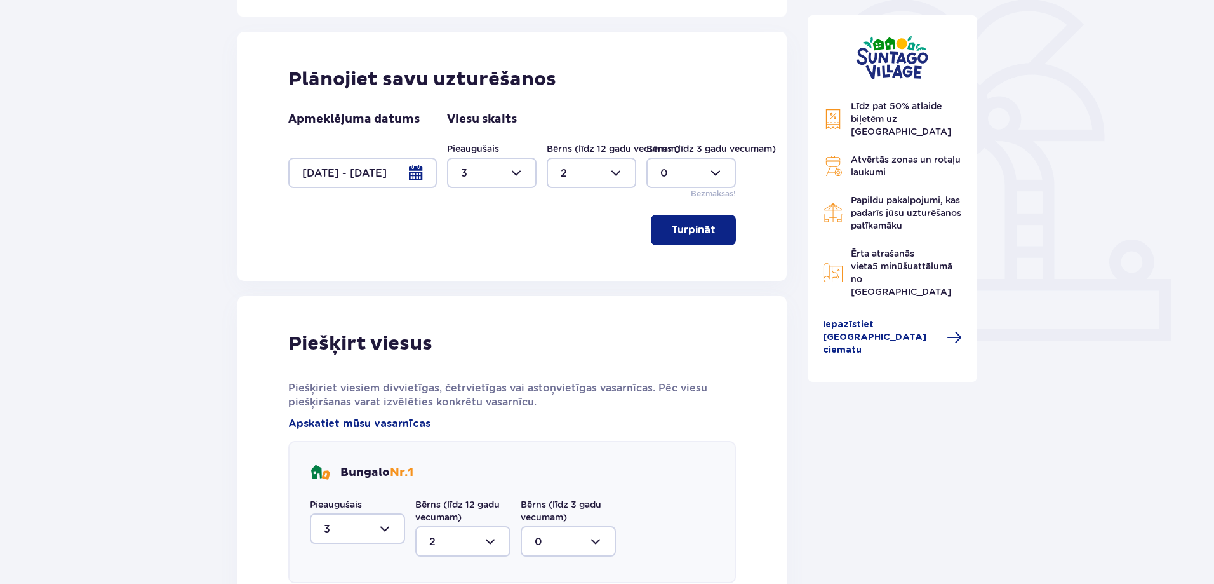
click at [415, 173] on div at bounding box center [362, 172] width 149 height 30
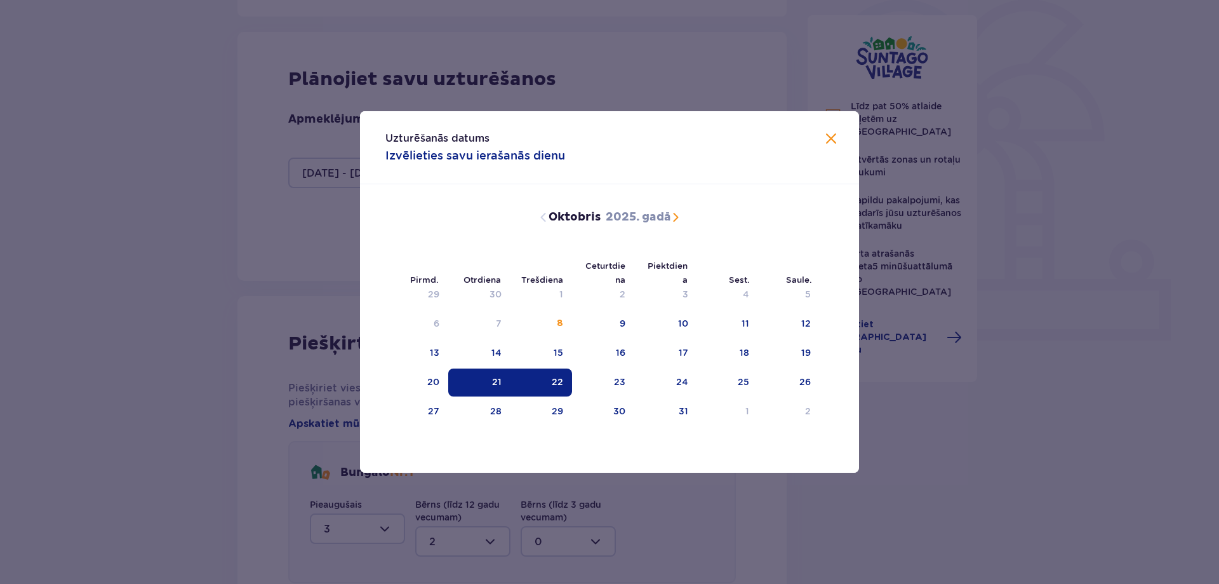
click at [500, 377] on font "21" at bounding box center [497, 382] width 10 height 10
click at [540, 385] on div "22" at bounding box center [542, 382] width 62 height 28
type input "0"
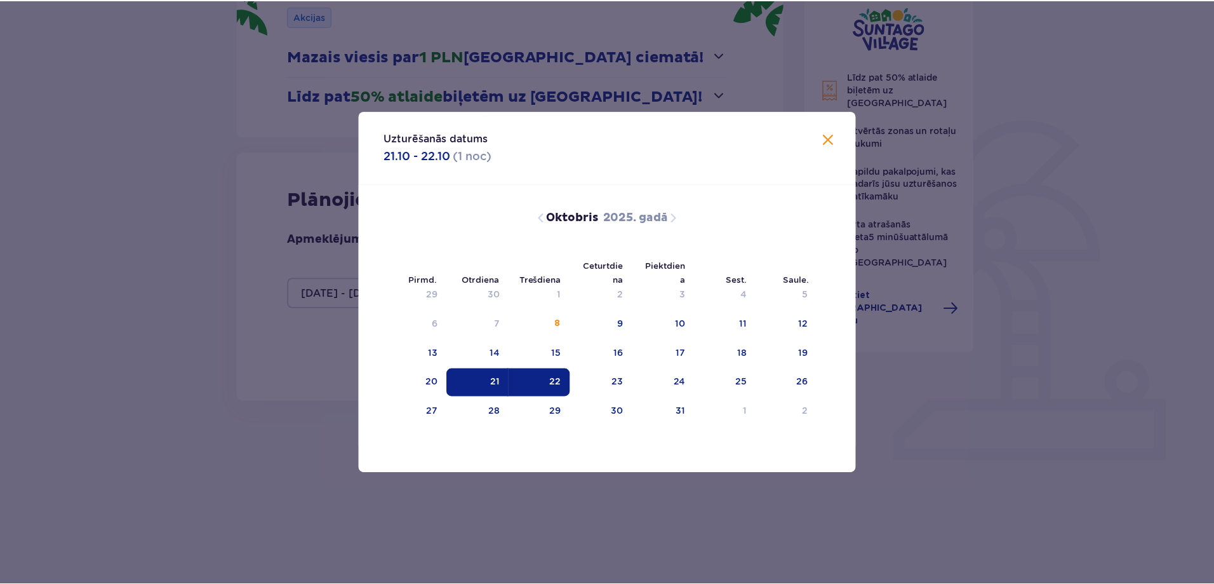
scroll to position [170, 0]
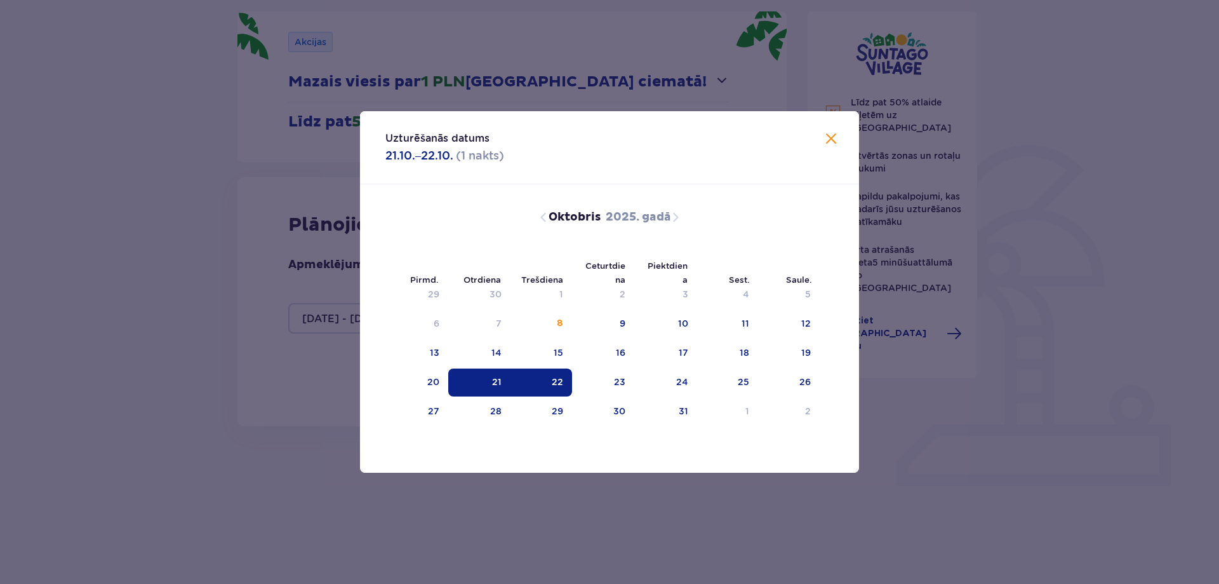
click at [565, 380] on div "Turpināt" at bounding box center [512, 375] width 448 height 30
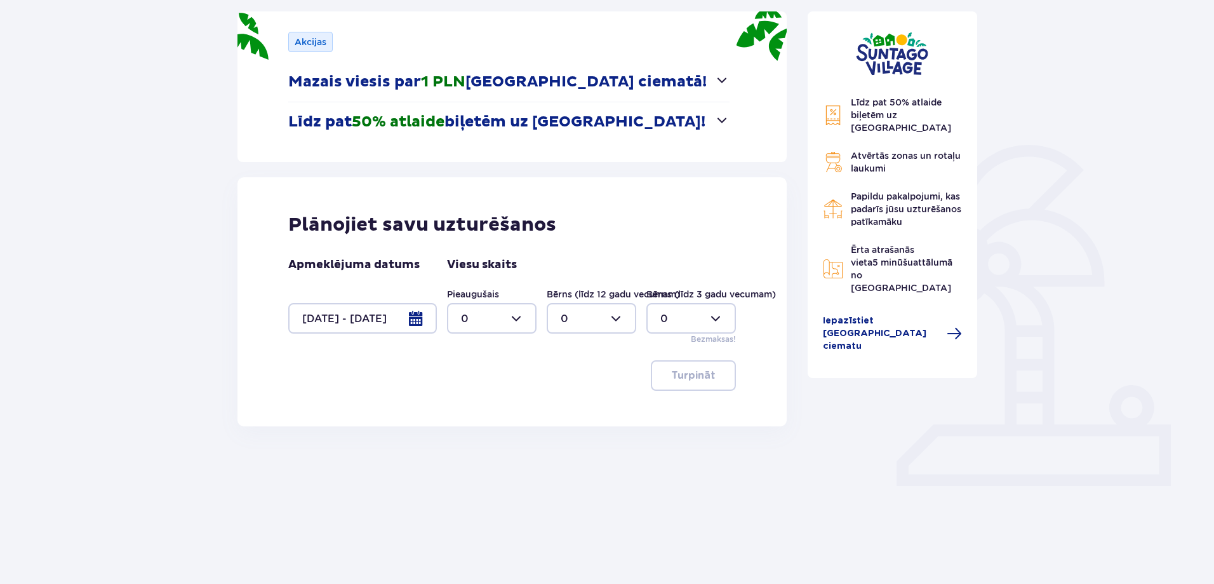
scroll to position [107, 0]
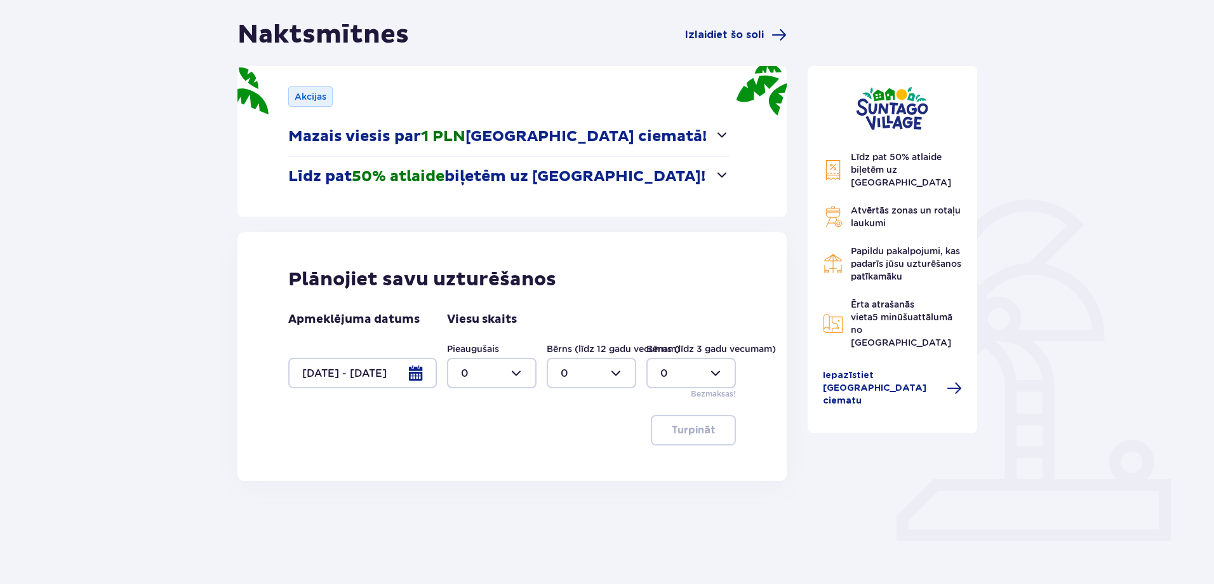
click at [418, 314] on div "Plānojiet savu uzturēšanos Apmeklējuma datums [DATE] - [DATE] Viesu skaits Piea…" at bounding box center [511, 356] width 549 height 249
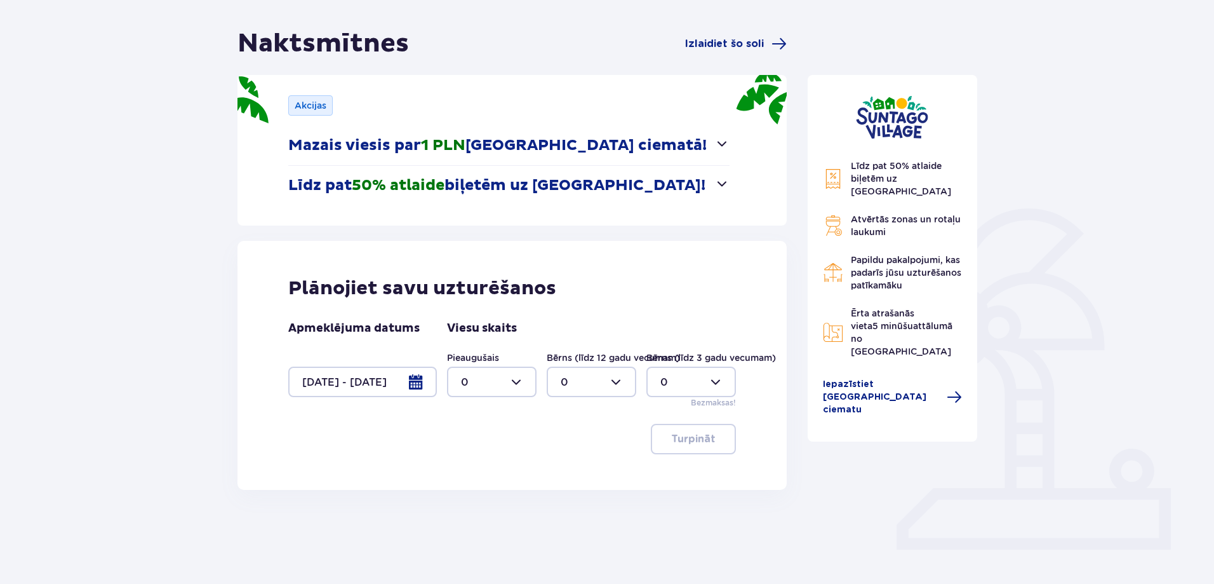
click at [422, 385] on div at bounding box center [362, 381] width 149 height 30
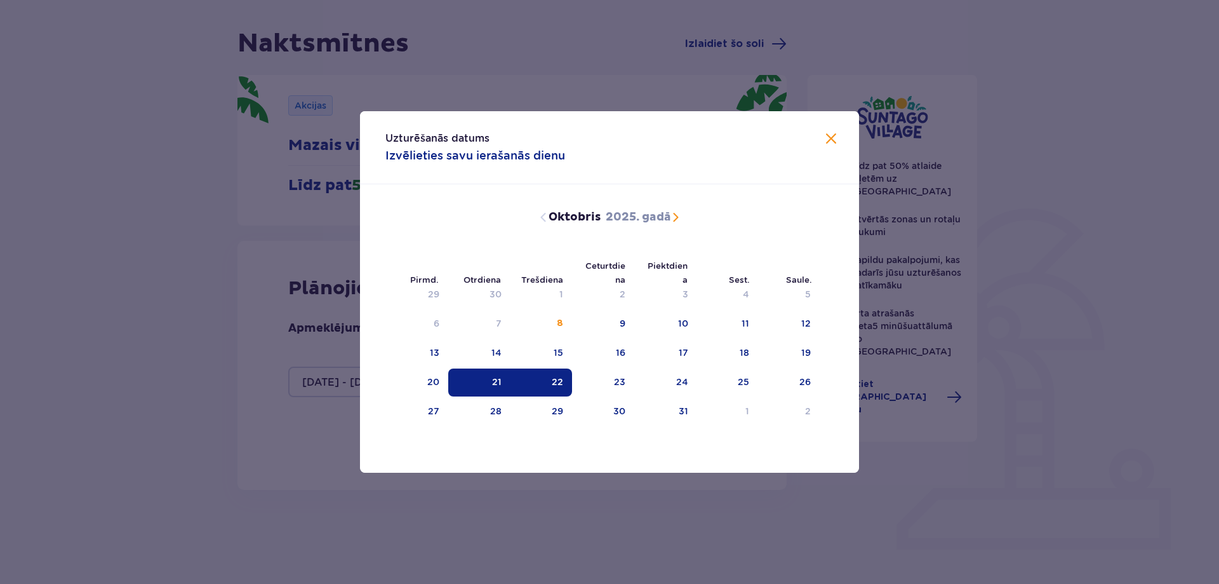
click at [522, 381] on div "22" at bounding box center [542, 382] width 62 height 28
click at [618, 375] on div "23" at bounding box center [603, 382] width 63 height 28
type input "[DATE] - [DATE]"
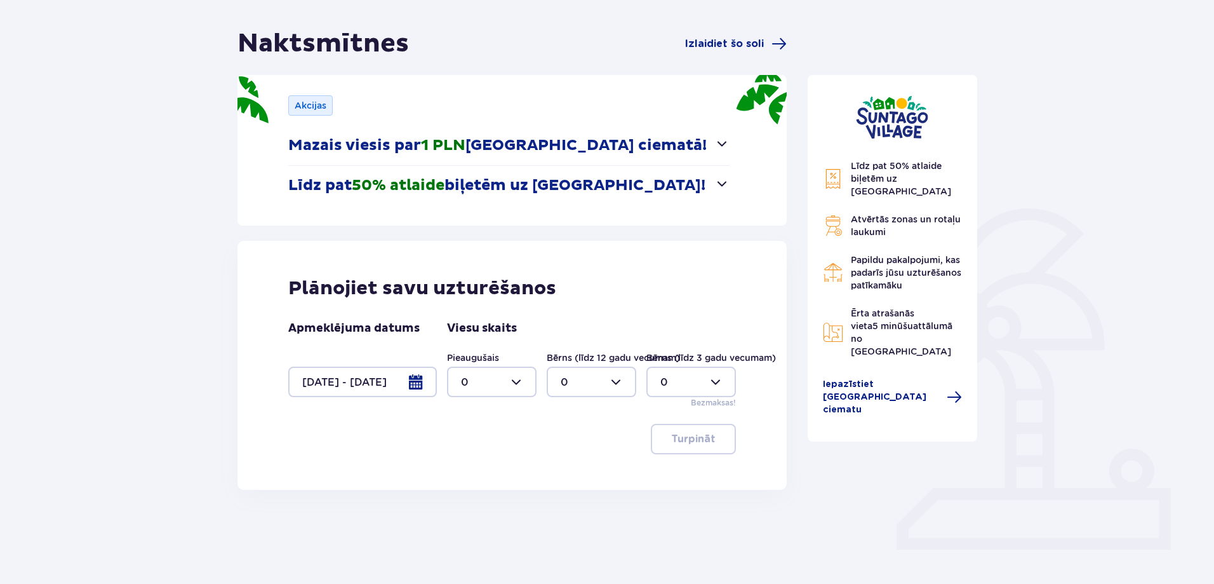
click at [886, 443] on div "Līdz pat 50% atlaide biļetēm uz [GEOGRAPHIC_DATA] Atvērtās zonas un rotaļu lauk…" at bounding box center [893, 312] width 190 height 568
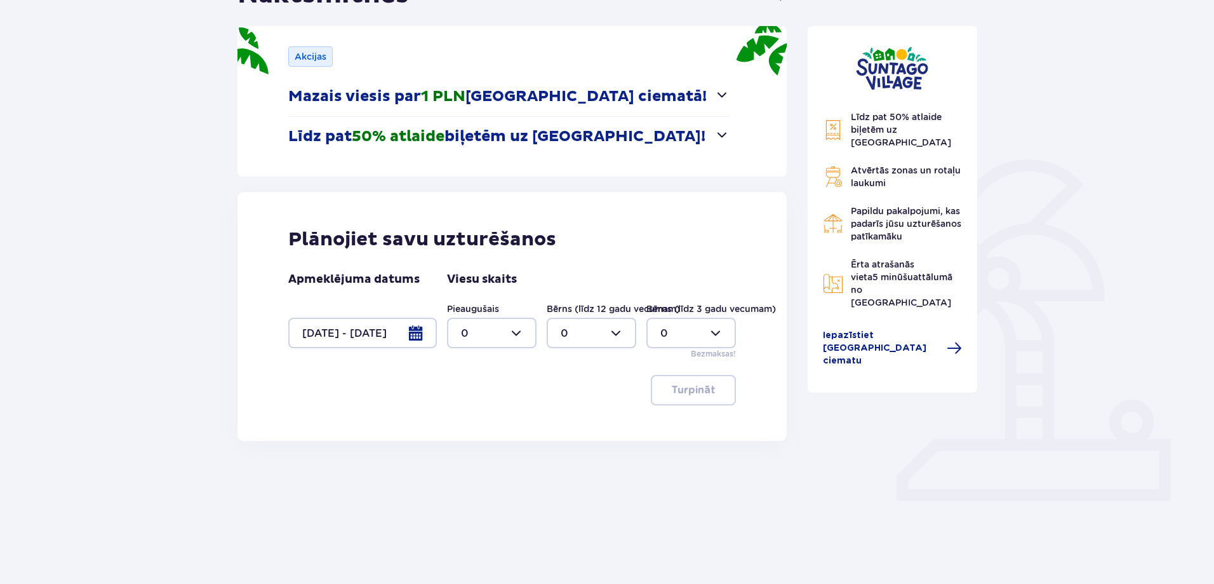
scroll to position [170, 0]
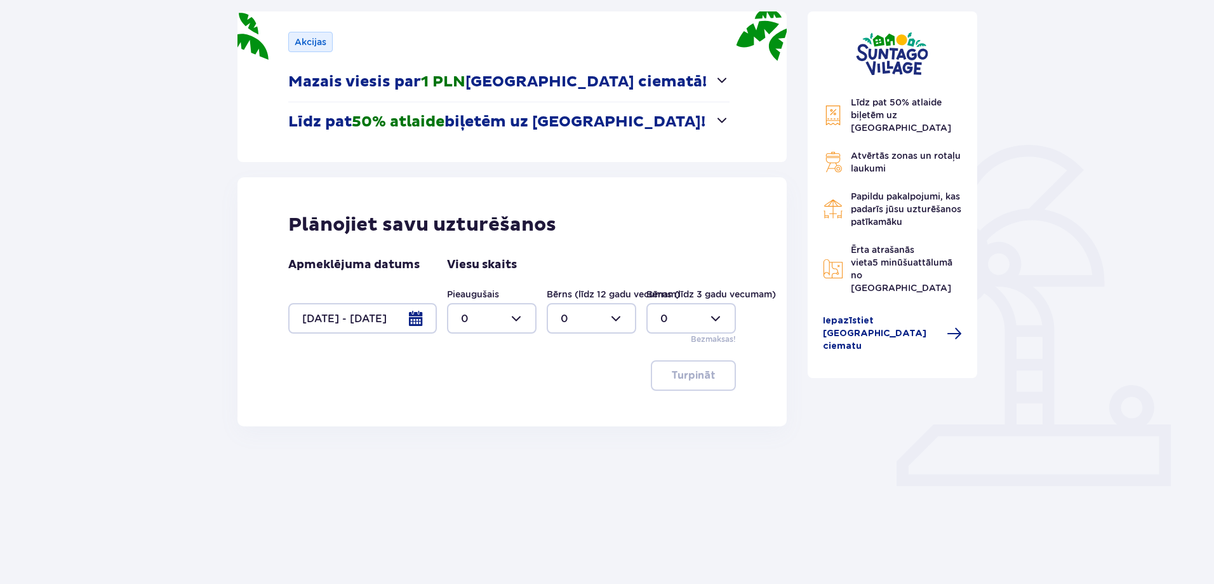
click at [506, 310] on div at bounding box center [492, 318] width 90 height 30
click at [483, 402] on div "4" at bounding box center [492, 400] width 62 height 14
type input "4"
click at [569, 326] on div at bounding box center [592, 318] width 90 height 30
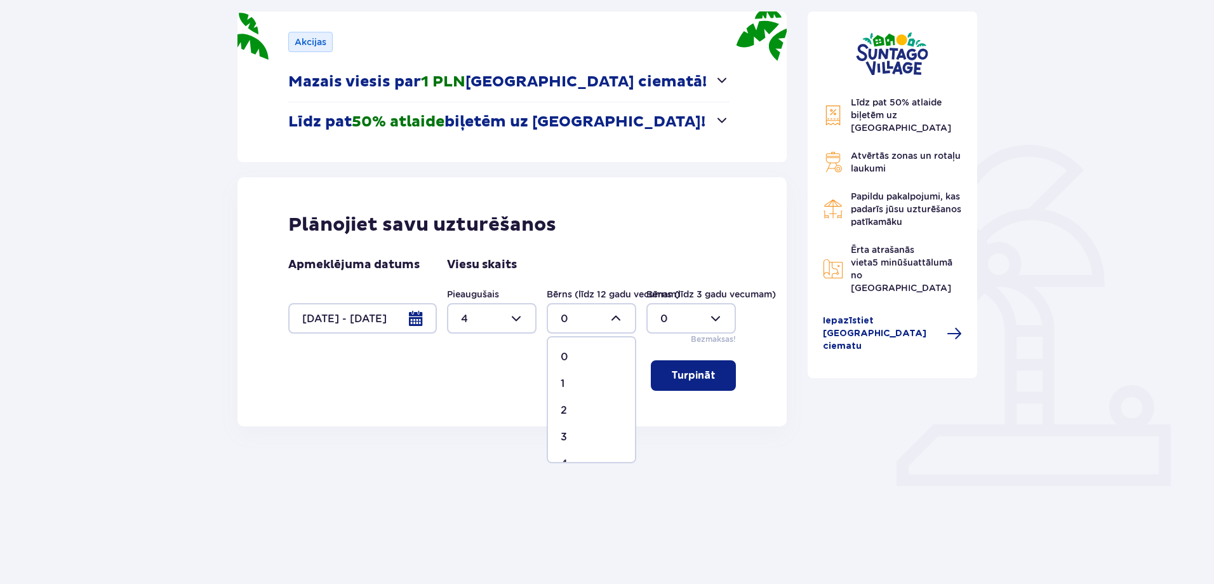
click at [579, 405] on div "2" at bounding box center [592, 410] width 62 height 14
click at [604, 324] on div at bounding box center [592, 318] width 90 height 30
click at [592, 371] on span "1" at bounding box center [591, 383] width 87 height 27
type input "1"
click at [672, 378] on font "Turpināt" at bounding box center [693, 375] width 44 height 10
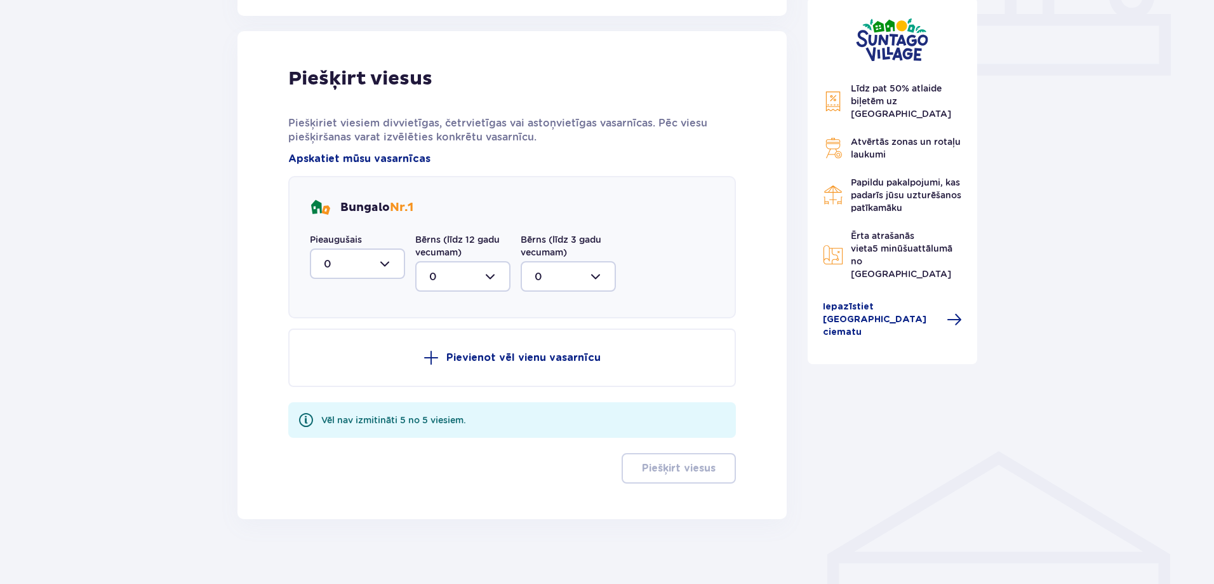
scroll to position [592, 0]
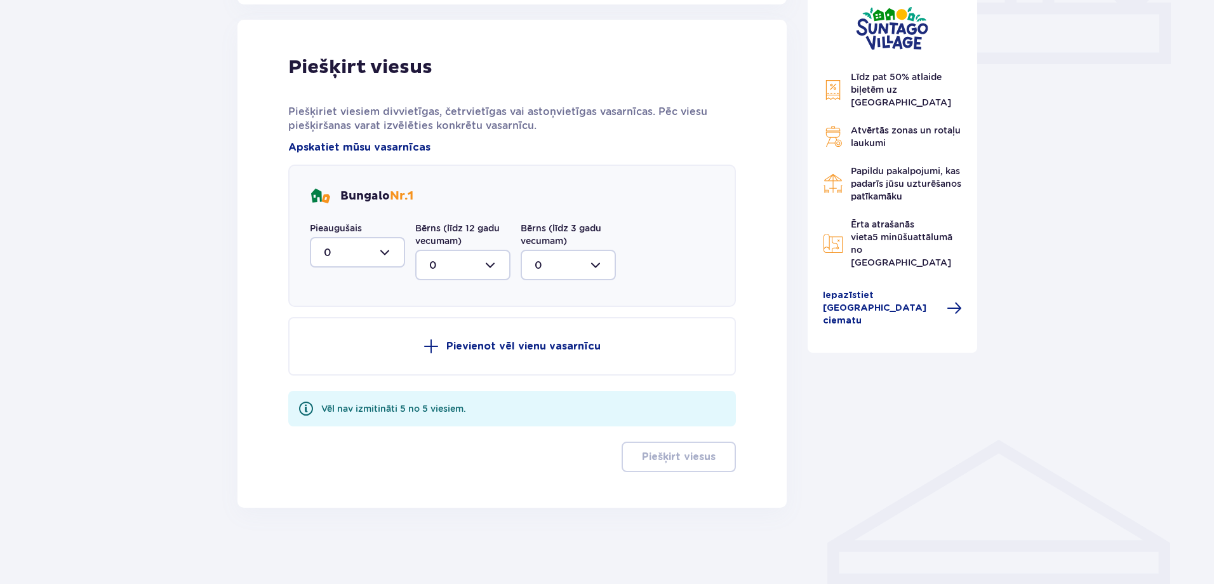
click at [392, 267] on div "Pieaugušais 0 Bērns (līdz 12 gadu vecumam) 0 Bērns (līdz 3 gadu vecumam) 0" at bounding box center [463, 251] width 306 height 58
click at [389, 258] on div at bounding box center [357, 252] width 95 height 30
click at [373, 394] on div "4" at bounding box center [357, 398] width 67 height 14
type input "4"
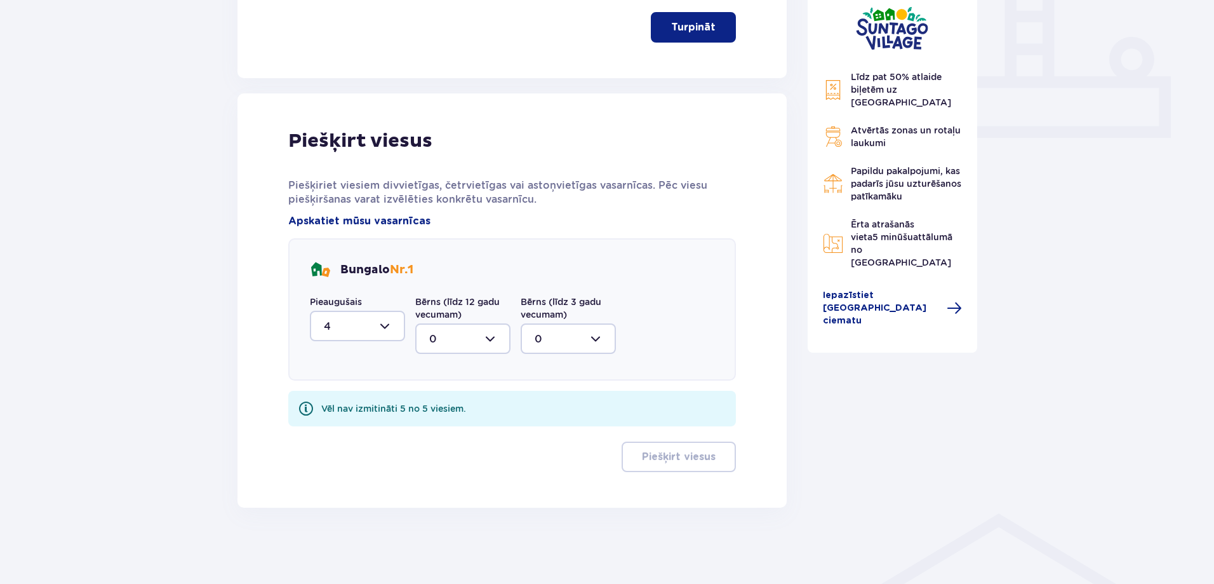
click at [449, 351] on div at bounding box center [462, 338] width 95 height 30
click at [455, 391] on span "1" at bounding box center [463, 404] width 93 height 27
type input "1"
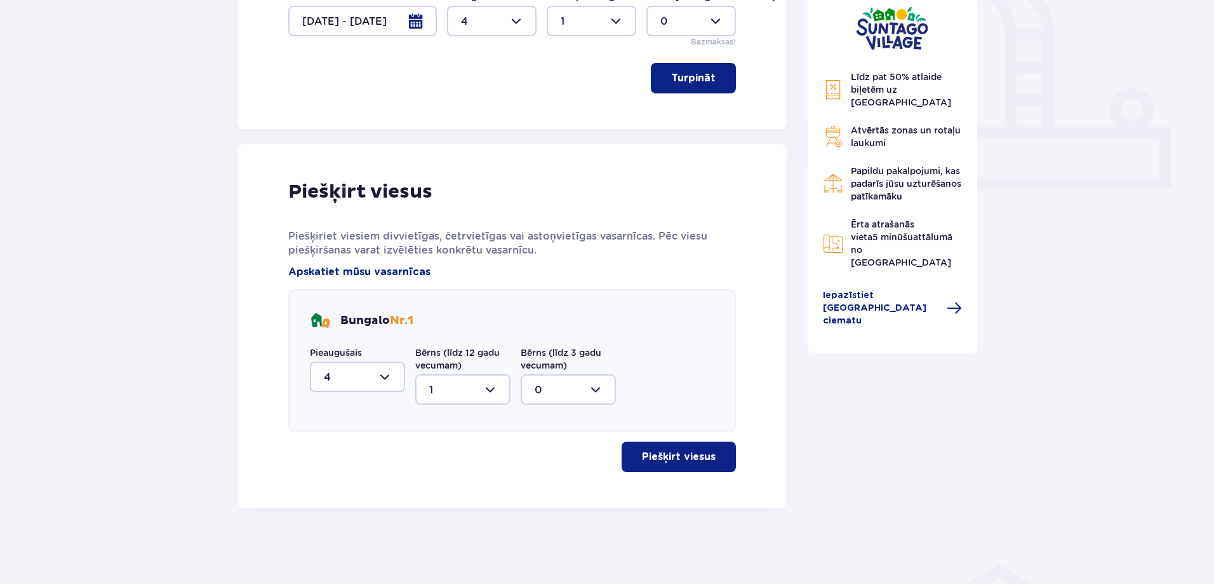
scroll to position [467, 0]
click at [705, 439] on div "Piešķirt viesus Piešķiriet viesiem divvietīgas, četrvietīgas vai astoņvietīgas …" at bounding box center [512, 326] width 448 height 292
click at [704, 447] on button "Piešķirt viesus" at bounding box center [679, 456] width 114 height 30
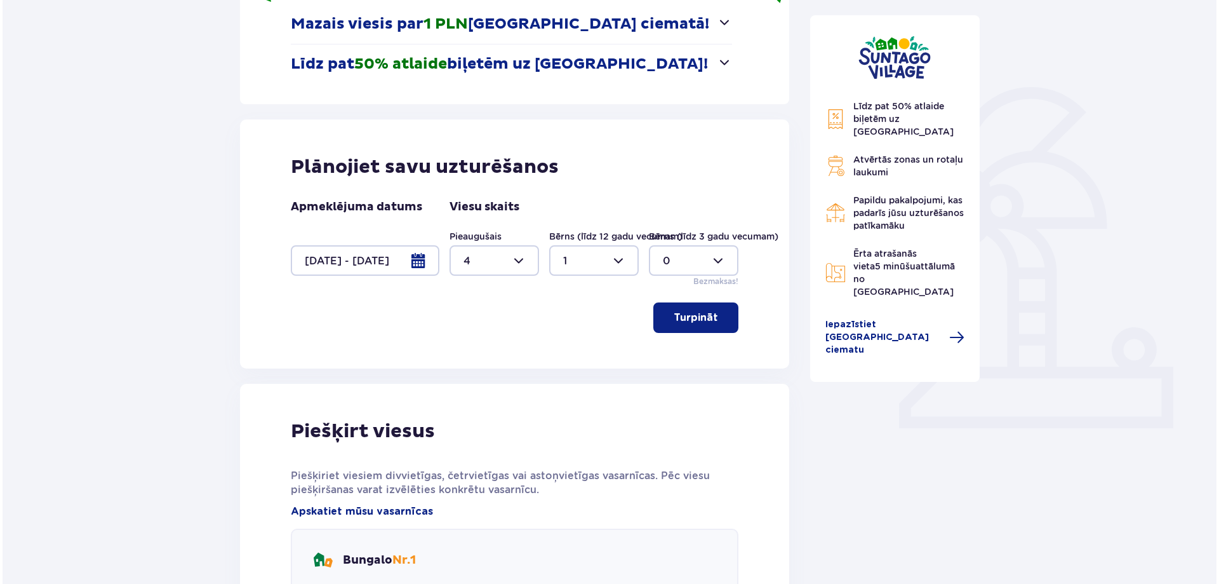
scroll to position [213, 0]
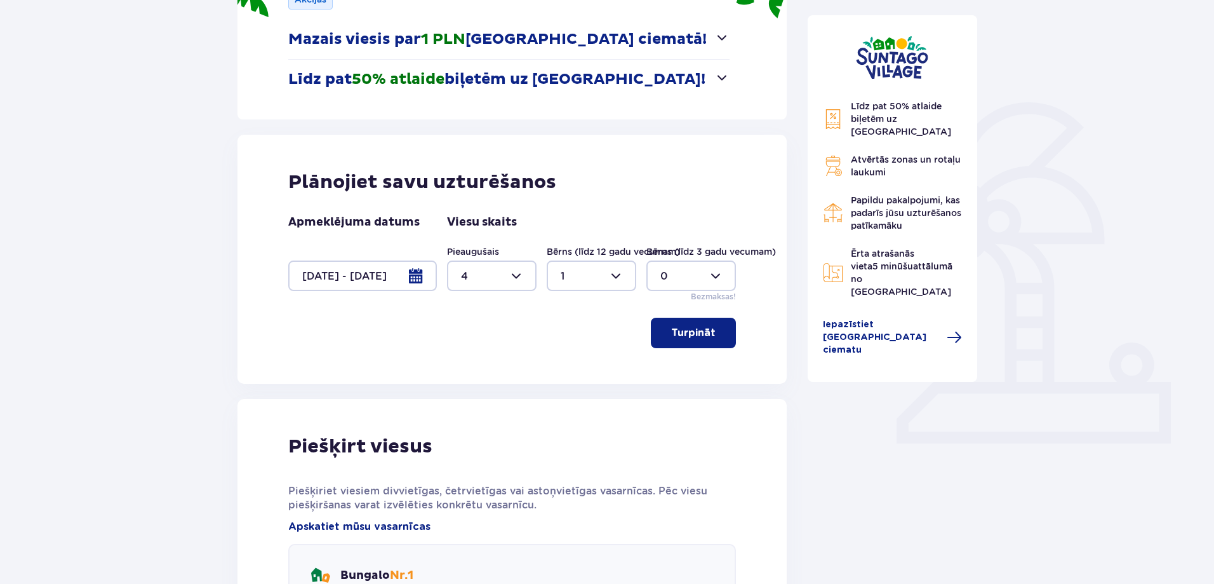
click at [424, 274] on div at bounding box center [362, 275] width 149 height 30
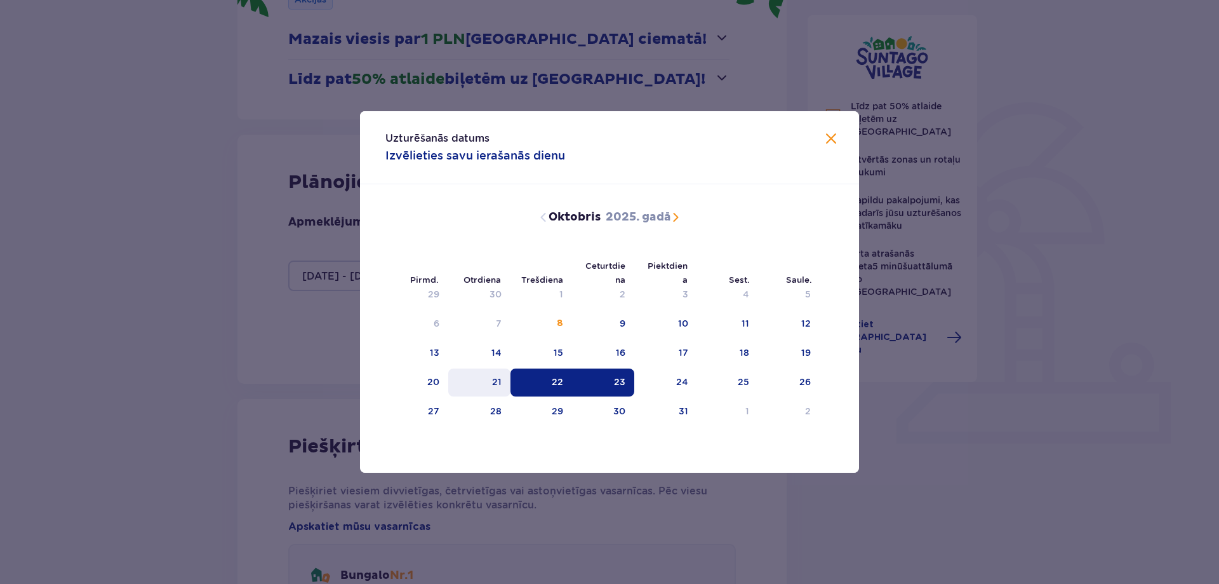
click at [499, 374] on div "21" at bounding box center [479, 382] width 63 height 28
click at [625, 379] on font "23" at bounding box center [619, 382] width 11 height 10
type input "[DATE] - [DATE]"
type input "0"
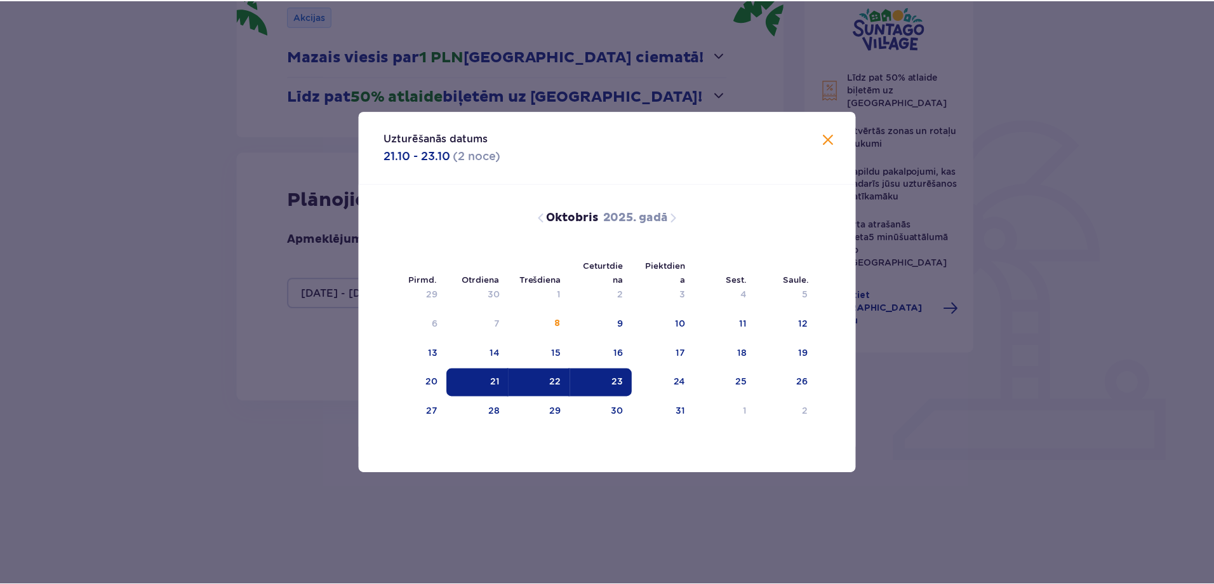
scroll to position [170, 0]
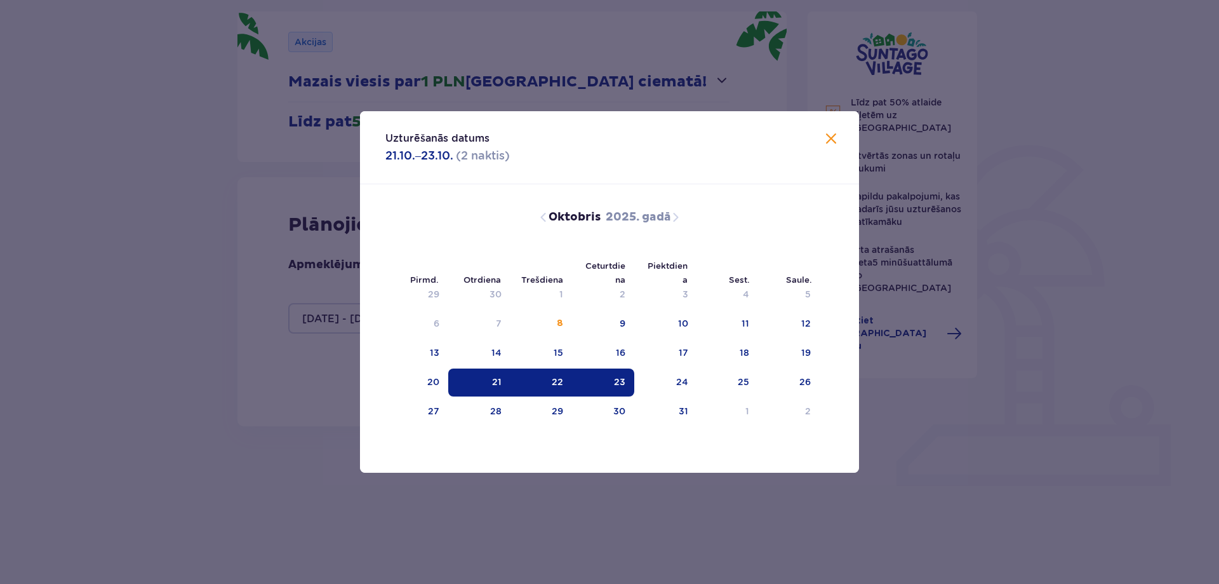
click at [923, 392] on div "Līdz pat 50% atlaide biļetēm uz [GEOGRAPHIC_DATA] Atvērtās zonas un rotaļu lauk…" at bounding box center [893, 248] width 190 height 568
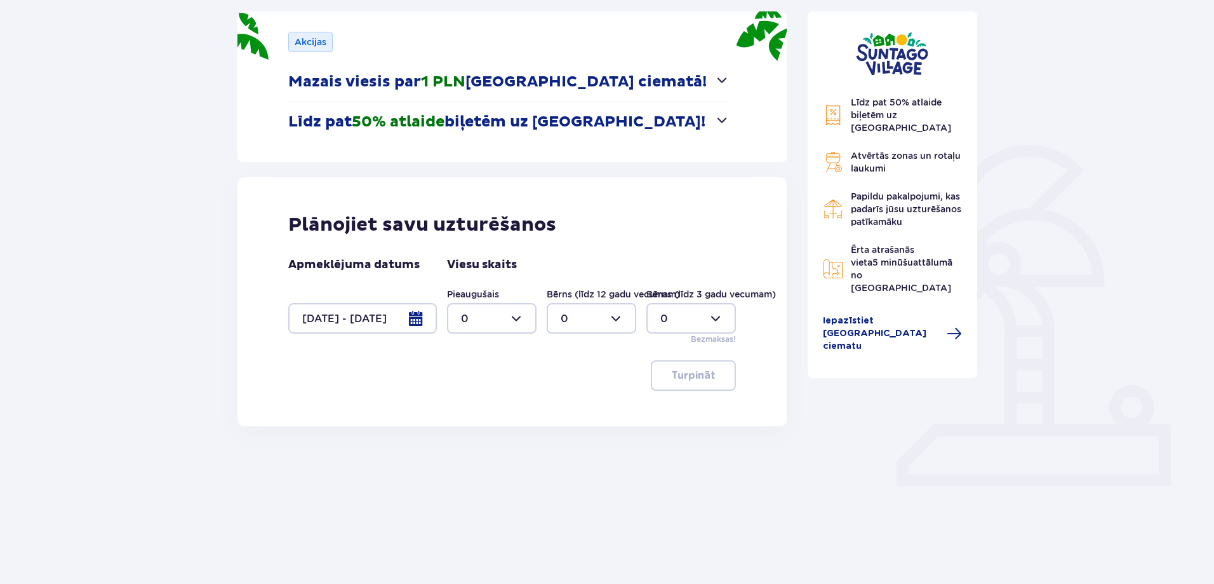
click at [516, 307] on div at bounding box center [492, 318] width 90 height 30
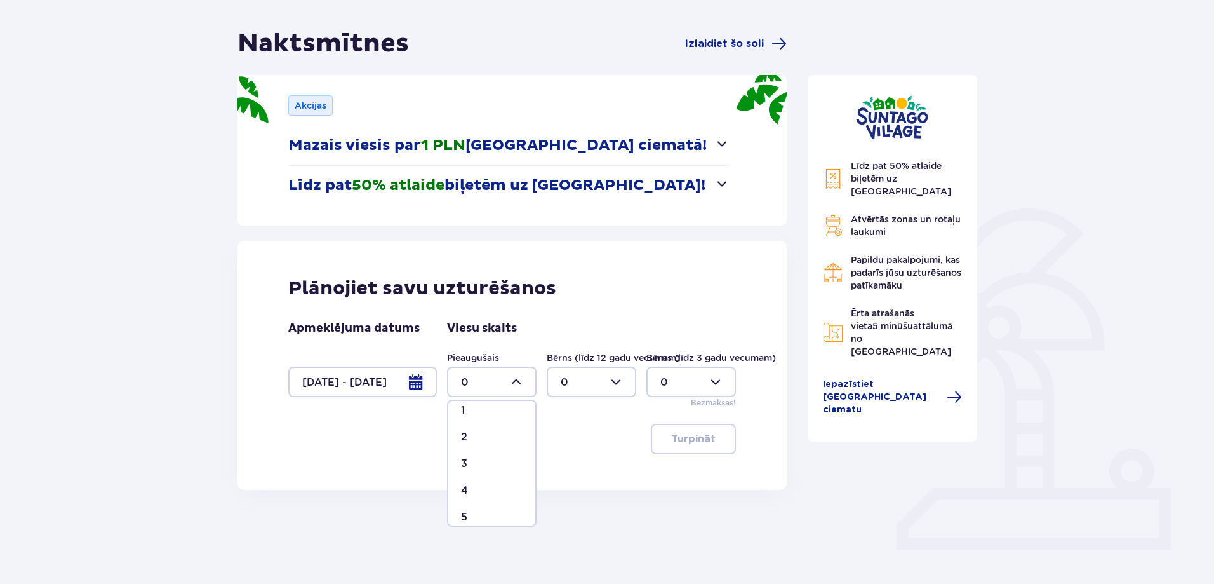
scroll to position [63, 0]
click at [492, 459] on div "4" at bounding box center [492, 464] width 62 height 14
type input "4"
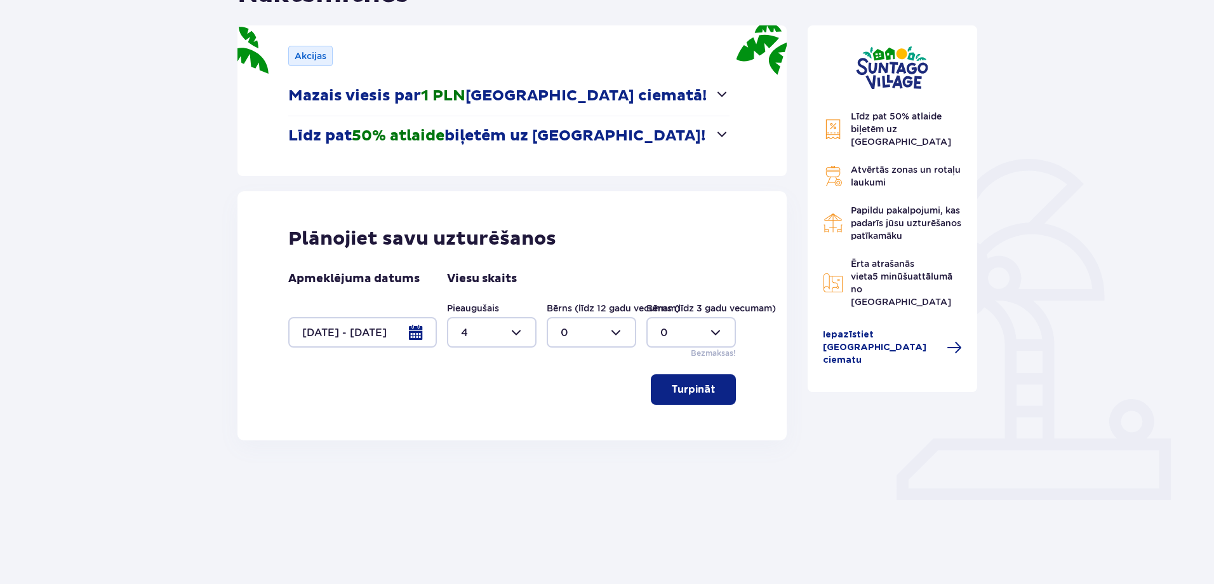
scroll to position [170, 0]
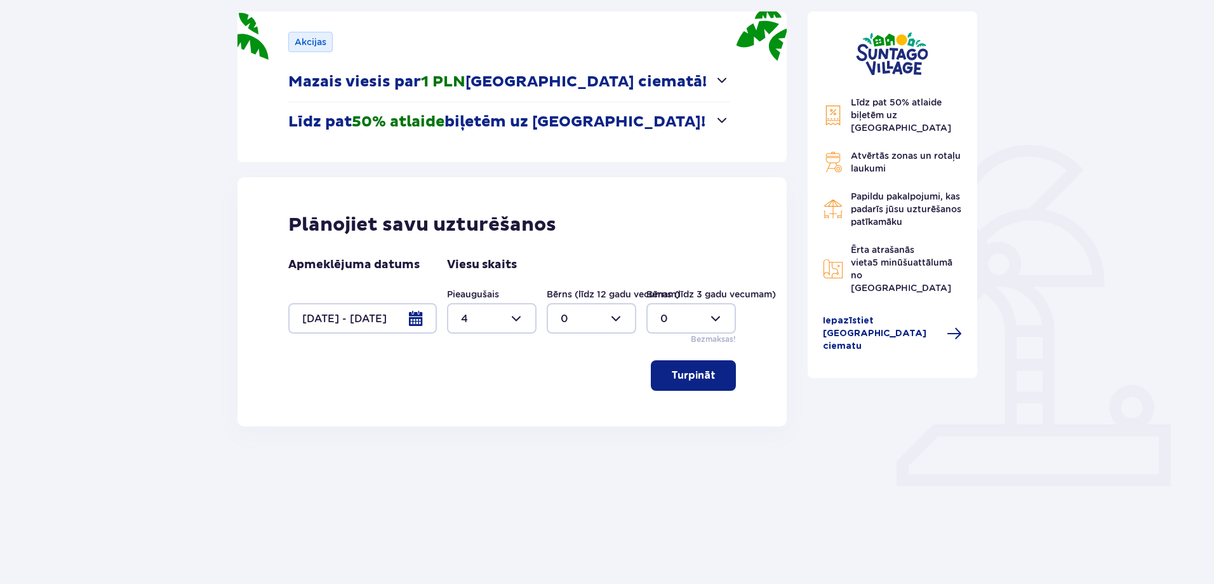
click at [618, 317] on div at bounding box center [592, 318] width 90 height 30
click at [576, 392] on span "1" at bounding box center [591, 383] width 87 height 27
type input "1"
click at [671, 376] on font "Turpināt" at bounding box center [693, 375] width 44 height 10
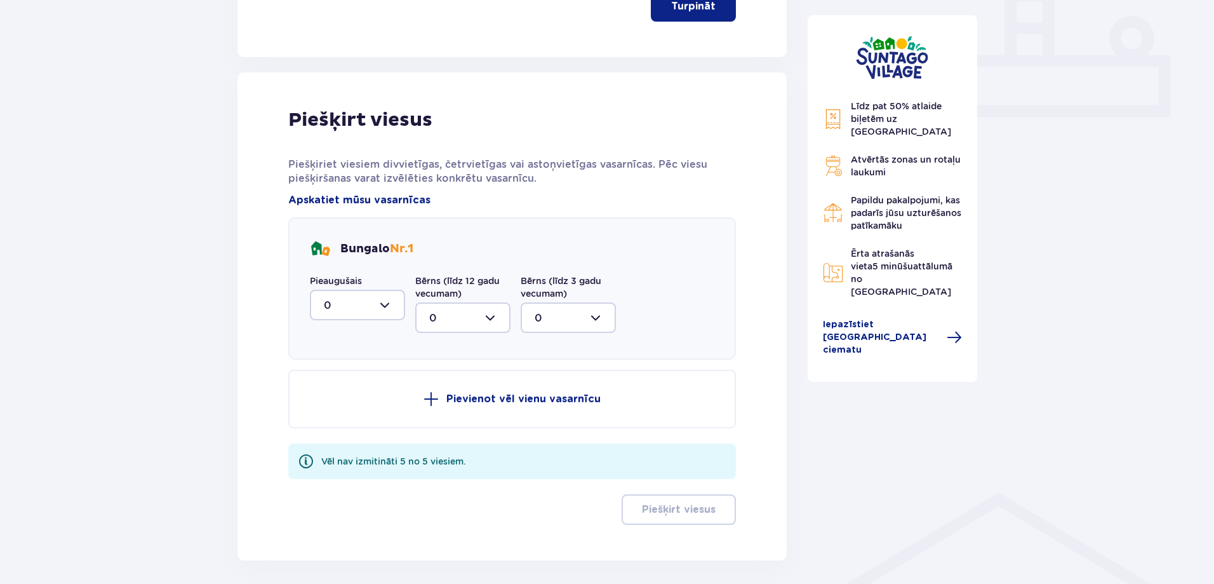
scroll to position [592, 0]
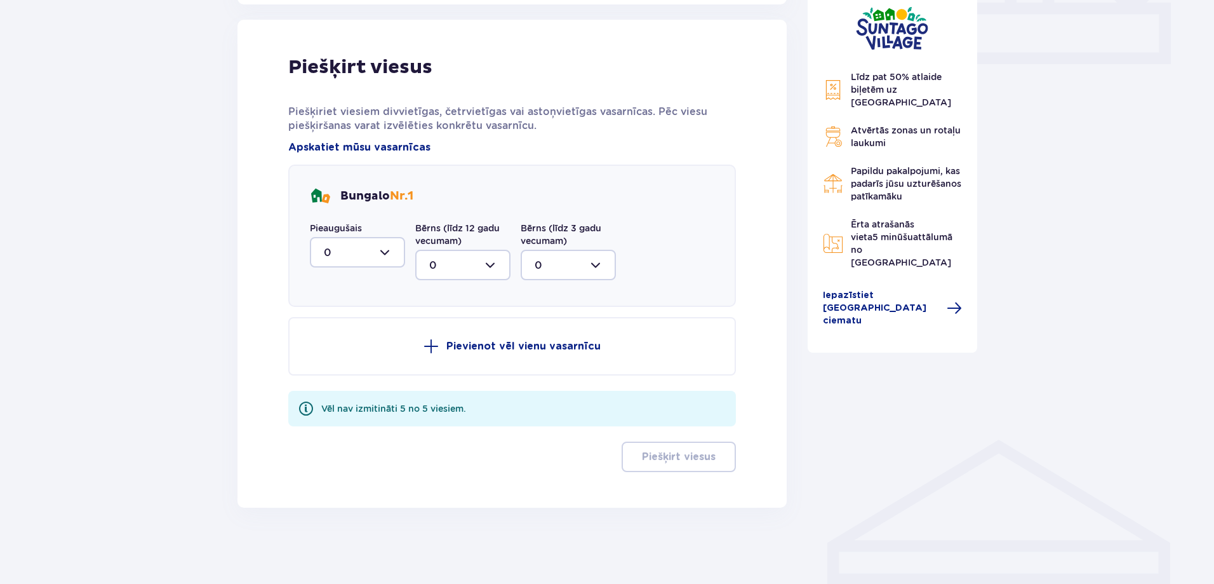
click at [389, 244] on div at bounding box center [357, 252] width 95 height 30
click at [372, 387] on span "4" at bounding box center [357, 397] width 93 height 27
type input "4"
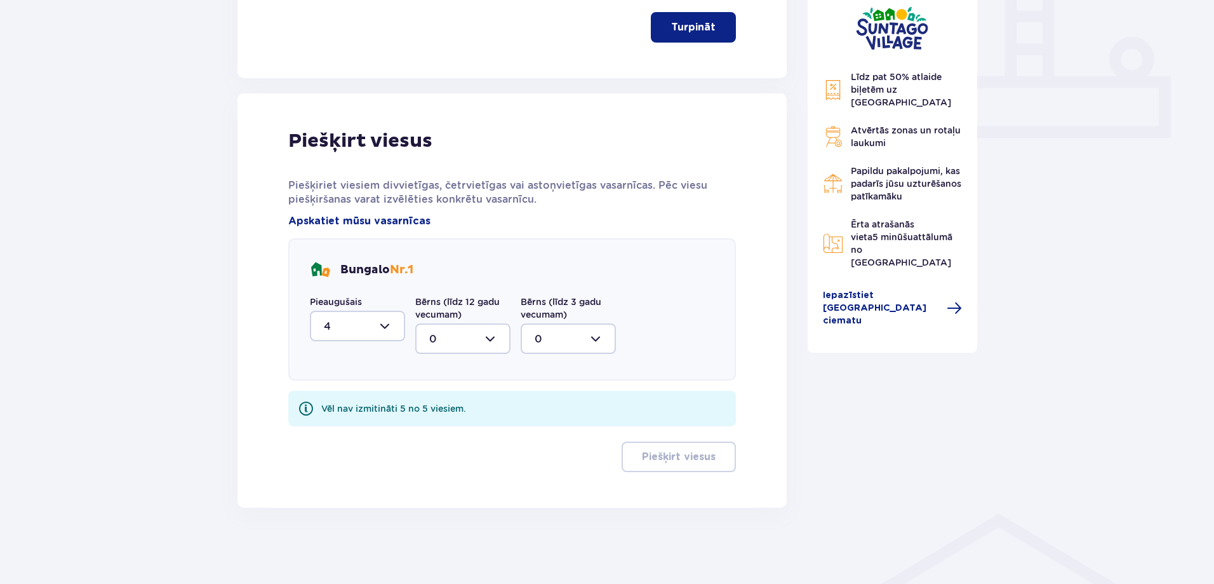
click at [492, 340] on div at bounding box center [462, 338] width 95 height 30
click at [488, 409] on div "1" at bounding box center [462, 404] width 67 height 14
type input "1"
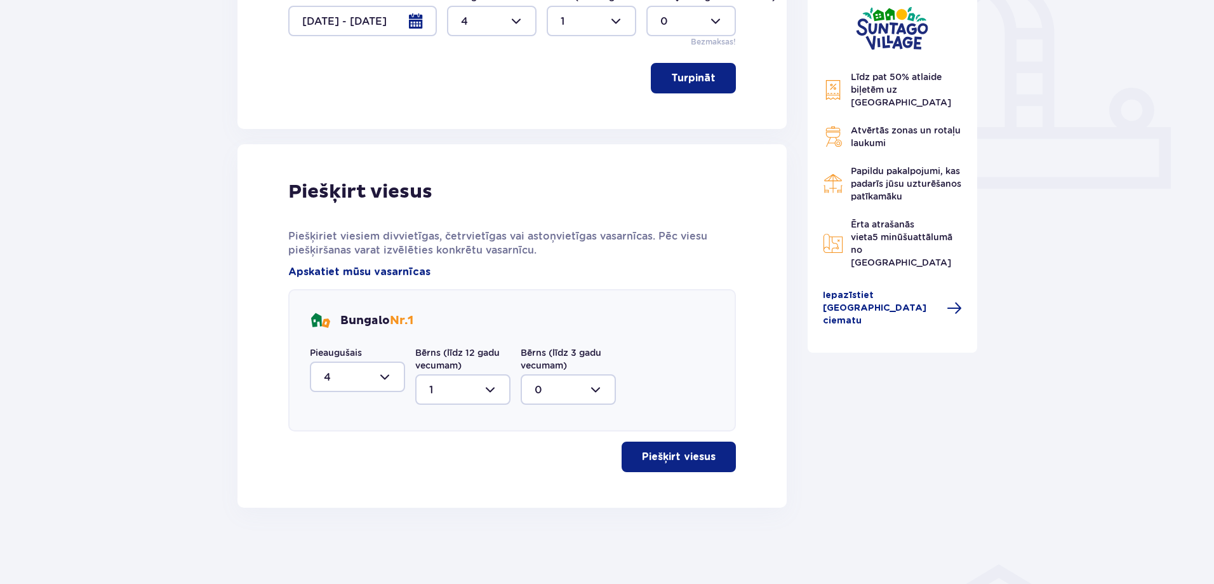
scroll to position [467, 0]
click at [672, 455] on font "Piešķirt viesus" at bounding box center [679, 456] width 74 height 10
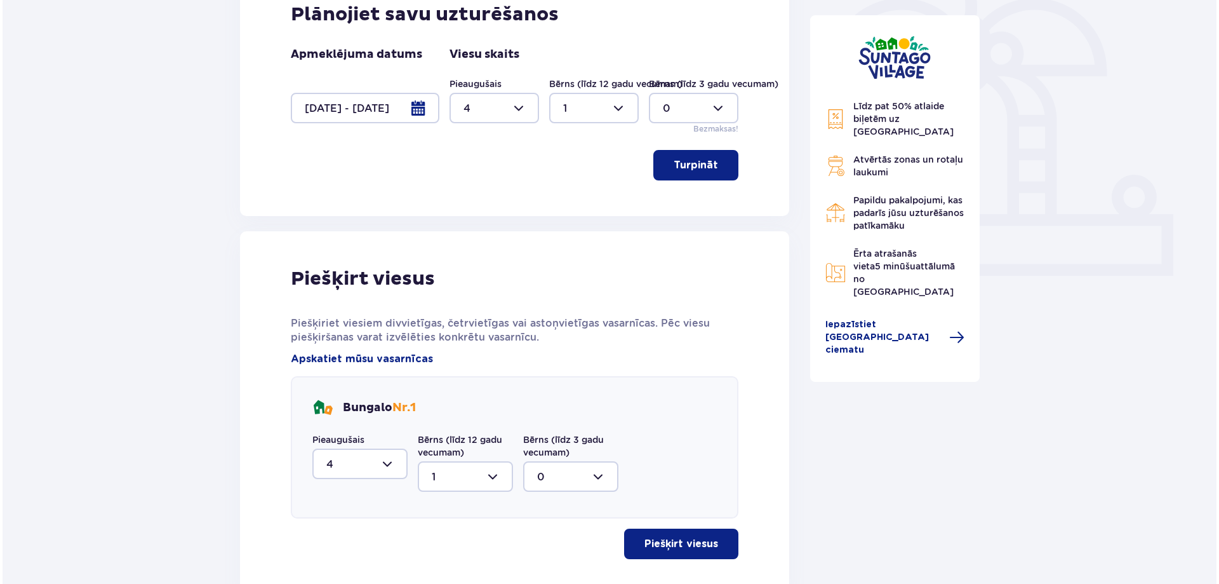
scroll to position [229, 0]
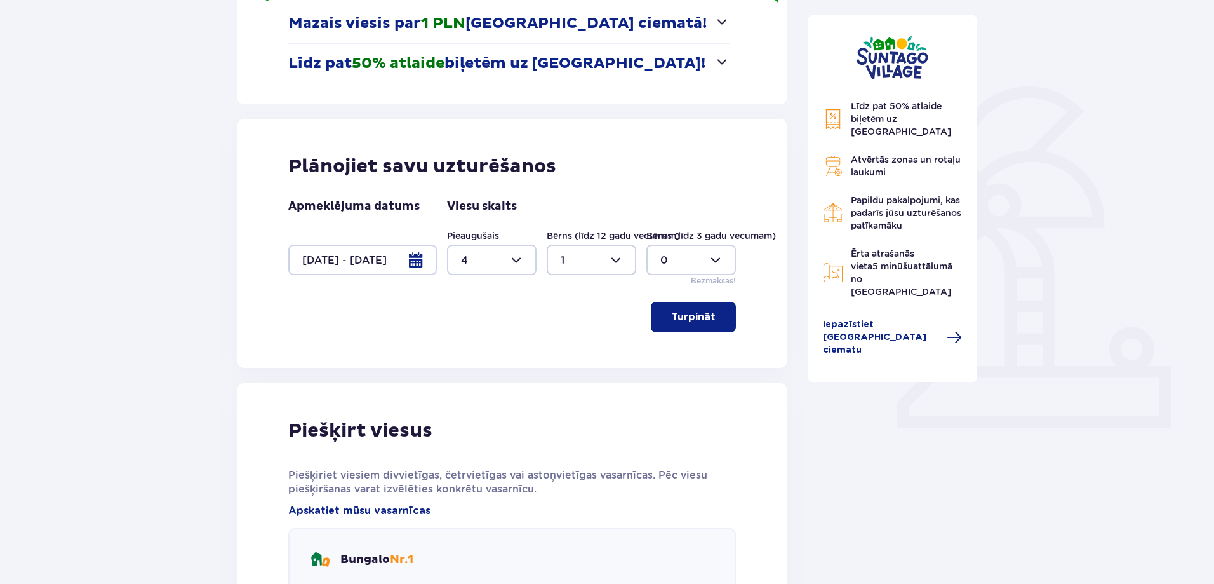
click at [426, 264] on div at bounding box center [362, 259] width 149 height 30
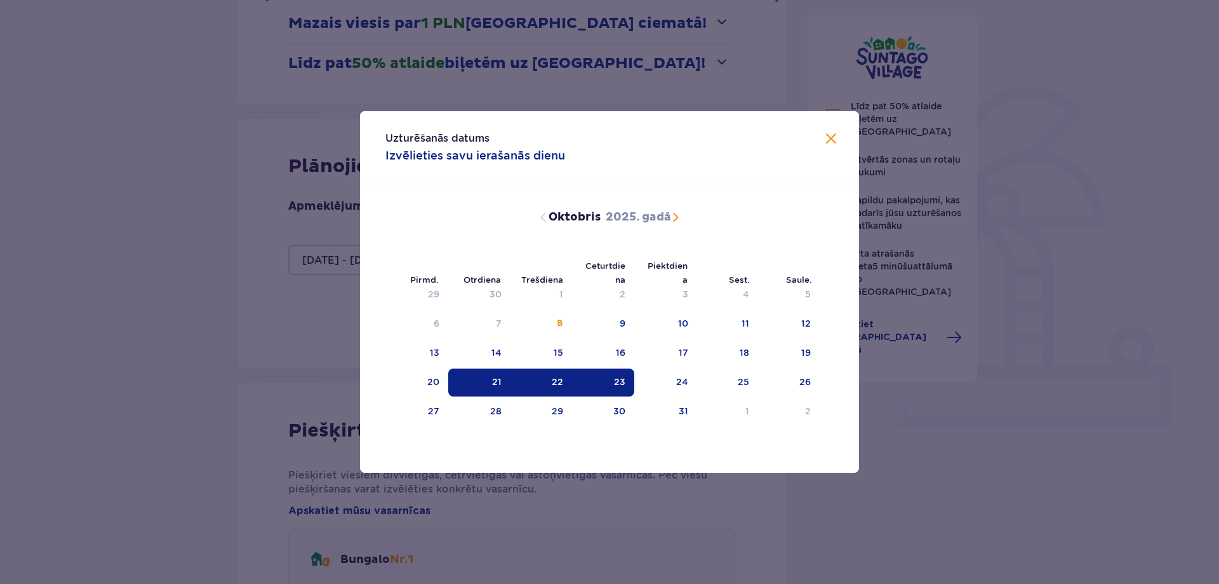
click at [502, 382] on font "21" at bounding box center [497, 382] width 10 height 10
click at [538, 377] on div "22" at bounding box center [542, 382] width 62 height 28
type input "[DATE] - [DATE]"
type input "0"
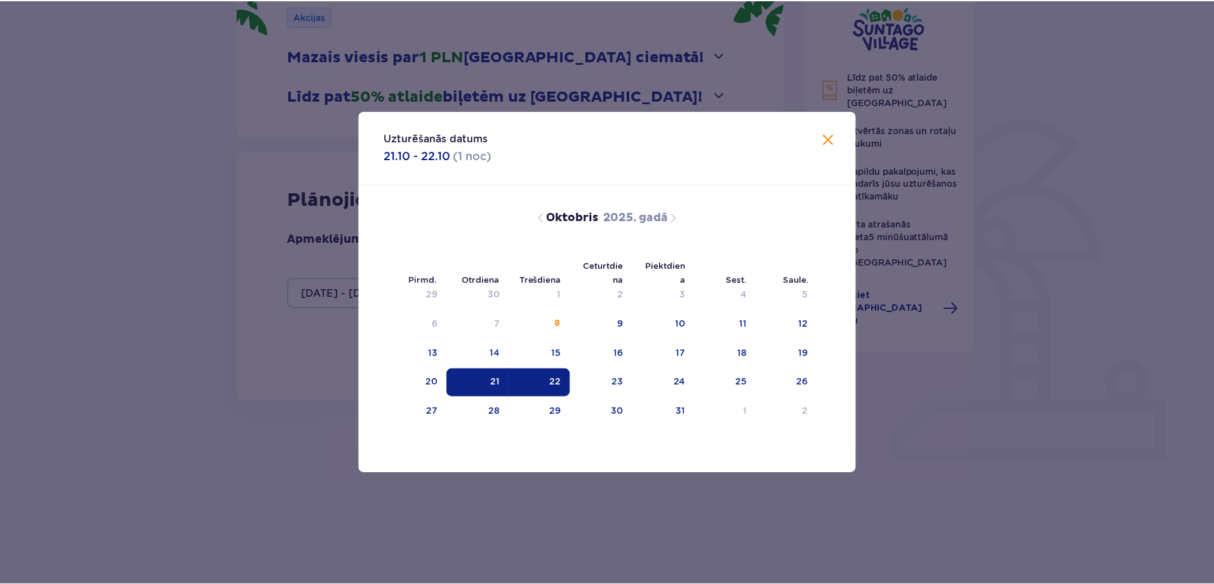
scroll to position [170, 0]
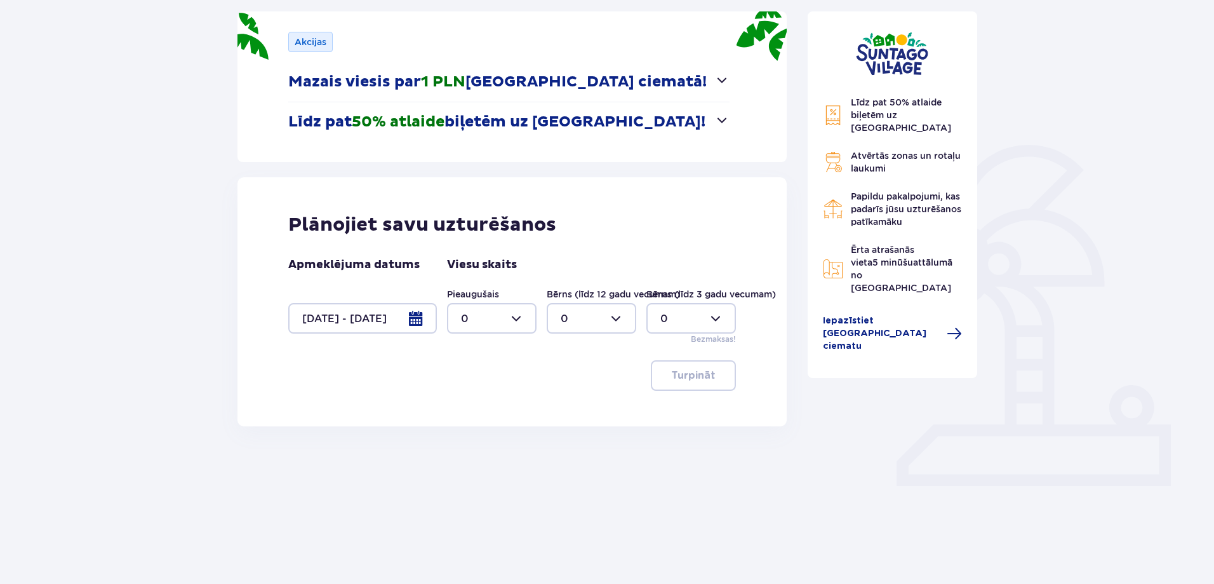
click at [490, 385] on div "Turpināt" at bounding box center [512, 375] width 448 height 30
click at [410, 332] on div at bounding box center [362, 318] width 149 height 30
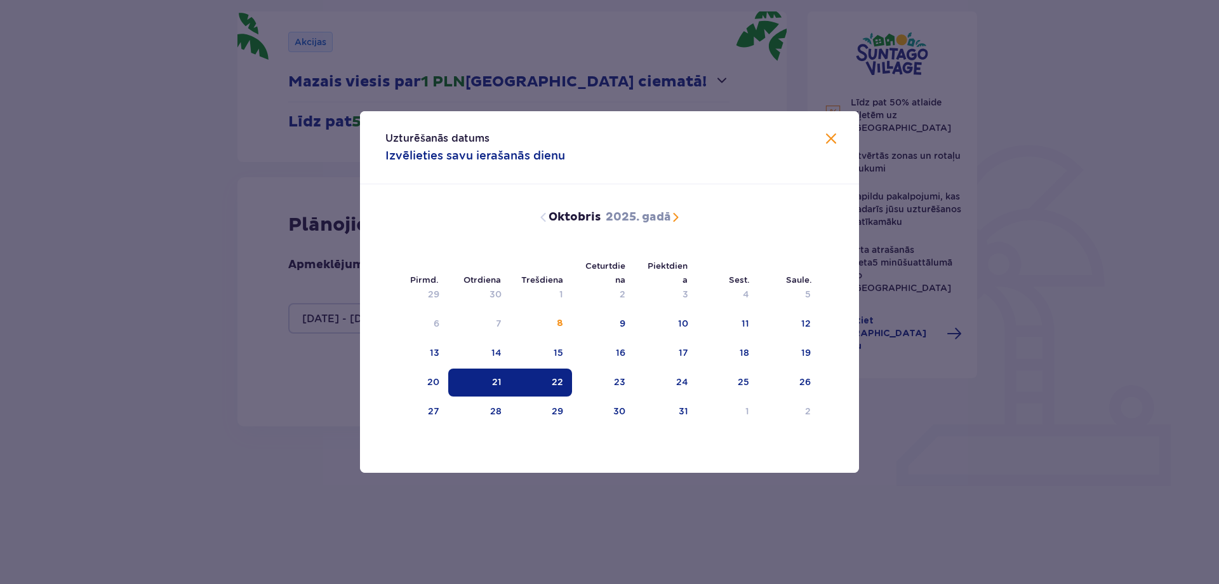
click at [505, 389] on div "21" at bounding box center [479, 382] width 63 height 28
click at [492, 385] on div "21" at bounding box center [479, 382] width 63 height 28
click at [557, 387] on div "22" at bounding box center [557, 381] width 11 height 13
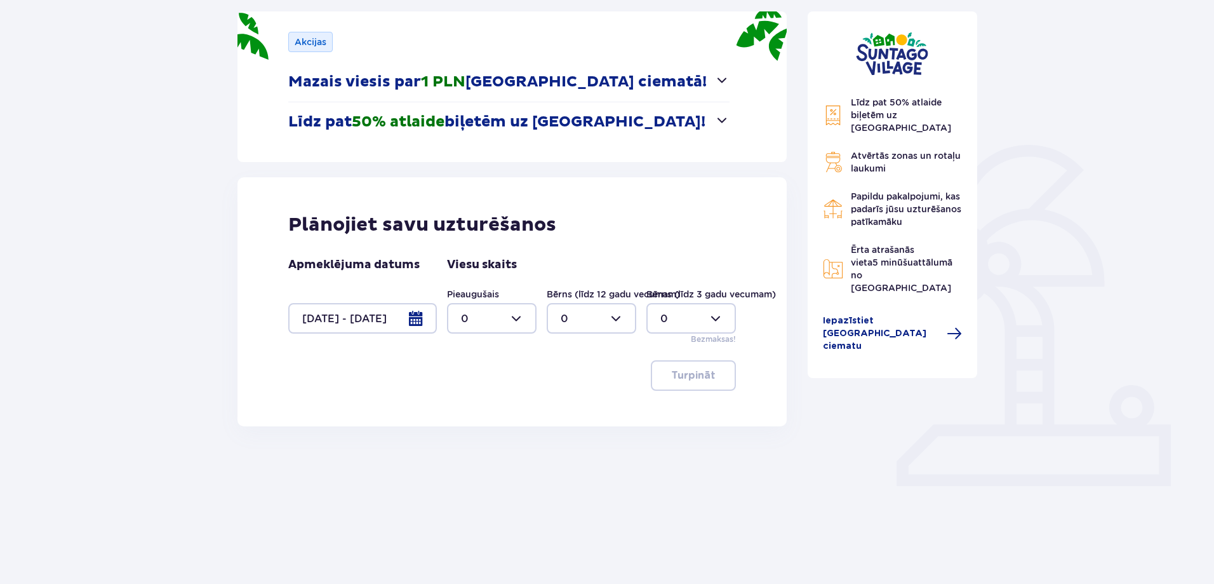
click at [422, 328] on div at bounding box center [362, 318] width 149 height 30
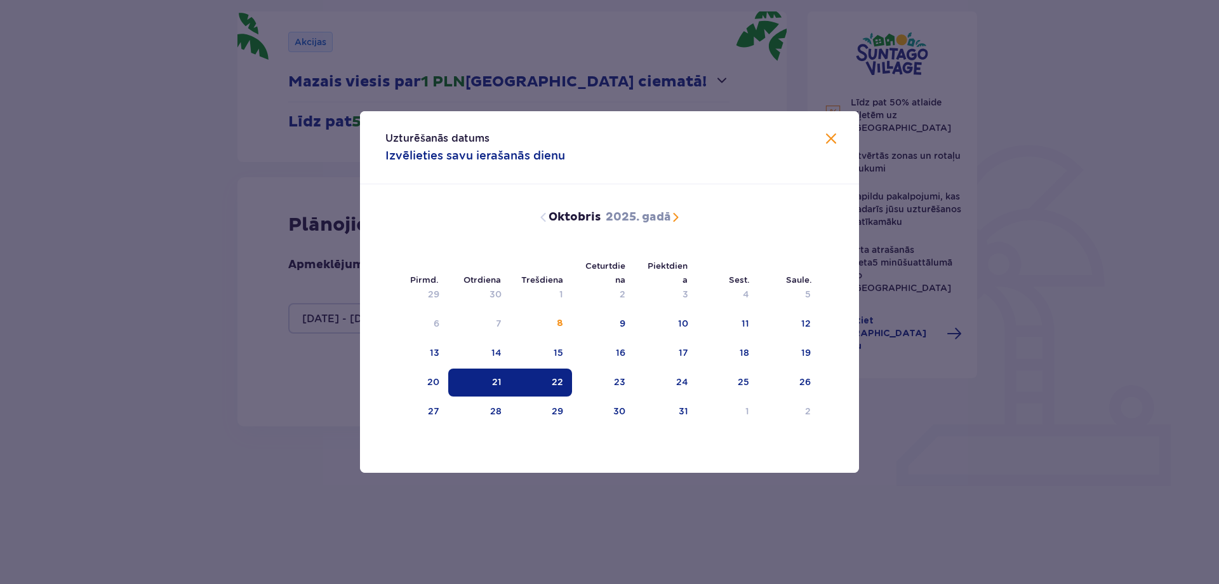
click at [480, 380] on div "21" at bounding box center [479, 382] width 63 height 28
click at [465, 377] on div "21" at bounding box center [479, 382] width 63 height 28
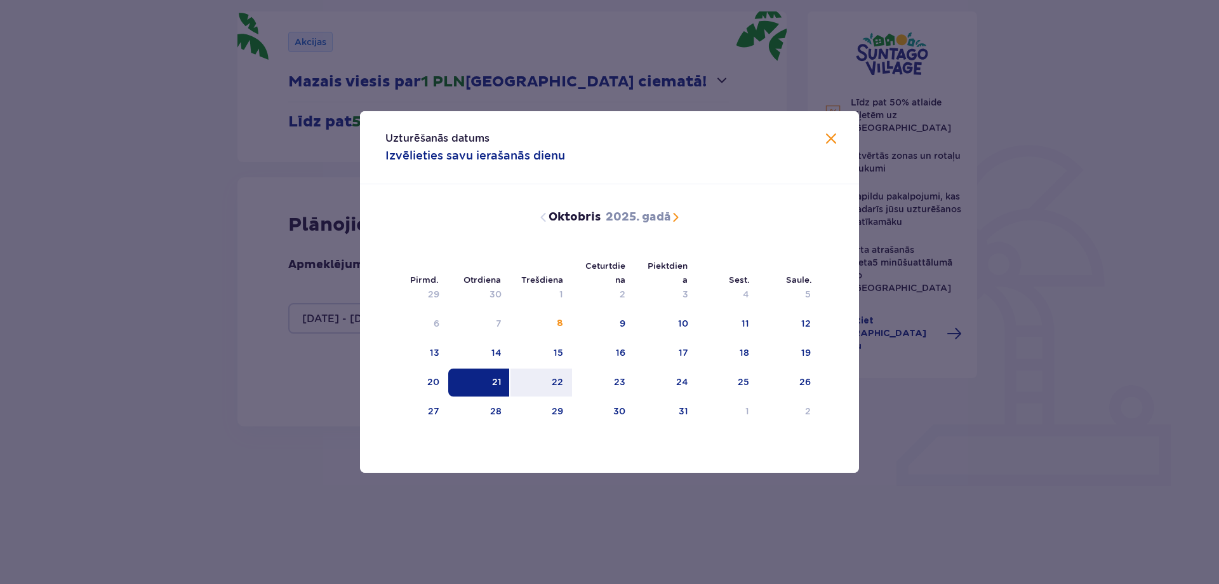
click at [465, 377] on div "21" at bounding box center [479, 382] width 63 height 28
click at [653, 381] on div "24" at bounding box center [665, 382] width 63 height 28
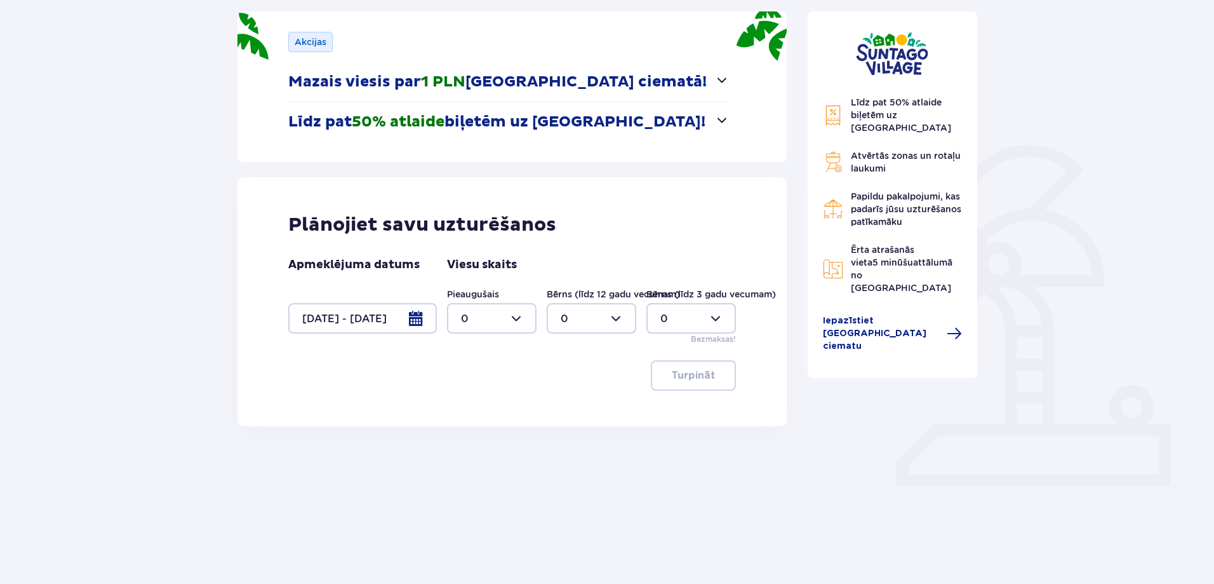
click at [540, 385] on div "Turpināt" at bounding box center [512, 375] width 448 height 30
click at [421, 319] on div at bounding box center [362, 318] width 149 height 30
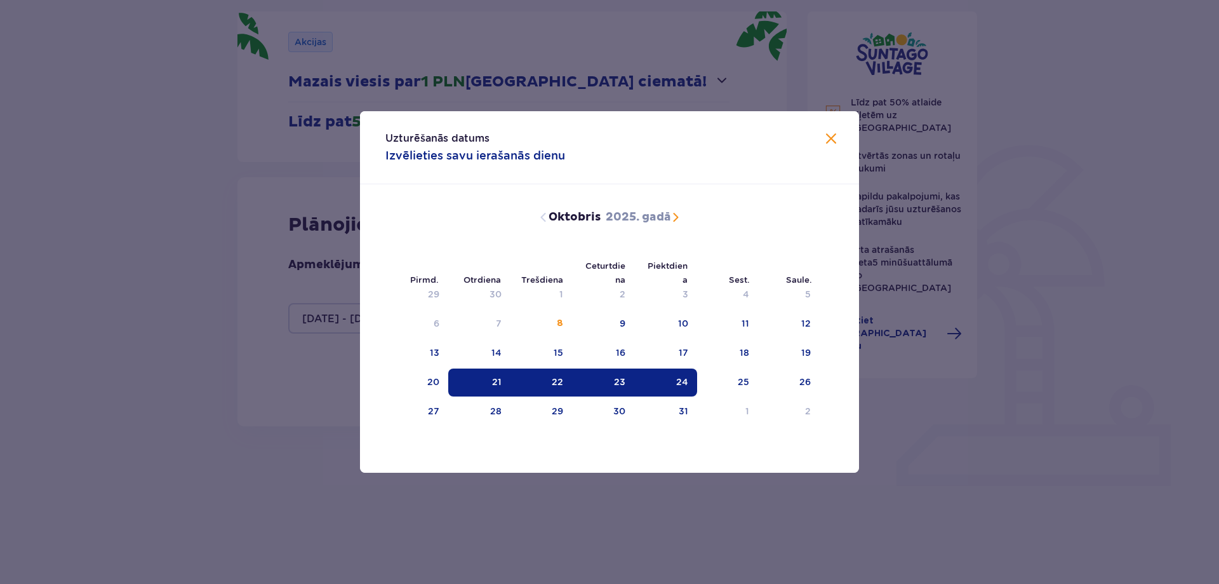
click at [572, 386] on td "23" at bounding box center [603, 382] width 63 height 28
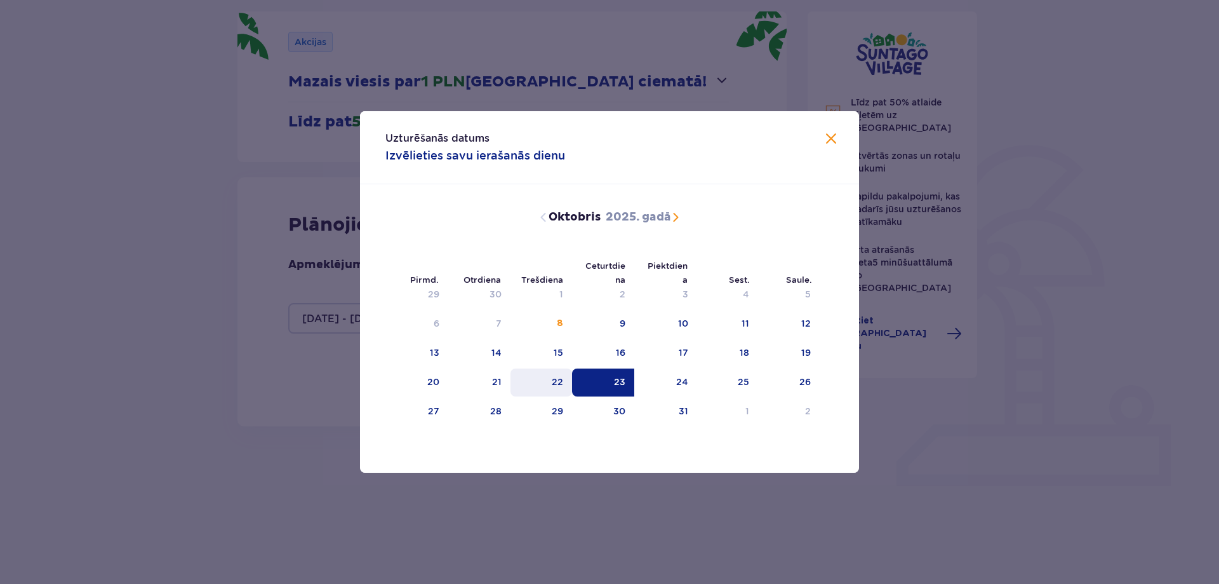
click at [554, 380] on font "22" at bounding box center [557, 382] width 11 height 10
click at [664, 377] on div "24" at bounding box center [665, 382] width 63 height 28
type input "[DATE] - [DATE]"
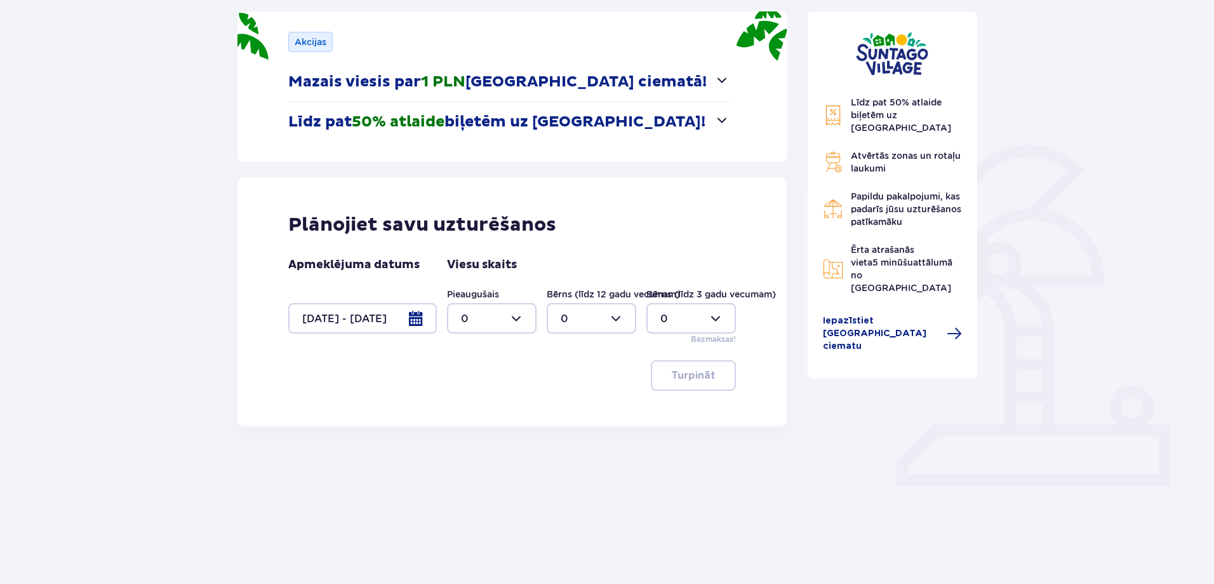
click at [501, 319] on div at bounding box center [492, 318] width 90 height 30
click at [486, 427] on span "3" at bounding box center [491, 437] width 87 height 27
drag, startPoint x: 508, startPoint y: 324, endPoint x: 508, endPoint y: 333, distance: 8.3
click at [509, 324] on div at bounding box center [492, 318] width 90 height 30
click at [495, 459] on div "4" at bounding box center [492, 464] width 62 height 14
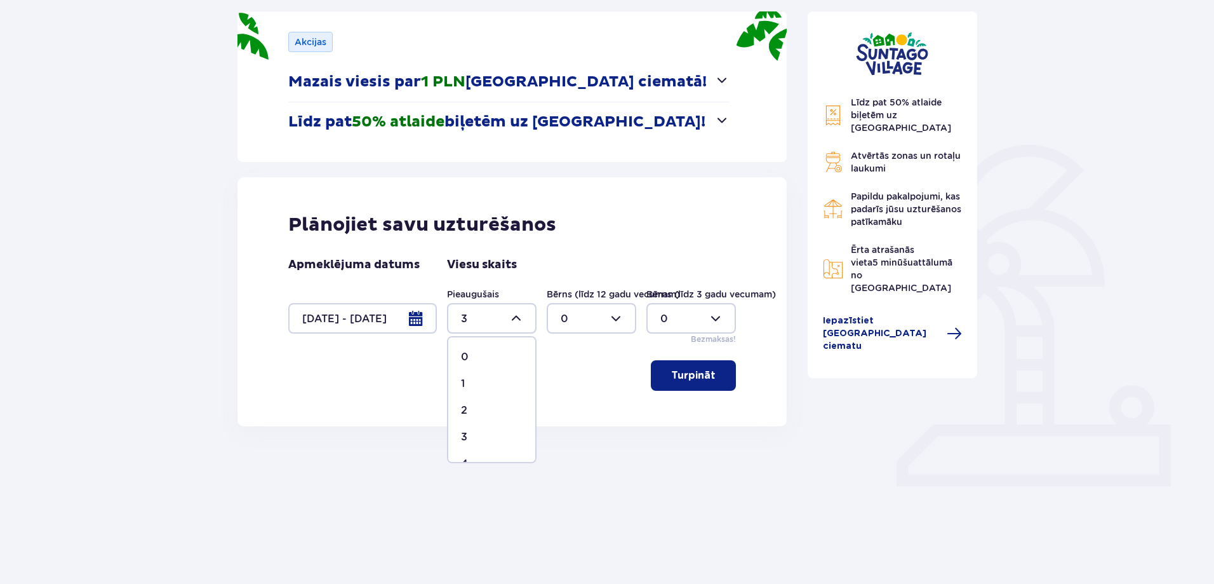
type input "4"
click at [571, 302] on div "Bērns (līdz 12 gadu vecumam) 0" at bounding box center [592, 311] width 90 height 46
click at [572, 307] on div at bounding box center [592, 318] width 90 height 30
click at [583, 370] on span "1" at bounding box center [591, 383] width 87 height 27
type input "1"
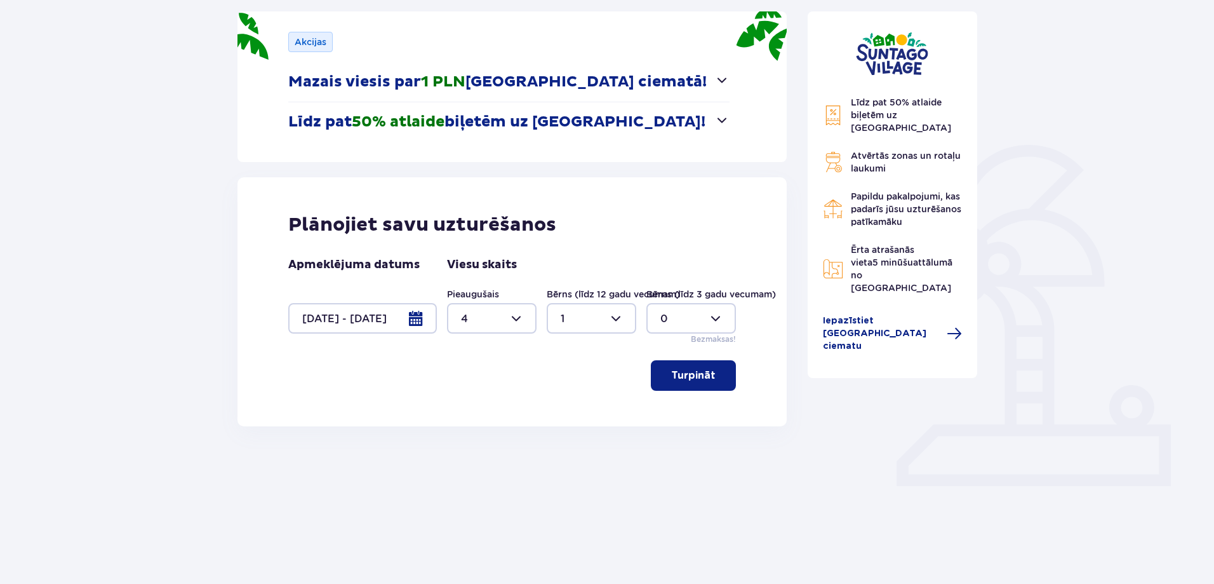
click at [671, 372] on font "Turpināt" at bounding box center [693, 375] width 44 height 10
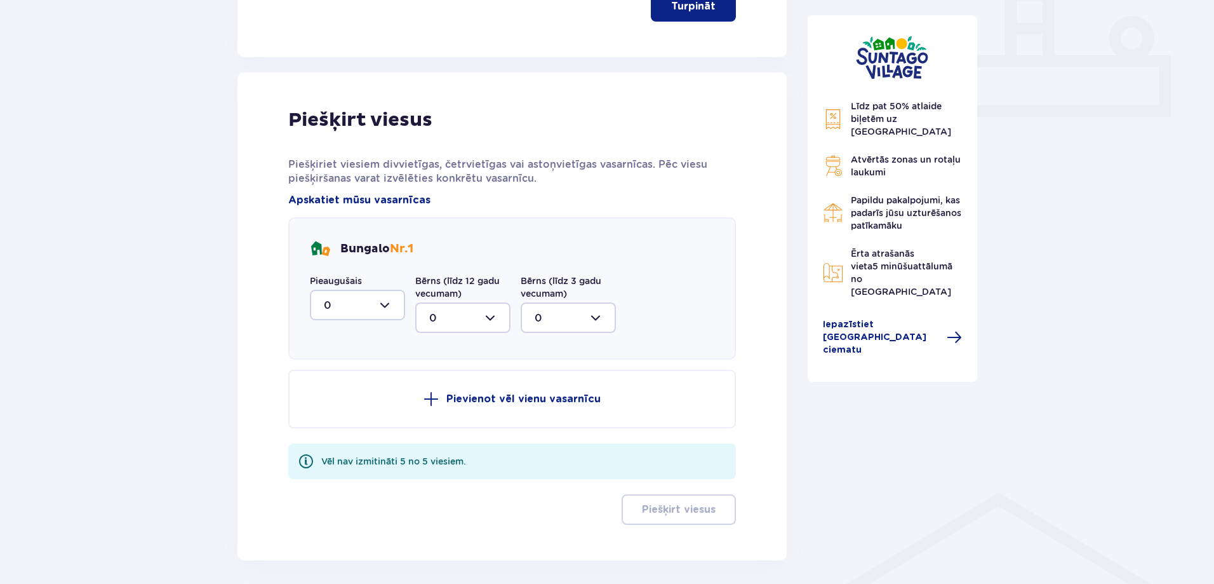
scroll to position [592, 0]
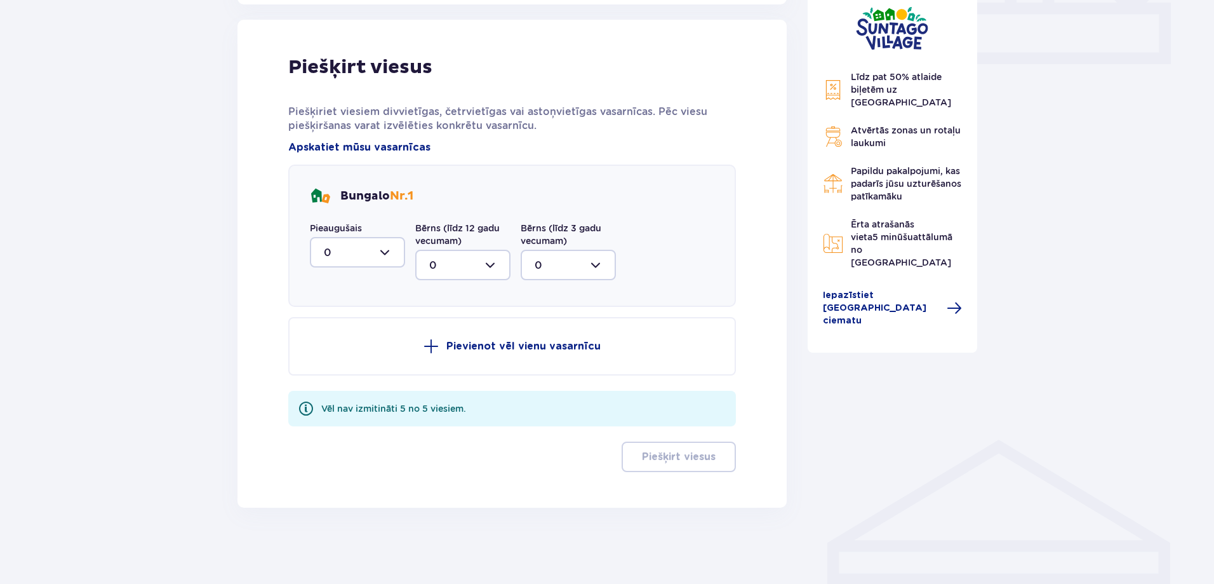
click at [358, 254] on div at bounding box center [357, 252] width 95 height 30
drag, startPoint x: 366, startPoint y: 371, endPoint x: 366, endPoint y: 380, distance: 8.9
click at [367, 384] on span "0 1 2 3 4" at bounding box center [357, 333] width 95 height 127
click at [366, 379] on div "4" at bounding box center [357, 376] width 67 height 14
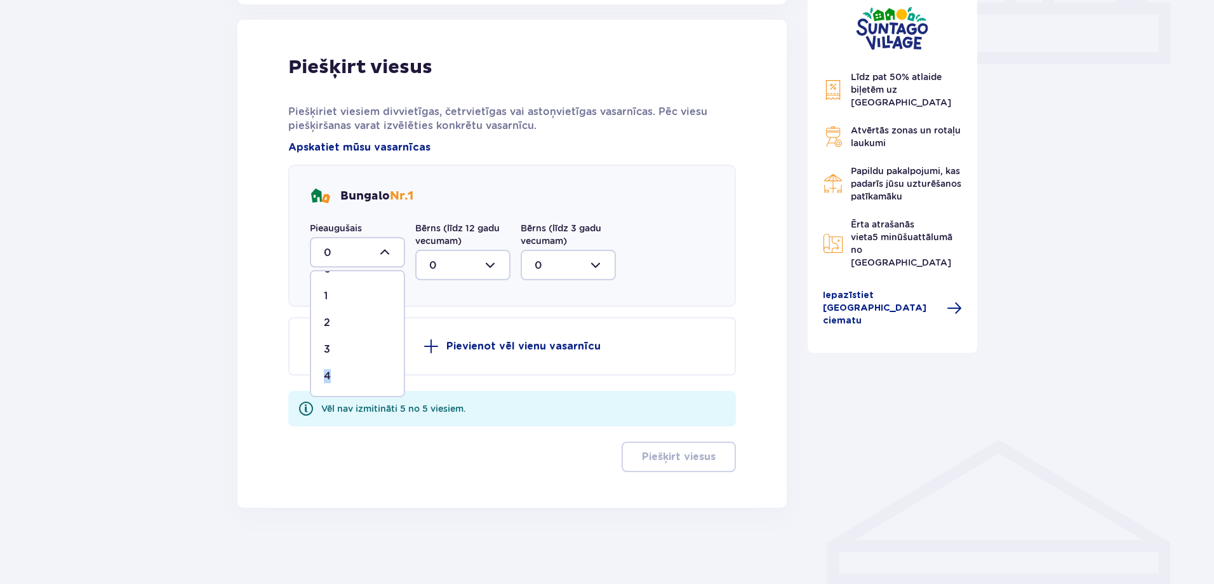
type input "4"
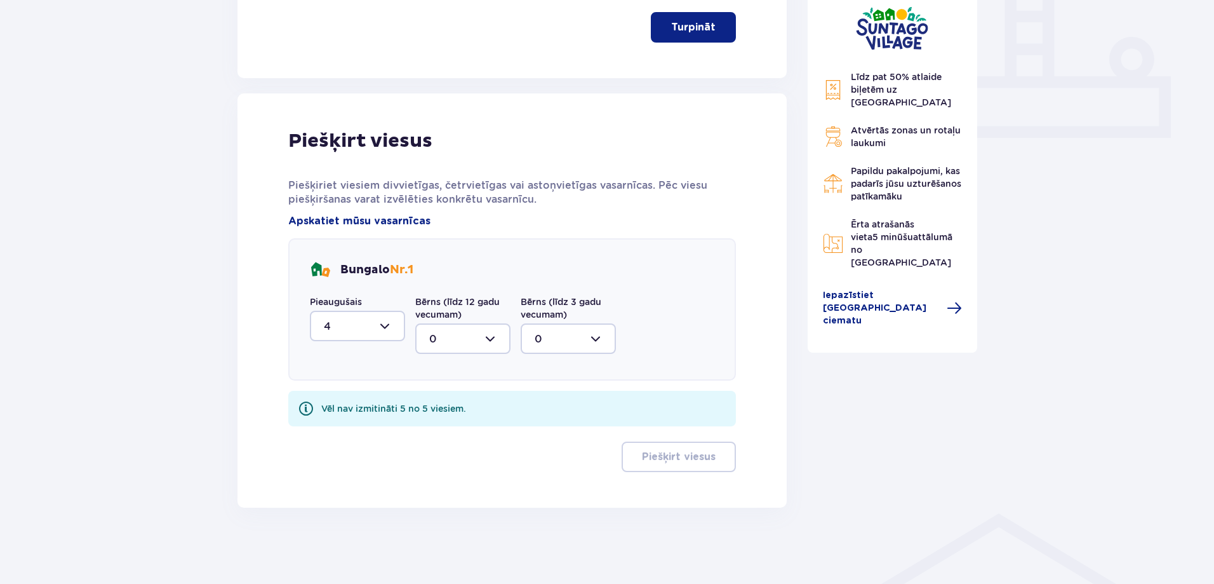
click at [467, 352] on div at bounding box center [462, 338] width 95 height 30
click at [465, 402] on div "1" at bounding box center [462, 404] width 67 height 14
type input "1"
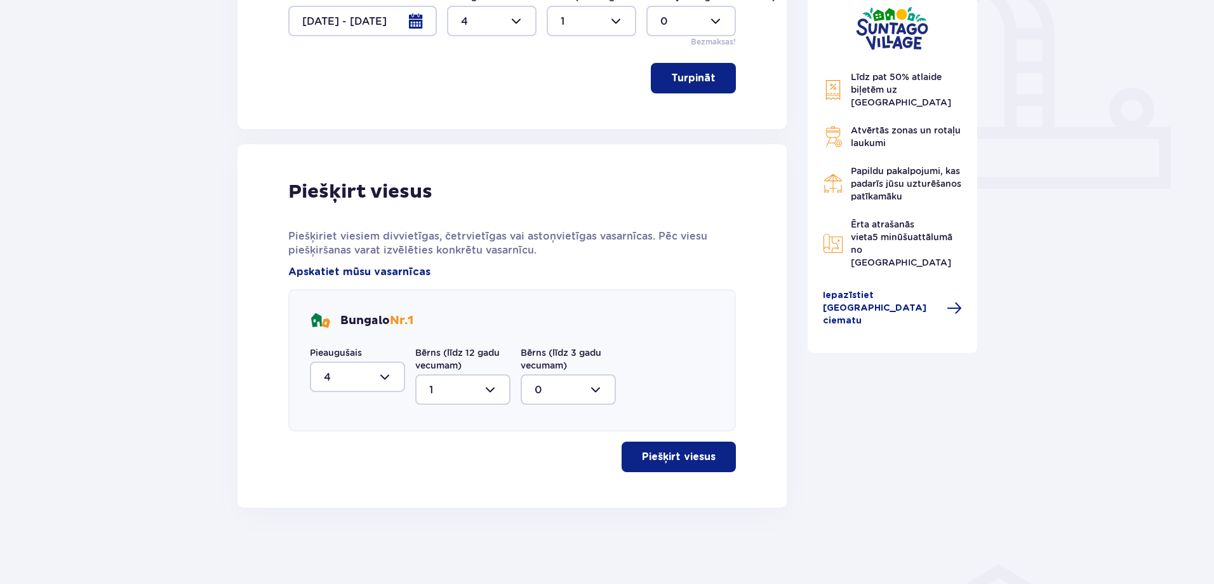
click at [622, 440] on div "Piešķirt viesus Piešķiriet viesiem divvietīgas, četrvietīgas vai astoņvietīgas …" at bounding box center [512, 326] width 448 height 292
click at [626, 441] on button "Piešķirt viesus" at bounding box center [679, 456] width 114 height 30
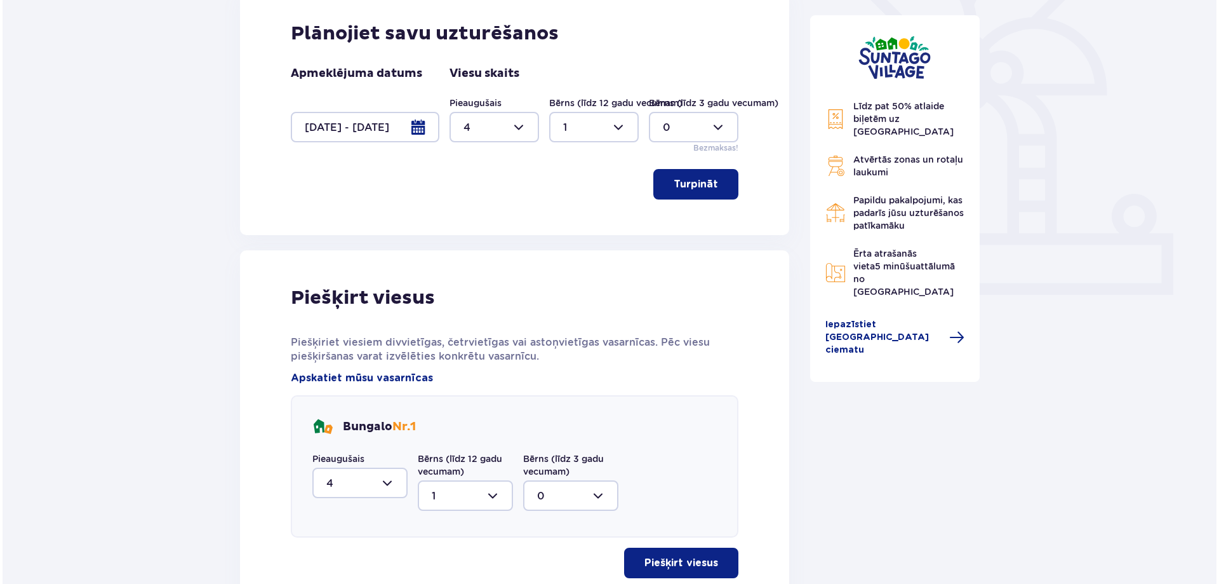
scroll to position [356, 0]
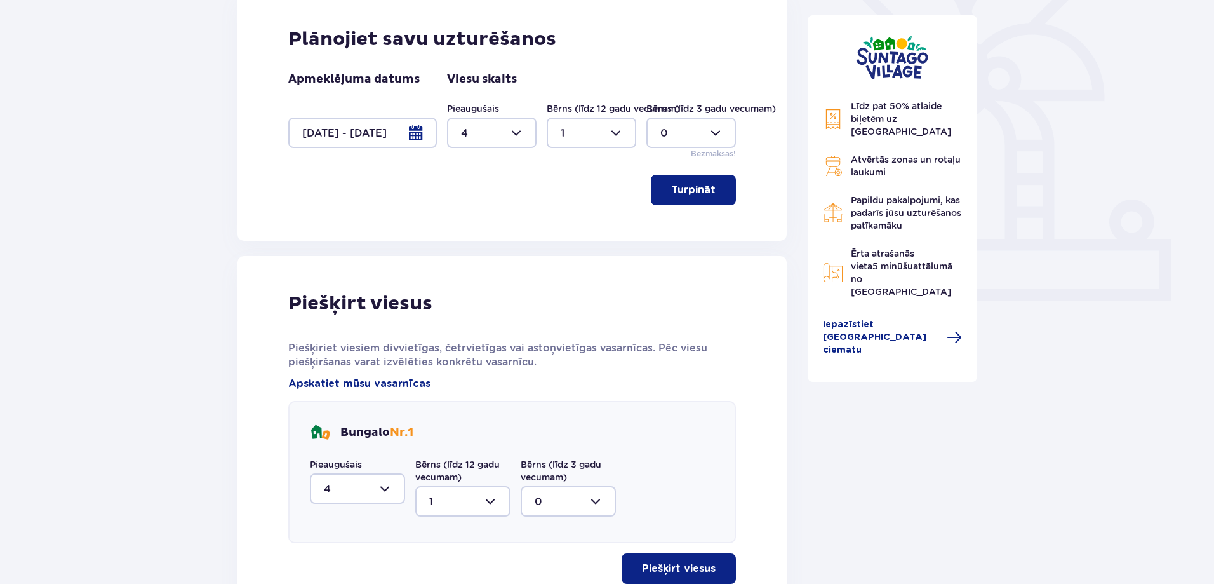
click at [413, 135] on div at bounding box center [362, 132] width 149 height 30
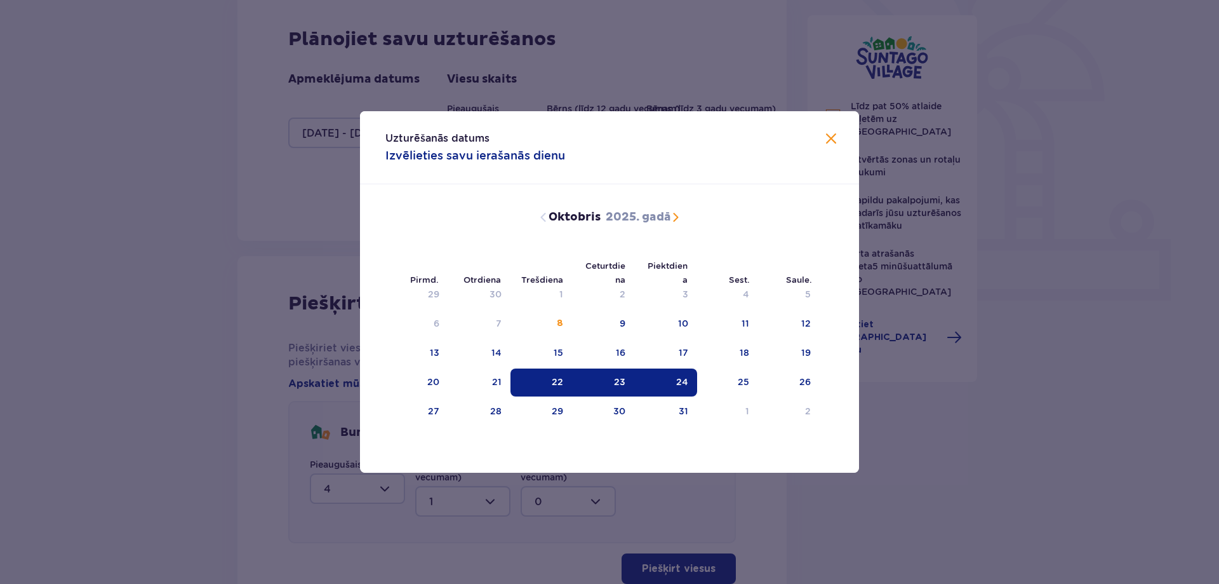
click at [634, 380] on td "24" at bounding box center [665, 382] width 63 height 28
click at [528, 373] on div "22" at bounding box center [542, 382] width 62 height 28
click at [604, 385] on div "23" at bounding box center [603, 382] width 63 height 28
type input "[DATE] - [DATE]"
type input "0"
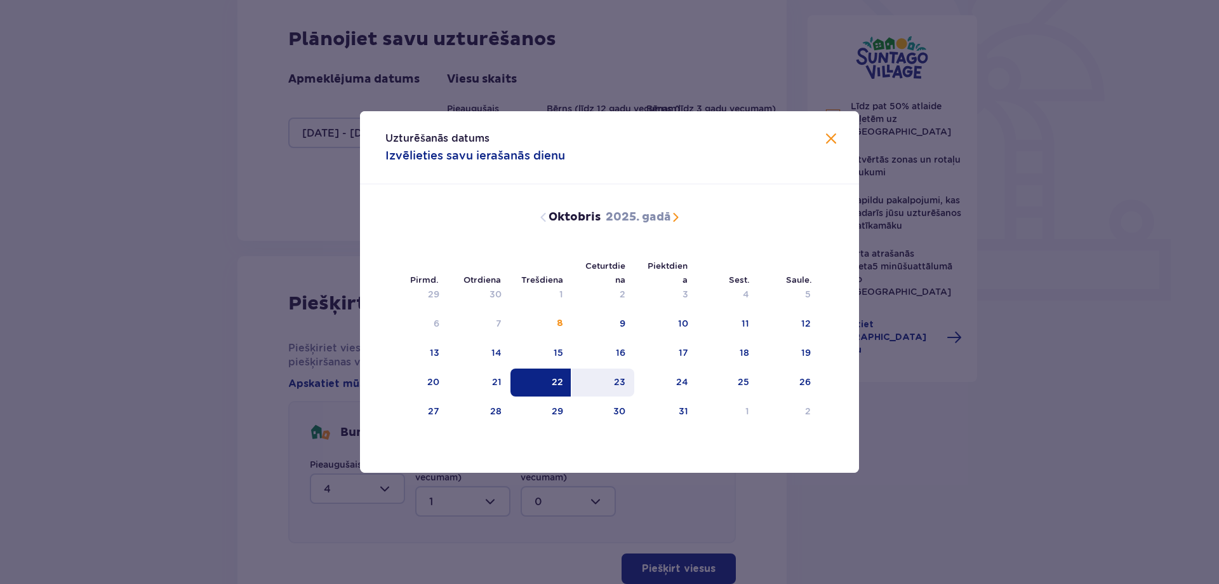
type input "0"
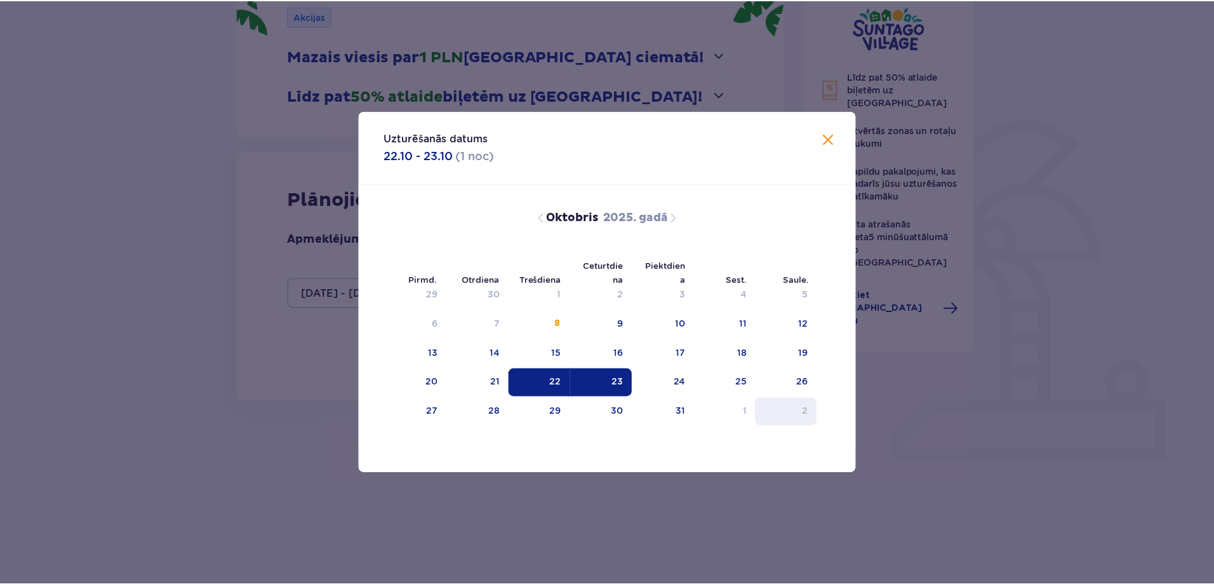
scroll to position [170, 0]
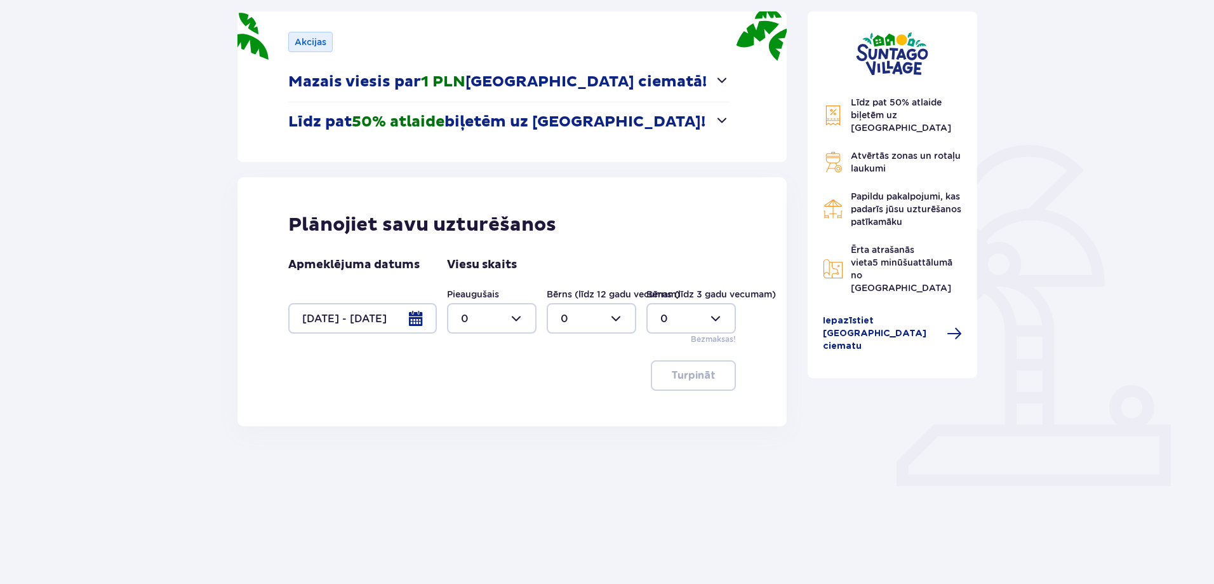
click at [912, 425] on div "Līdz pat 50% atlaide biļetēm uz [GEOGRAPHIC_DATA] Atvērtās zonas un rotaļu lauk…" at bounding box center [893, 248] width 190 height 568
click at [510, 309] on div at bounding box center [492, 318] width 90 height 30
click at [493, 458] on div "4" at bounding box center [492, 464] width 62 height 14
type input "4"
click at [597, 312] on div at bounding box center [592, 318] width 90 height 30
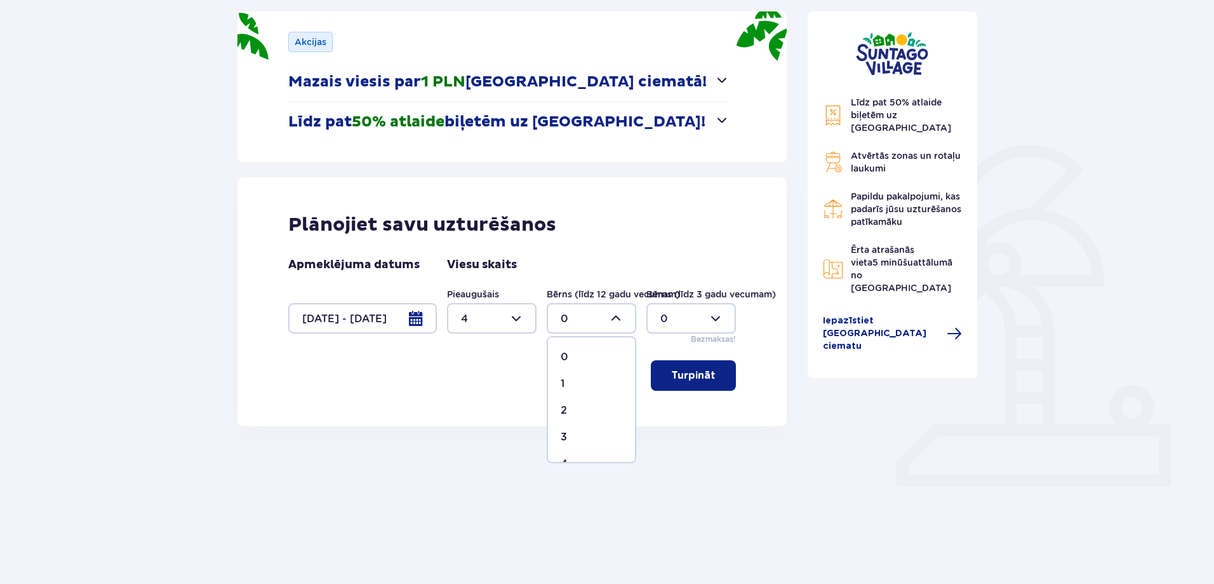
click at [591, 372] on span "1" at bounding box center [591, 383] width 87 height 27
type input "1"
click at [691, 385] on button "Turpināt" at bounding box center [693, 375] width 85 height 30
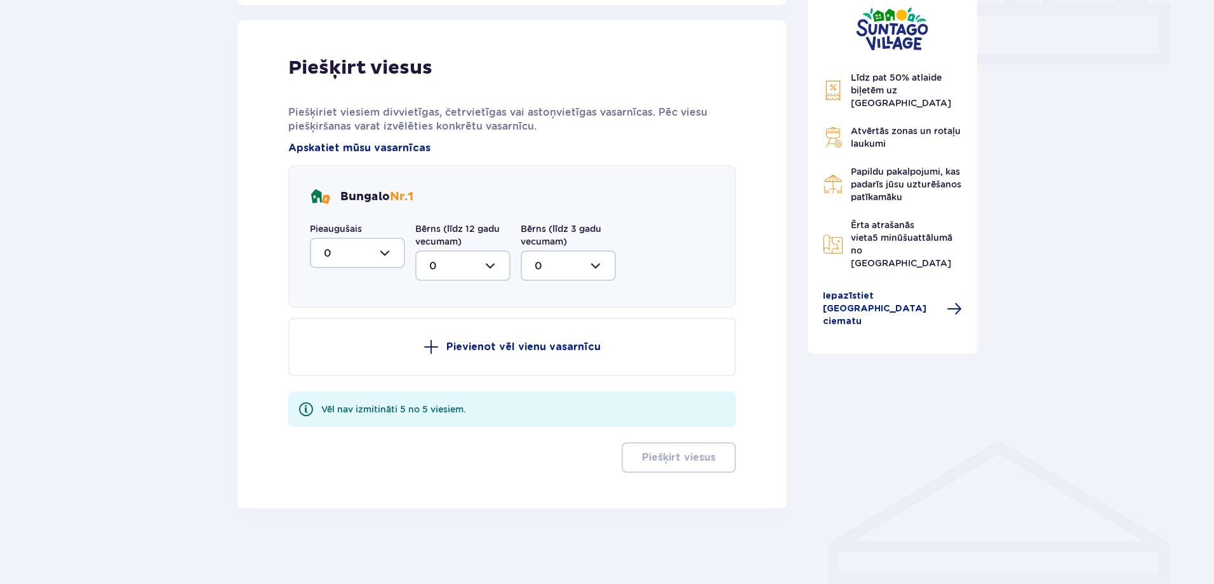
scroll to position [592, 0]
click at [358, 247] on div at bounding box center [357, 252] width 95 height 30
click at [379, 391] on div "4" at bounding box center [357, 398] width 67 height 14
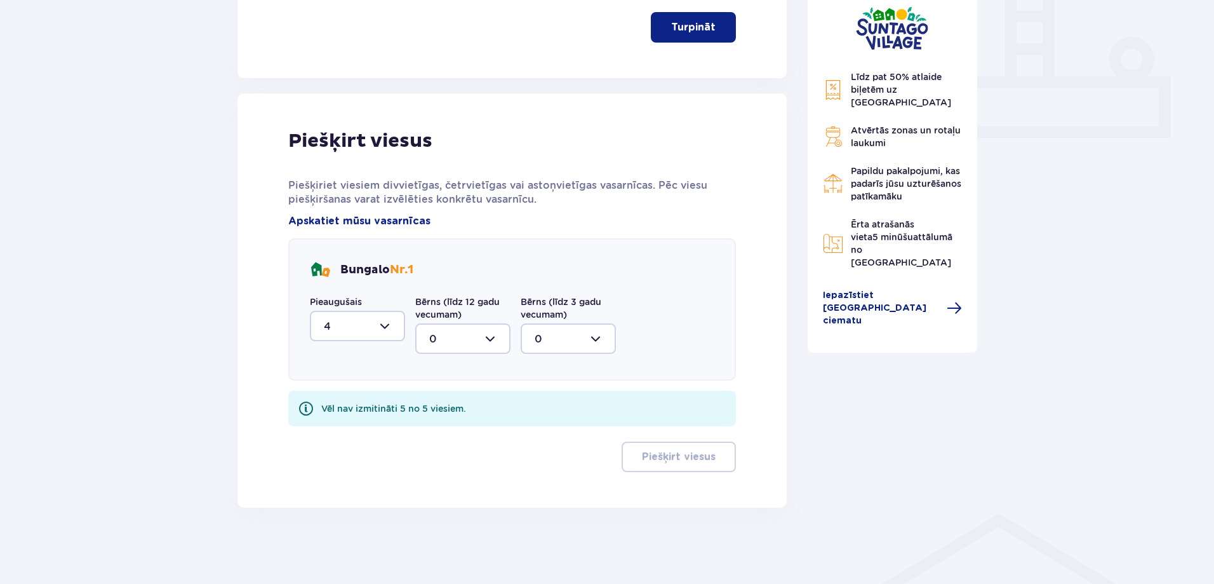
type input "4"
click at [452, 363] on div "Bungalo Nr. 1 Pieaugušais 4 Bērns (līdz 12 gadu vecumam) 0 Bērns (līdz 3 gadu v…" at bounding box center [512, 309] width 448 height 142
click at [455, 346] on div at bounding box center [462, 338] width 95 height 30
click at [466, 401] on div "1" at bounding box center [462, 404] width 67 height 14
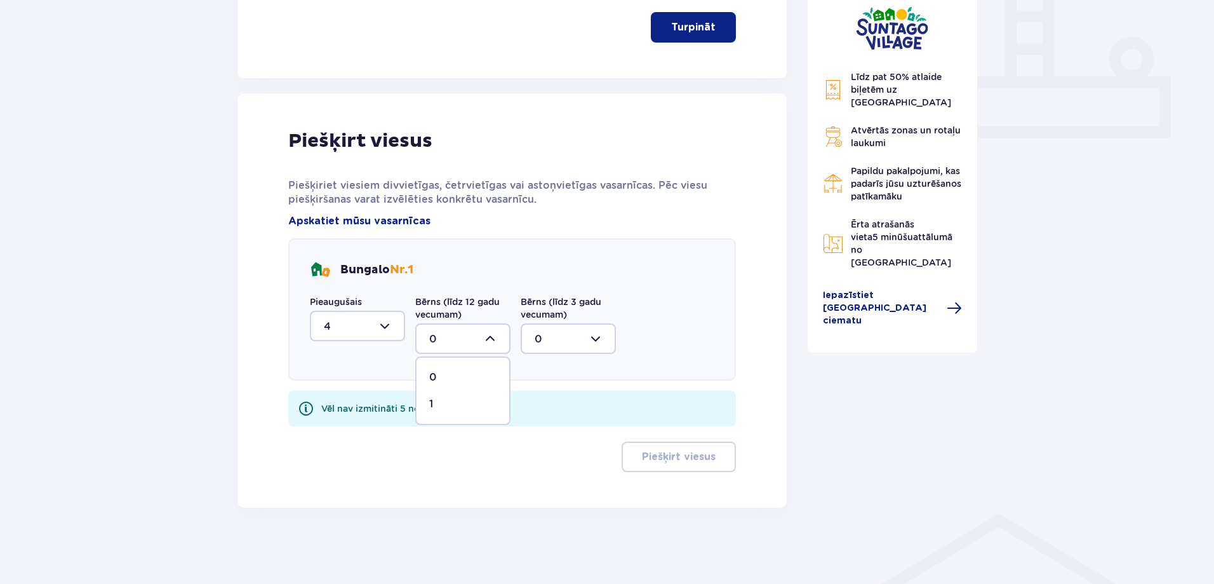
type input "1"
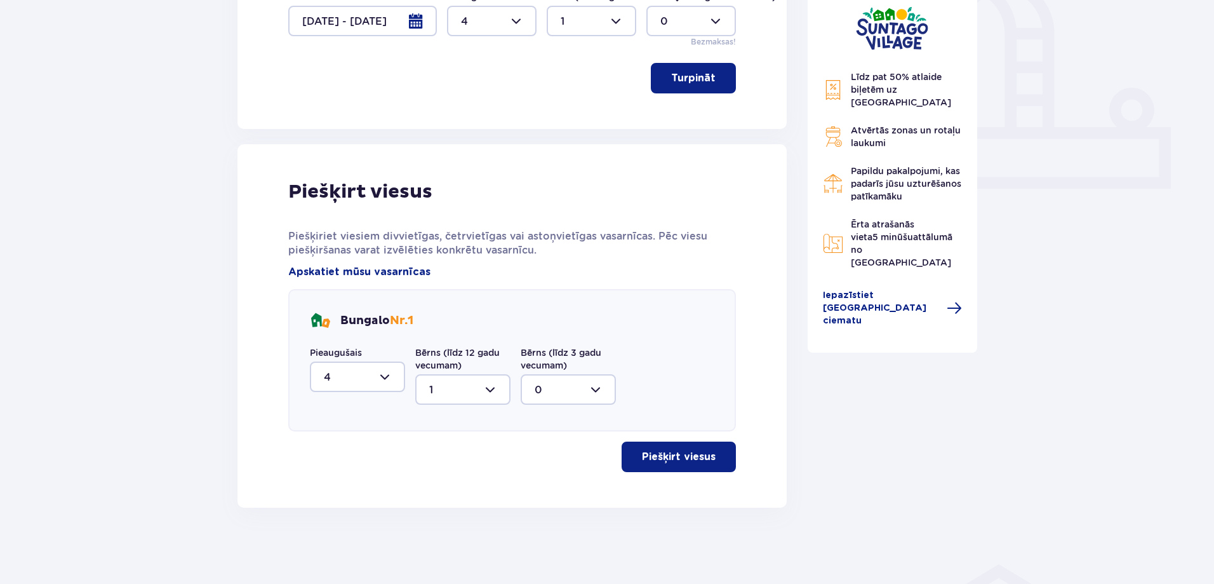
scroll to position [467, 0]
click at [659, 454] on font "Piešķirt viesus" at bounding box center [679, 456] width 74 height 10
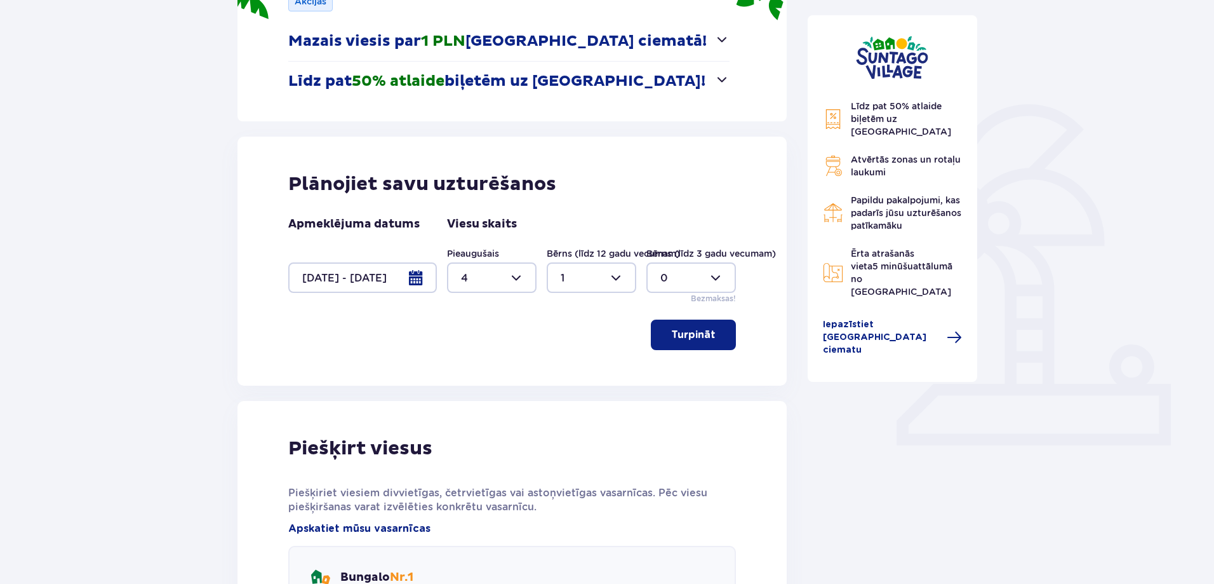
scroll to position [149, 0]
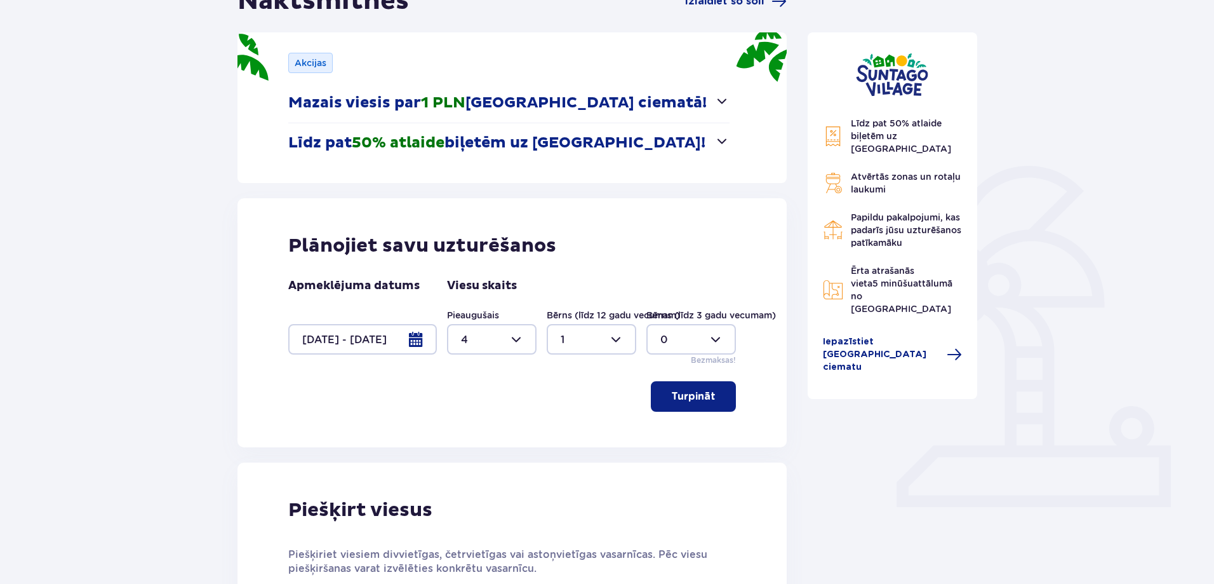
click at [422, 340] on div at bounding box center [362, 339] width 149 height 30
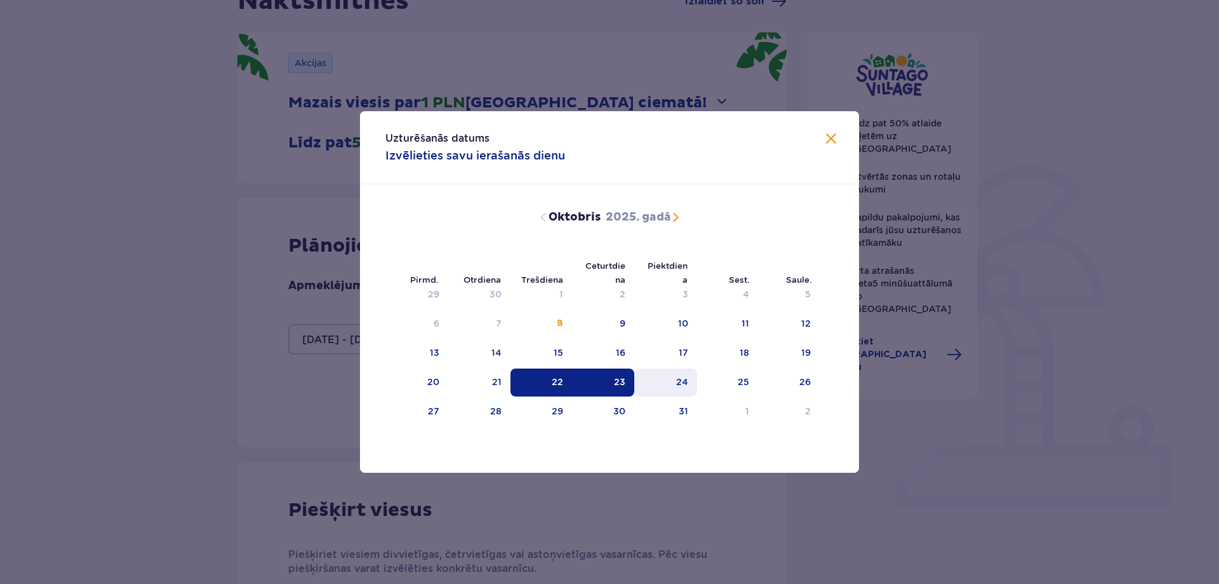
click at [655, 380] on div "24" at bounding box center [665, 382] width 63 height 28
click at [551, 380] on div "22" at bounding box center [542, 382] width 62 height 28
click at [669, 382] on div "24" at bounding box center [665, 382] width 63 height 28
type input "[DATE] - [DATE]"
type input "0"
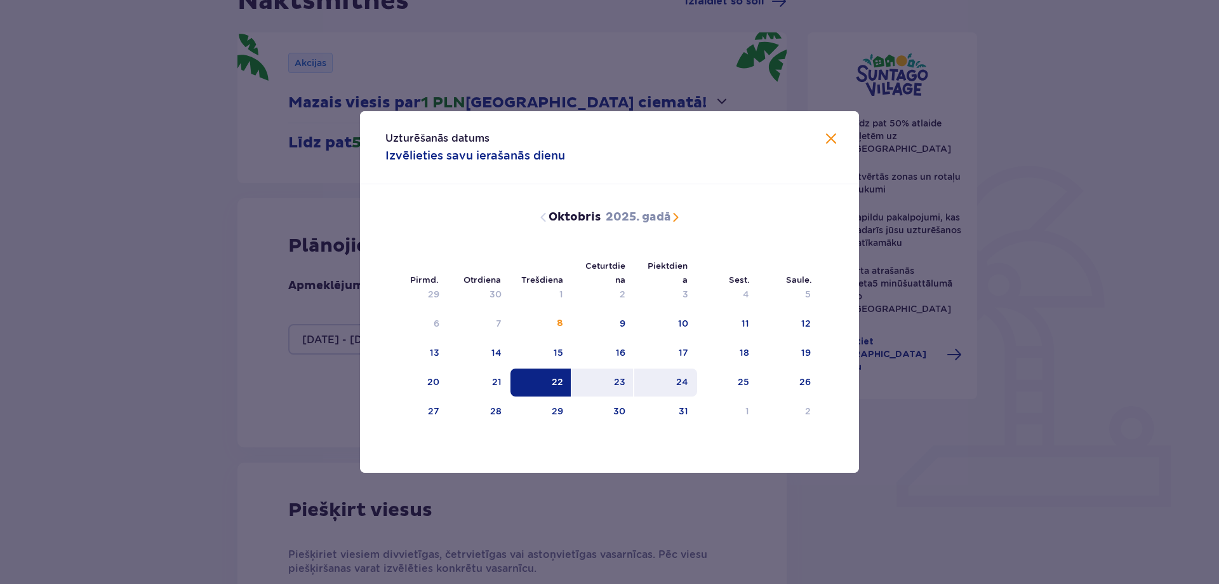
type input "0"
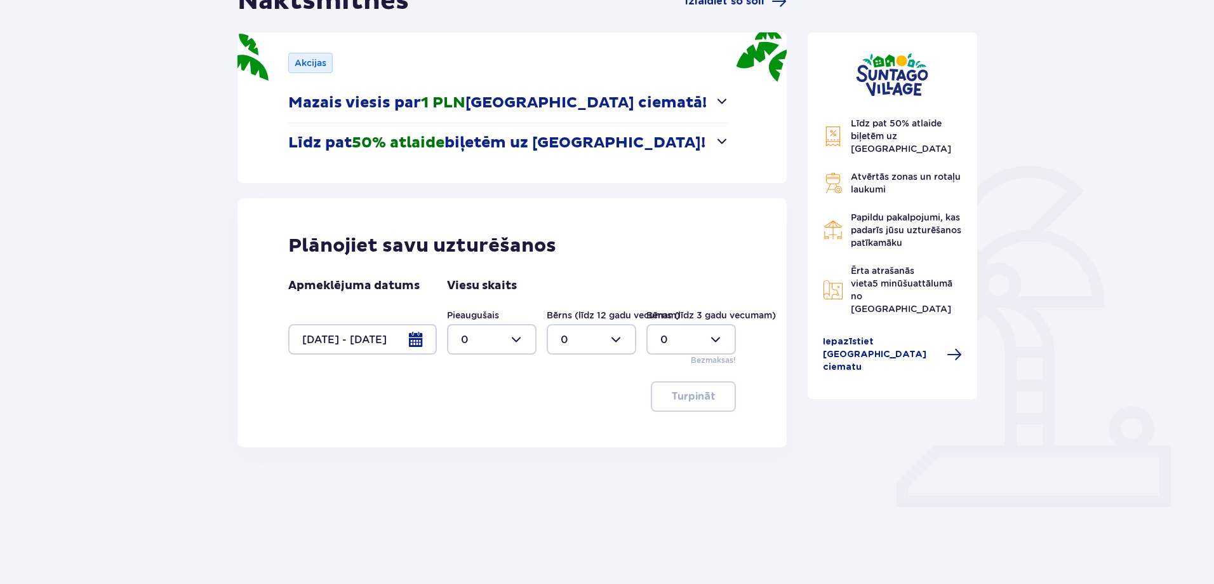
click at [404, 336] on div at bounding box center [362, 339] width 149 height 30
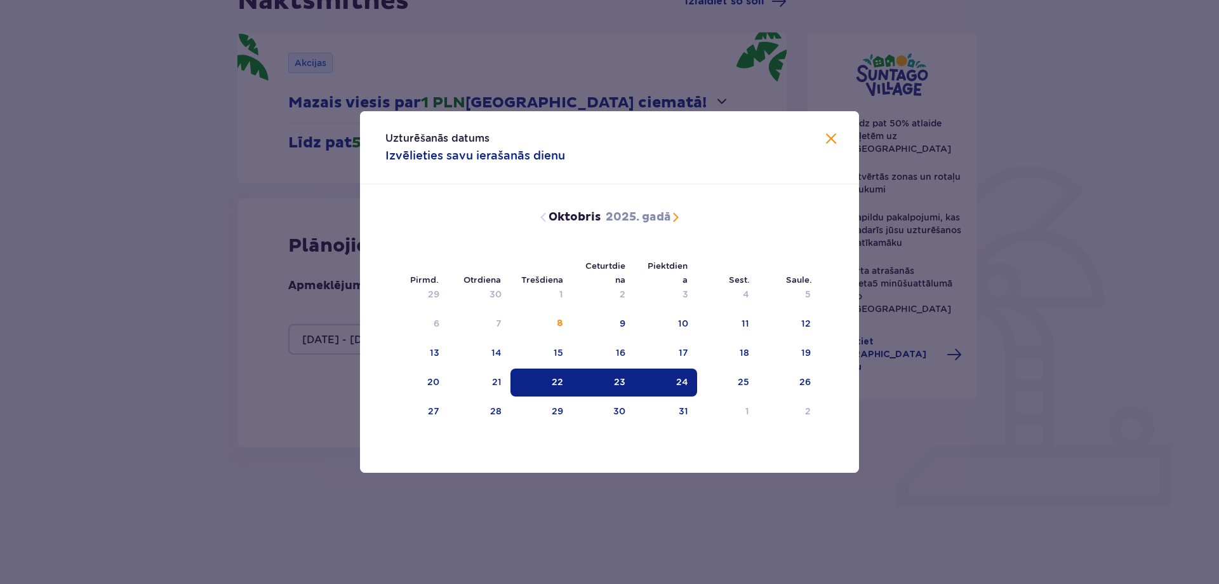
click at [557, 382] on font "22" at bounding box center [557, 382] width 11 height 10
click at [590, 384] on div "23" at bounding box center [603, 382] width 63 height 28
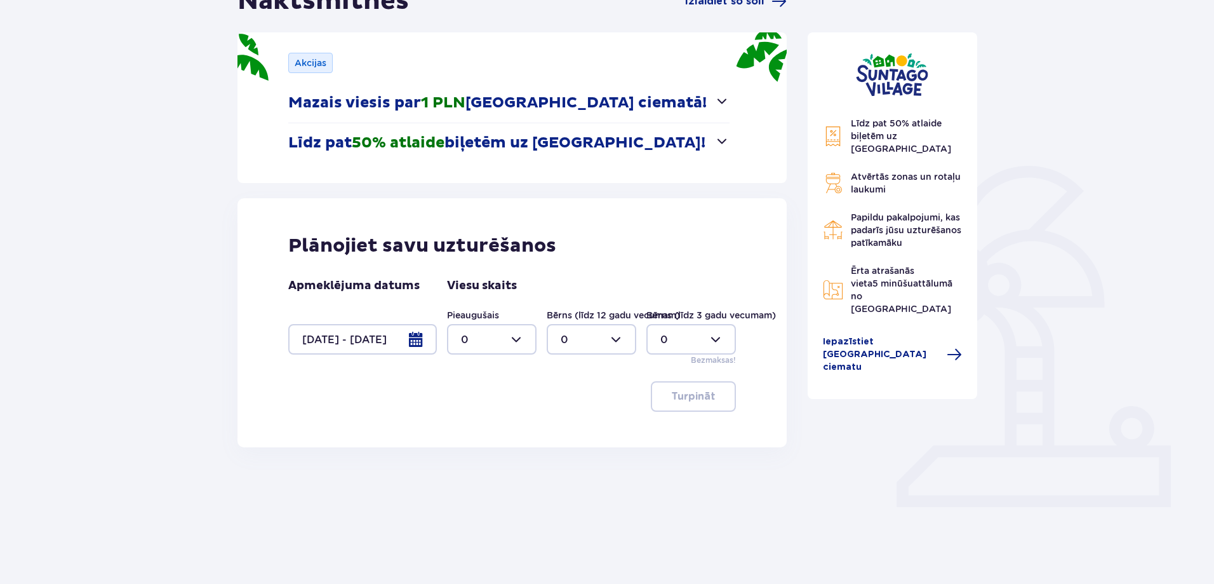
click at [568, 380] on div "Plānojiet savu uzturēšanos Apmeklējuma datums [DATE] - [DATE] Viesu skaits Piea…" at bounding box center [511, 322] width 549 height 249
click at [427, 339] on div at bounding box center [362, 339] width 149 height 30
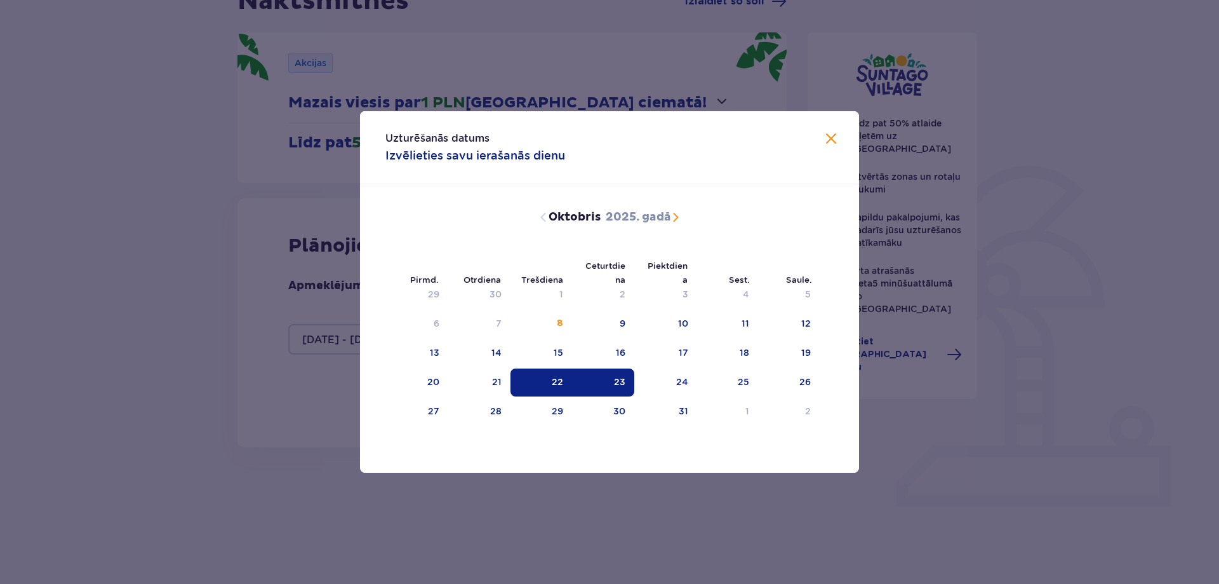
click at [563, 389] on div "22" at bounding box center [542, 382] width 62 height 28
click at [657, 380] on div "24" at bounding box center [665, 382] width 63 height 28
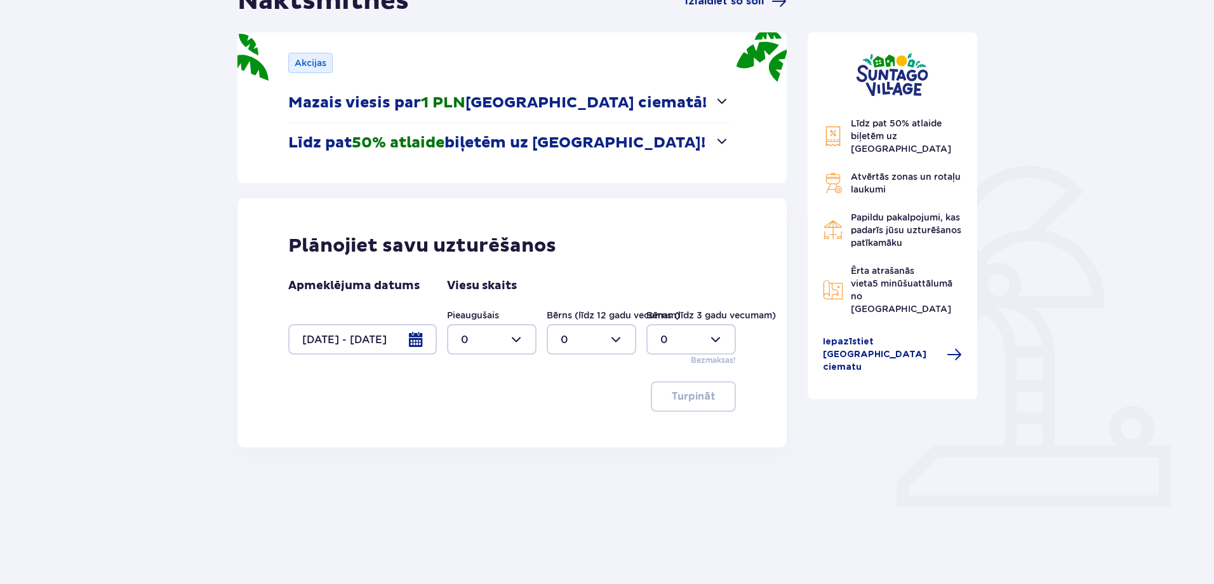
click at [613, 382] on div "Turpināt" at bounding box center [512, 396] width 448 height 30
click at [429, 343] on div "Apmeklējuma datums [DATE] - [DATE] Viesu skaits Pieaugušais 0 Bērns (līdz 12 ga…" at bounding box center [512, 322] width 448 height 88
click at [426, 343] on div at bounding box center [362, 339] width 149 height 30
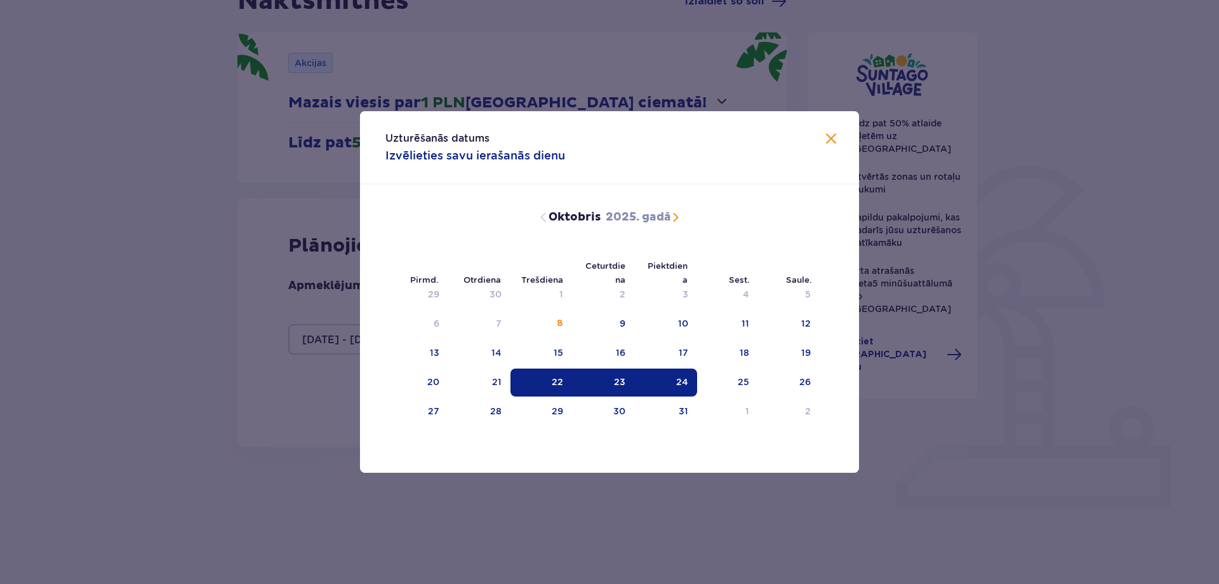
click at [604, 382] on div "23" at bounding box center [603, 382] width 63 height 28
click at [667, 376] on div "24" at bounding box center [665, 382] width 63 height 28
type input "[DATE] - [DATE]"
click at [940, 415] on div "Līdz pat 50% atlaide biļetēm uz [GEOGRAPHIC_DATA] Atvērtās zonas un rotaļu lauk…" at bounding box center [893, 269] width 190 height 568
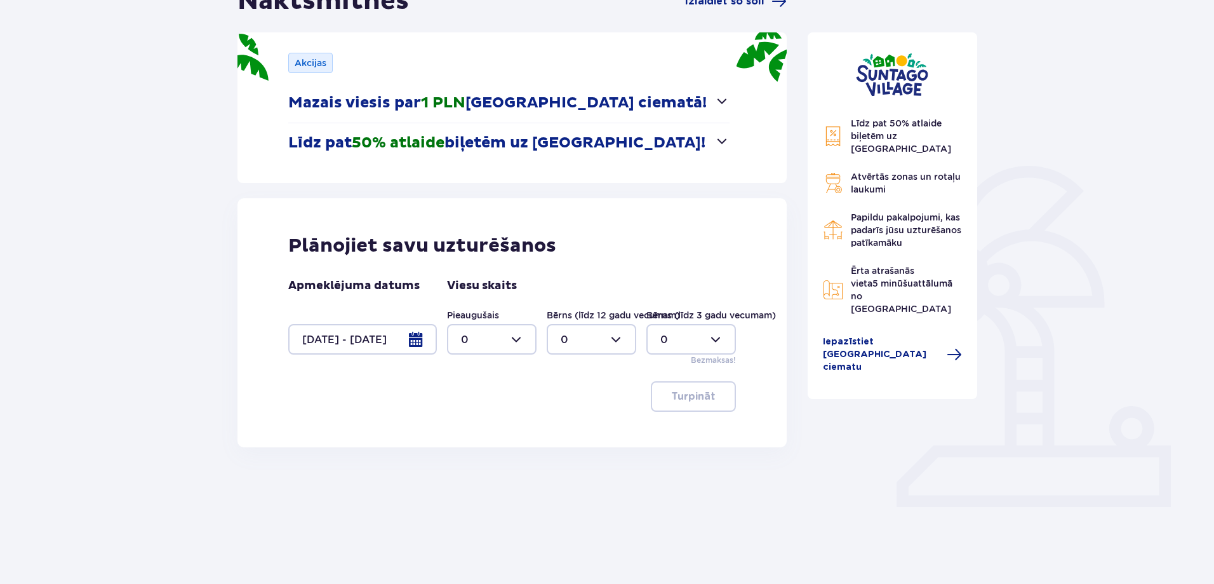
click at [505, 347] on div at bounding box center [492, 339] width 90 height 30
click at [488, 420] on div "4" at bounding box center [492, 421] width 62 height 14
type input "4"
click at [580, 335] on div at bounding box center [592, 339] width 90 height 30
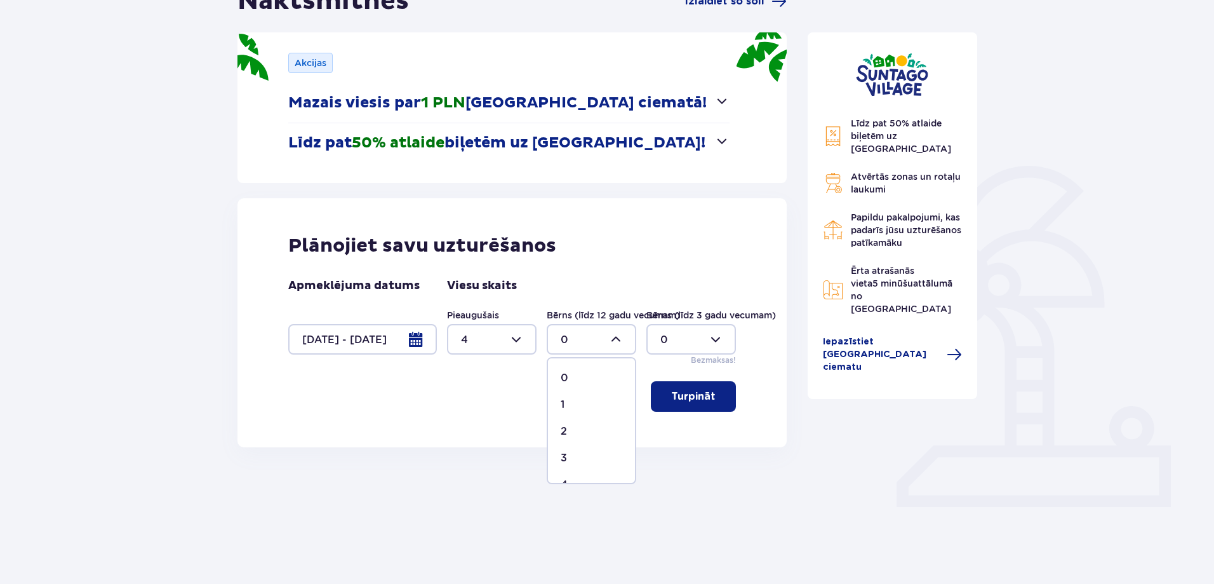
drag, startPoint x: 582, startPoint y: 407, endPoint x: 636, endPoint y: 391, distance: 57.0
click at [592, 404] on div "1" at bounding box center [592, 404] width 62 height 14
type input "1"
click at [690, 394] on font "Turpināt" at bounding box center [693, 396] width 44 height 10
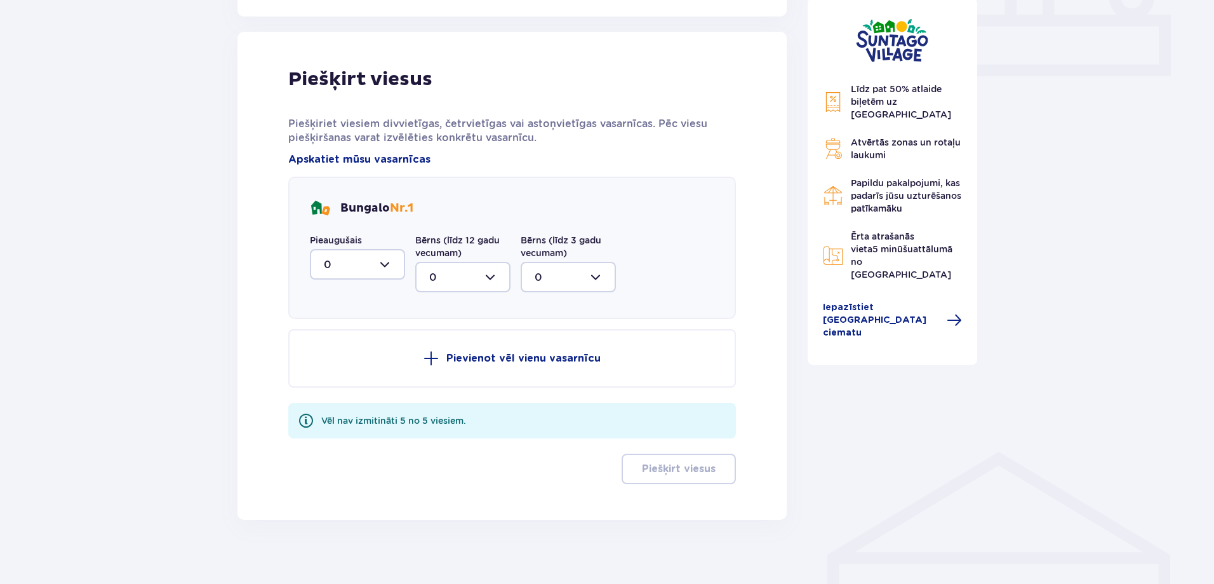
scroll to position [592, 0]
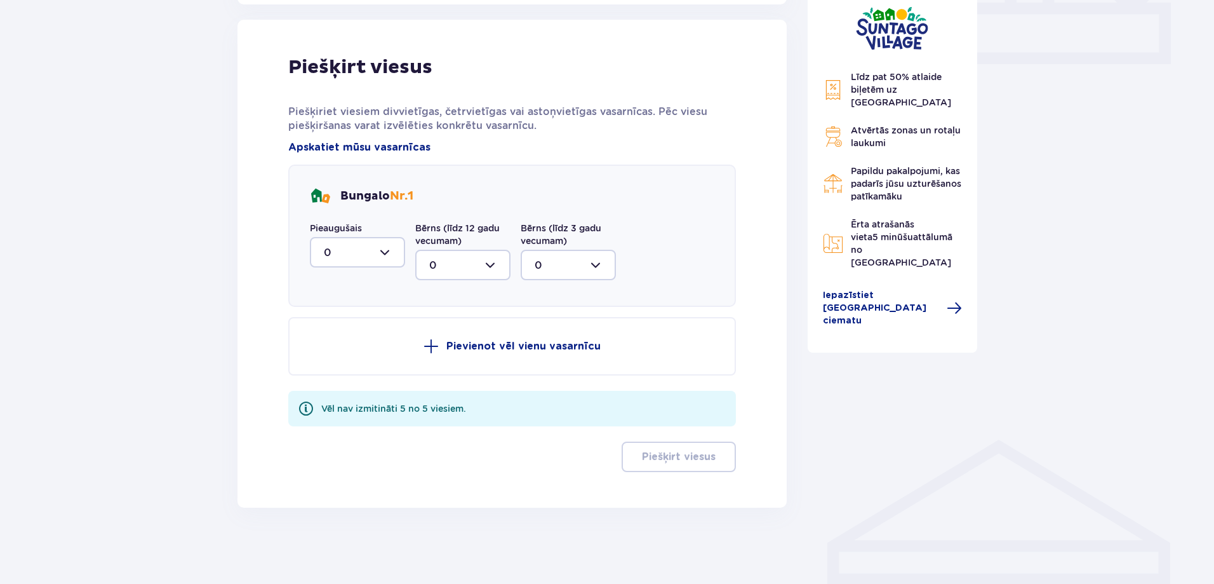
click at [361, 257] on div at bounding box center [357, 252] width 95 height 30
click at [382, 394] on div "4" at bounding box center [357, 398] width 67 height 14
type input "4"
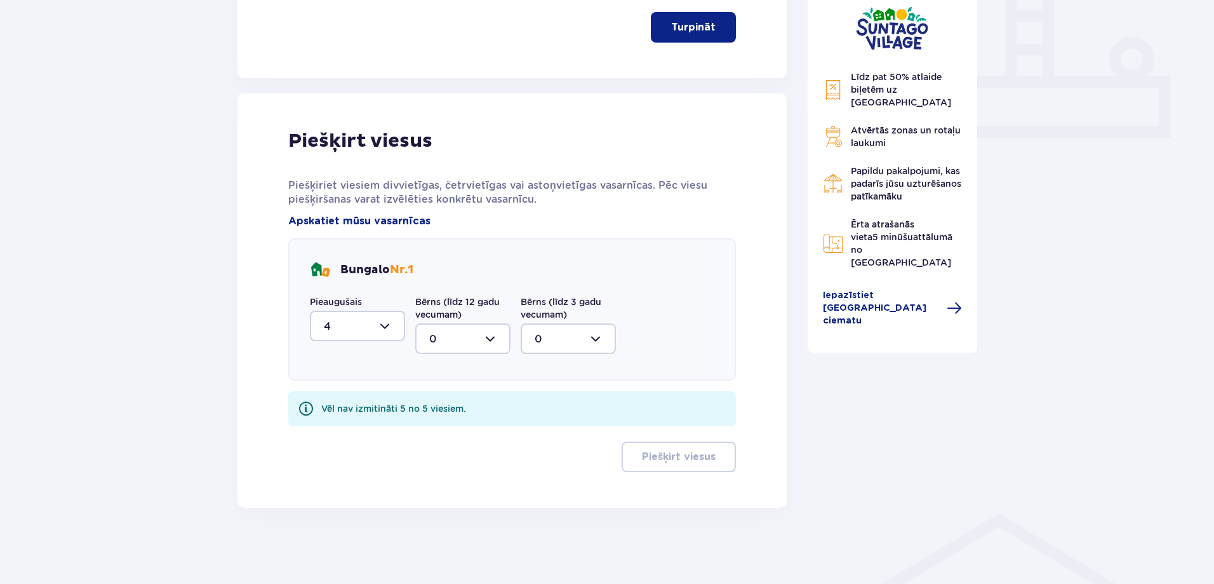
scroll to position [518, 0]
click at [419, 337] on div at bounding box center [462, 338] width 95 height 30
click at [447, 401] on div "1" at bounding box center [462, 404] width 67 height 14
type input "1"
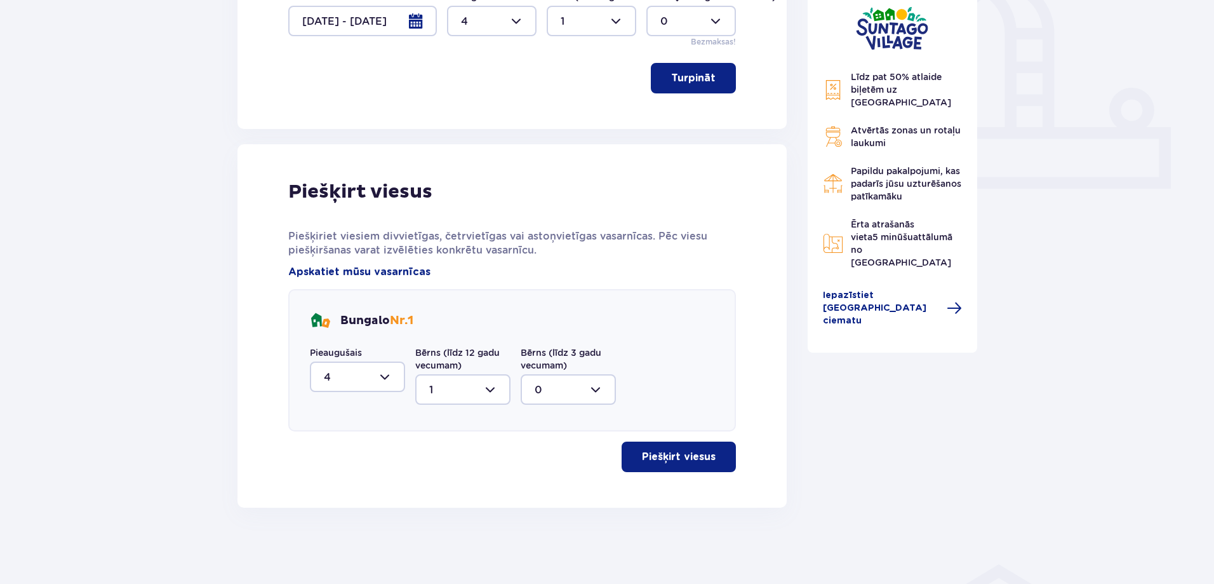
click at [712, 492] on div "Piešķirt viesus Piešķiriet viesiem divvietīgas, četrvietīgas vai astoņvietīgas …" at bounding box center [511, 325] width 549 height 363
click at [690, 456] on font "Piešķirt viesus" at bounding box center [679, 456] width 74 height 10
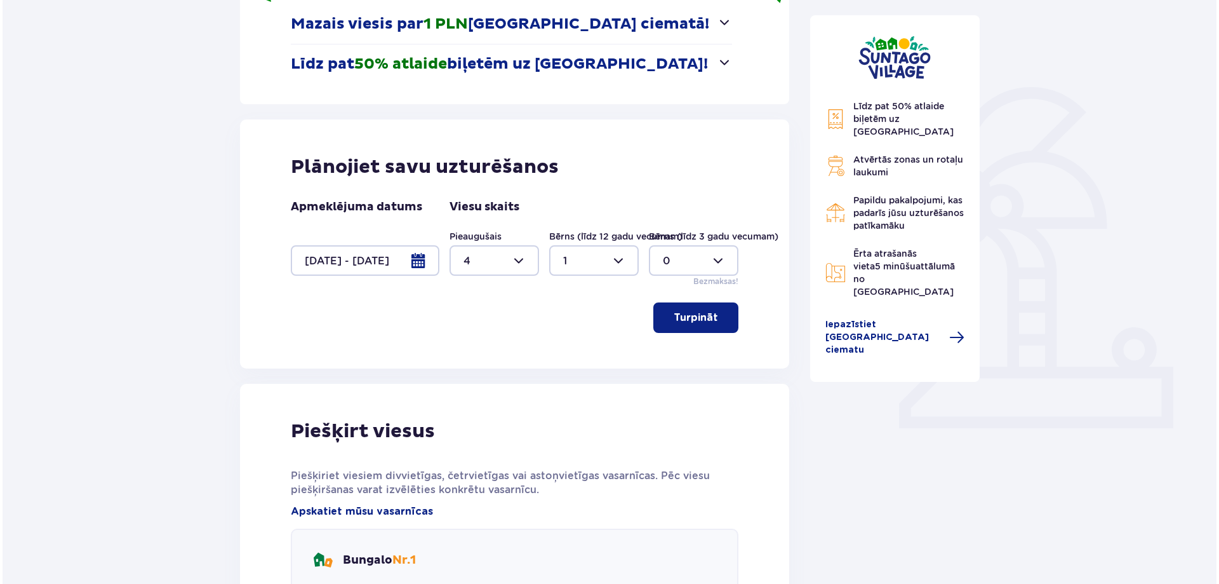
scroll to position [229, 0]
click at [408, 255] on div at bounding box center [362, 259] width 149 height 30
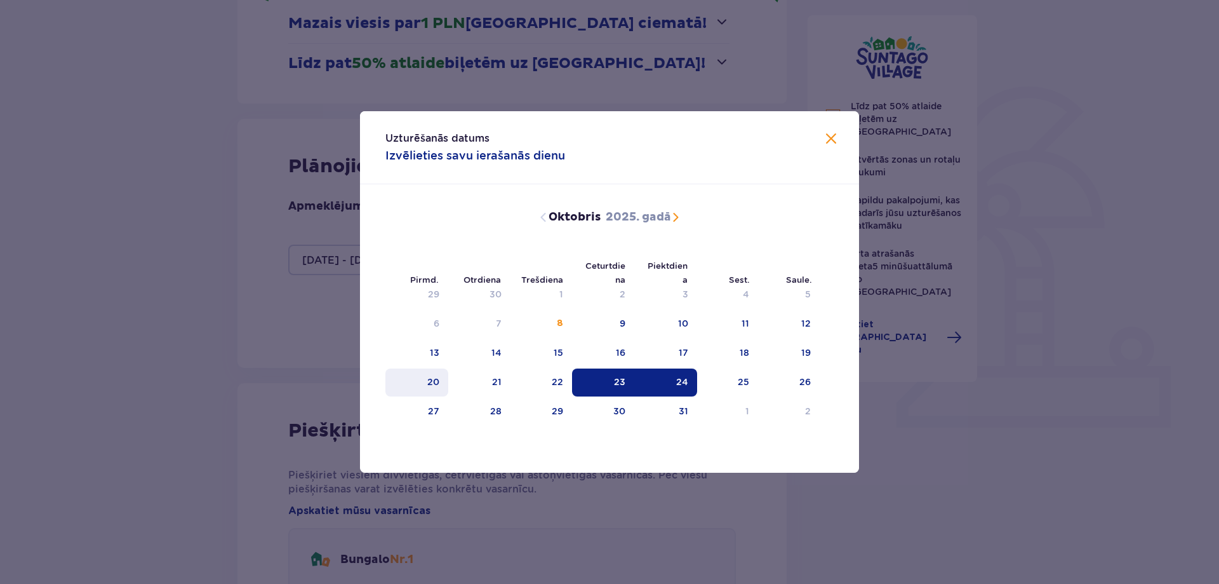
click at [434, 384] on font "20" at bounding box center [433, 382] width 12 height 10
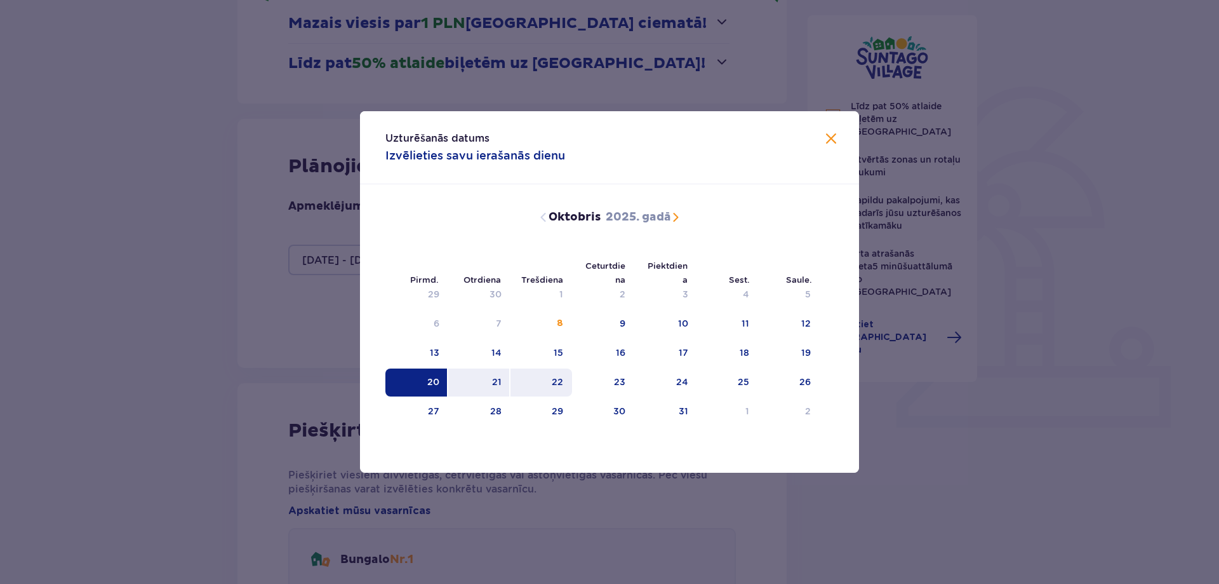
click at [535, 379] on div "22" at bounding box center [542, 382] width 62 height 28
type input "[DATE] - [DATE]"
type input "0"
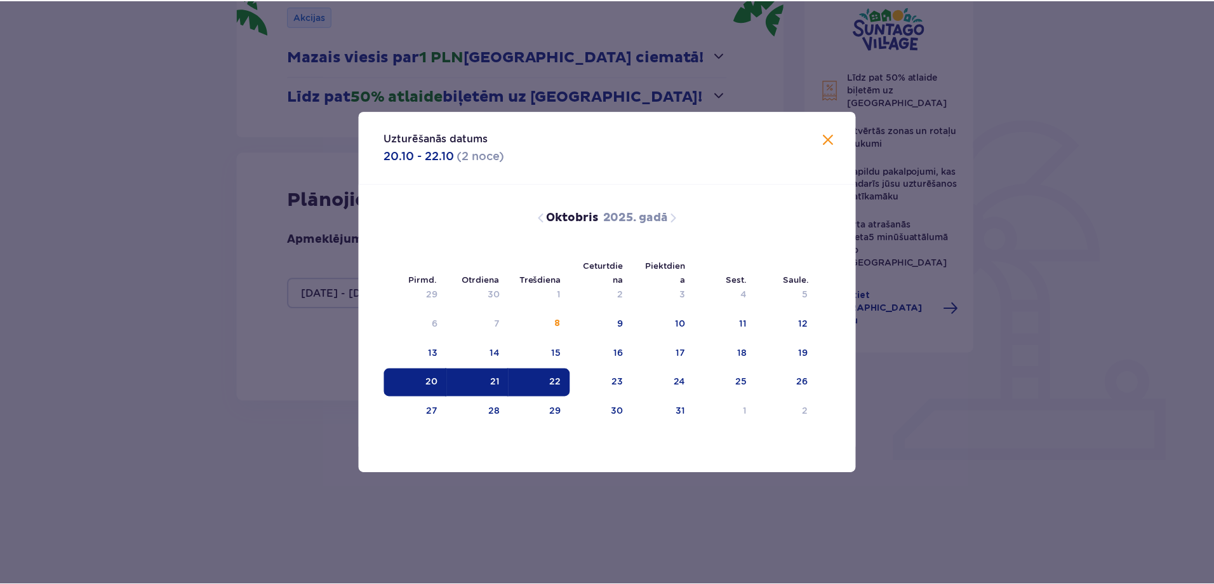
scroll to position [170, 0]
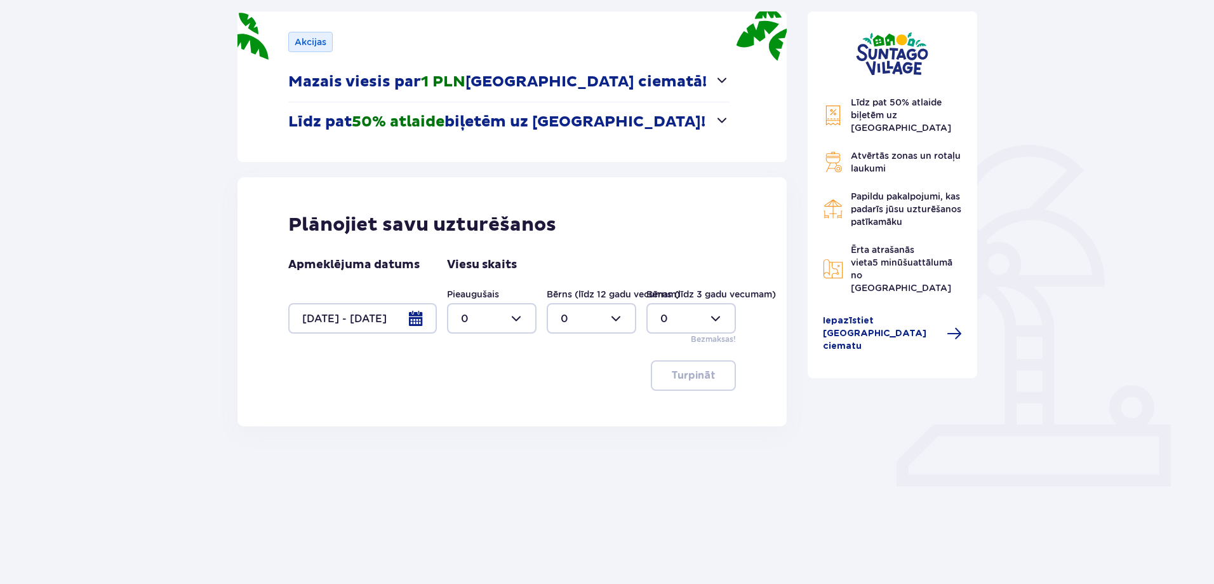
click at [514, 319] on div at bounding box center [492, 318] width 90 height 30
click at [495, 455] on span "4" at bounding box center [491, 463] width 87 height 27
type input "4"
click at [592, 320] on div at bounding box center [592, 318] width 90 height 30
click at [568, 377] on div "1" at bounding box center [592, 384] width 62 height 14
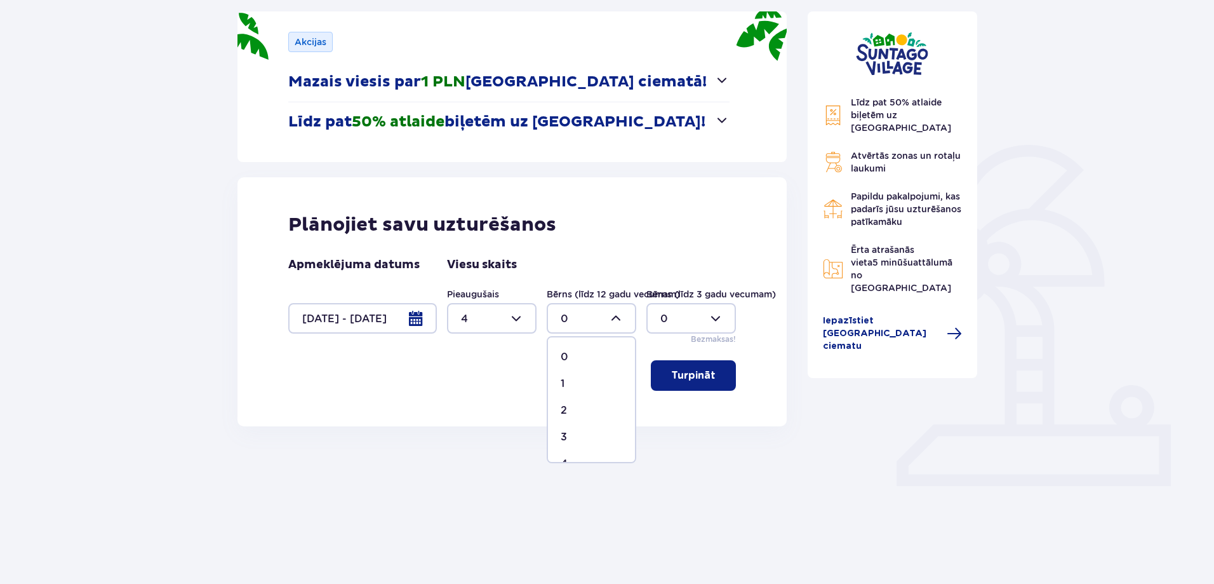
type input "1"
click at [686, 371] on font "Turpināt" at bounding box center [693, 375] width 44 height 10
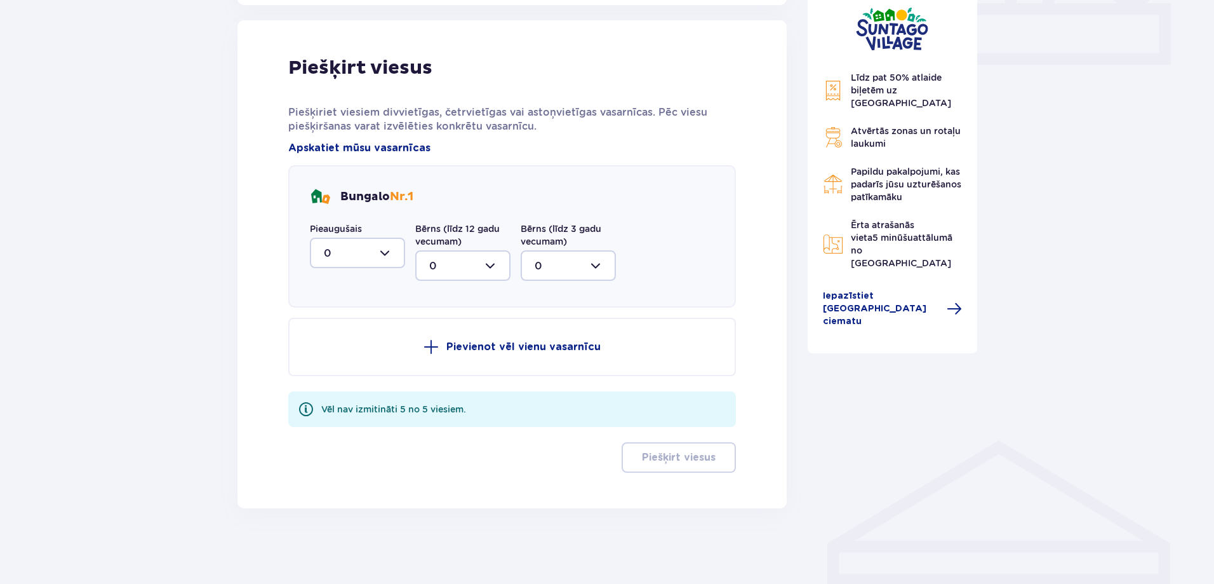
scroll to position [592, 0]
click at [385, 253] on div at bounding box center [357, 252] width 95 height 30
click at [346, 313] on div "1" at bounding box center [357, 317] width 67 height 14
click at [368, 274] on div "Pieaugušais 1 Bērns (līdz 12 gadu vecumam) 0 Bērns (līdz 3 gadu vecumam) 0" at bounding box center [463, 251] width 306 height 58
click at [371, 250] on div at bounding box center [357, 252] width 95 height 30
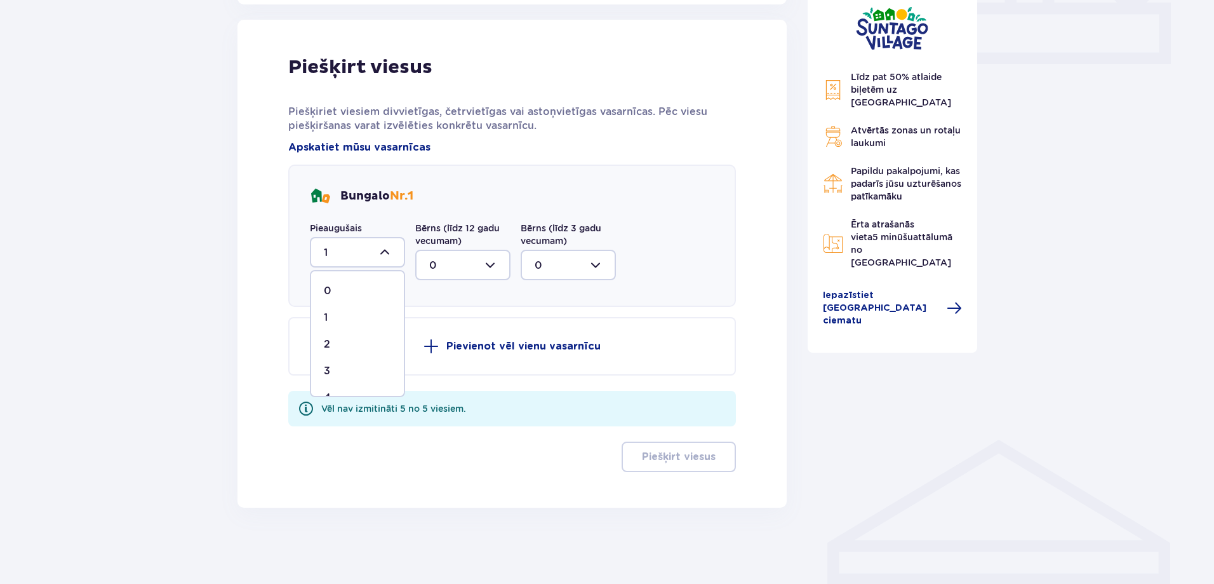
click at [370, 389] on span "4" at bounding box center [357, 397] width 93 height 27
type input "4"
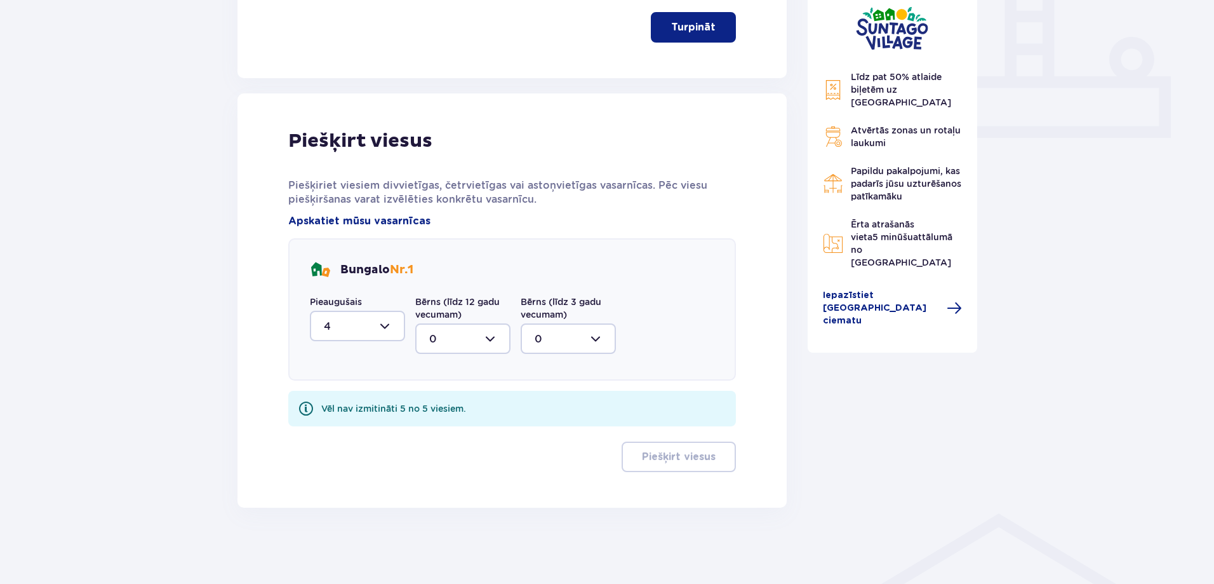
scroll to position [518, 0]
click at [446, 324] on div at bounding box center [462, 338] width 95 height 30
click at [454, 403] on div "1" at bounding box center [462, 404] width 67 height 14
type input "1"
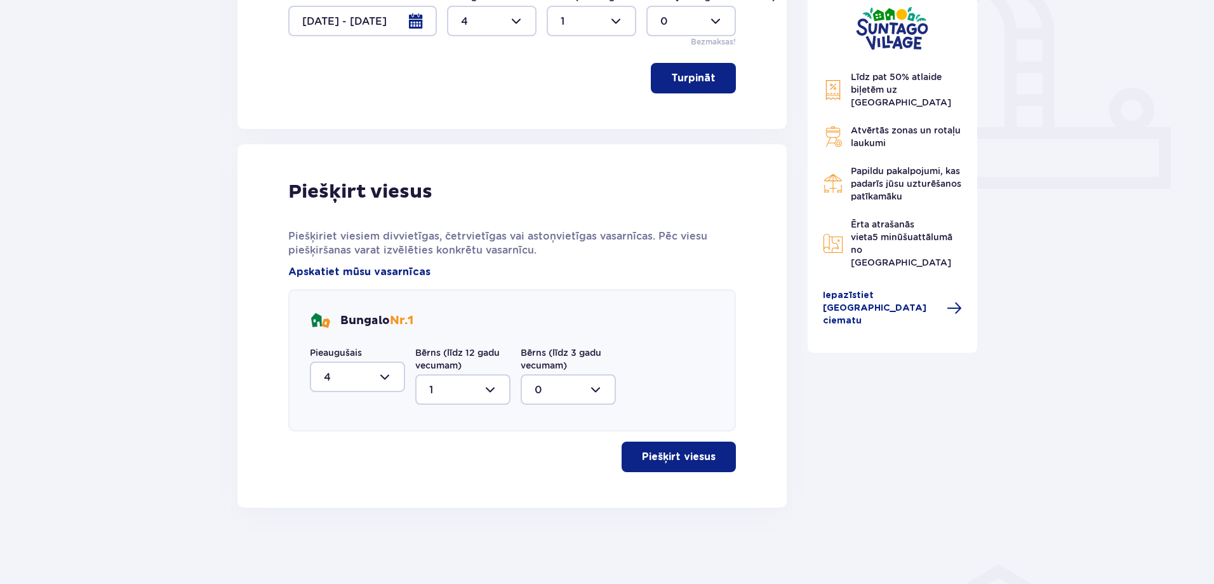
click at [657, 454] on font "Piešķirt viesus" at bounding box center [679, 456] width 74 height 10
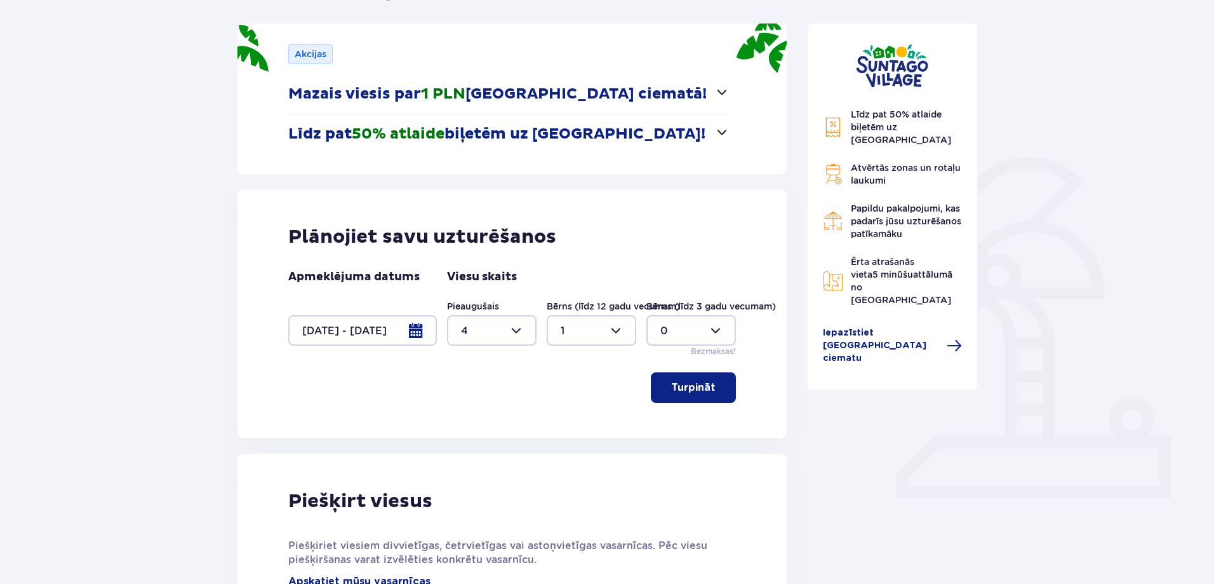
scroll to position [102, 0]
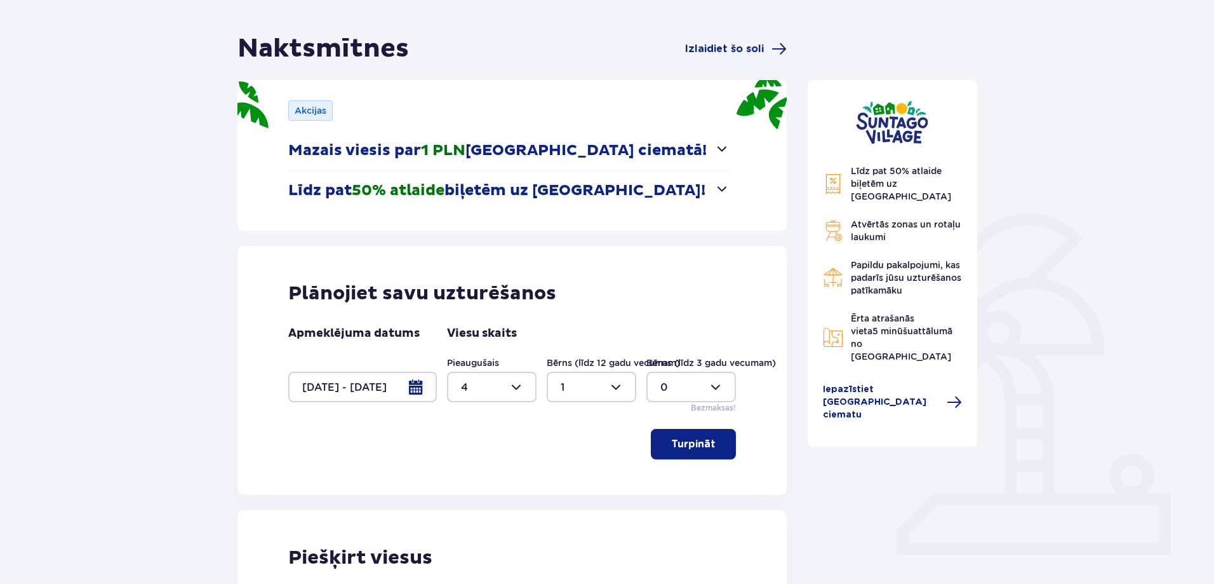
click at [415, 387] on div at bounding box center [362, 386] width 149 height 30
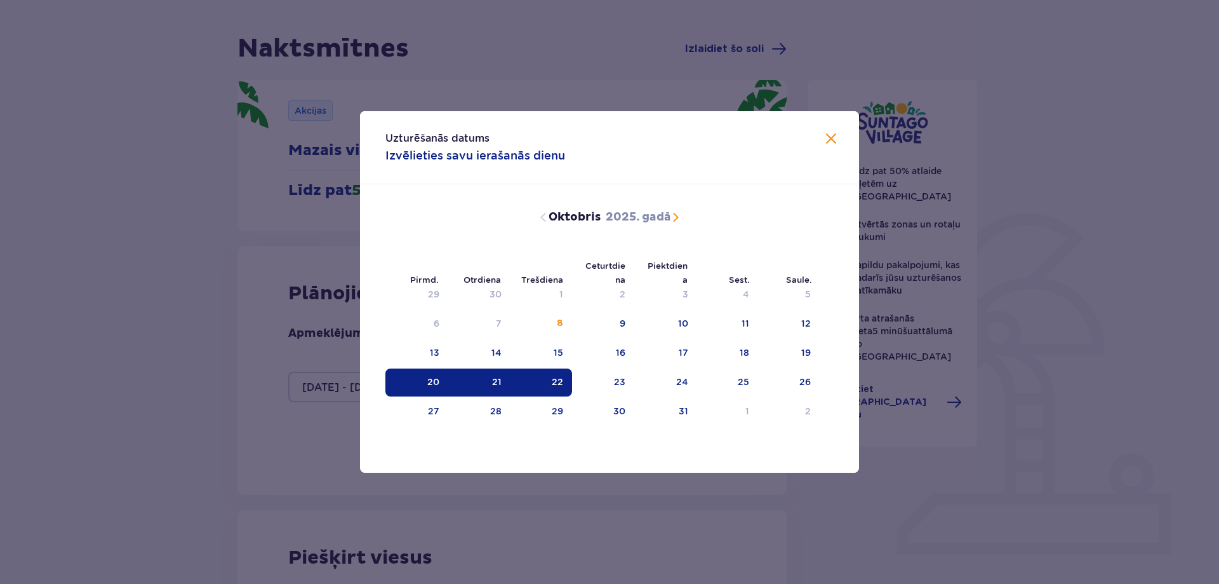
click at [828, 140] on span "Aizvērt" at bounding box center [831, 138] width 15 height 15
